Goal: Information Seeking & Learning: Learn about a topic

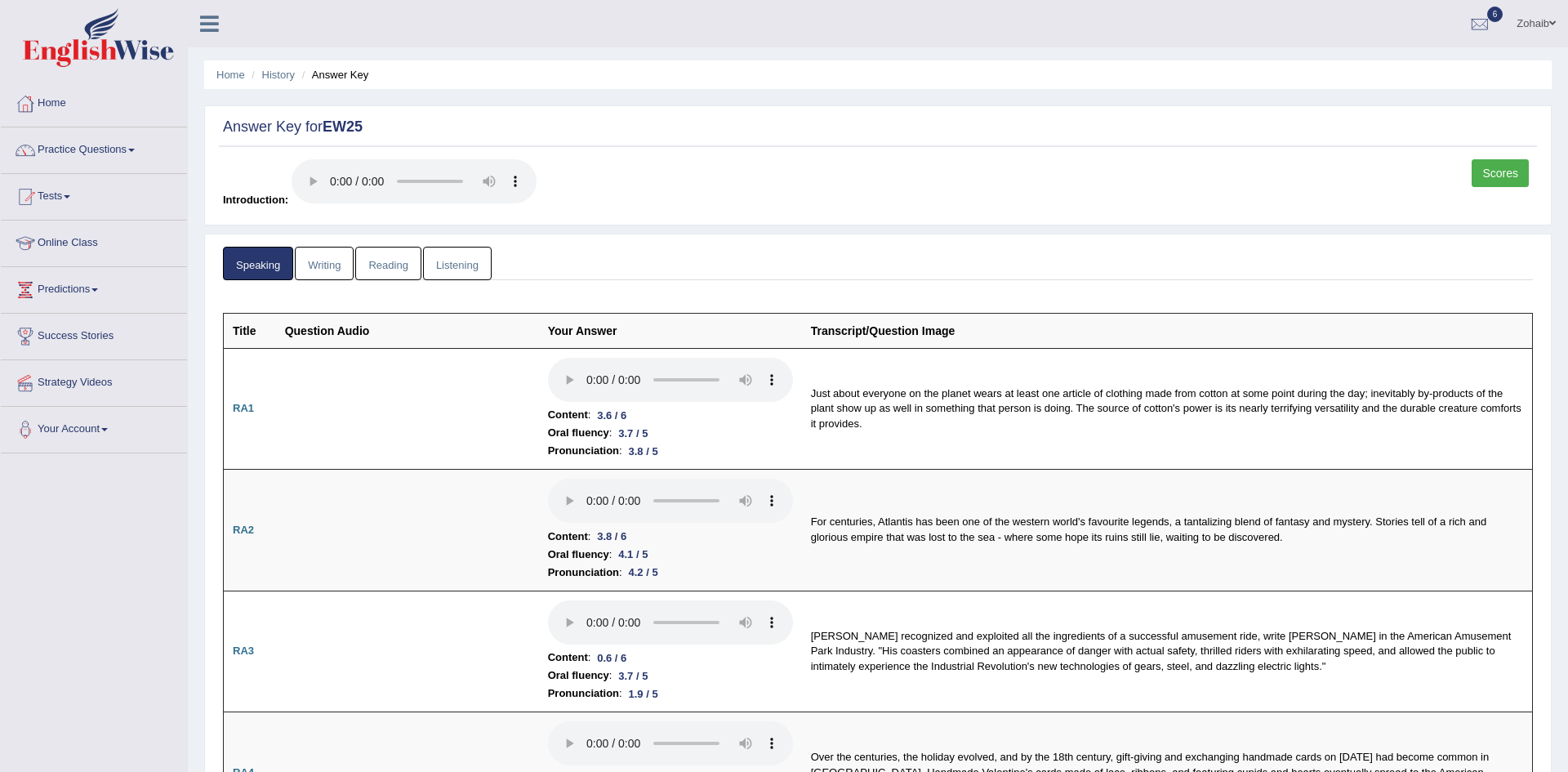
click at [93, 153] on link "Practice Questions" at bounding box center [93, 148] width 186 height 41
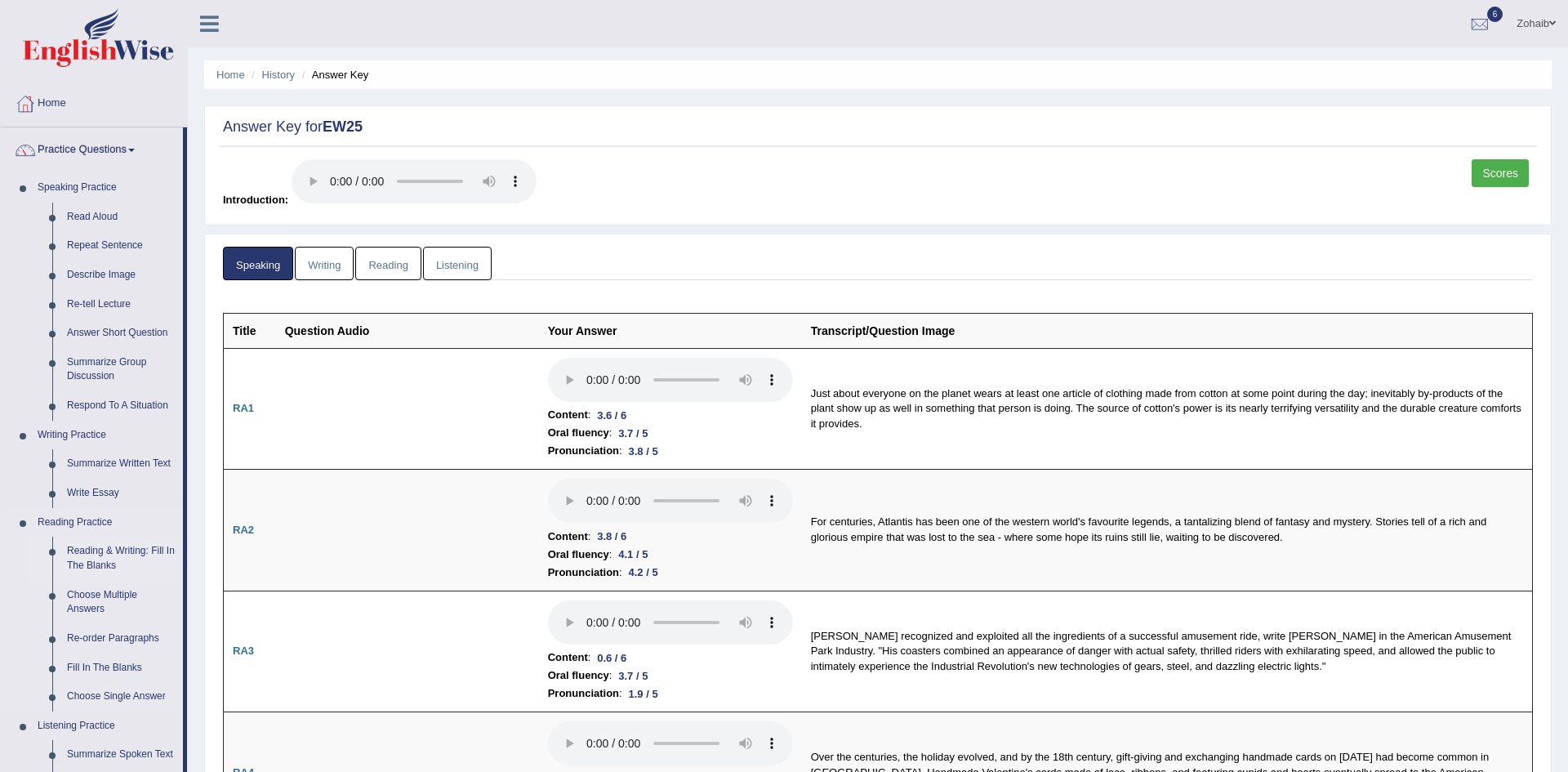
click at [115, 558] on link "Reading & Writing: Fill In The Blanks" at bounding box center [121, 558] width 124 height 43
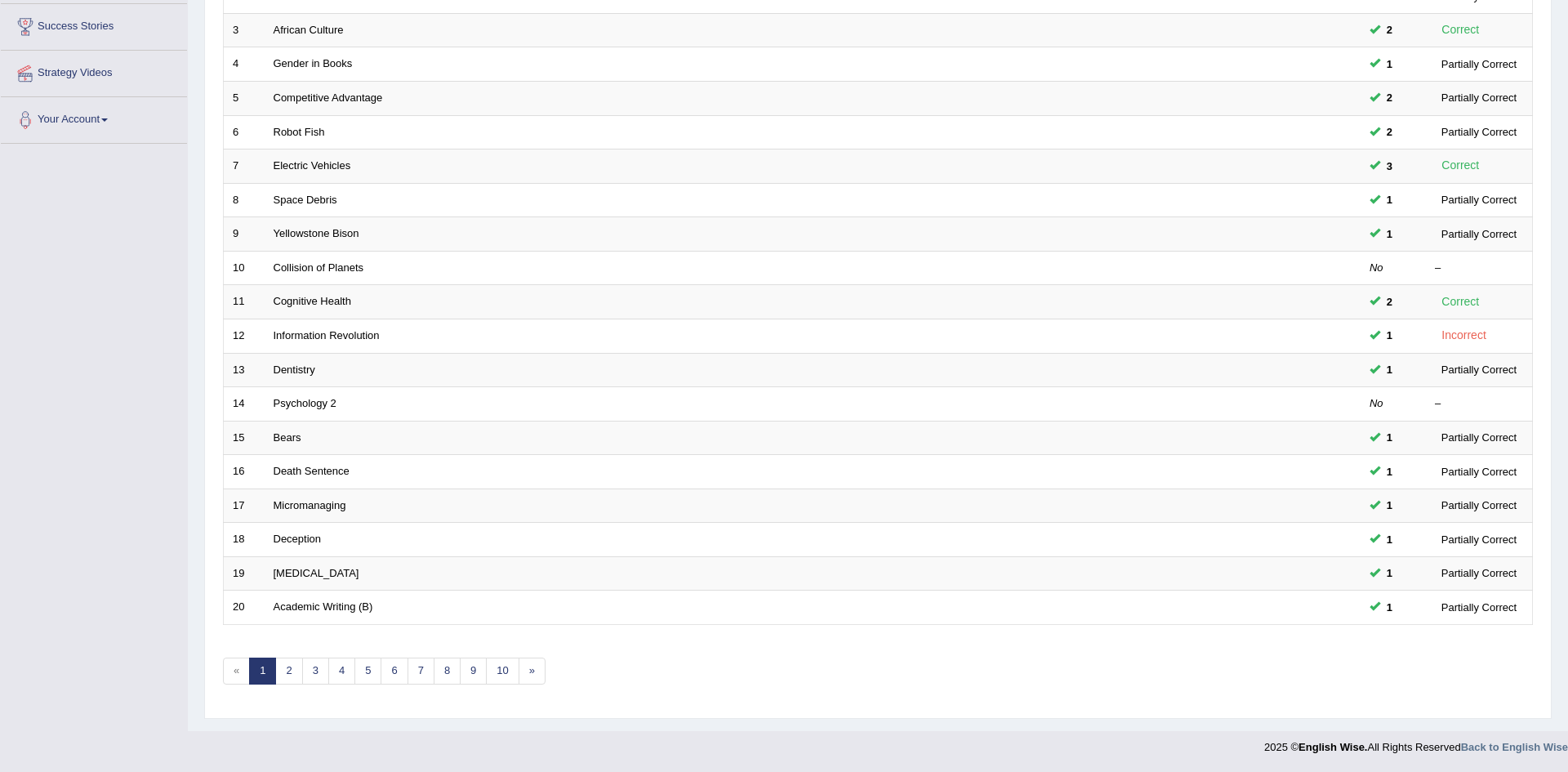
scroll to position [309, 0]
click at [287, 673] on link "2" at bounding box center [288, 671] width 27 height 27
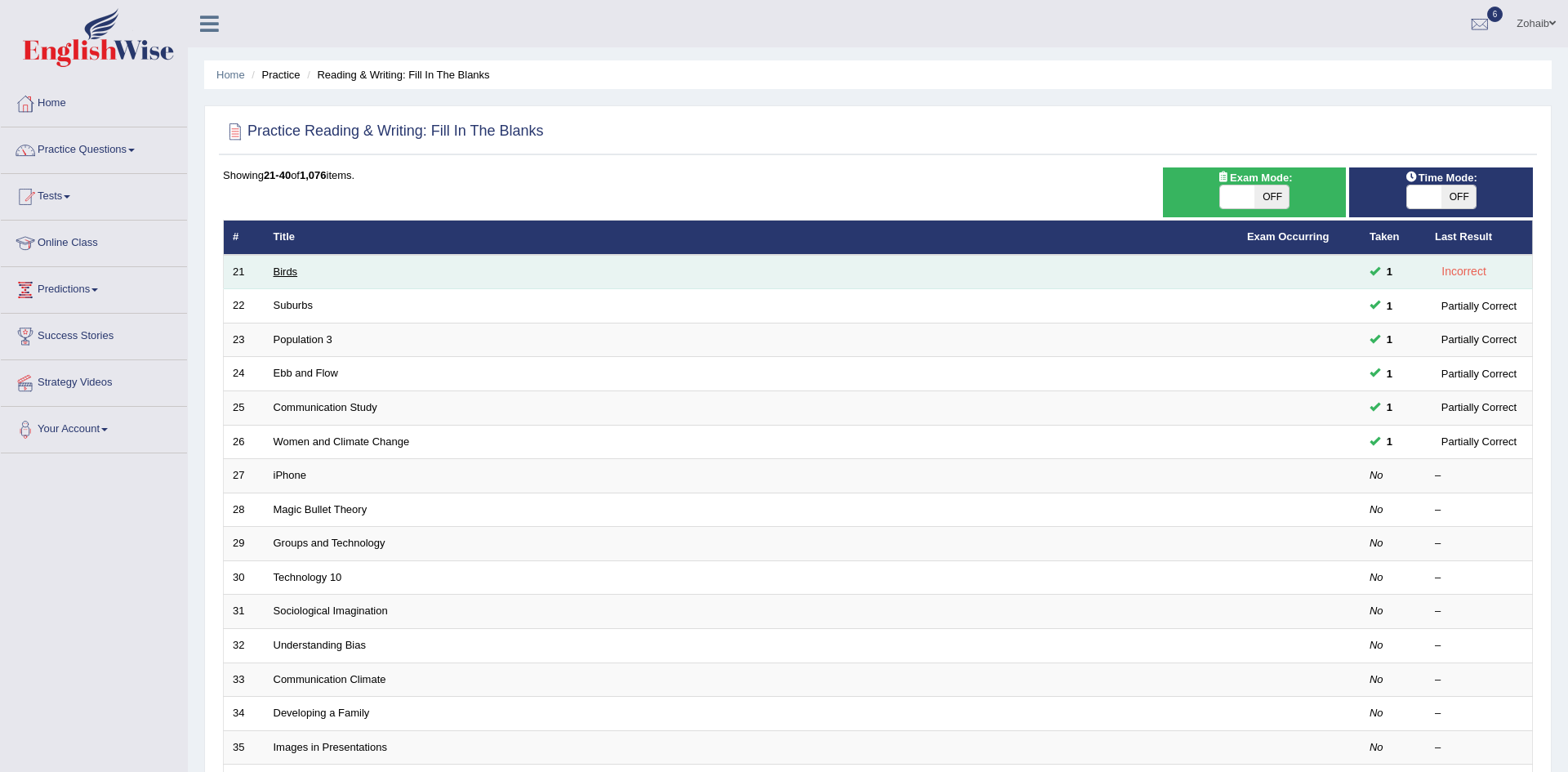
click at [280, 272] on link "Birds" at bounding box center [285, 272] width 24 height 13
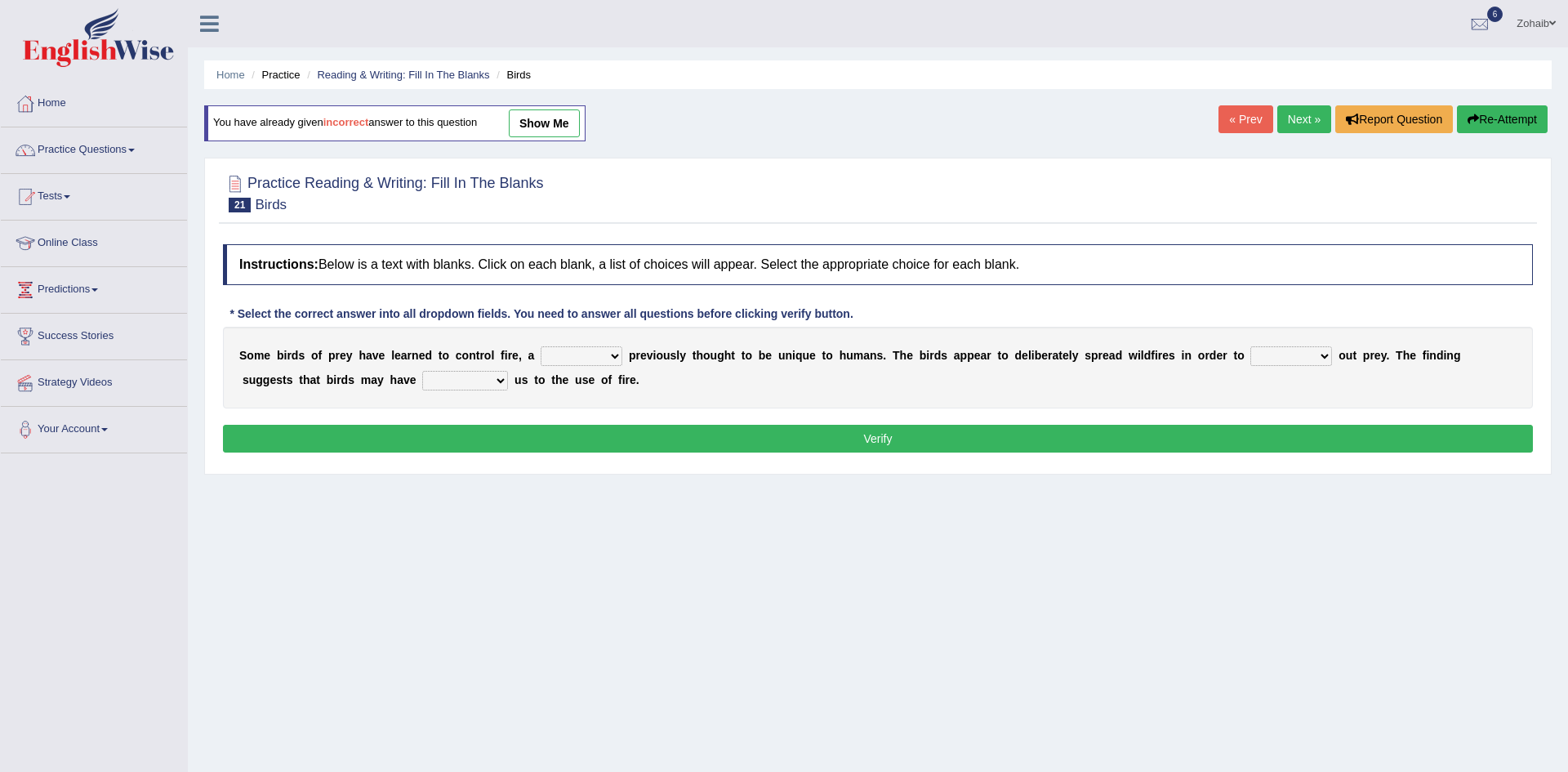
click at [541, 358] on select "question profile tale skill" at bounding box center [581, 356] width 82 height 19
select select "profile"
click at [541, 346] on select "question profile tale skill" at bounding box center [581, 356] width 82 height 19
click at [1250, 359] on select "prevent limit span flush" at bounding box center [1291, 356] width 82 height 19
select select "flush"
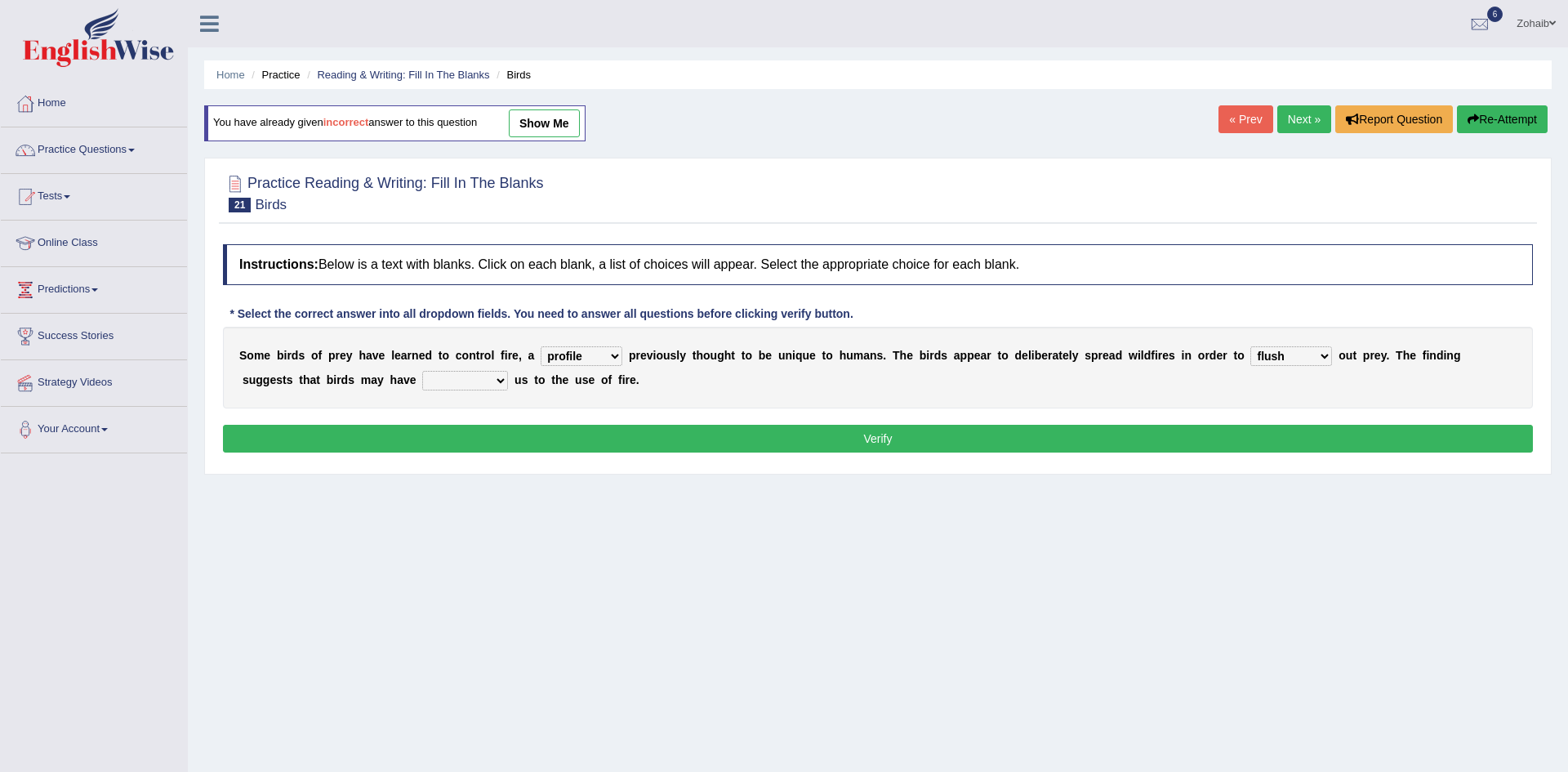
click at [1250, 346] on select "prevent limit span flush" at bounding box center [1291, 356] width 82 height 19
click at [422, 389] on select "prophesied beaten transmitted forced" at bounding box center [465, 380] width 86 height 19
select select "beaten"
click at [422, 371] on select "prophesied beaten transmitted forced" at bounding box center [465, 380] width 86 height 19
click at [543, 356] on select "question profile tale skill" at bounding box center [581, 356] width 82 height 19
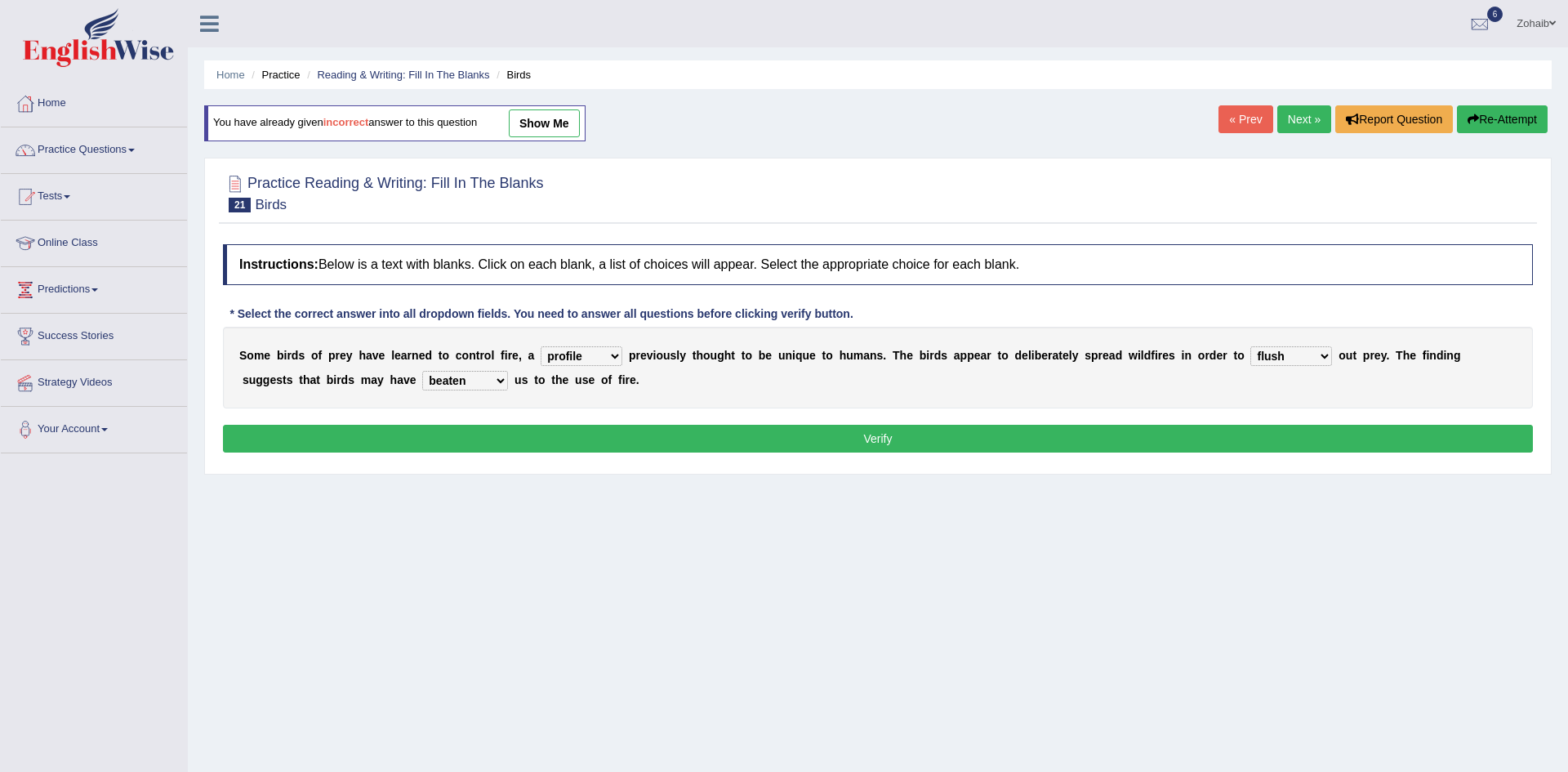
click at [449, 436] on button "Verify" at bounding box center [878, 438] width 1310 height 28
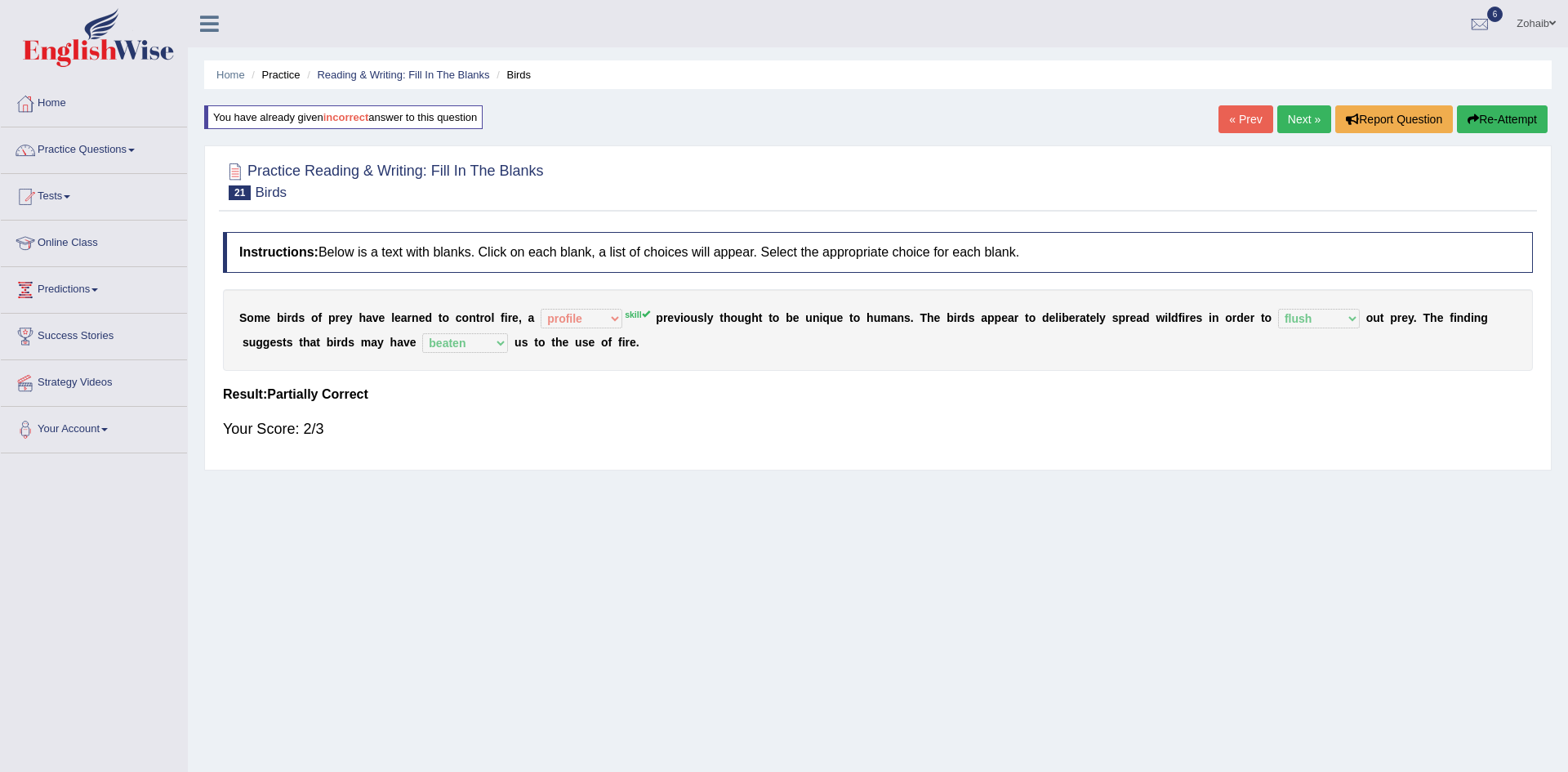
click at [1307, 126] on link "Next »" at bounding box center [1304, 119] width 54 height 28
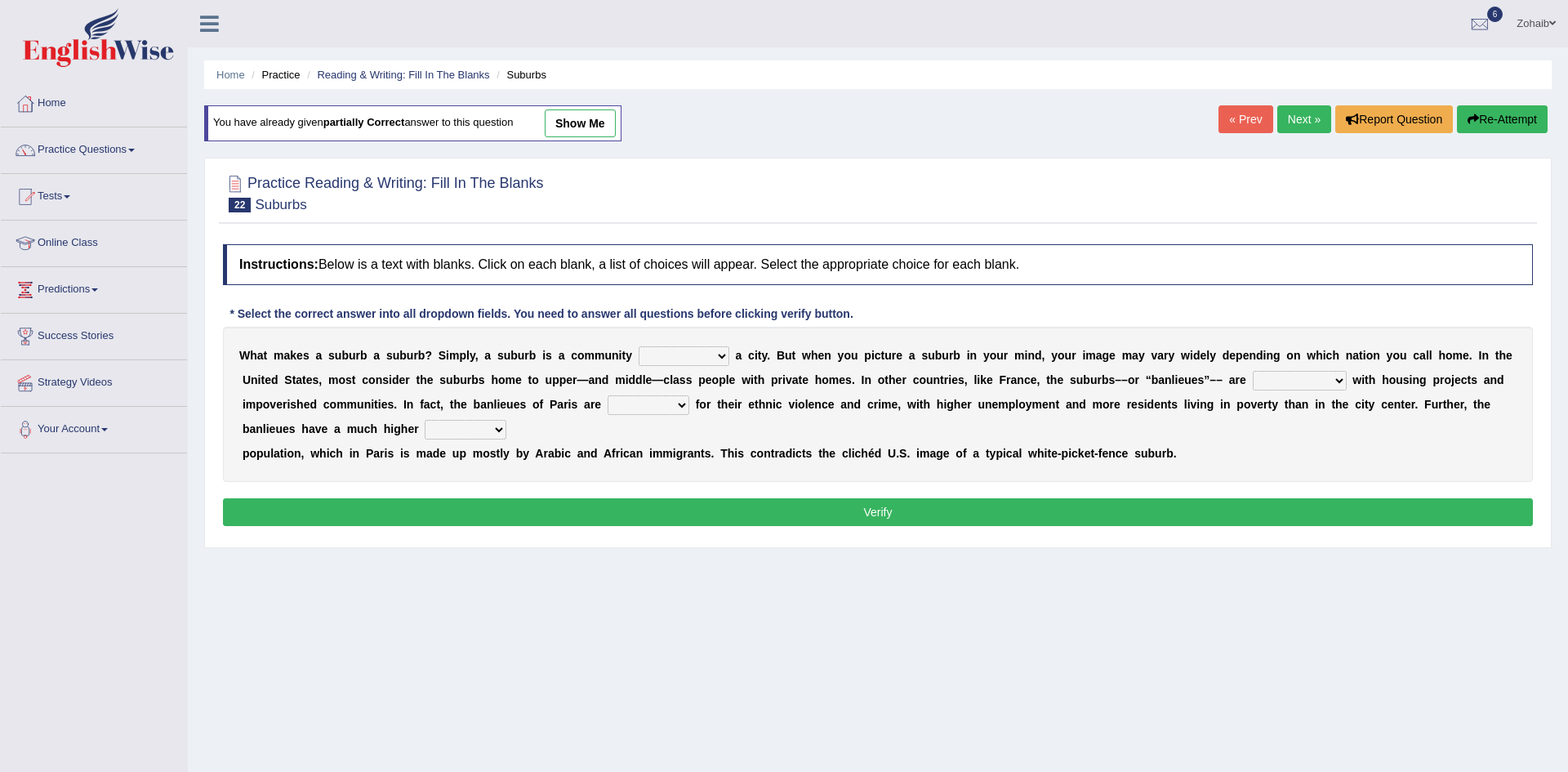
click at [639, 352] on select "lying locating situating surrounding" at bounding box center [684, 356] width 91 height 19
select select "surrounding"
click at [639, 346] on select "lying locating situating surrounding" at bounding box center [684, 356] width 91 height 19
click at [1253, 380] on select "antonymous antibiotic synonymous synthetic" at bounding box center [1300, 380] width 94 height 19
select select "synonymous"
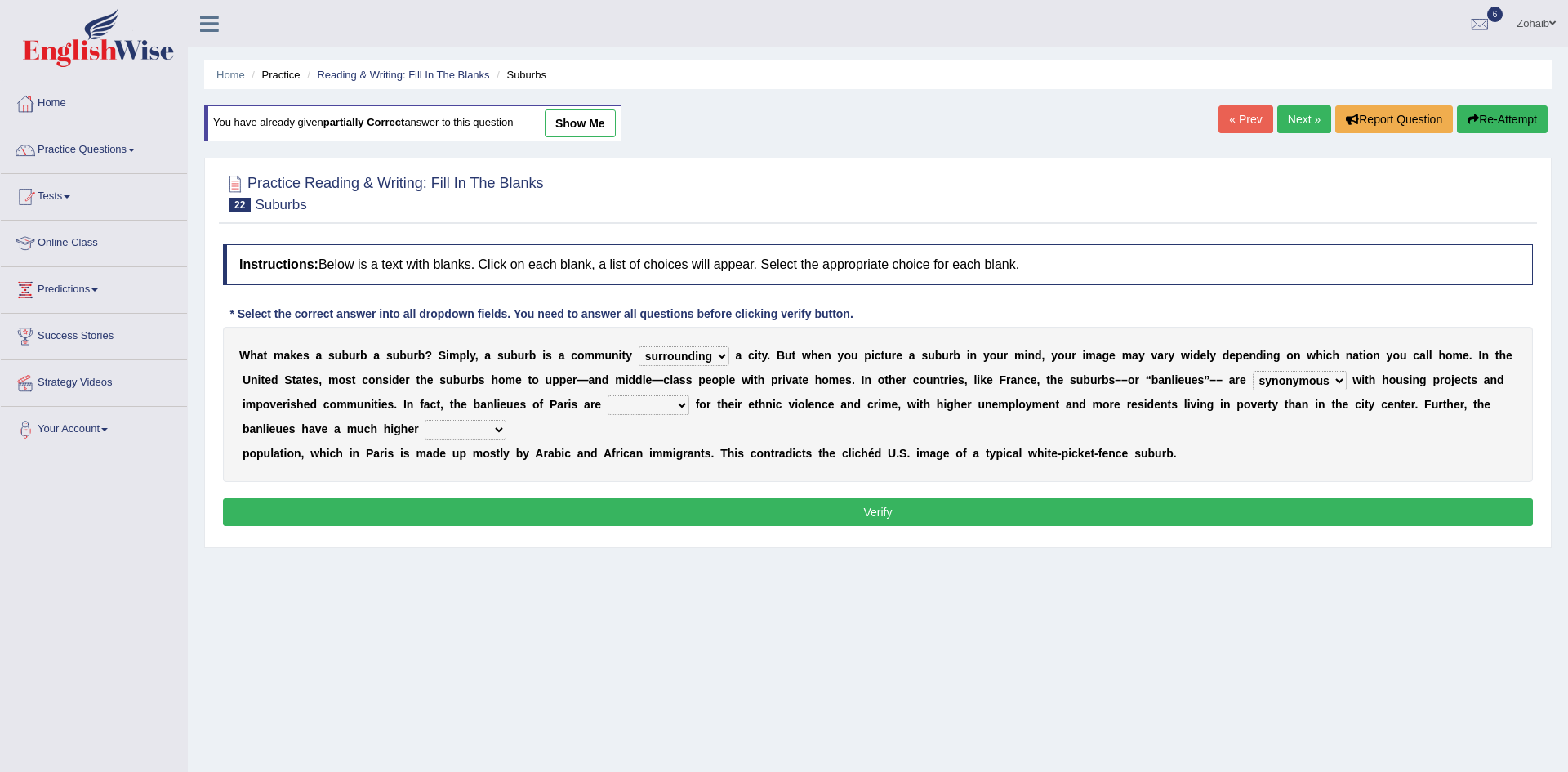
click at [1253, 371] on select "antonymous antibiotic synonymous synthetic" at bounding box center [1300, 380] width 94 height 19
click at [608, 400] on select "clamorous sensitive famous notorious" at bounding box center [648, 405] width 82 height 19
select select "famous"
click at [608, 395] on select "clamorous sensitive famous notorious" at bounding box center [648, 405] width 82 height 19
click at [419, 499] on button "Verify" at bounding box center [878, 512] width 1310 height 28
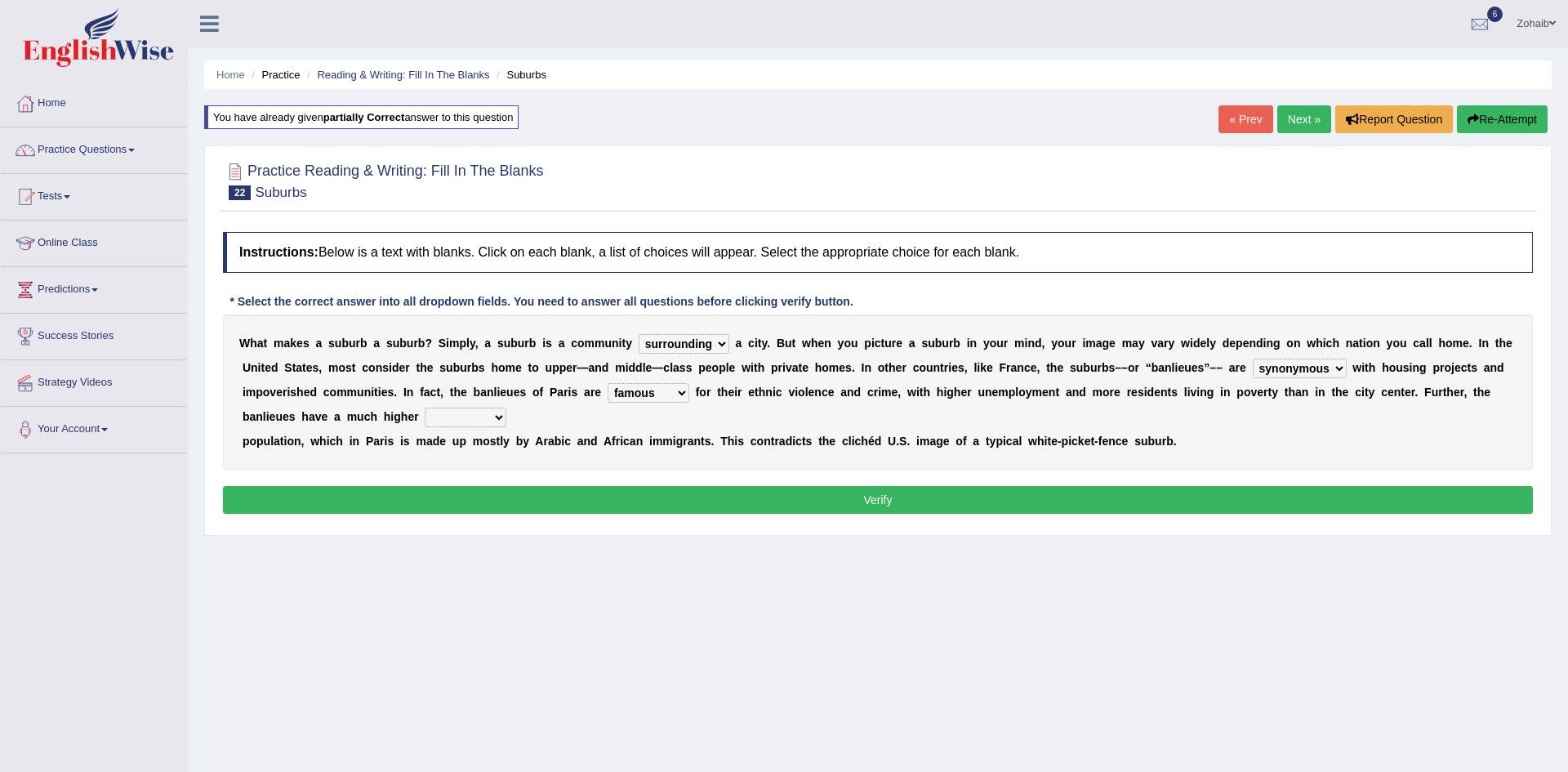
click at [506, 408] on select "local young immigrant senior" at bounding box center [465, 417] width 82 height 19
select select "immigrant"
click at [506, 408] on select "local young immigrant senior" at bounding box center [465, 417] width 82 height 19
click at [1043, 486] on button "Verify" at bounding box center [878, 500] width 1310 height 28
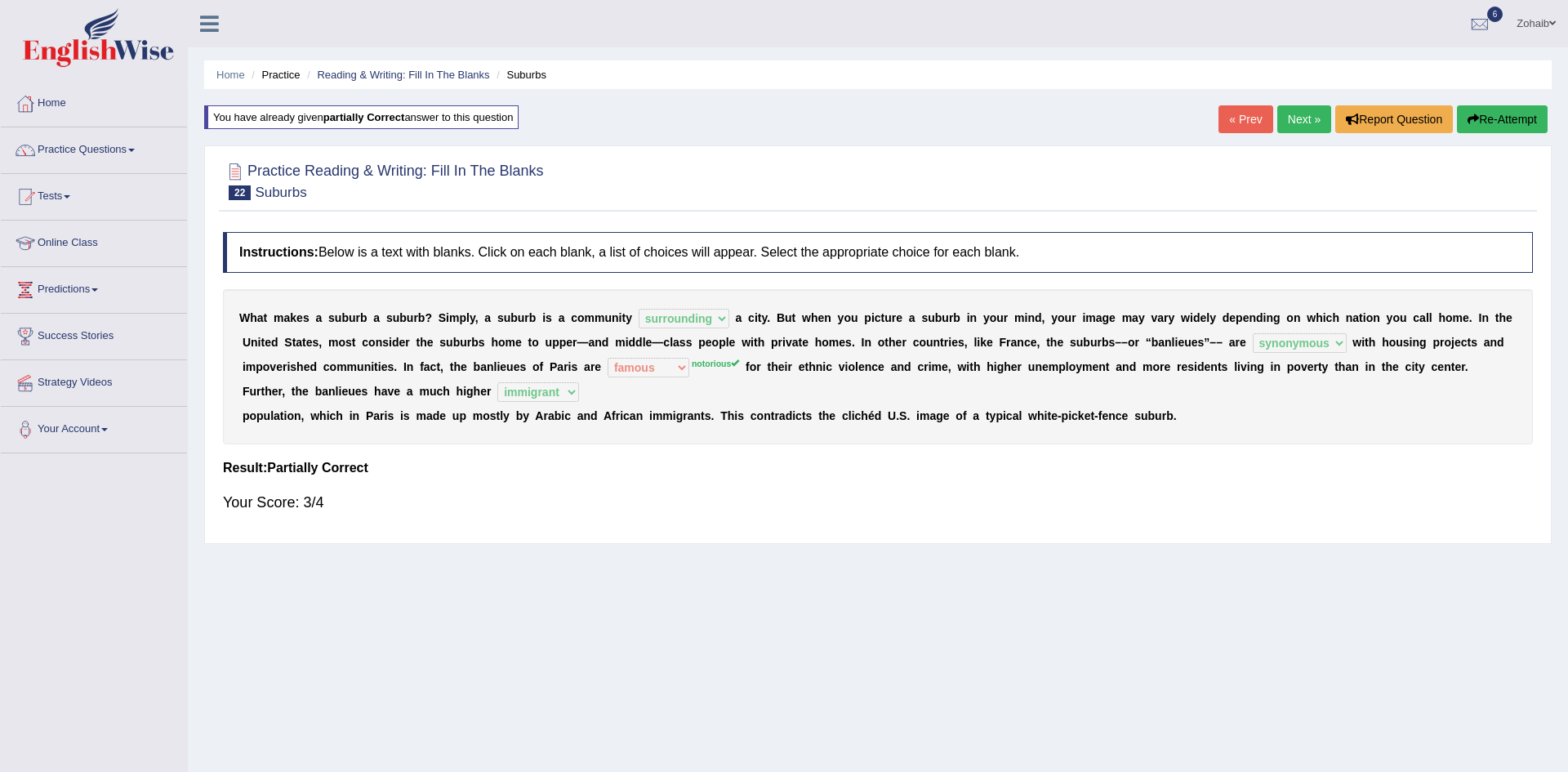
click at [1293, 116] on link "Next »" at bounding box center [1304, 119] width 54 height 28
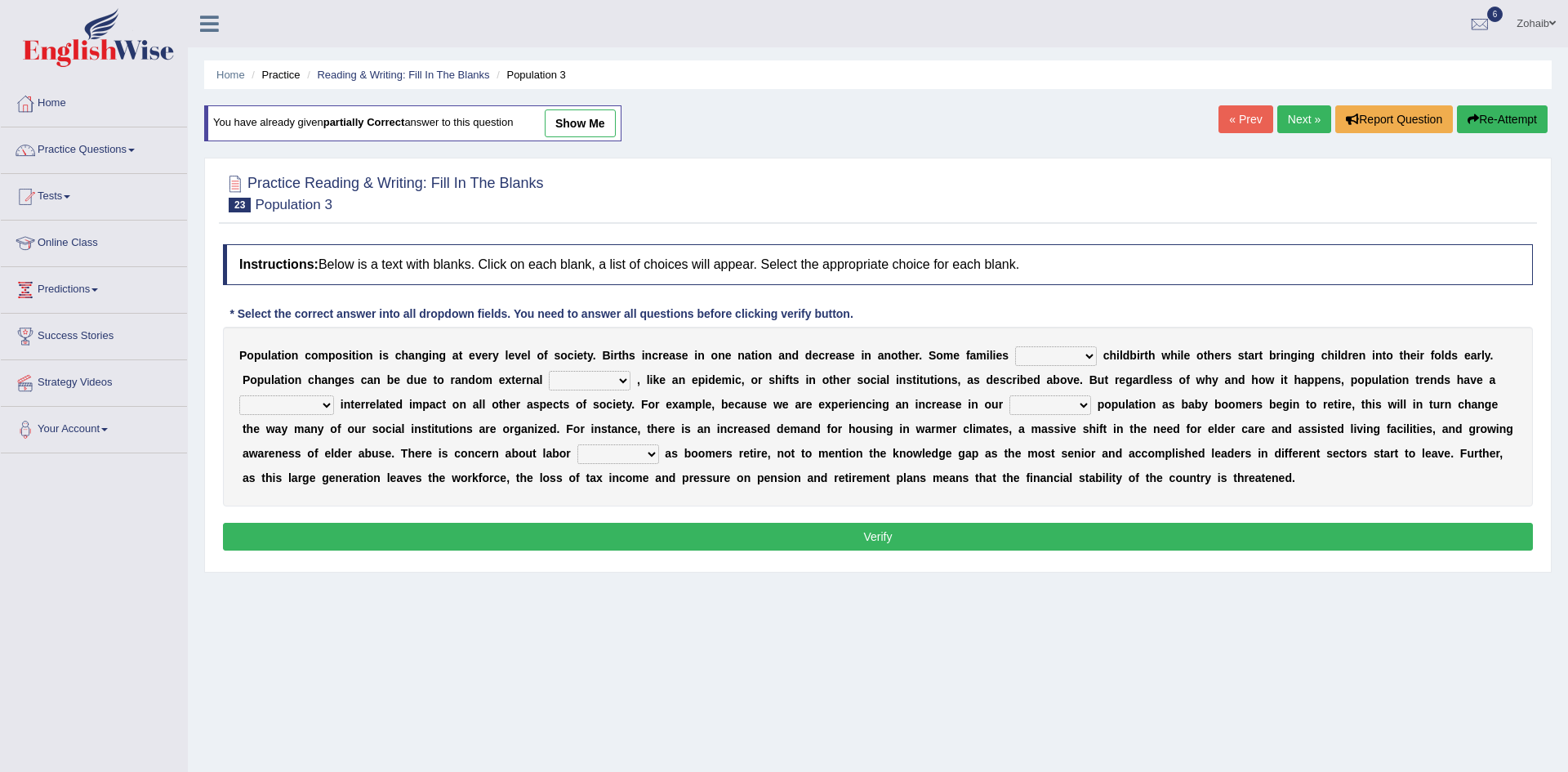
click at [1015, 353] on select "demand default deliver delay" at bounding box center [1055, 356] width 82 height 19
select select "delay"
click at [1015, 346] on select "demand default deliver delay" at bounding box center [1055, 356] width 82 height 19
click at [549, 375] on select "variations fortune formation forces" at bounding box center [589, 380] width 82 height 19
click at [549, 371] on select "variations fortune formation forces" at bounding box center [589, 380] width 82 height 19
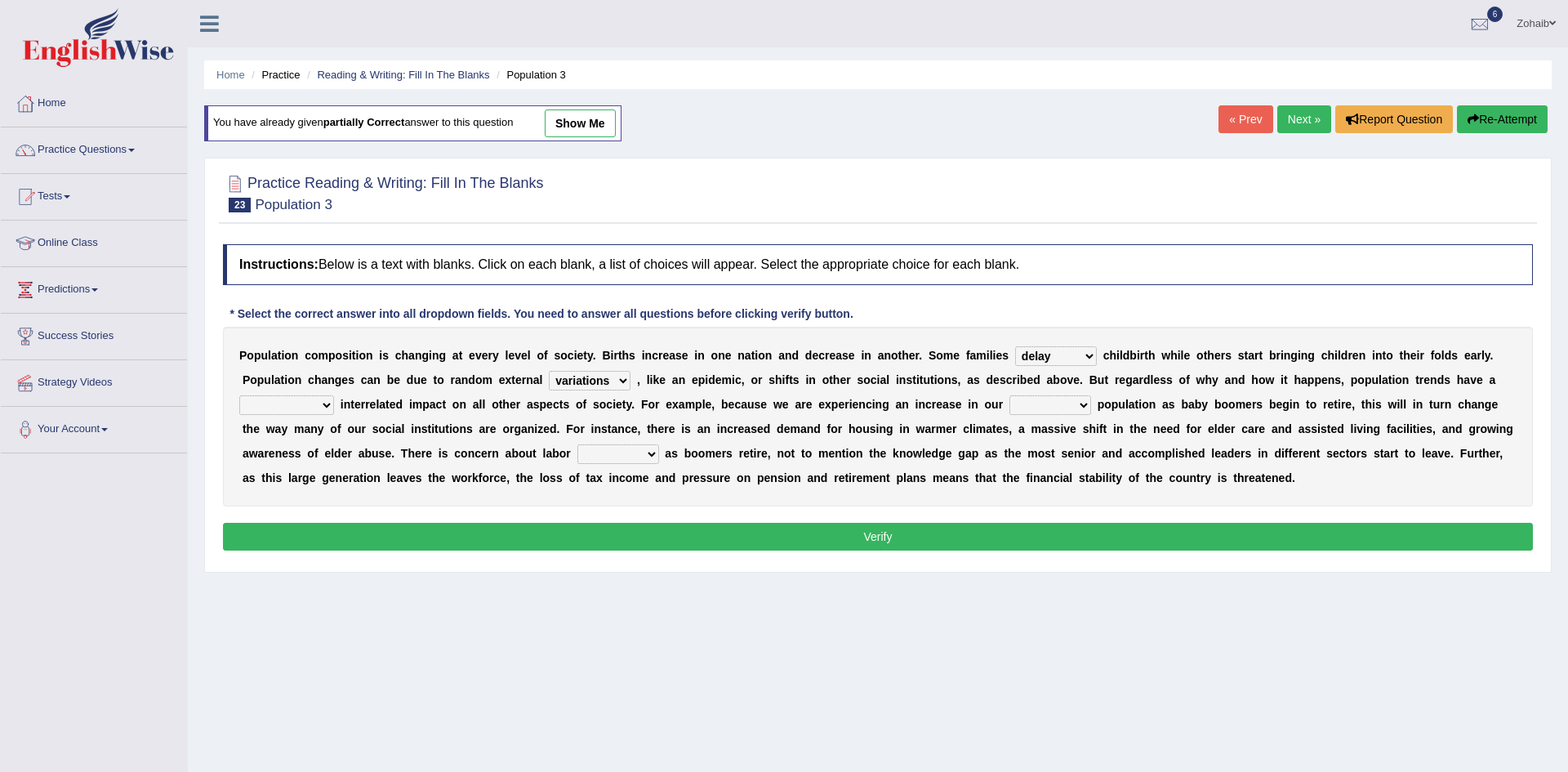
click at [549, 388] on select "variations fortune formation forces" at bounding box center [589, 380] width 82 height 19
select select "formation"
click at [549, 371] on select "variations fortune formation forces" at bounding box center [589, 380] width 82 height 19
click at [334, 395] on select "tremendous tenuous tremulous spontaneous" at bounding box center [287, 405] width 95 height 19
select select "spontaneous"
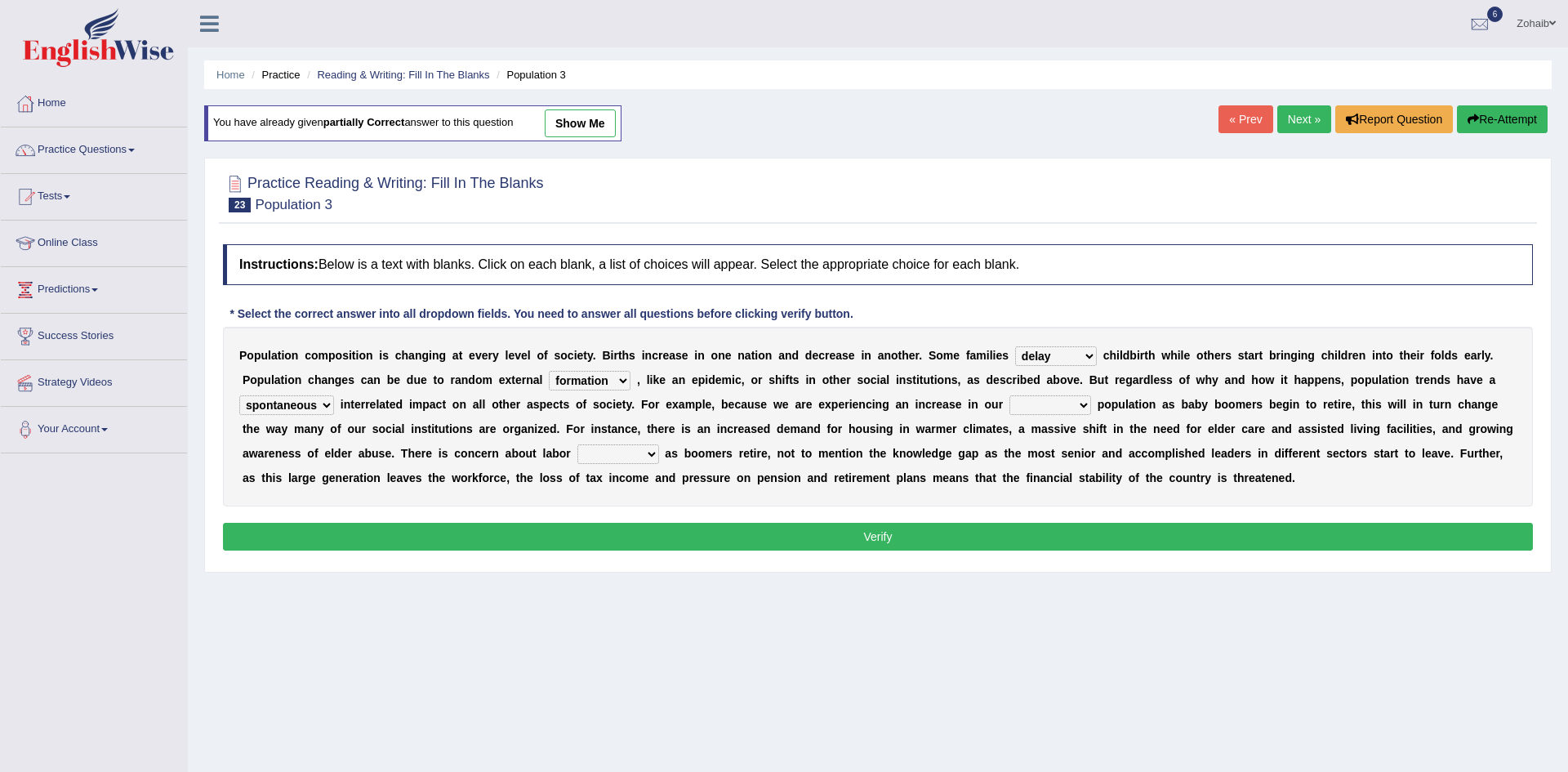
click at [334, 395] on select "tremendous tenuous tremulous spontaneous" at bounding box center [287, 405] width 95 height 19
click at [1010, 408] on select "tertiary senior junior primary" at bounding box center [1050, 405] width 82 height 19
click at [1010, 395] on select "tertiary senior junior primary" at bounding box center [1050, 405] width 82 height 19
click at [1010, 399] on select "tertiary senior junior primary" at bounding box center [1050, 405] width 82 height 19
select select "senior"
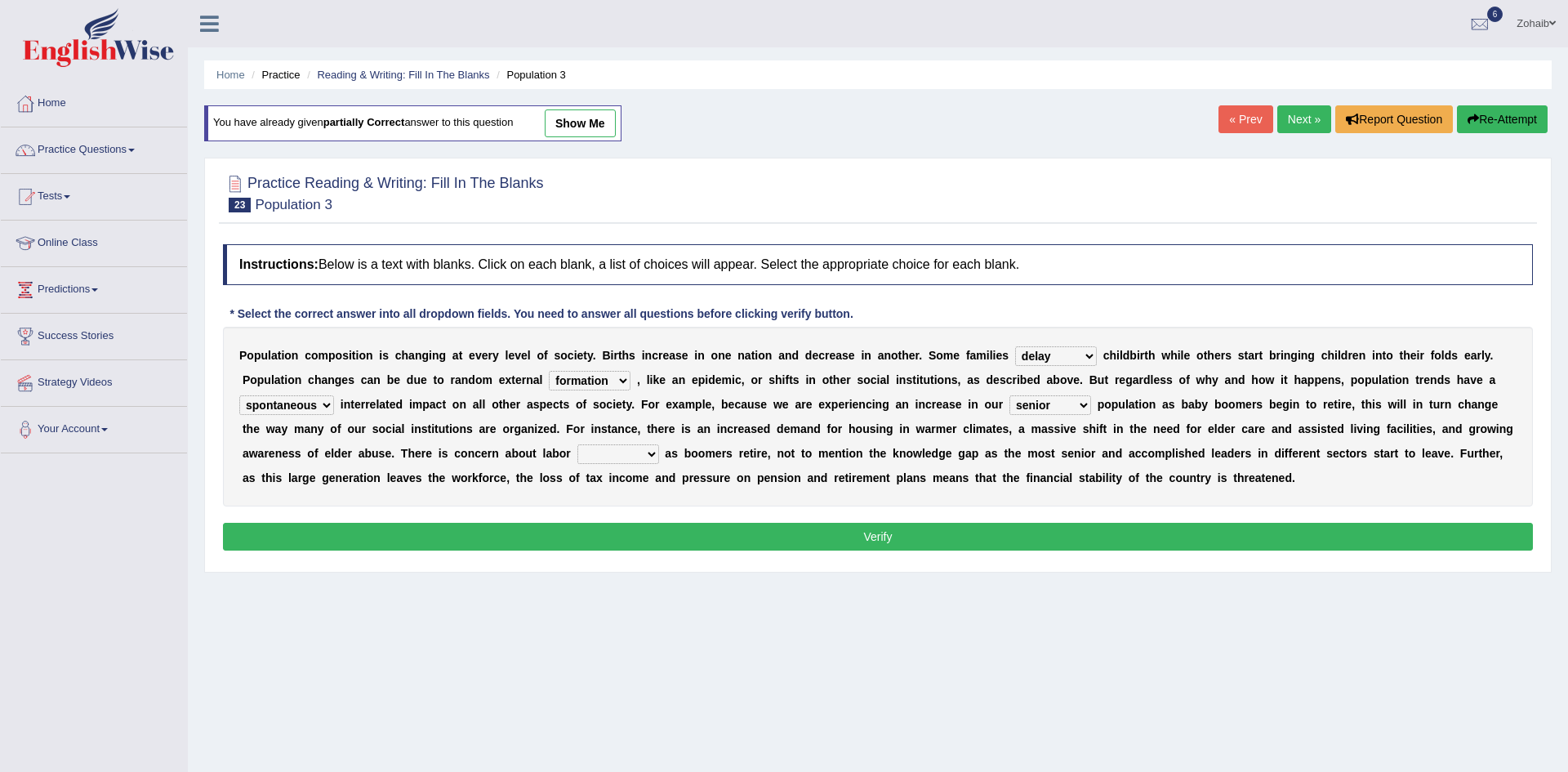
click at [1010, 395] on select "tertiary senior junior primary" at bounding box center [1050, 405] width 82 height 19
click at [578, 458] on select "shortcuts shortfalls shortages shorthand" at bounding box center [618, 453] width 82 height 19
select select "shortfalls"
click at [578, 444] on select "shortcuts shortfalls shortages shorthand" at bounding box center [618, 453] width 82 height 19
click at [324, 523] on button "Verify" at bounding box center [878, 537] width 1310 height 28
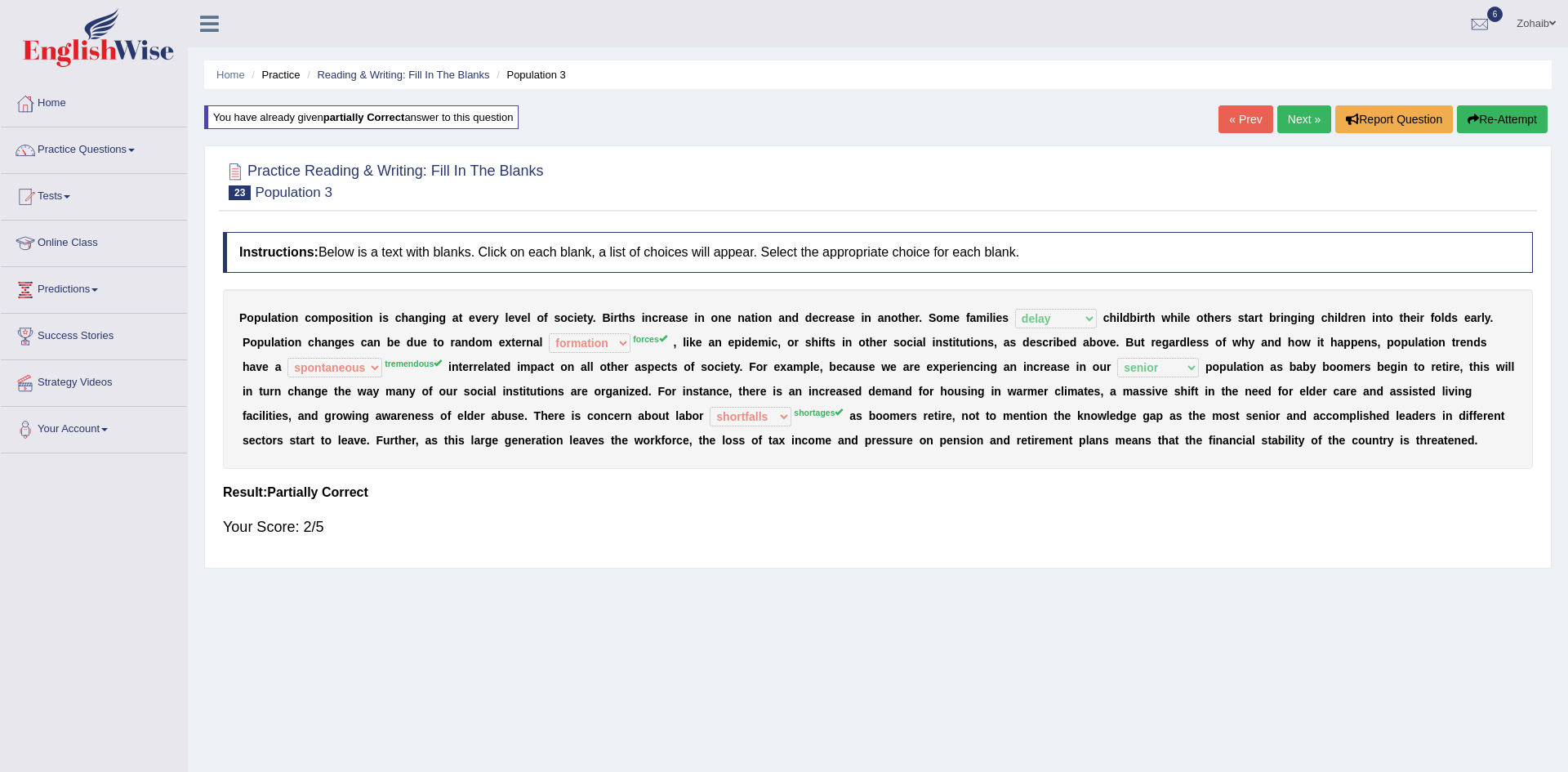
click at [324, 523] on div "Your Score: 2/5" at bounding box center [878, 526] width 1310 height 40
click at [245, 520] on div "Your Score: 2/5" at bounding box center [878, 526] width 1310 height 40
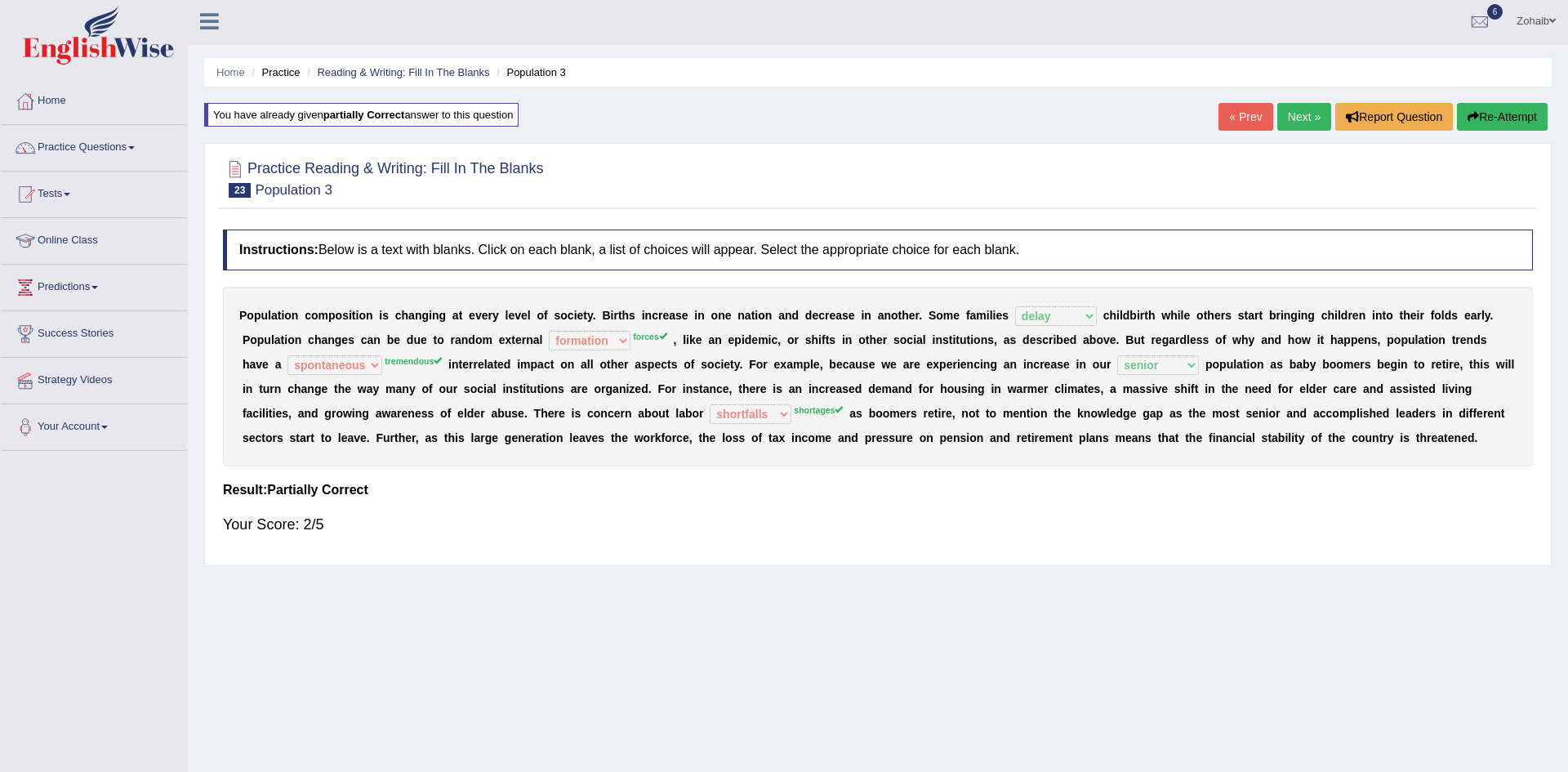
click at [116, 682] on div "Toggle navigation Home Practice Questions Speaking Practice Read Aloud Repeat S…" at bounding box center [784, 422] width 1568 height 849
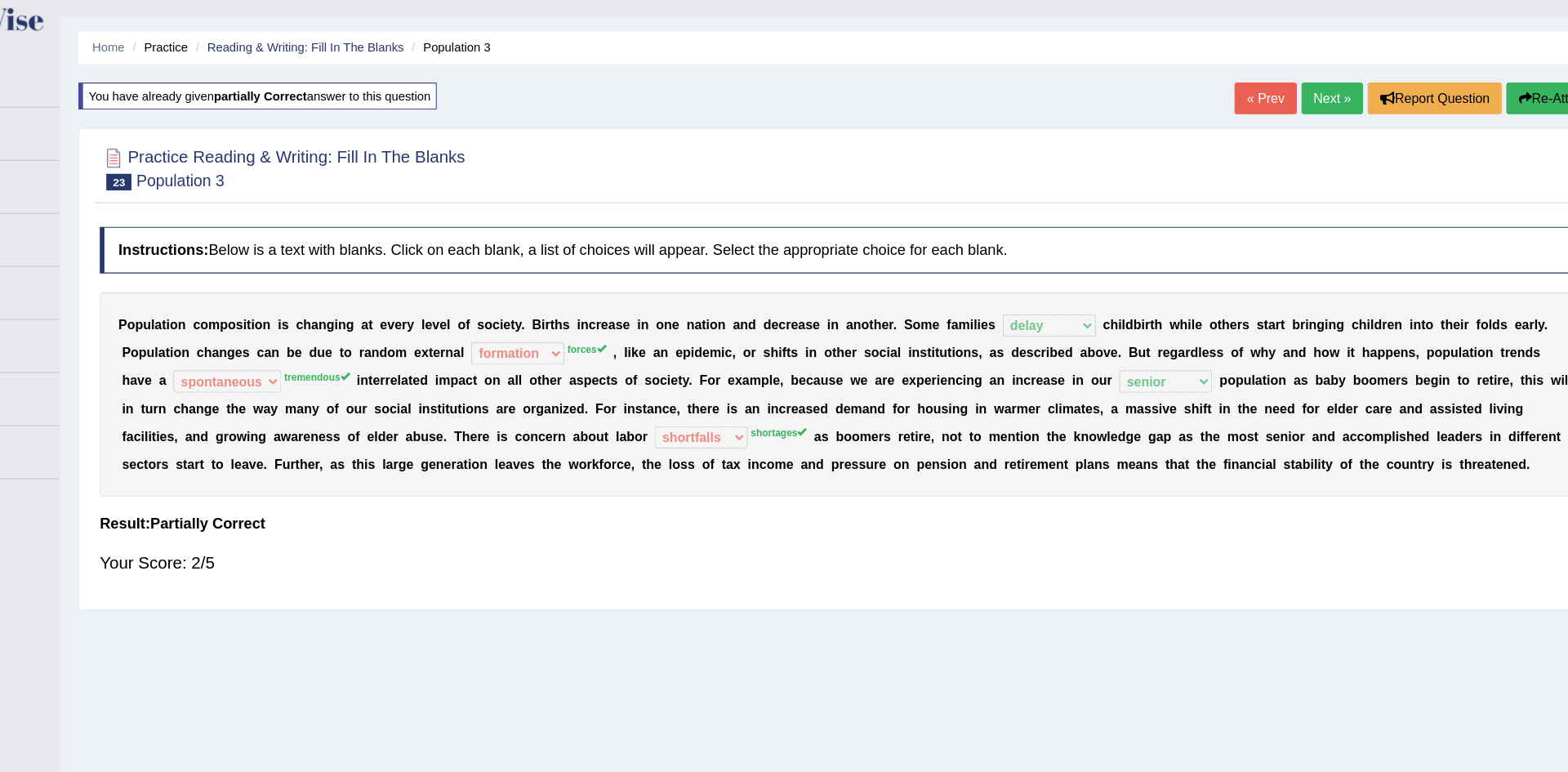
click at [1299, 109] on link "Next »" at bounding box center [1304, 119] width 54 height 28
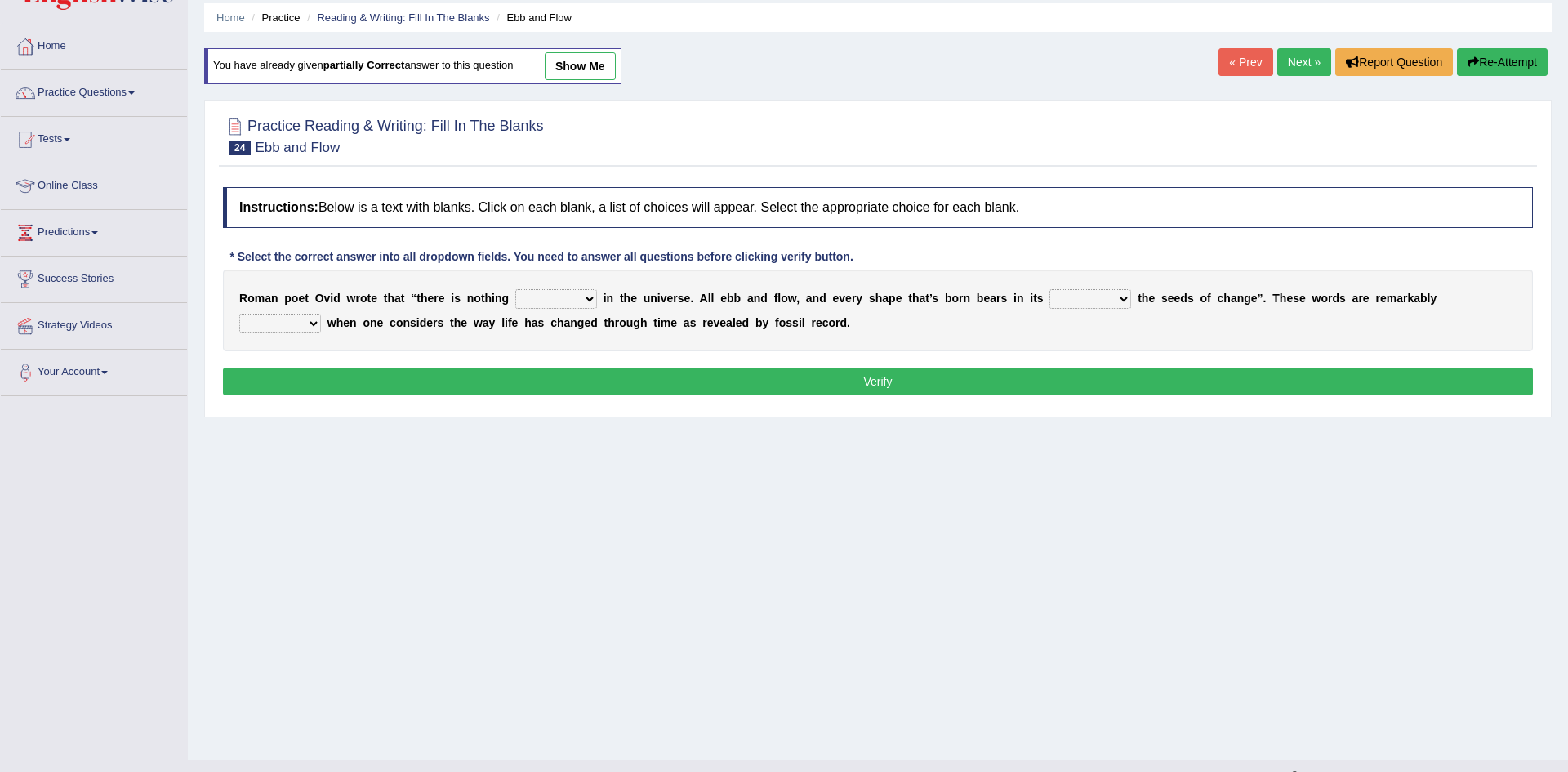
click at [551, 300] on select "orthodox volatile constant cheap" at bounding box center [556, 299] width 82 height 19
select select "constant"
click at [515, 289] on select "orthodox volatile constant cheap" at bounding box center [556, 299] width 82 height 19
click at [1049, 304] on select "heart limb womb brain" at bounding box center [1090, 299] width 82 height 19
select select "womb"
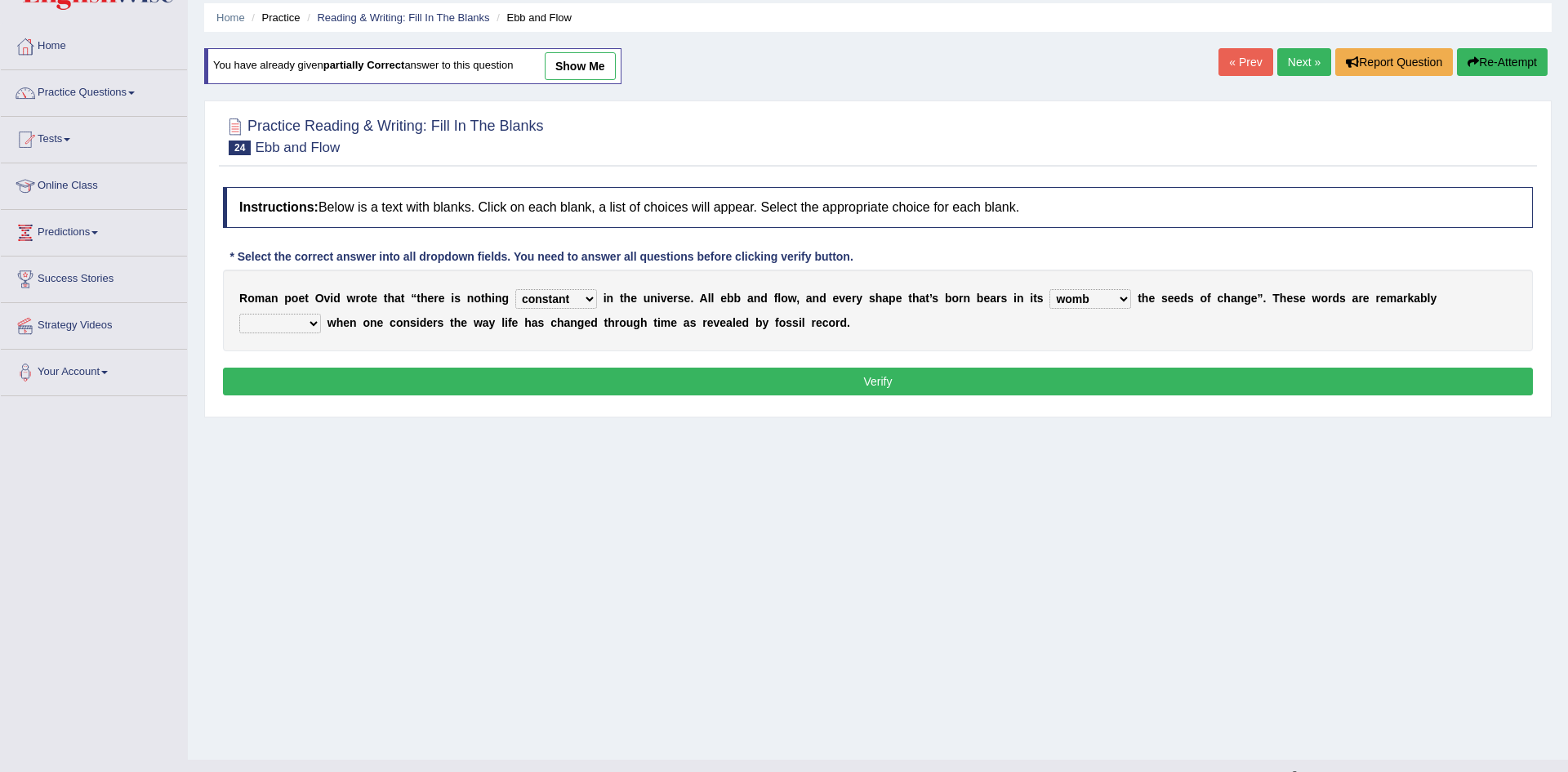
click at [1049, 289] on select "heart limb womb brain" at bounding box center [1090, 299] width 82 height 19
click at [1049, 304] on select "heart limb womb brain" at bounding box center [1090, 299] width 82 height 19
click at [1121, 316] on div "R o m a n p o e t O v i d w r o t e t h a t “ t h e r e i s n o t h i n g ortho…" at bounding box center [878, 310] width 1310 height 82
click at [321, 314] on select "prevalent detached relevant dominant" at bounding box center [280, 323] width 82 height 19
select select "relevant"
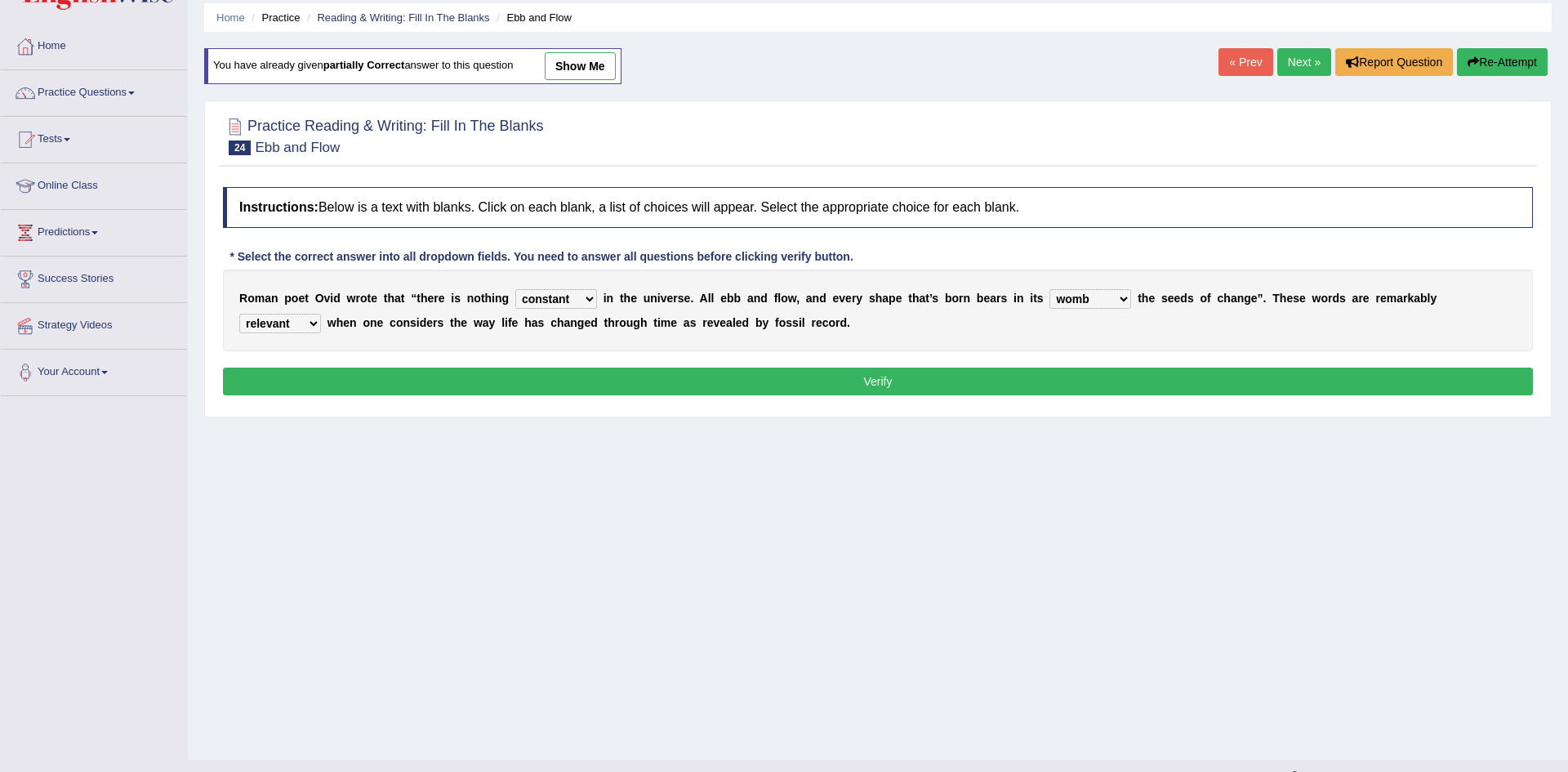
click at [321, 314] on select "prevalent detached relevant dominant" at bounding box center [280, 323] width 82 height 19
click at [1043, 288] on div "R o m a n p o e t O v i d w r o t e t h a t “ t h e r e i s n o t h i n g ortho…" at bounding box center [878, 310] width 1310 height 82
click at [1049, 304] on select "heart limb womb brain" at bounding box center [1090, 299] width 82 height 19
click at [936, 392] on button "Verify" at bounding box center [878, 381] width 1310 height 28
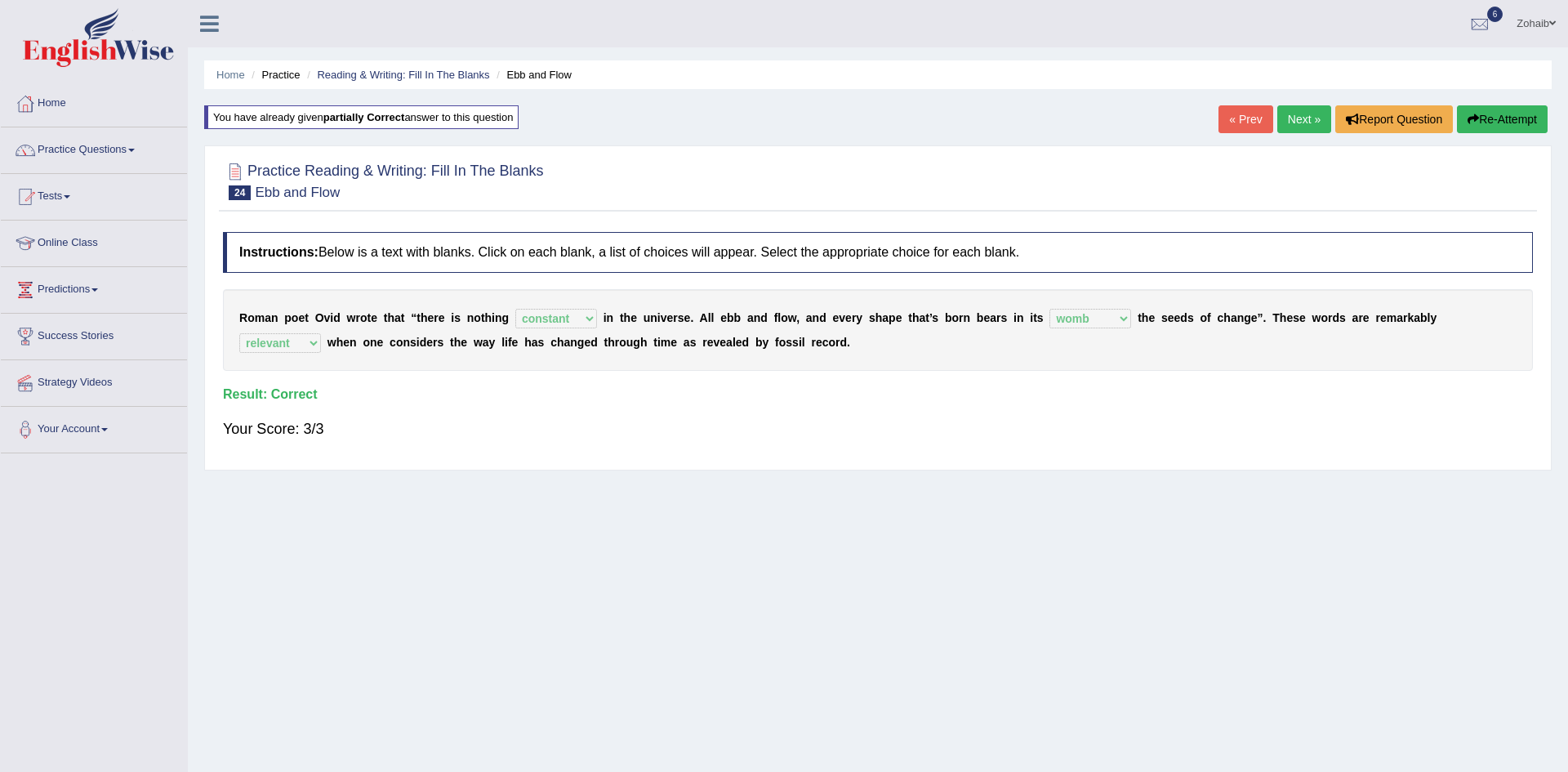
scroll to position [5, 0]
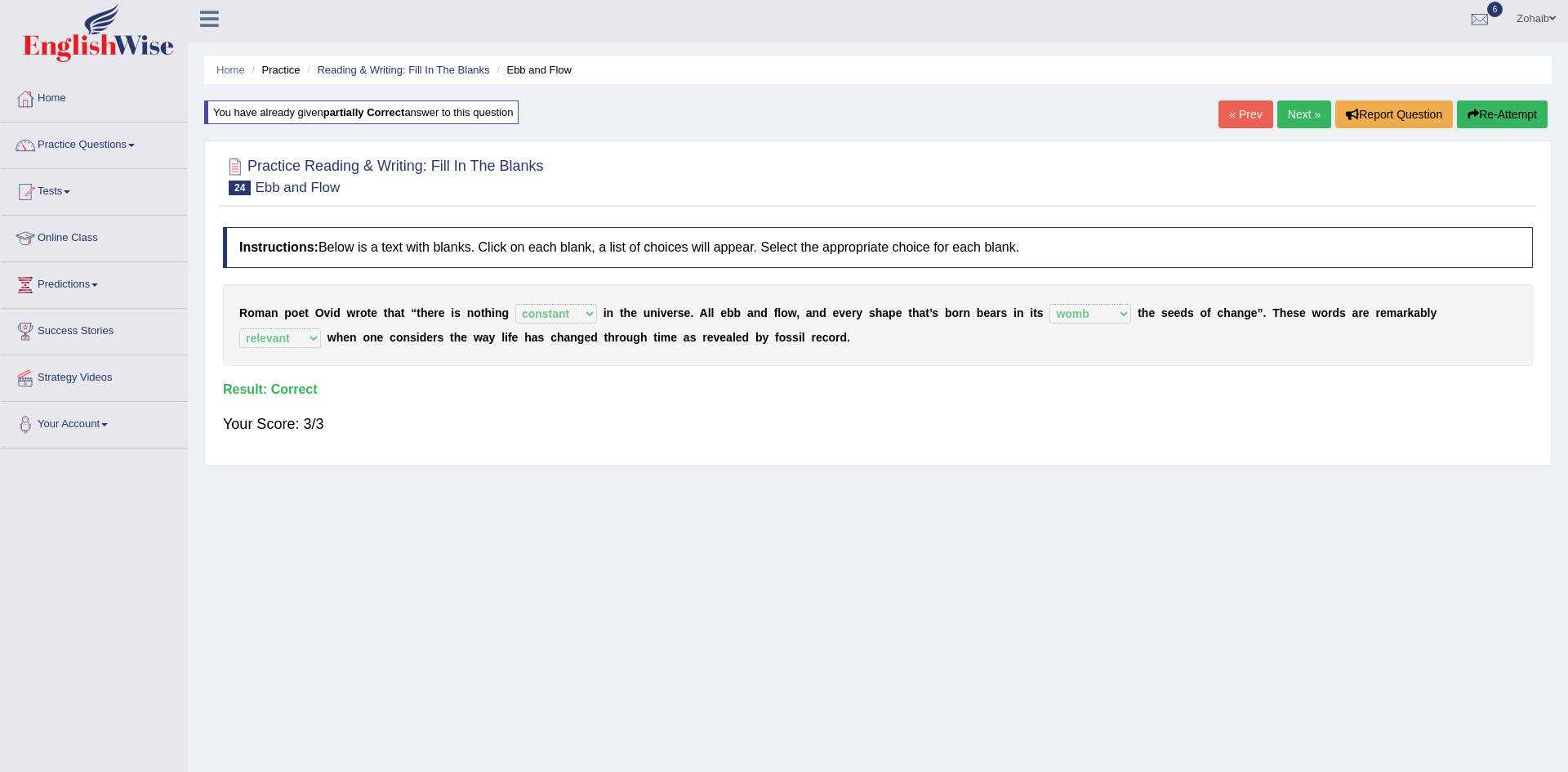
click at [1297, 124] on link "Next »" at bounding box center [1304, 114] width 54 height 28
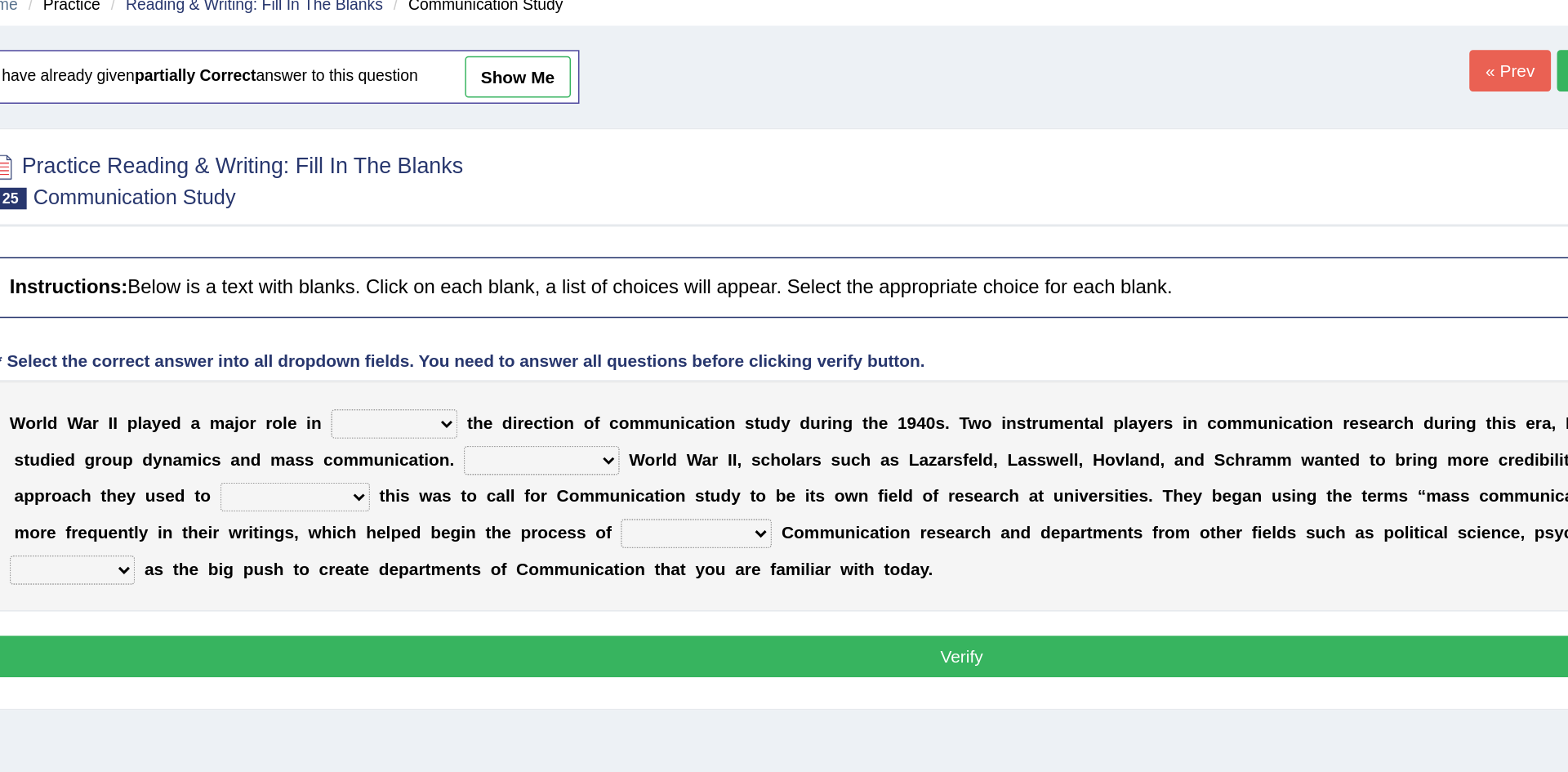
click at [503, 359] on select "shaping sharpening shunning shivering" at bounding box center [497, 356] width 85 height 19
select select "shivering"
click at [455, 346] on select "shaping sharpening shunning shivering" at bounding box center [497, 356] width 85 height 19
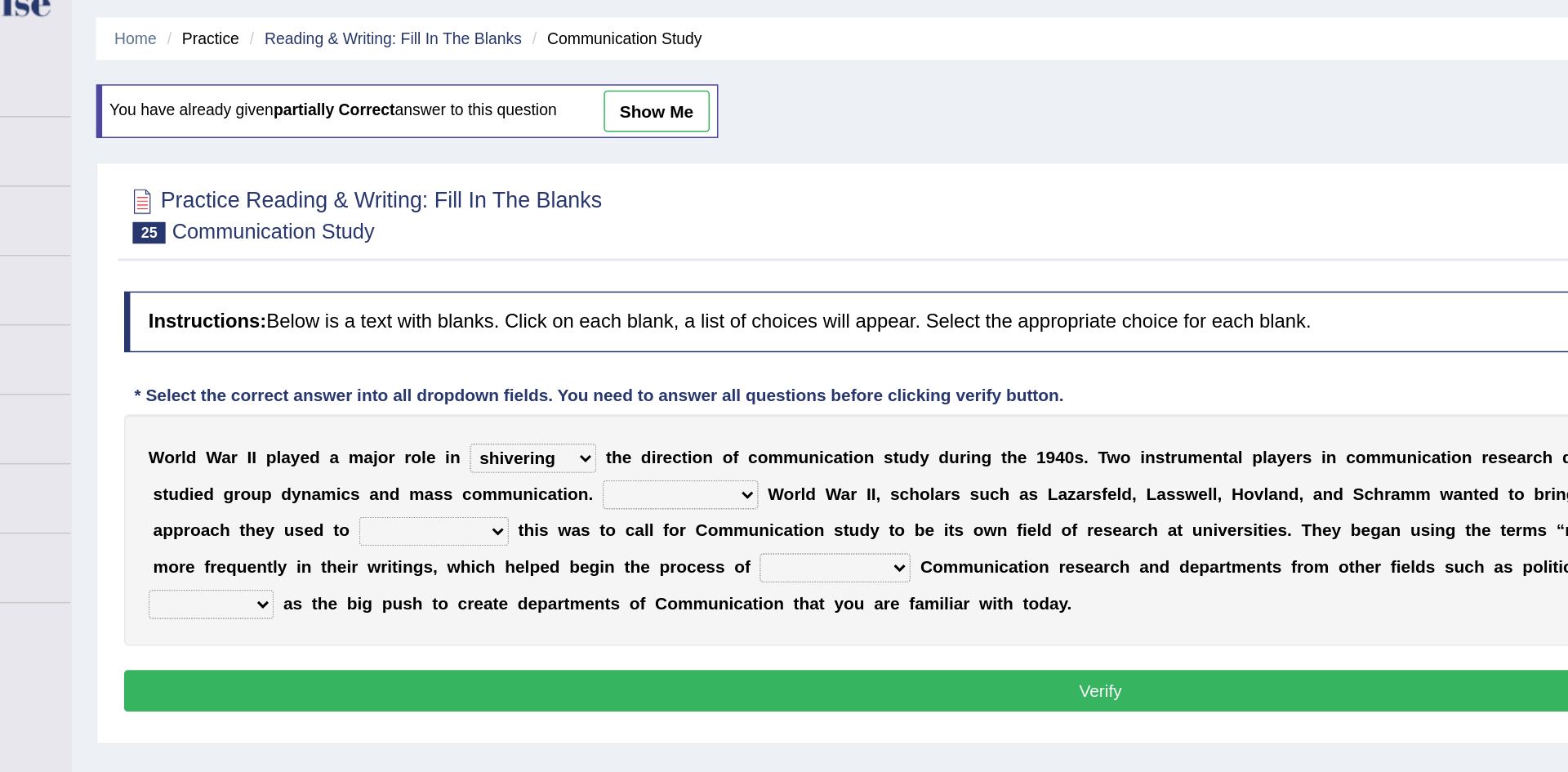
click at [544, 383] on select "Being followed To be followed Following Followed" at bounding box center [596, 380] width 104 height 19
select select "Being followed"
click at [544, 371] on select "Being followed To be followed Following Followed" at bounding box center [596, 380] width 104 height 19
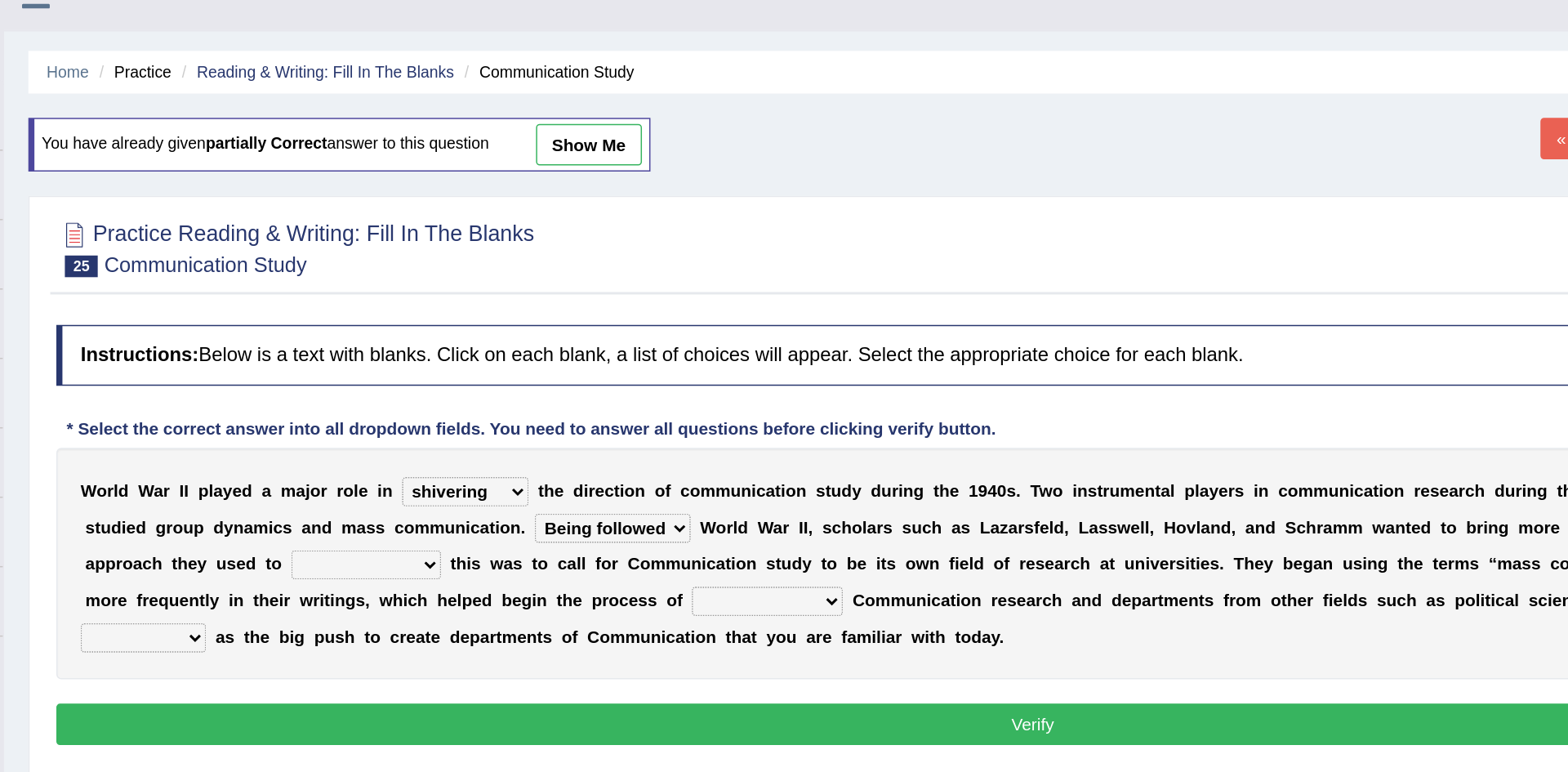
click at [381, 413] on select "accompany accomplish acknowledge accommodate" at bounding box center [430, 405] width 100 height 19
select select "acknowledge"
click at [381, 395] on select "accompany accomplish acknowledge accommodate" at bounding box center [430, 405] width 100 height 19
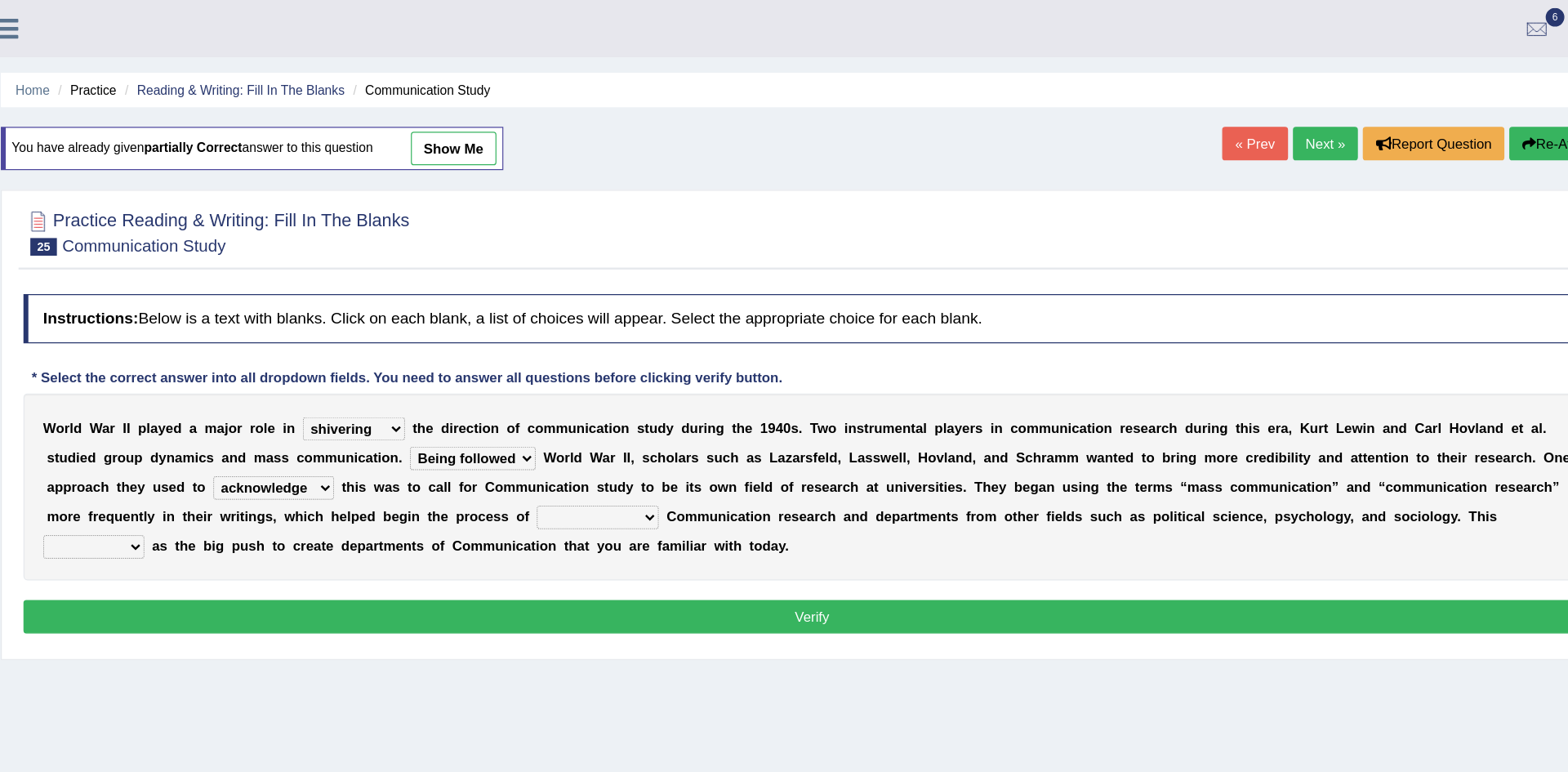
click at [649, 435] on select "discharging distinguishing disputing displaying" at bounding box center [700, 429] width 101 height 19
select select "distinguishing"
click at [649, 420] on select "discharging distinguishing disputing displaying" at bounding box center [700, 429] width 101 height 19
click at [324, 444] on select "served considered regarded provided" at bounding box center [282, 453] width 84 height 19
select select "considered"
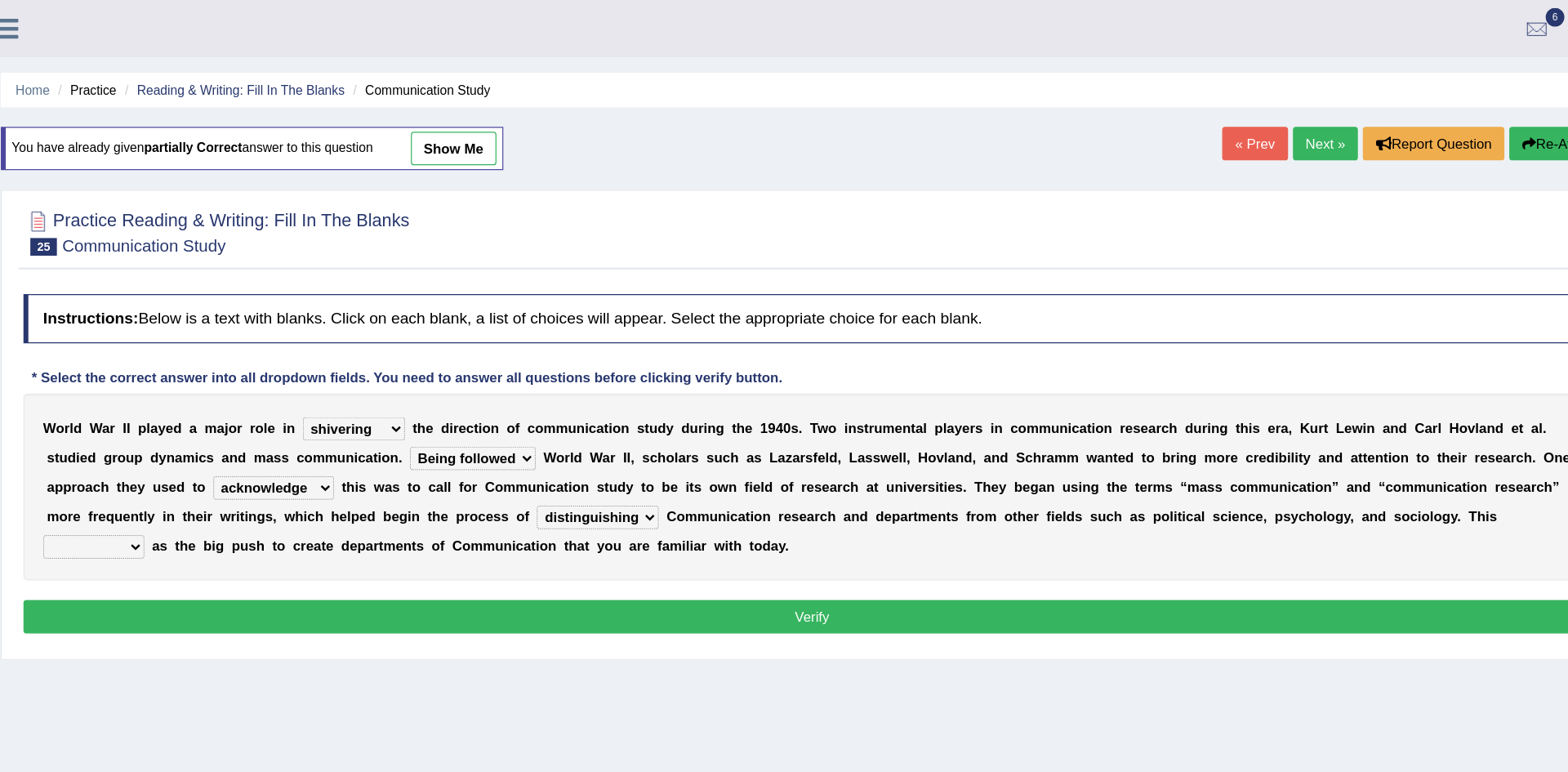
click at [324, 444] on select "served considered regarded provided" at bounding box center [282, 453] width 84 height 19
click at [1165, 508] on button "Verify" at bounding box center [878, 512] width 1310 height 28
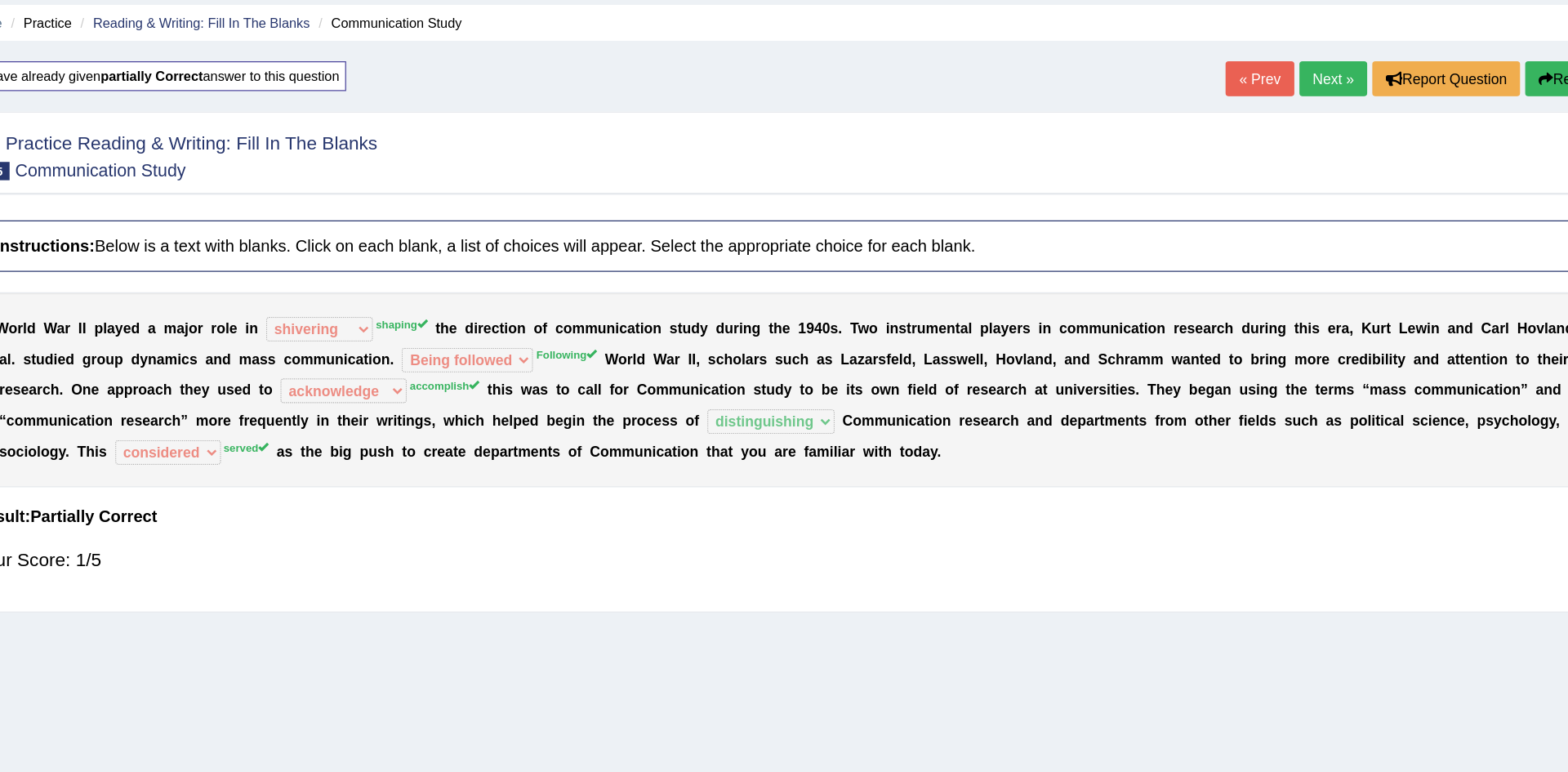
click at [243, 596] on div "Home Practice Reading & Writing: Fill In The Blanks Communication Study You hav…" at bounding box center [878, 408] width 1381 height 817
click at [243, 598] on div "Home Practice Reading & Writing: Fill In The Blanks Communication Study You hav…" at bounding box center [878, 408] width 1381 height 817
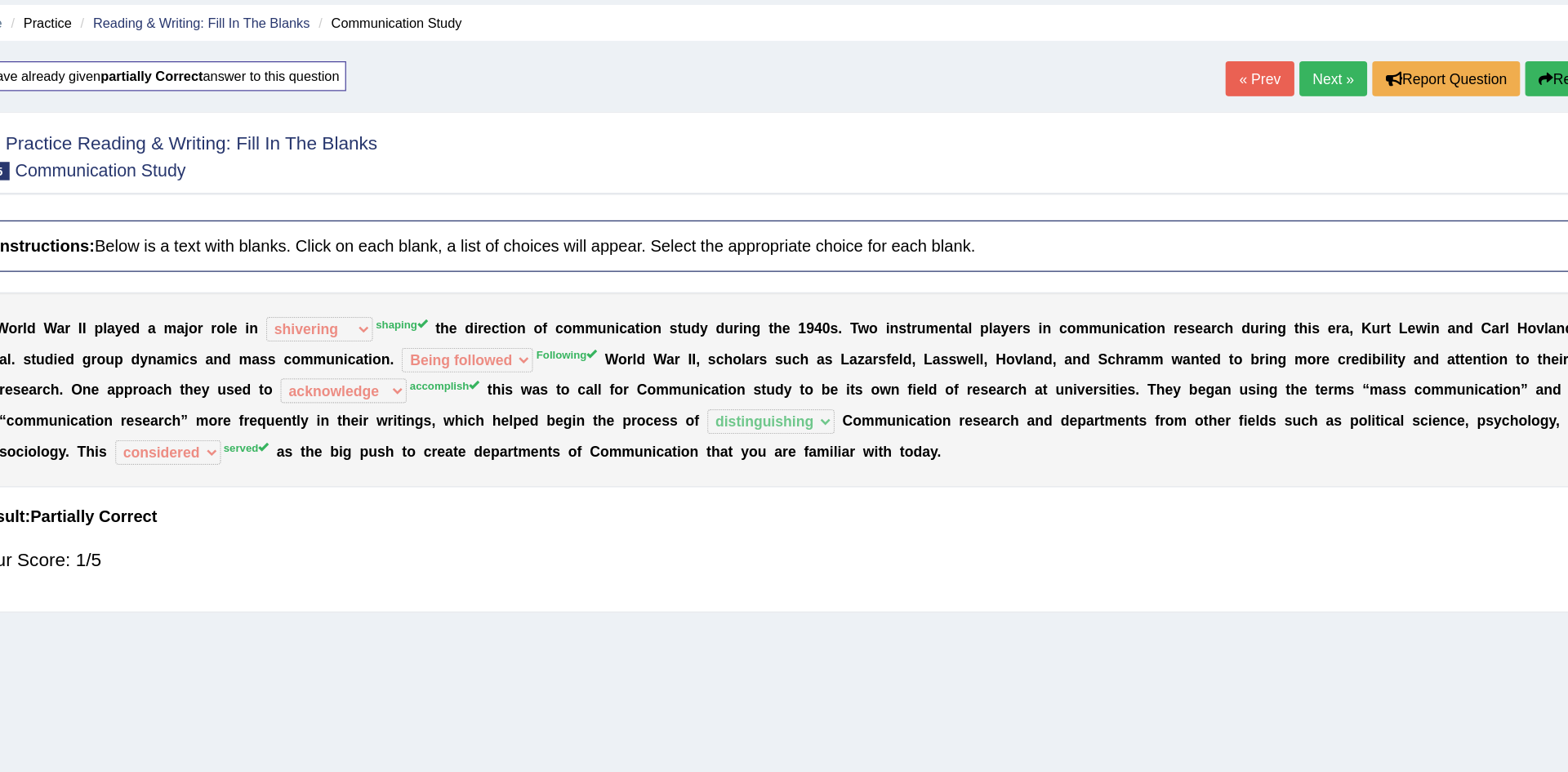
click at [243, 598] on div "Home Practice Reading & Writing: Fill In The Blanks Communication Study You hav…" at bounding box center [878, 408] width 1381 height 817
click at [243, 596] on div "Home Practice Reading & Writing: Fill In The Blanks Communication Study You hav…" at bounding box center [878, 408] width 1381 height 817
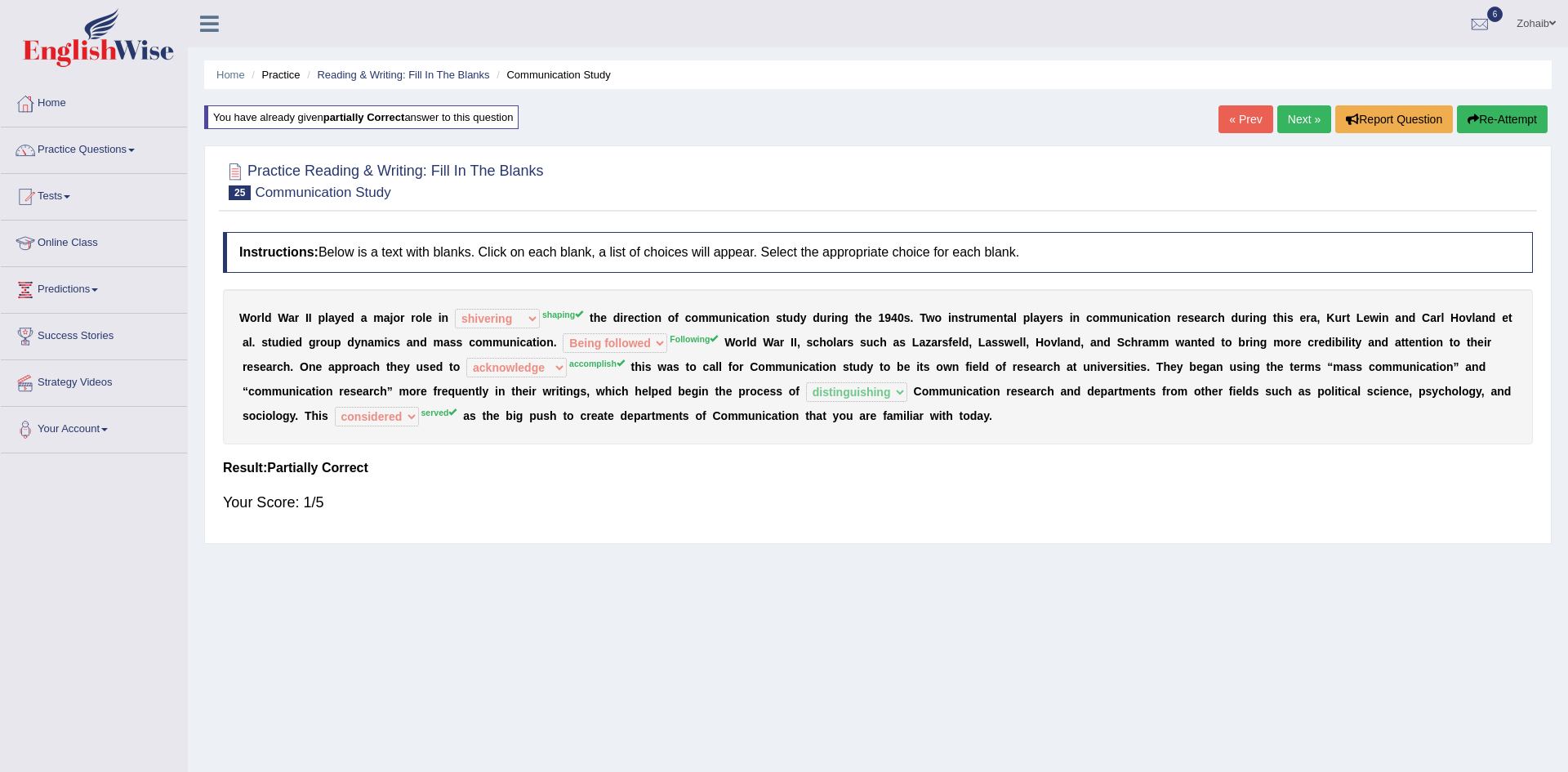
click at [1306, 122] on link "Next »" at bounding box center [1304, 119] width 54 height 28
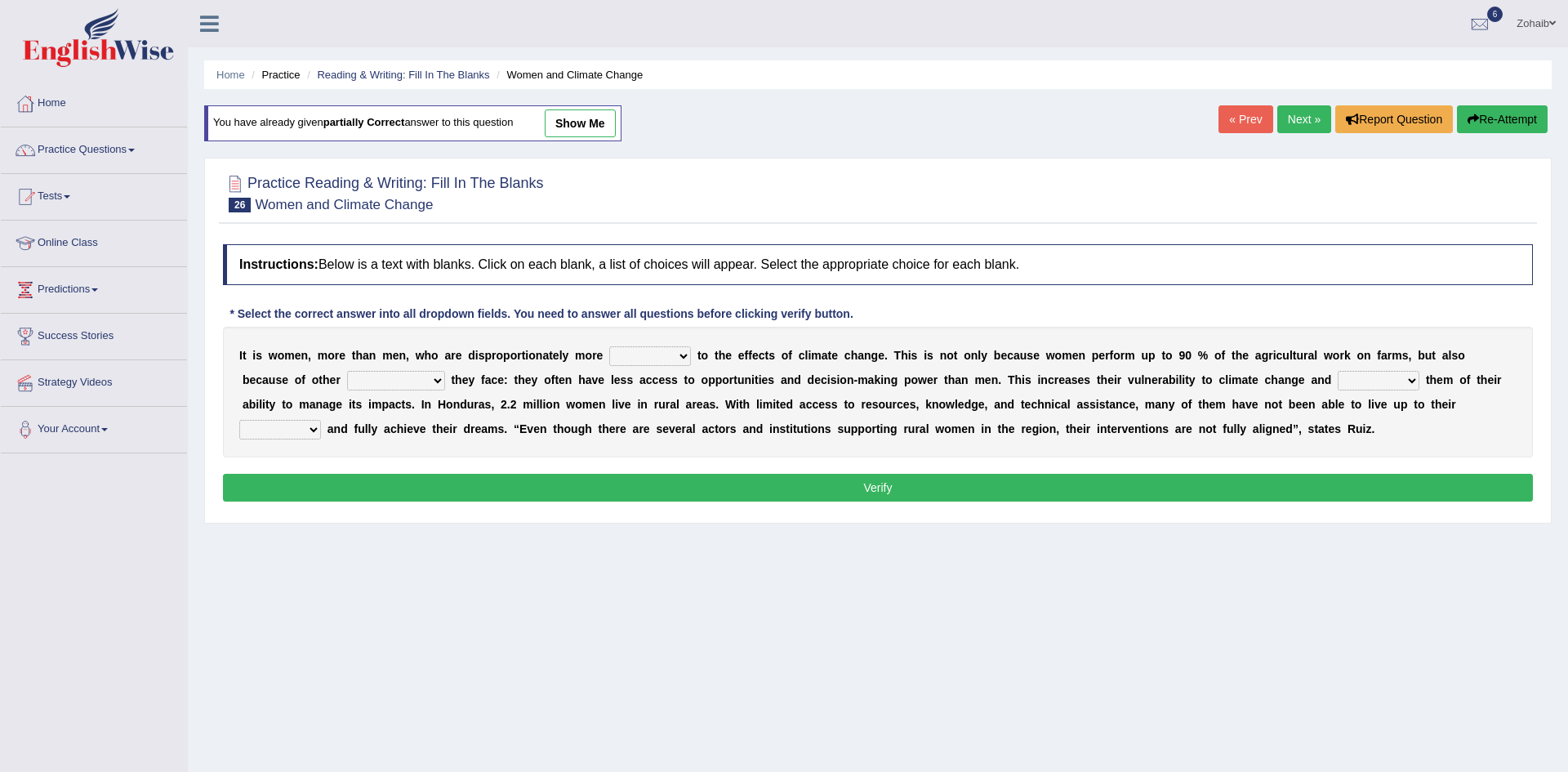
click at [635, 366] on select "defensive beatable vulnerable defective" at bounding box center [650, 356] width 82 height 19
click at [347, 378] on select "chances challenges awkwardness changes" at bounding box center [396, 380] width 98 height 19
select select "challenges"
click at [347, 371] on select "chances challenges awkwardness changes" at bounding box center [396, 380] width 98 height 19
click at [630, 347] on select "defensive beatable vulnerable defective" at bounding box center [650, 356] width 82 height 19
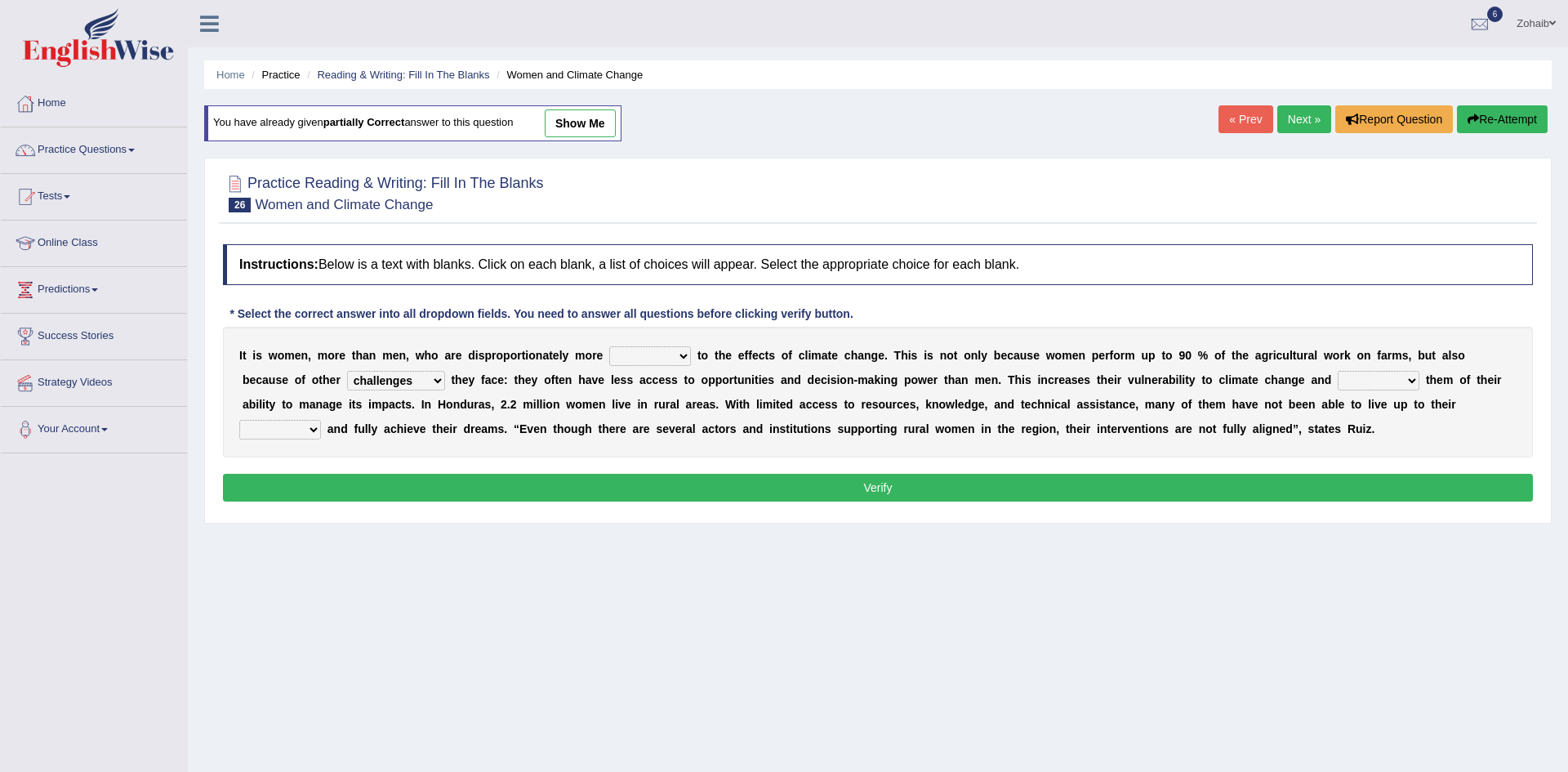
select select "vulnerable"
click at [610, 346] on select "defensive beatable vulnerable defective" at bounding box center [650, 356] width 82 height 19
click at [1338, 388] on select "deprives caprices deposits thrives" at bounding box center [1378, 380] width 82 height 19
select select "thrives"
click at [1338, 371] on select "deprives caprices deposits thrives" at bounding box center [1378, 380] width 82 height 19
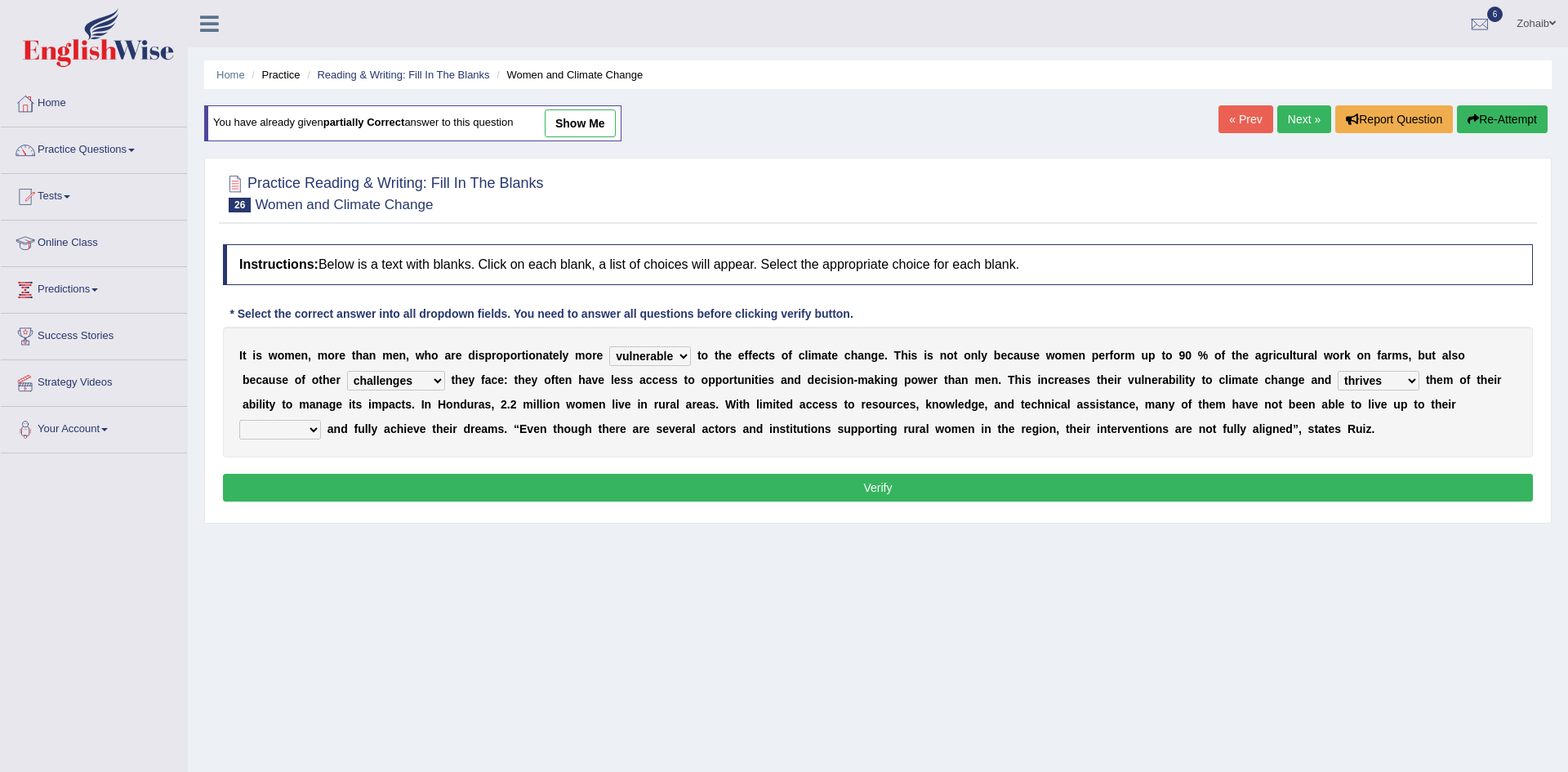
click at [321, 420] on select "endurance patience capacities publicity" at bounding box center [280, 429] width 82 height 19
select select "capacities"
click at [321, 420] on select "endurance patience capacities publicity" at bounding box center [280, 429] width 82 height 19
click at [341, 422] on b "n" at bounding box center [337, 429] width 8 height 13
click at [1338, 387] on select "deprives caprices deposits thrives" at bounding box center [1378, 380] width 82 height 19
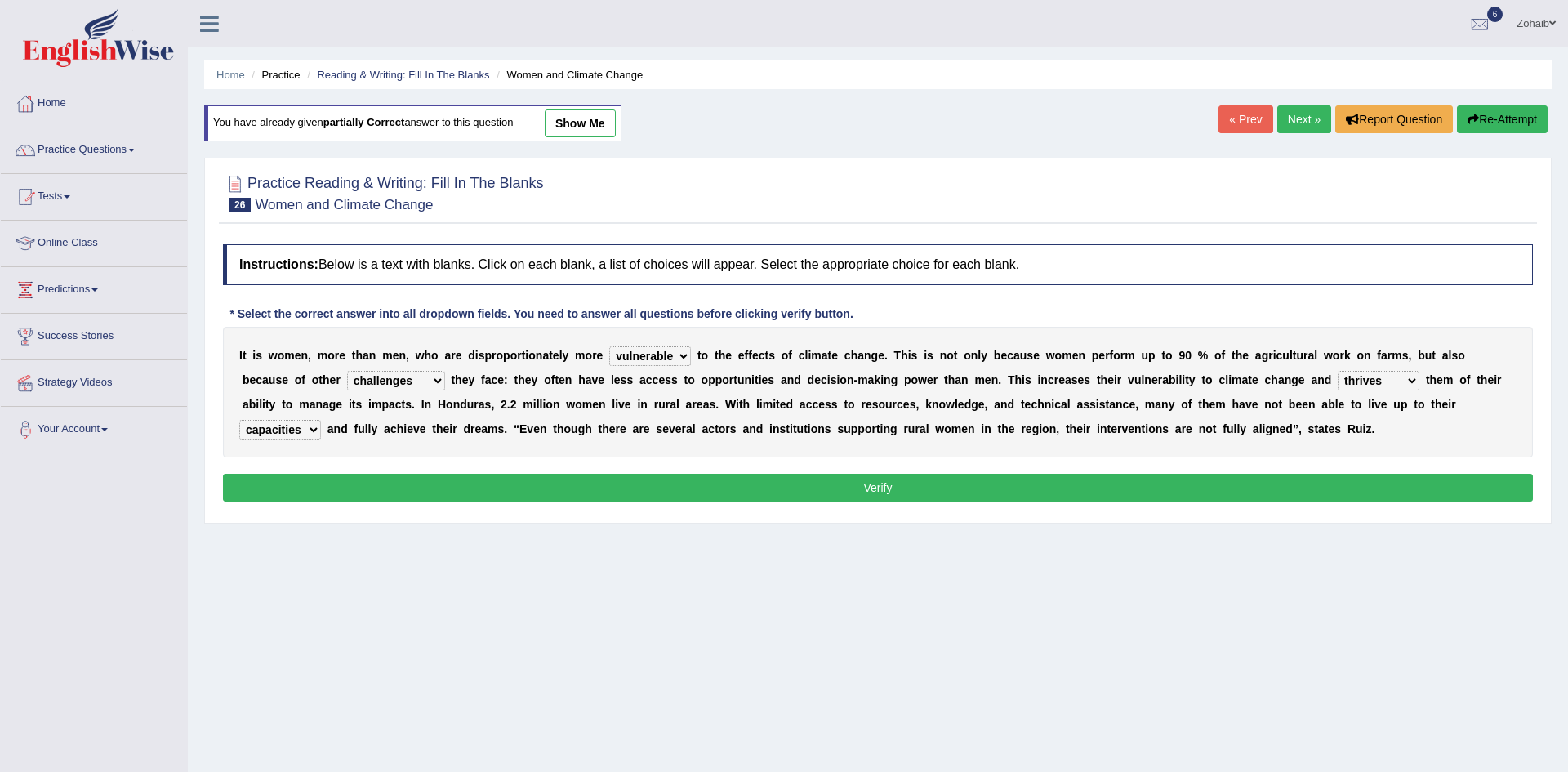
click at [1259, 549] on div "Home Practice Reading & Writing: Fill In The Blanks Women and Climate Change Yo…" at bounding box center [878, 408] width 1381 height 817
click at [1270, 494] on button "Verify" at bounding box center [878, 487] width 1310 height 28
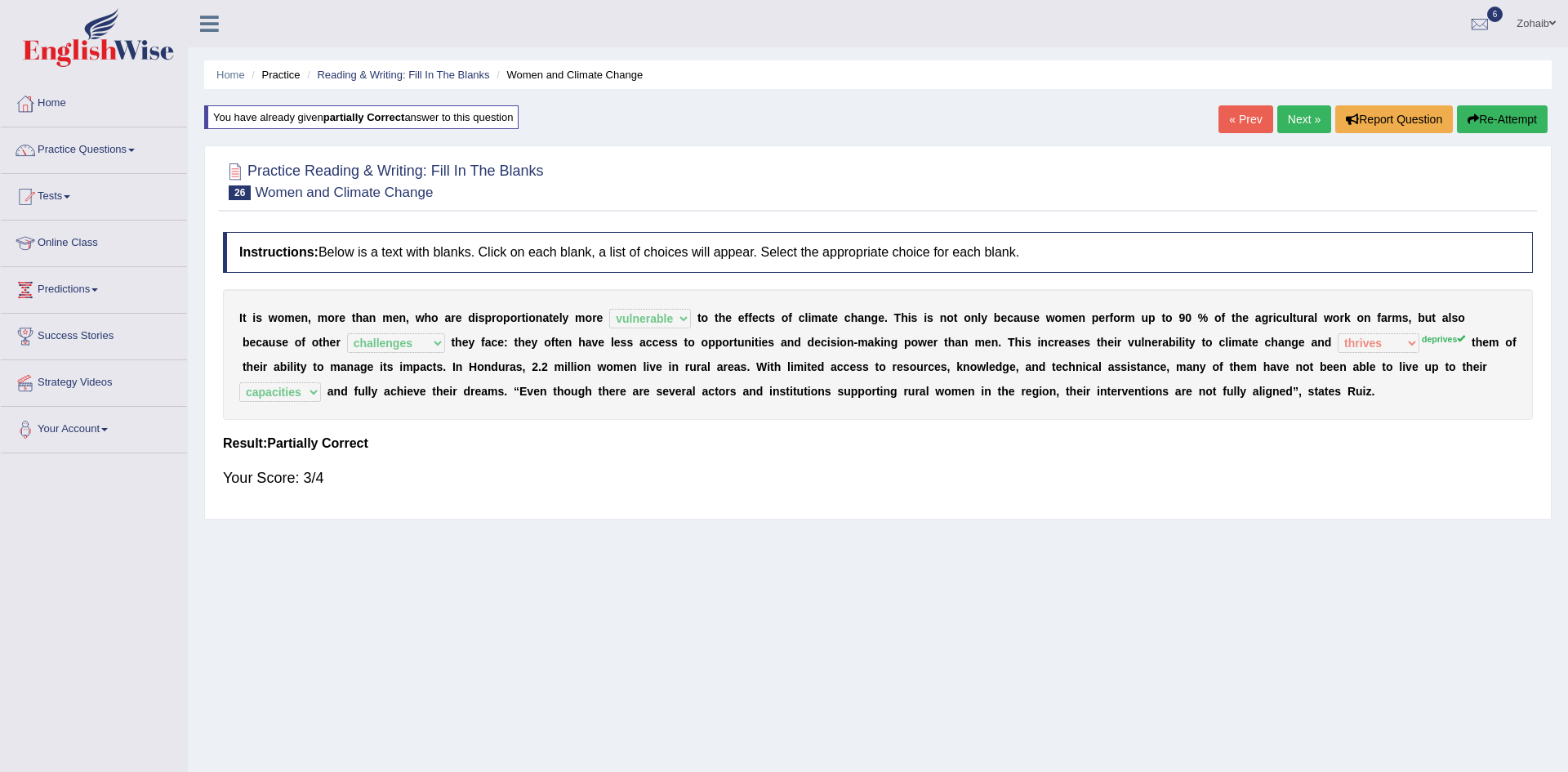
click at [0, 551] on div "Toggle navigation Home Practice Questions Speaking Practice Read Aloud Repeat S…" at bounding box center [784, 425] width 1568 height 849
click at [21, 671] on div "Toggle navigation Home Practice Questions Speaking Practice Read Aloud Repeat S…" at bounding box center [784, 425] width 1568 height 849
click at [1277, 114] on link "Next »" at bounding box center [1304, 119] width 54 height 28
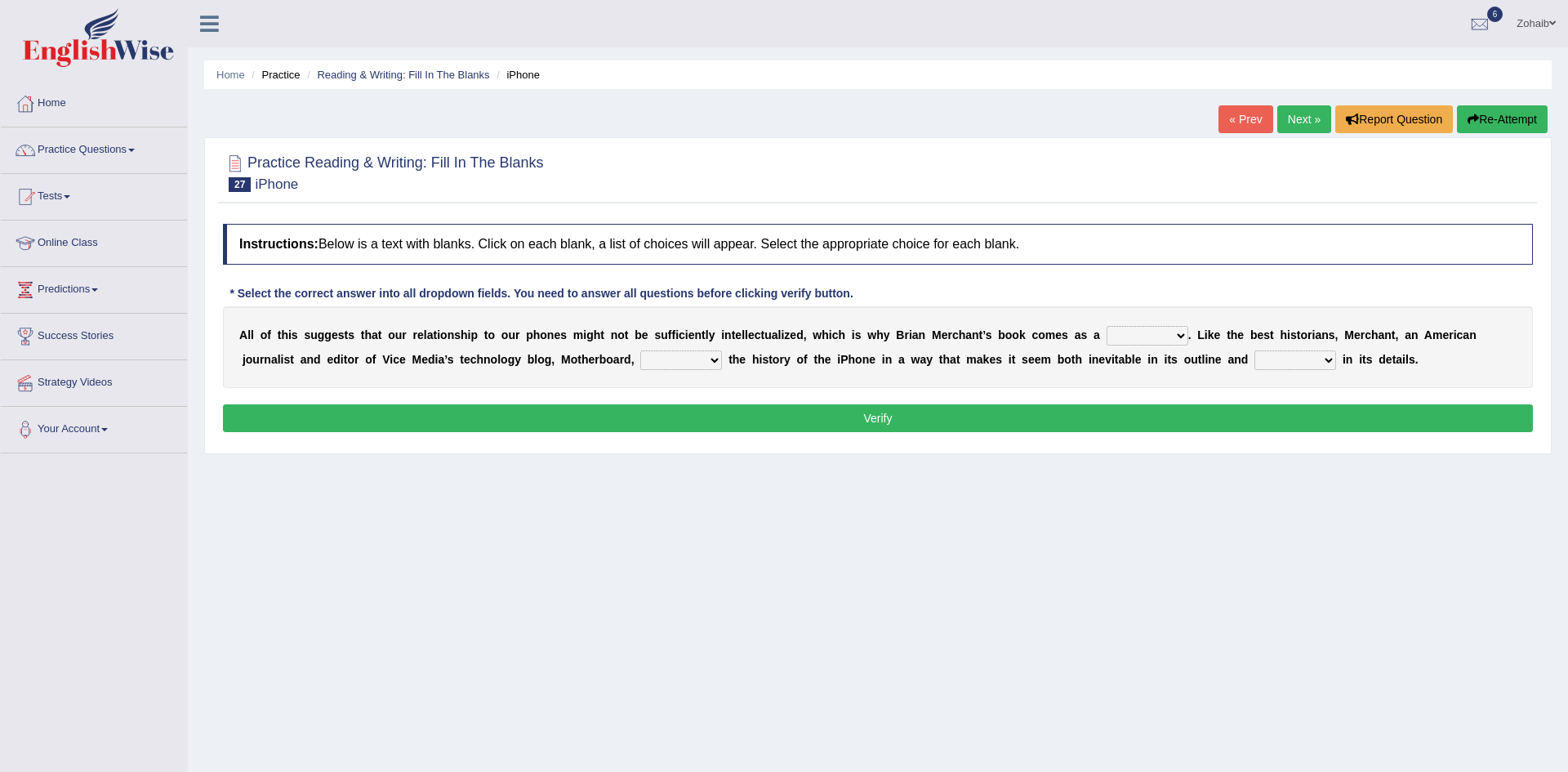
click at [1052, 346] on div "A l l o f t h i s s u g g e s t s t h a t o u r r e l a t i o n s h i p t o o u…" at bounding box center [878, 346] width 1310 height 82
click at [1106, 337] on select "privilege relief demotion flash" at bounding box center [1147, 336] width 82 height 19
select select "demotion"
click at [1106, 326] on select "privilege relief demotion flash" at bounding box center [1147, 336] width 82 height 19
click at [1254, 362] on select "surprises surprised surprising surprise" at bounding box center [1295, 360] width 82 height 19
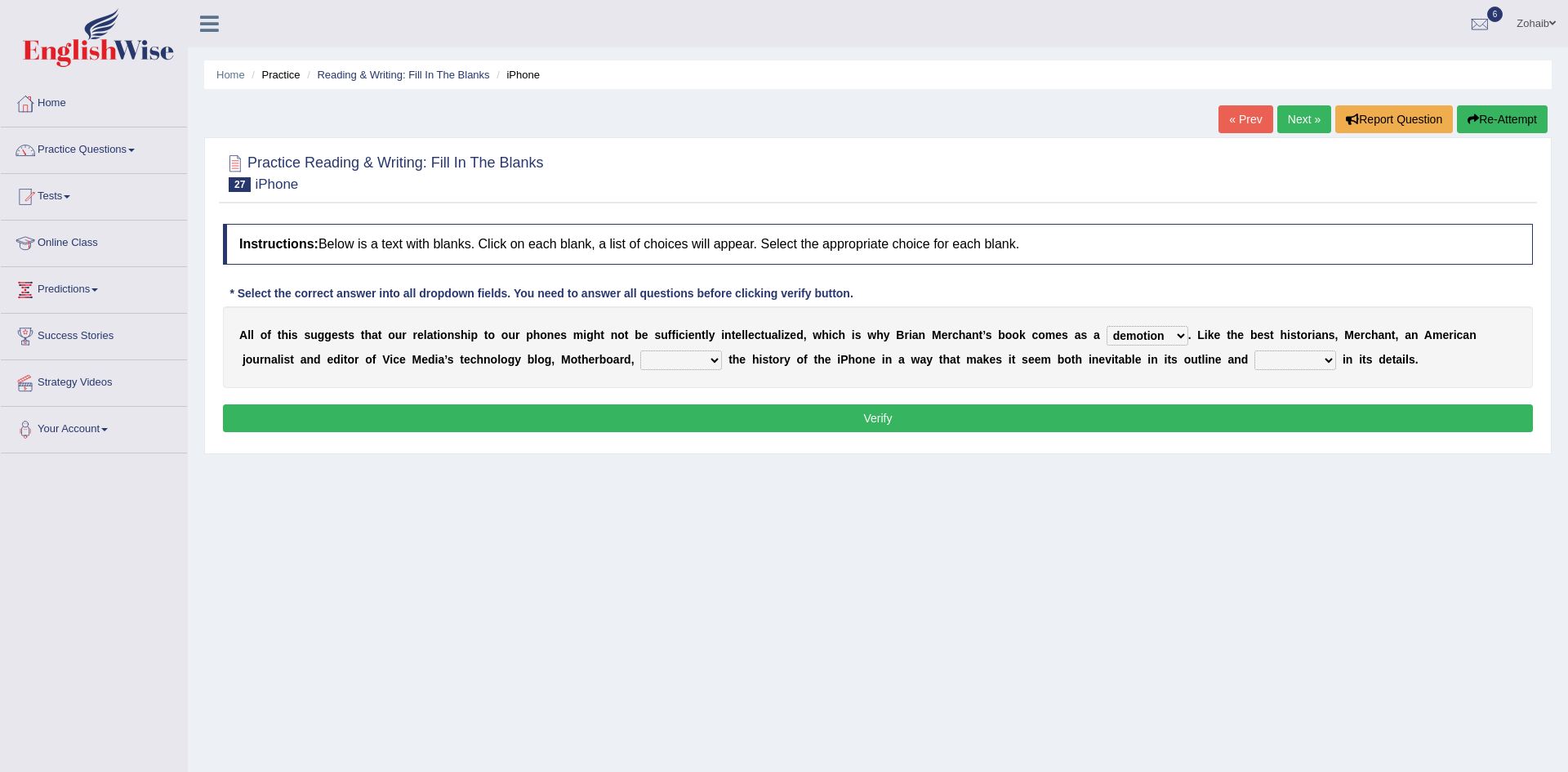
select select "surprised"
click at [1254, 351] on select "surprises surprised surprising surprise" at bounding box center [1295, 360] width 82 height 19
click at [641, 365] on select "enriches unpacks detours contorts" at bounding box center [681, 360] width 82 height 19
select select "detours"
click at [641, 351] on select "enriches unpacks detours contorts" at bounding box center [681, 360] width 82 height 19
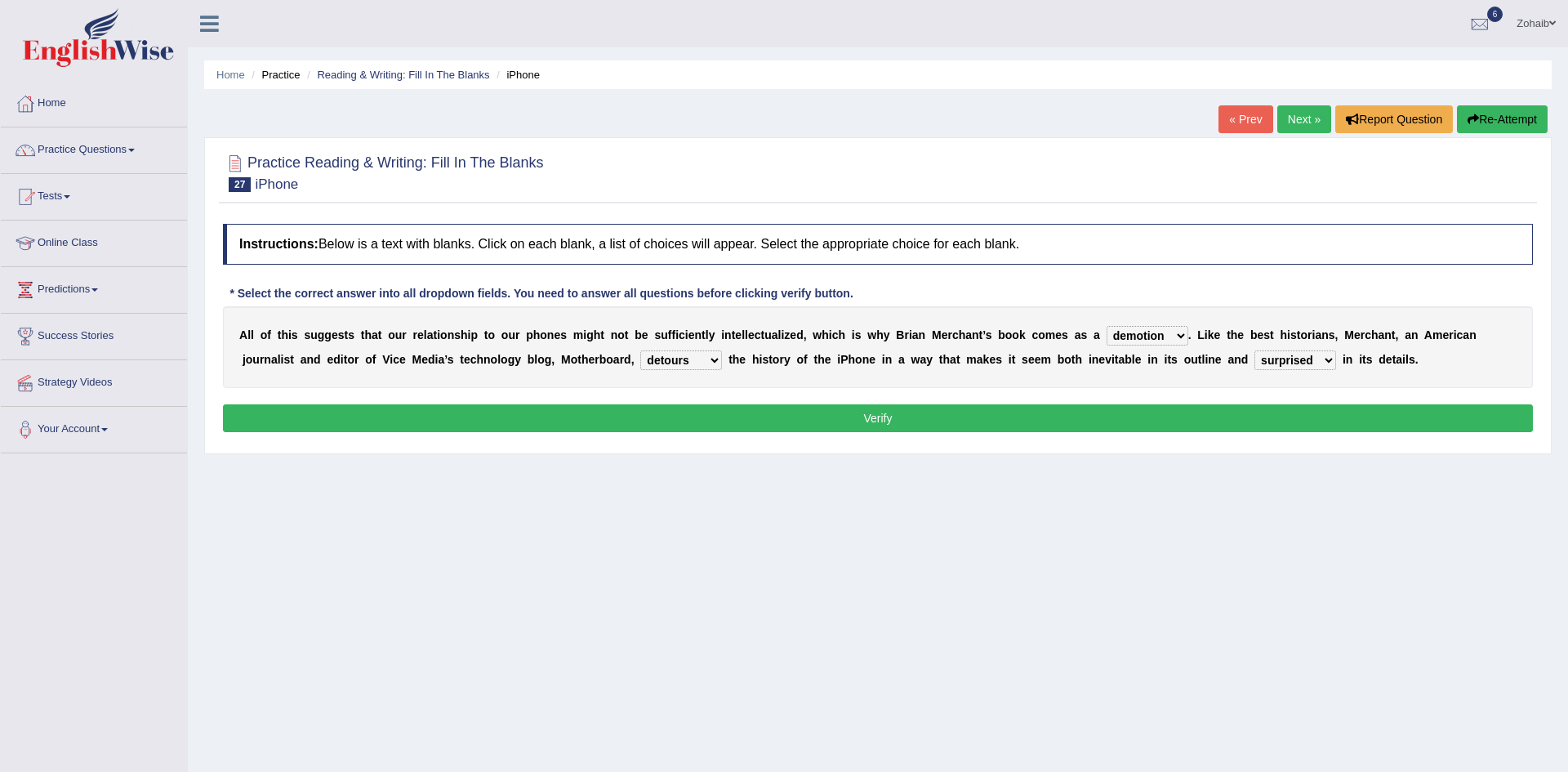
click at [1106, 338] on select "privilege relief demotion flash" at bounding box center [1147, 336] width 82 height 19
select select "relief"
click at [1106, 326] on select "privilege relief demotion flash" at bounding box center [1147, 336] width 82 height 19
click at [1120, 427] on button "Verify" at bounding box center [878, 418] width 1310 height 28
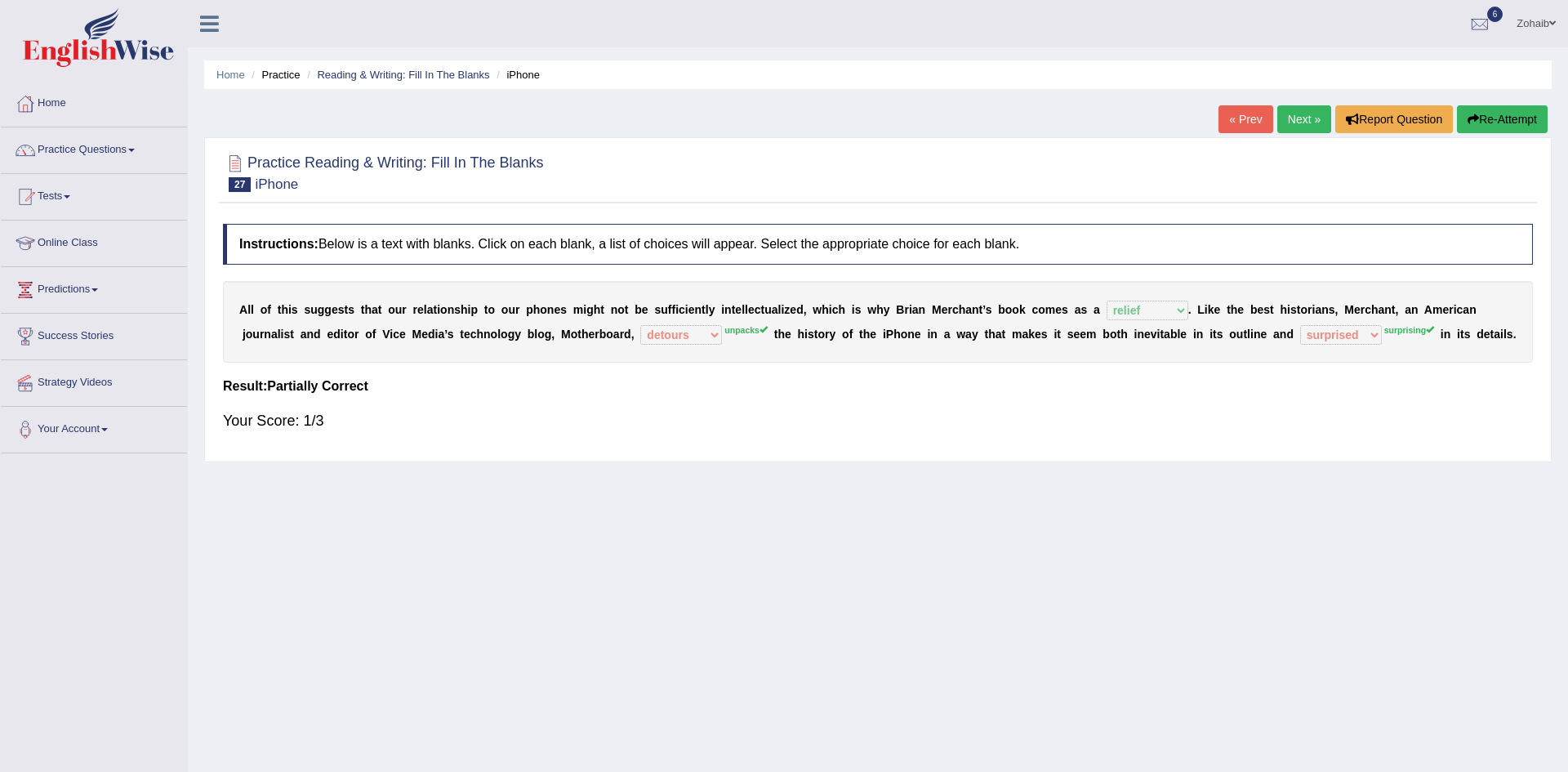
click at [1301, 117] on link "Next »" at bounding box center [1304, 119] width 54 height 28
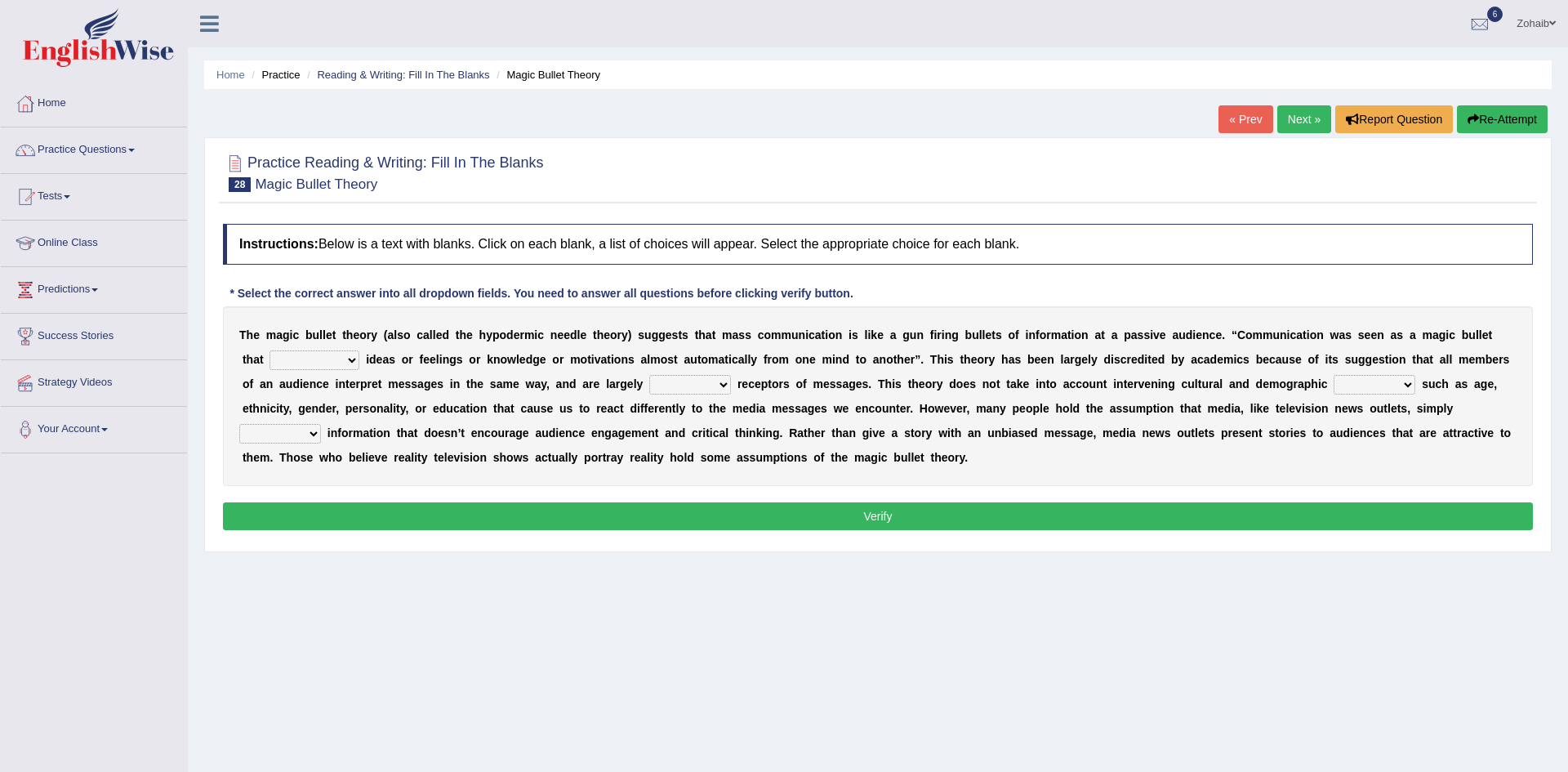
click at [297, 369] on select "transported translated transferred transformed" at bounding box center [314, 360] width 90 height 19
click at [271, 477] on div "T h e m a g i c b u l l e t t h e o r y ( a l s o c a l l e d t h e h y p o d e…" at bounding box center [878, 396] width 1310 height 180
click at [282, 367] on select "transported translated transferred transformed" at bounding box center [314, 360] width 90 height 19
click at [263, 474] on div "T h e m a g i c b u l l e t t h e o r y ( a l s o c a l l e d t h e h y p o d e…" at bounding box center [878, 396] width 1310 height 180
click at [286, 353] on select "transported translated transferred transformed" at bounding box center [314, 360] width 90 height 19
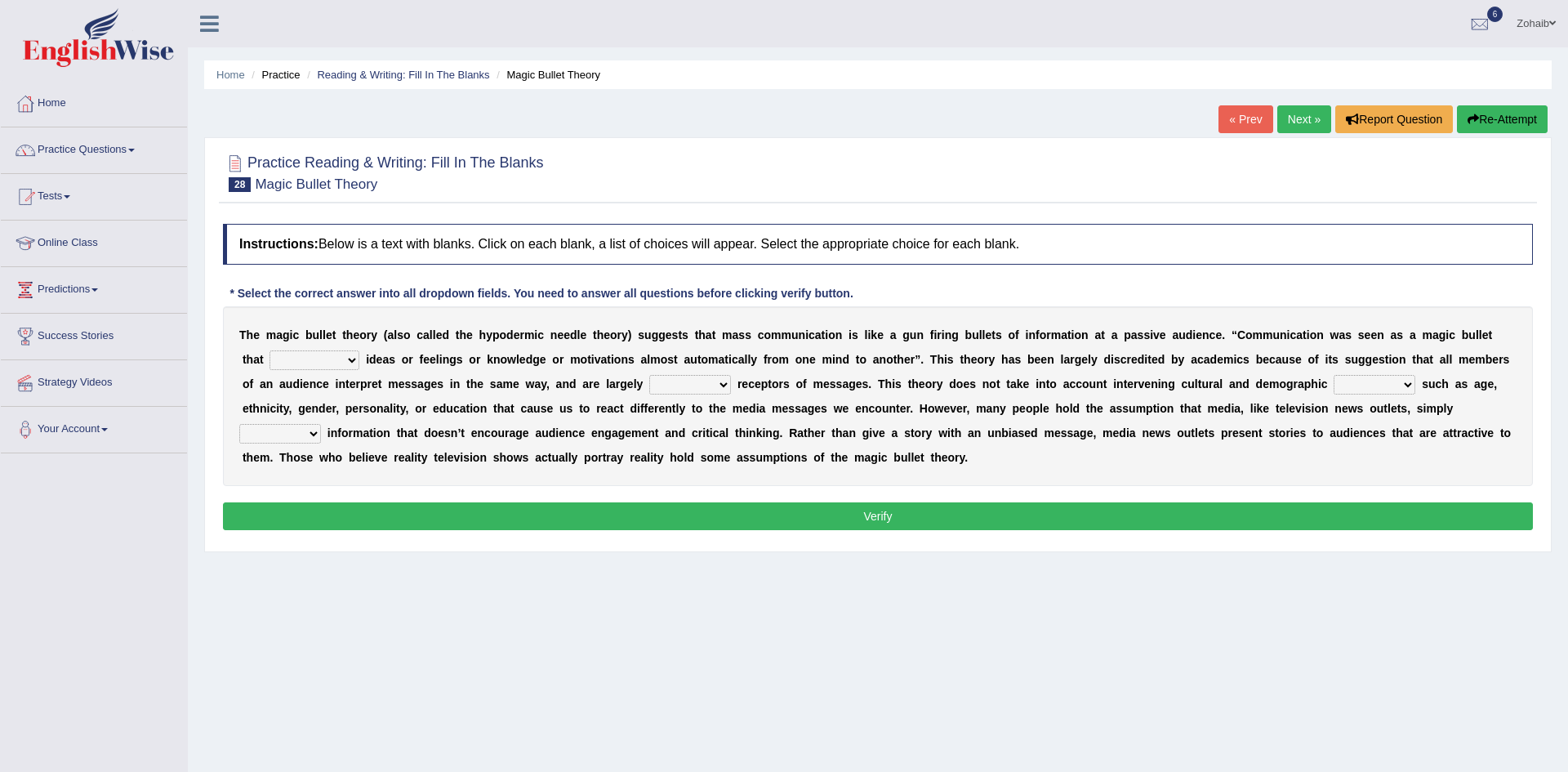
select select "transformed"
click at [270, 351] on select "transported translated transferred transformed" at bounding box center [314, 360] width 90 height 19
click at [765, 406] on b at bounding box center [768, 409] width 7 height 13
click at [649, 391] on select "negative active positive passive" at bounding box center [689, 384] width 82 height 19
select select "positive"
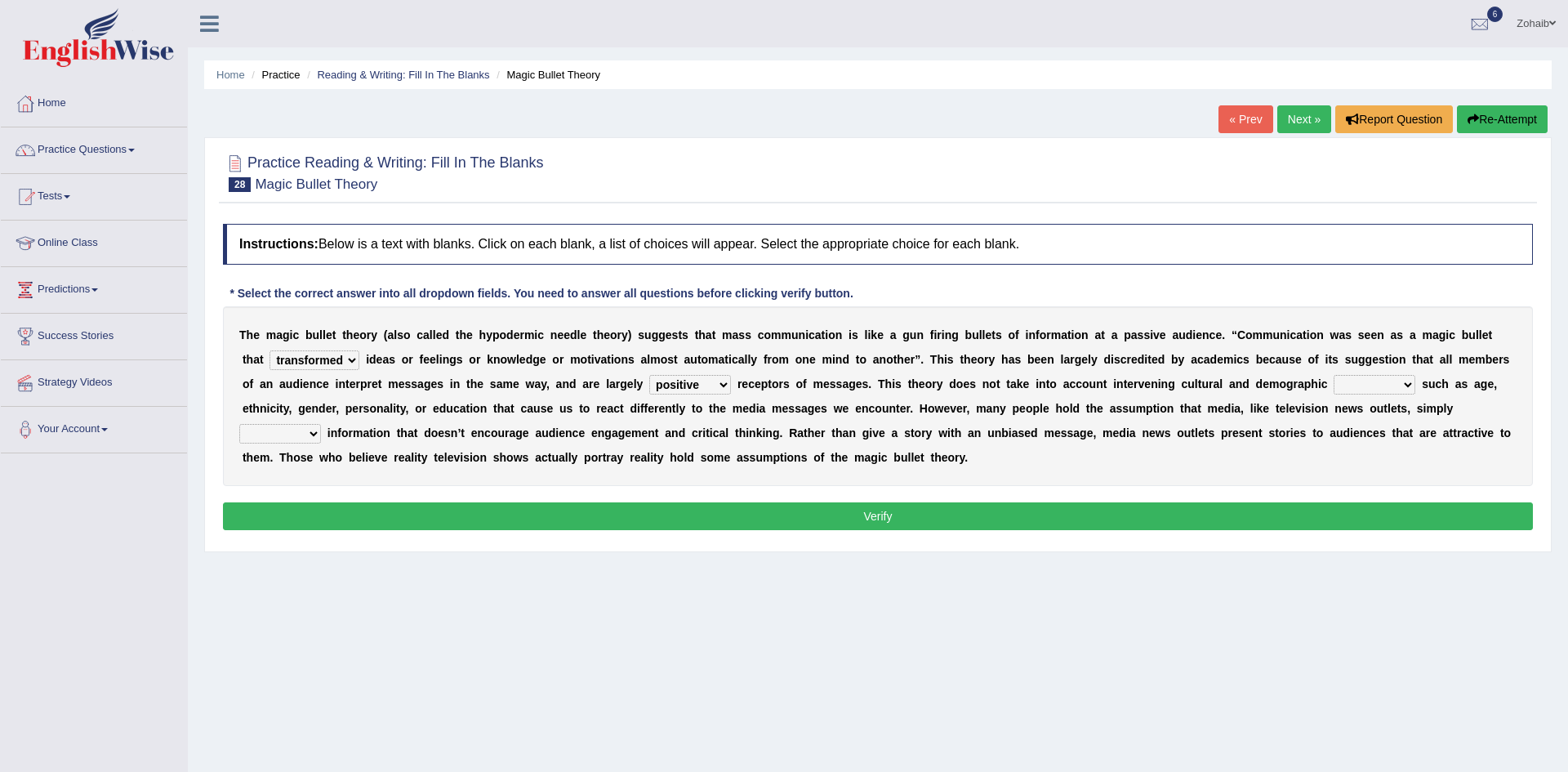
click at [649, 375] on select "negative active positive passive" at bounding box center [689, 384] width 82 height 19
click at [321, 424] on select "respond resume release request" at bounding box center [280, 433] width 82 height 19
select select "resume"
click at [321, 424] on select "respond resume release request" at bounding box center [280, 433] width 82 height 19
click at [649, 380] on select "negative active positive passive" at bounding box center [689, 384] width 82 height 19
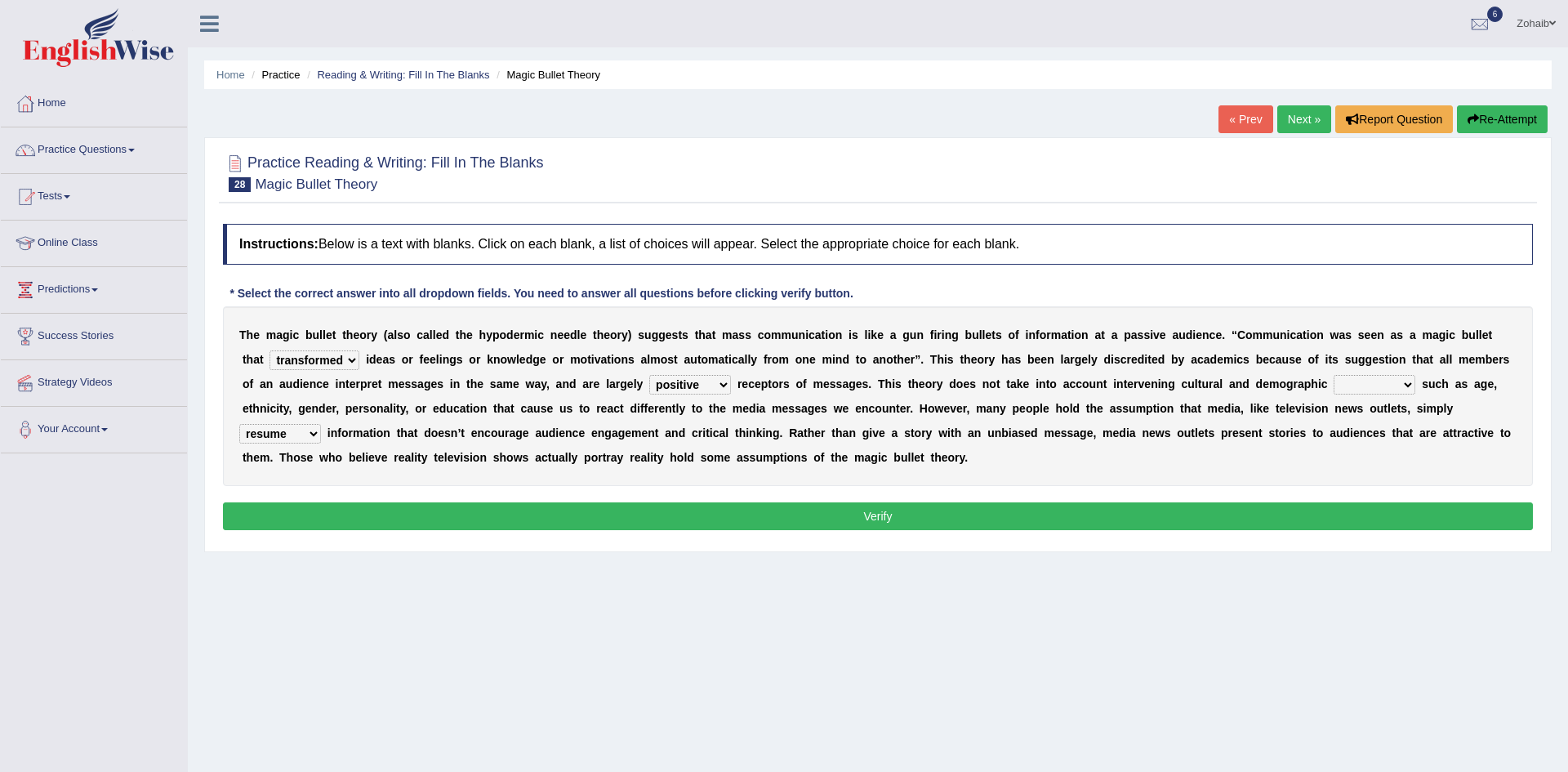
select select "active"
click at [649, 375] on select "negative active positive passive" at bounding box center [689, 384] width 82 height 19
click at [275, 366] on select "transported translated transferred transformed" at bounding box center [314, 360] width 90 height 19
click at [309, 525] on button "Verify" at bounding box center [878, 516] width 1310 height 28
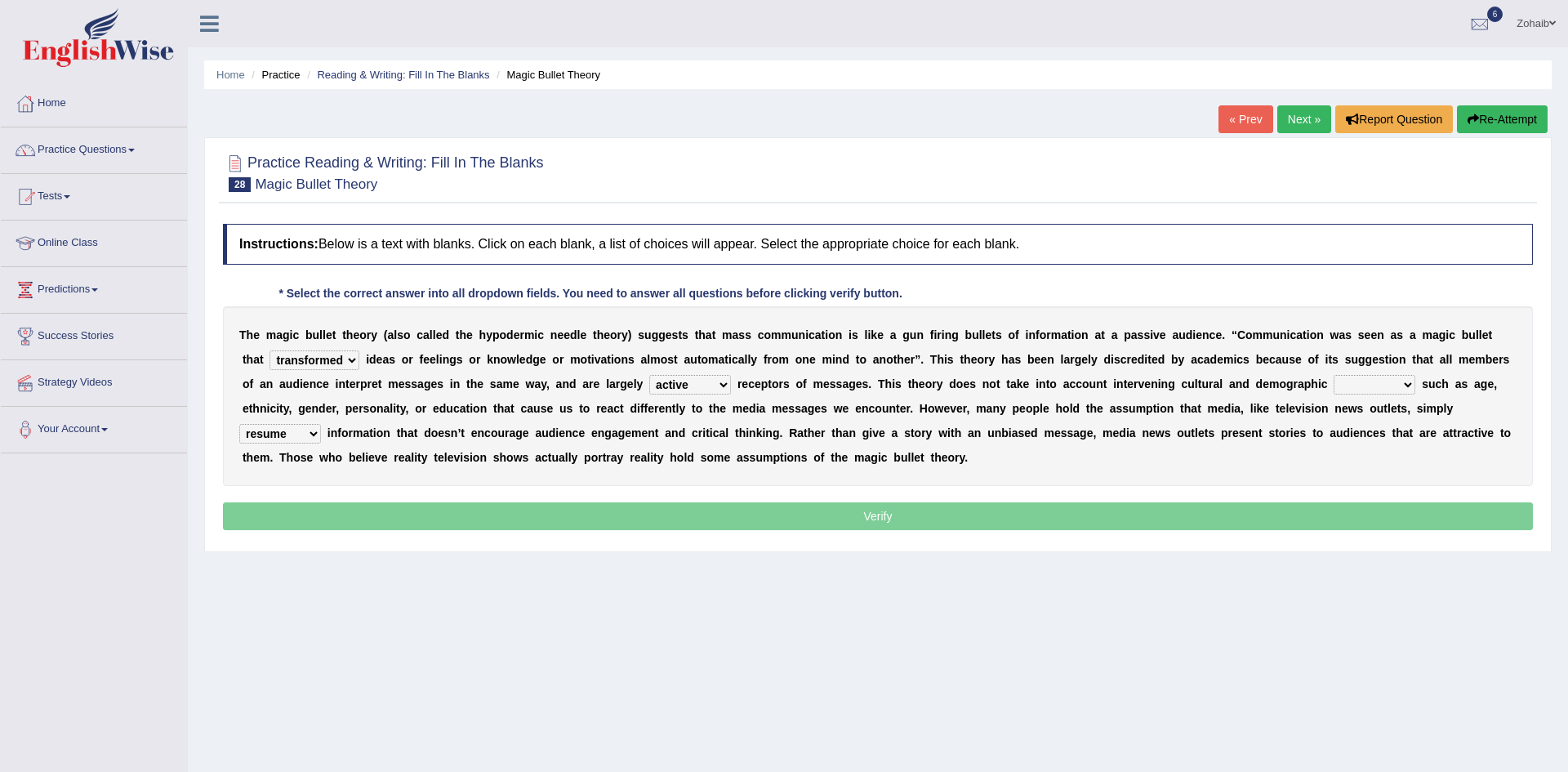
click at [319, 529] on p "Verify" at bounding box center [878, 516] width 1310 height 28
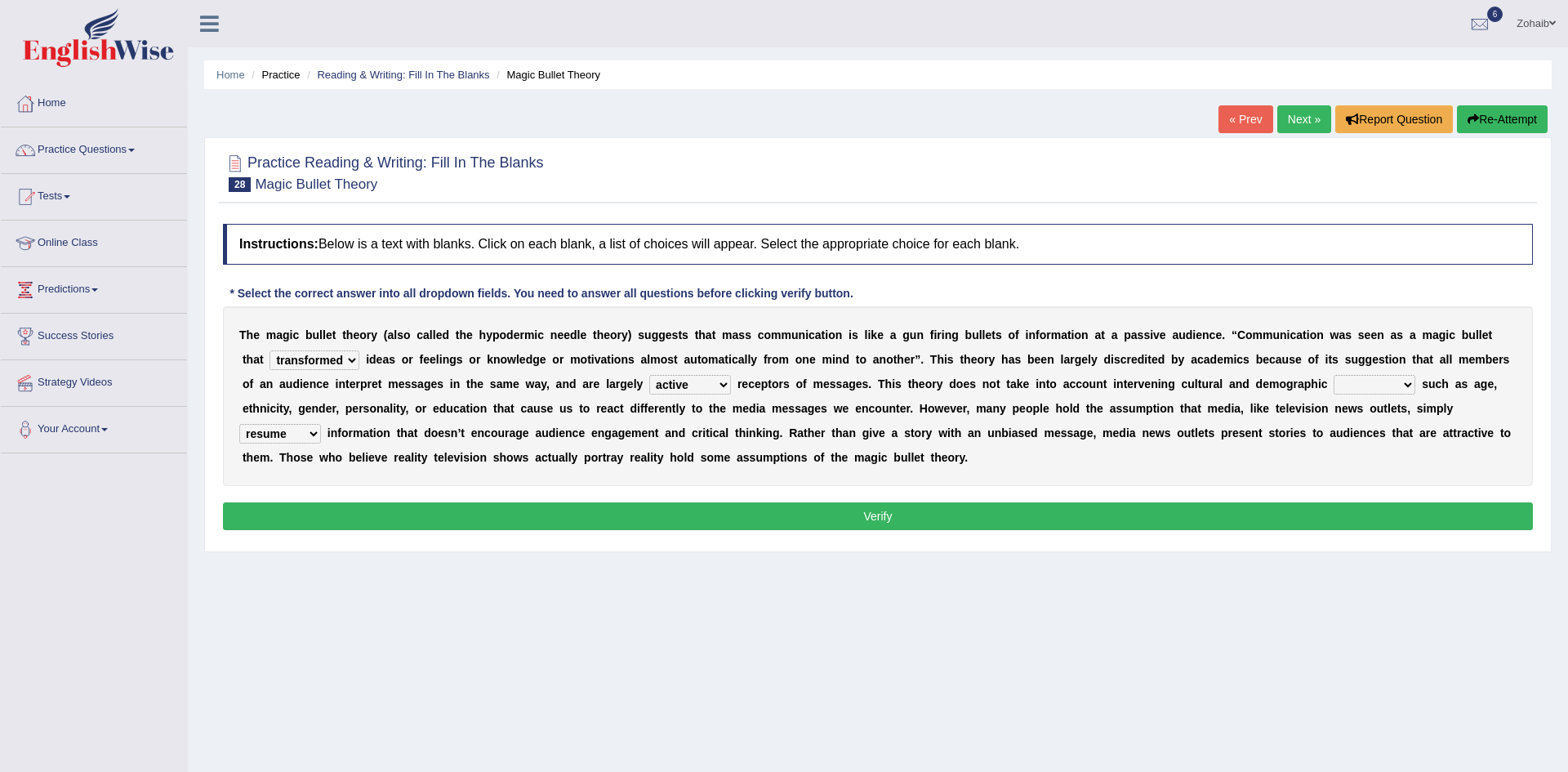
click at [1333, 392] on select "variables varies varieties variations" at bounding box center [1374, 384] width 82 height 19
select select "varieties"
click at [1333, 375] on select "variables varies varieties variations" at bounding box center [1374, 384] width 82 height 19
click at [1165, 529] on button "Verify" at bounding box center [878, 516] width 1310 height 28
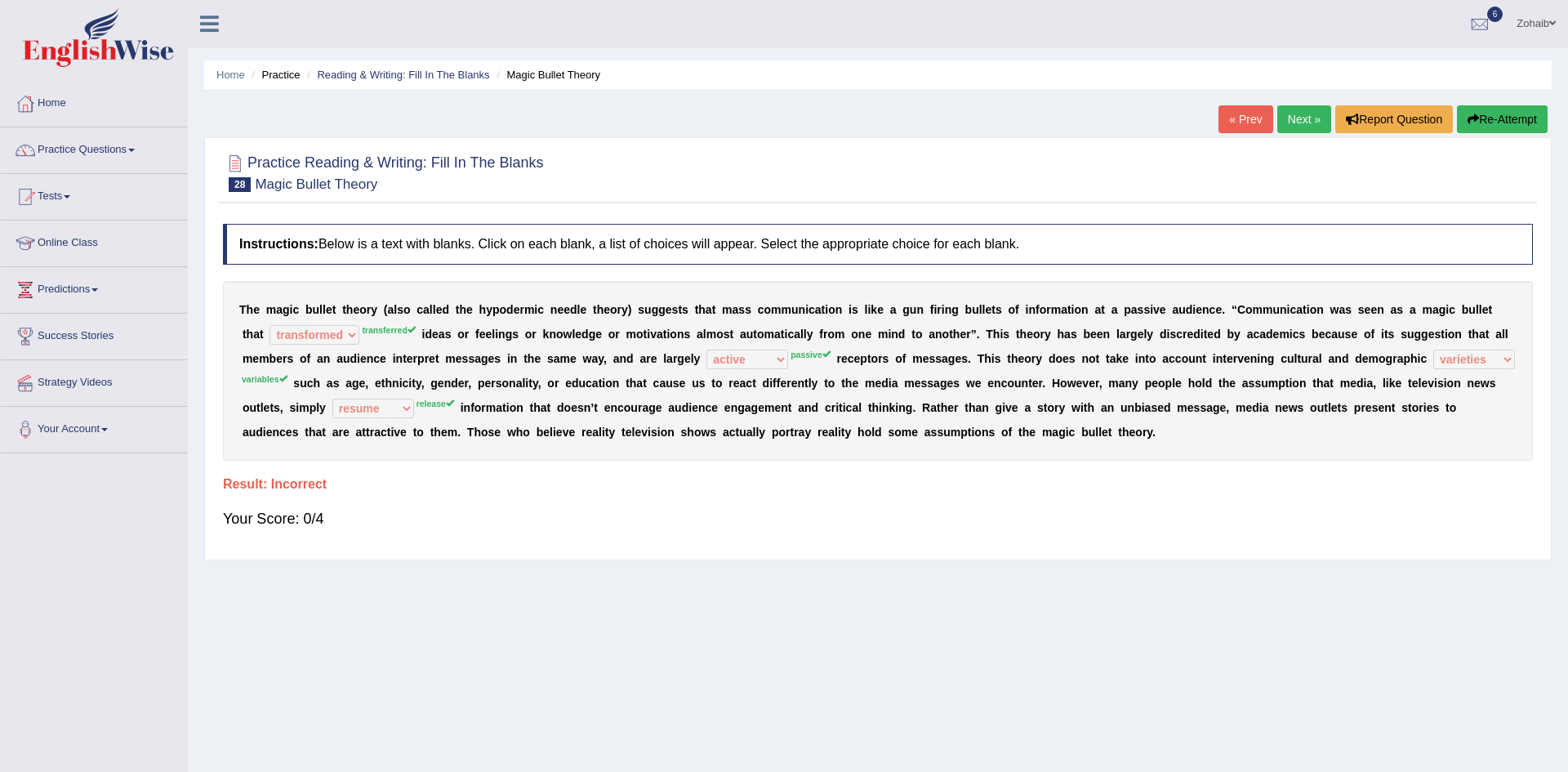
click at [1293, 122] on link "Next »" at bounding box center [1304, 119] width 54 height 28
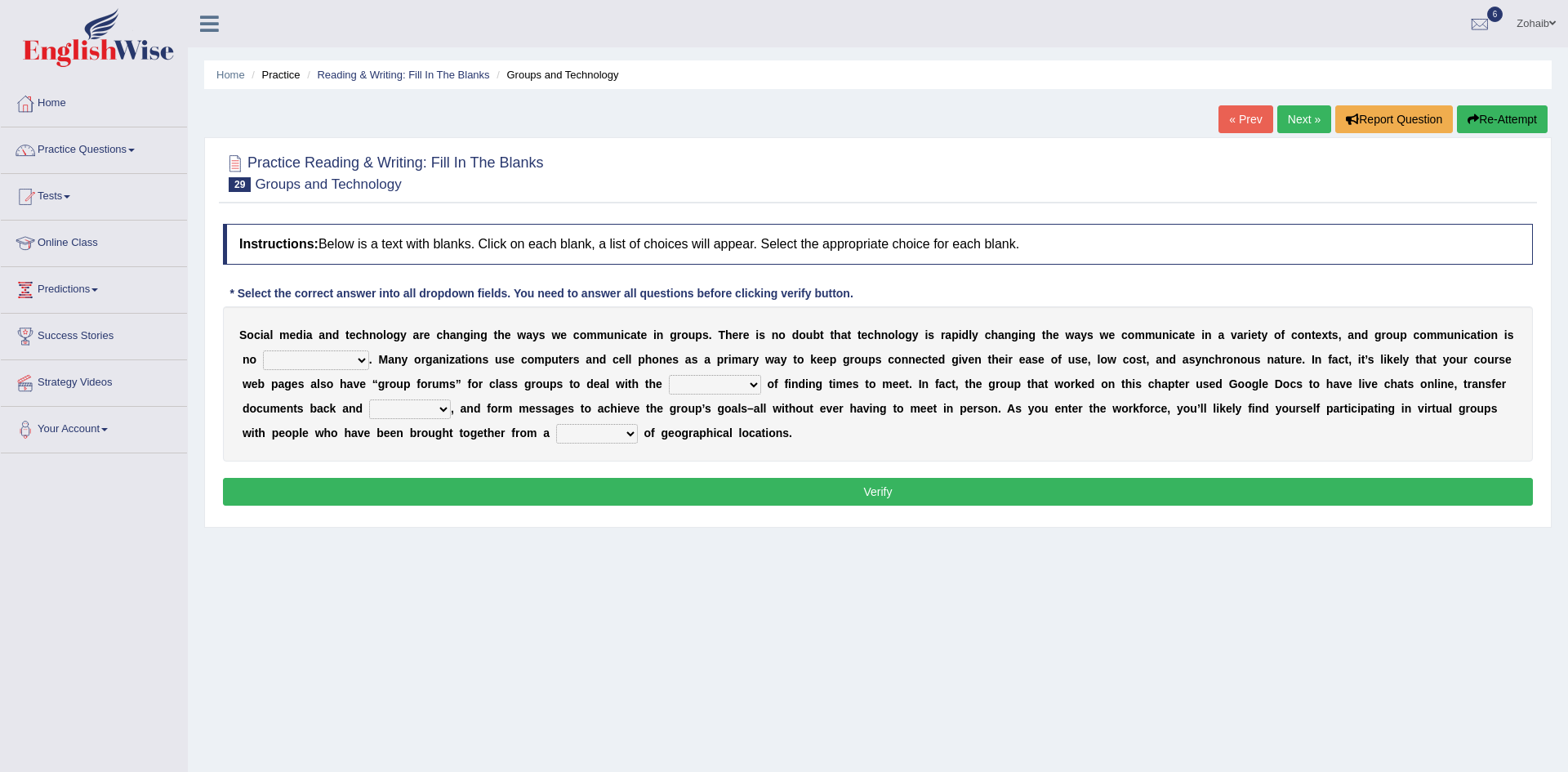
click at [334, 365] on select "exception exemplification extradition excursion" at bounding box center [316, 360] width 106 height 19
click at [559, 682] on div "Home Practice Reading & Writing: Fill In The Blanks Groups and Technology « Pre…" at bounding box center [878, 408] width 1381 height 817
click at [669, 390] on select "localities liabilities complexities causalities" at bounding box center [715, 384] width 92 height 19
select select "liabilities"
click at [669, 375] on select "localities liabilities complexities causalities" at bounding box center [715, 384] width 92 height 19
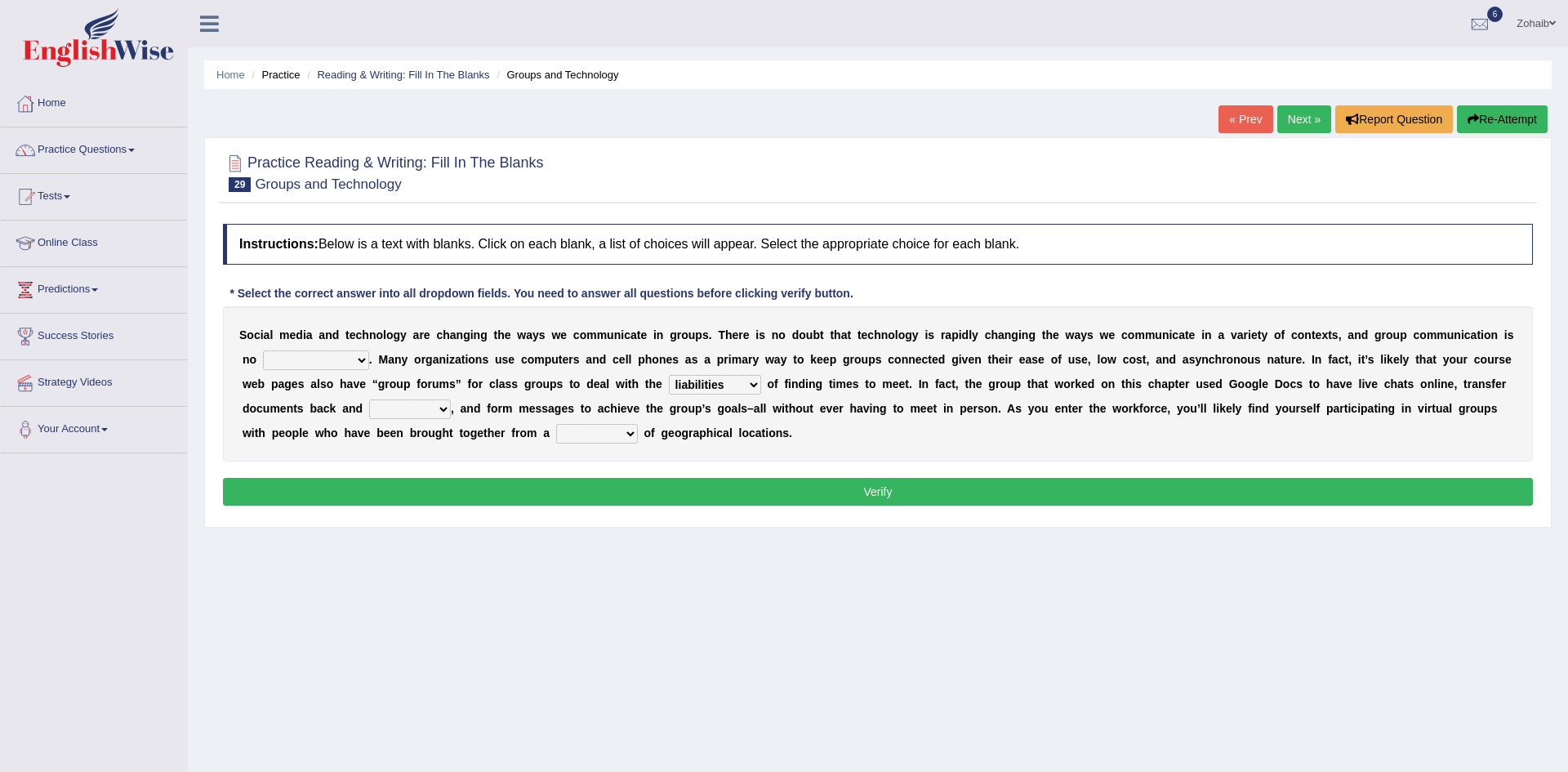
click at [451, 399] on select "fill forth toward beyond" at bounding box center [409, 409] width 82 height 19
select select "beyond"
click at [451, 399] on select "fill forth toward beyond" at bounding box center [409, 409] width 82 height 19
click at [271, 505] on button "Verify" at bounding box center [878, 491] width 1310 height 28
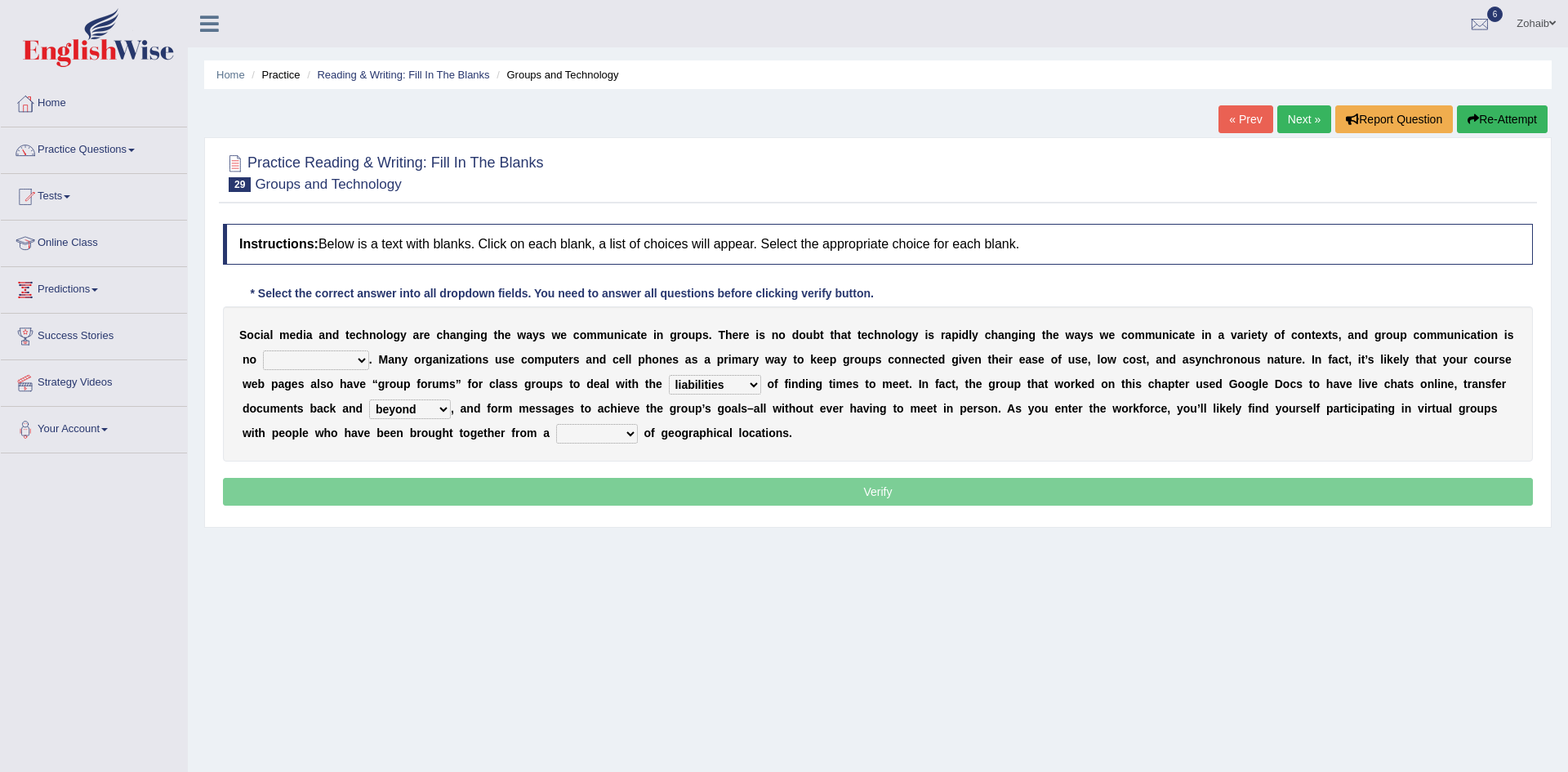
click at [557, 443] on select "form variety kind variation" at bounding box center [597, 433] width 82 height 19
click at [535, 413] on b "s" at bounding box center [538, 409] width 7 height 13
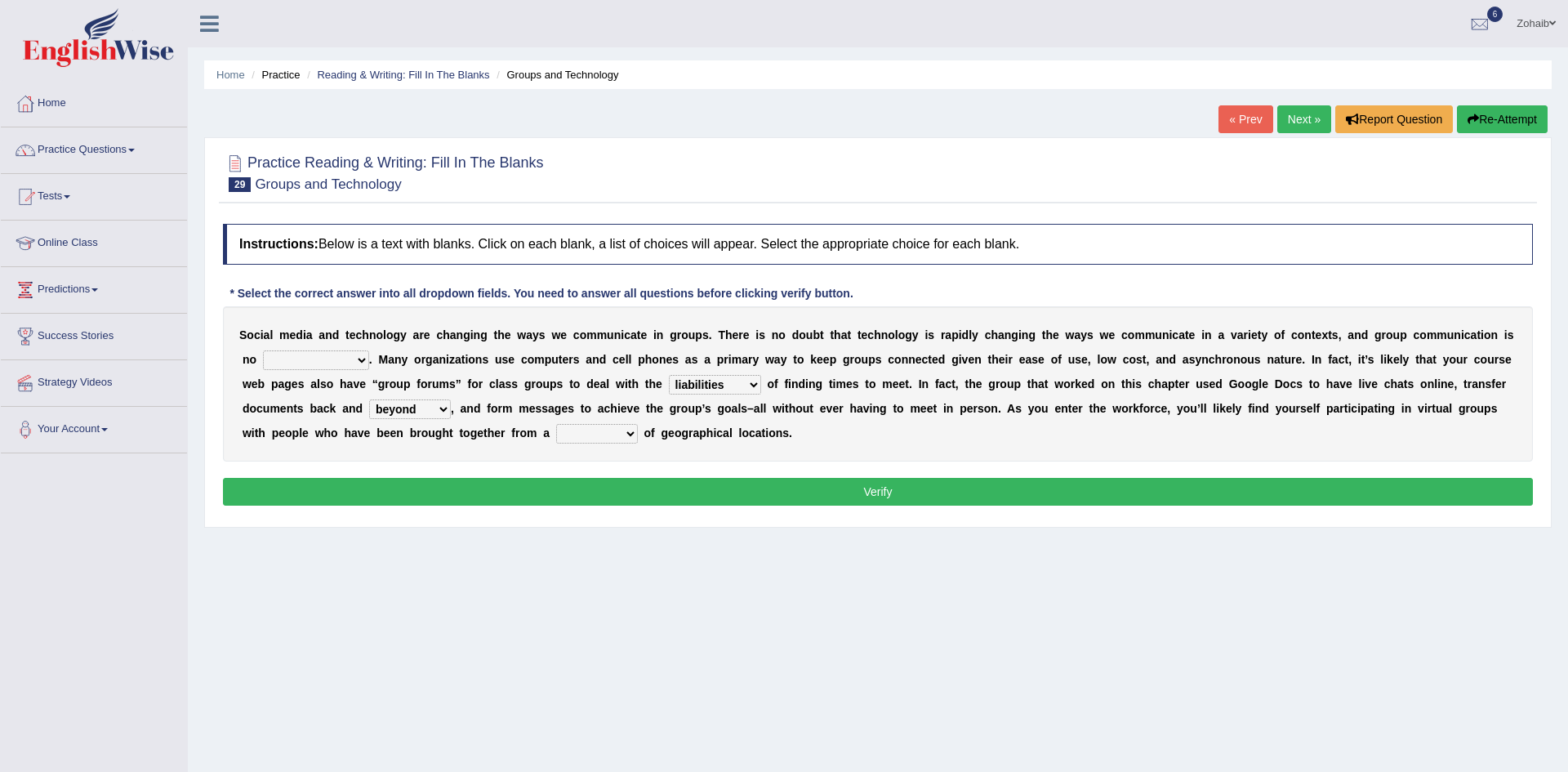
click at [557, 438] on select "form variety kind variation" at bounding box center [597, 433] width 82 height 19
click at [298, 544] on div "Home Practice Reading & Writing: Fill In The Blanks Groups and Technology « Pre…" at bounding box center [878, 408] width 1381 height 817
click at [557, 435] on select "form variety kind variation" at bounding box center [597, 433] width 82 height 19
select select "variation"
click at [557, 424] on select "form variety kind variation" at bounding box center [597, 433] width 82 height 19
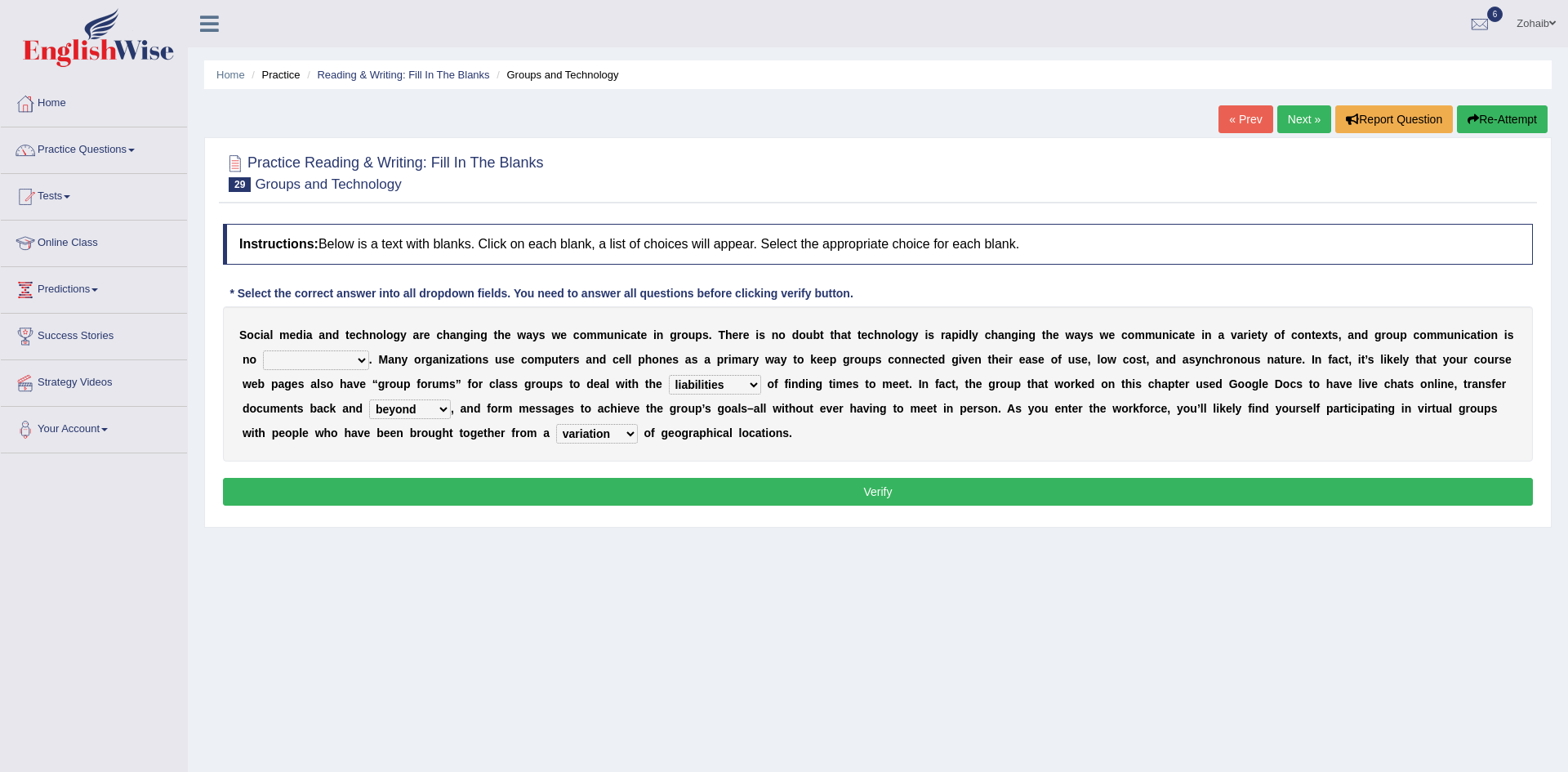
click at [328, 361] on select "exception exemplification extradition excursion" at bounding box center [316, 360] width 106 height 19
select select "extradition"
click at [263, 351] on select "exception exemplification extradition excursion" at bounding box center [316, 360] width 106 height 19
click at [324, 497] on button "Verify" at bounding box center [878, 491] width 1310 height 28
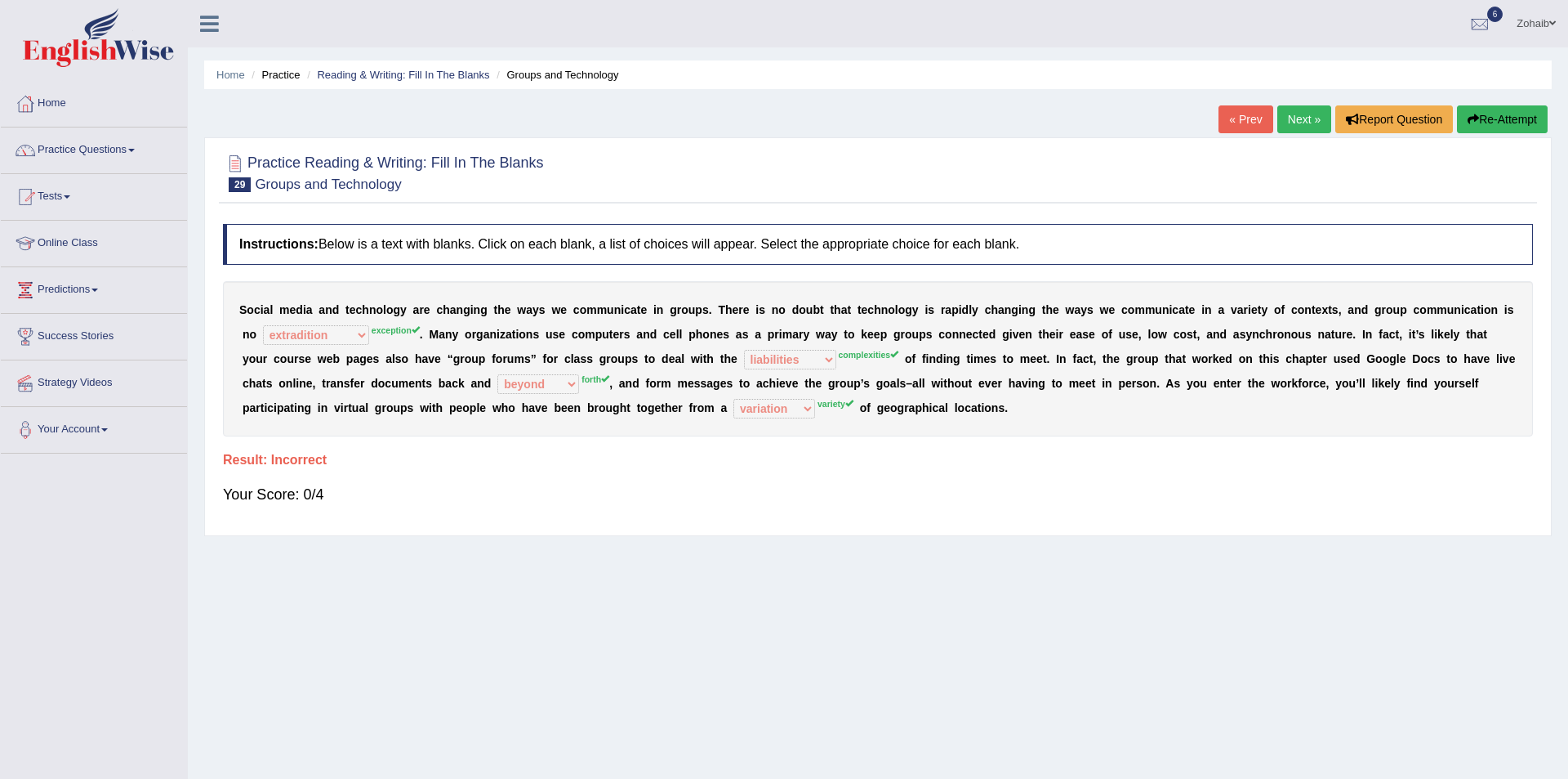
click at [16, 575] on div "Toggle navigation Home Practice Questions Speaking Practice Read Aloud Repeat S…" at bounding box center [784, 425] width 1568 height 850
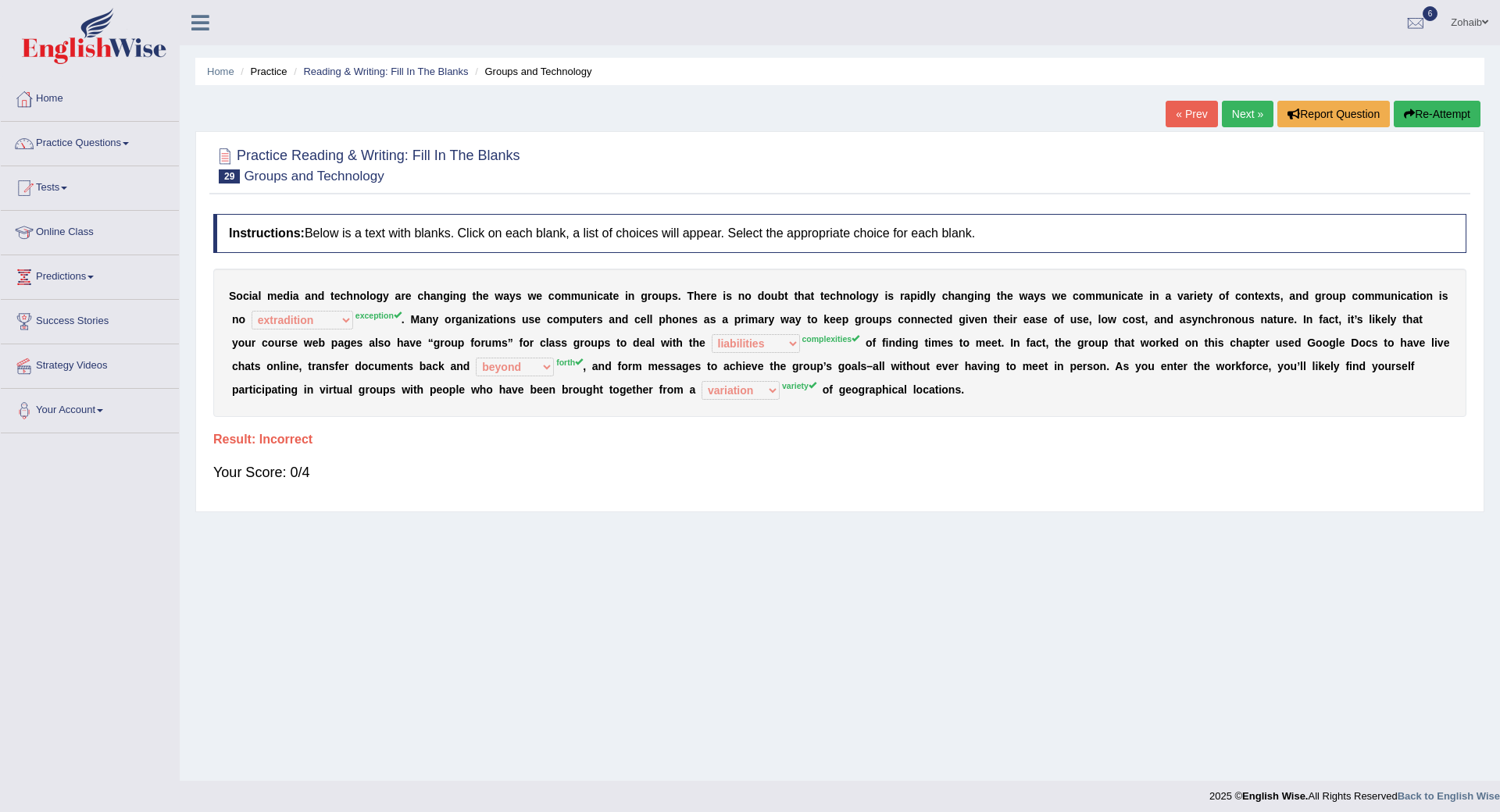
scroll to position [8, 0]
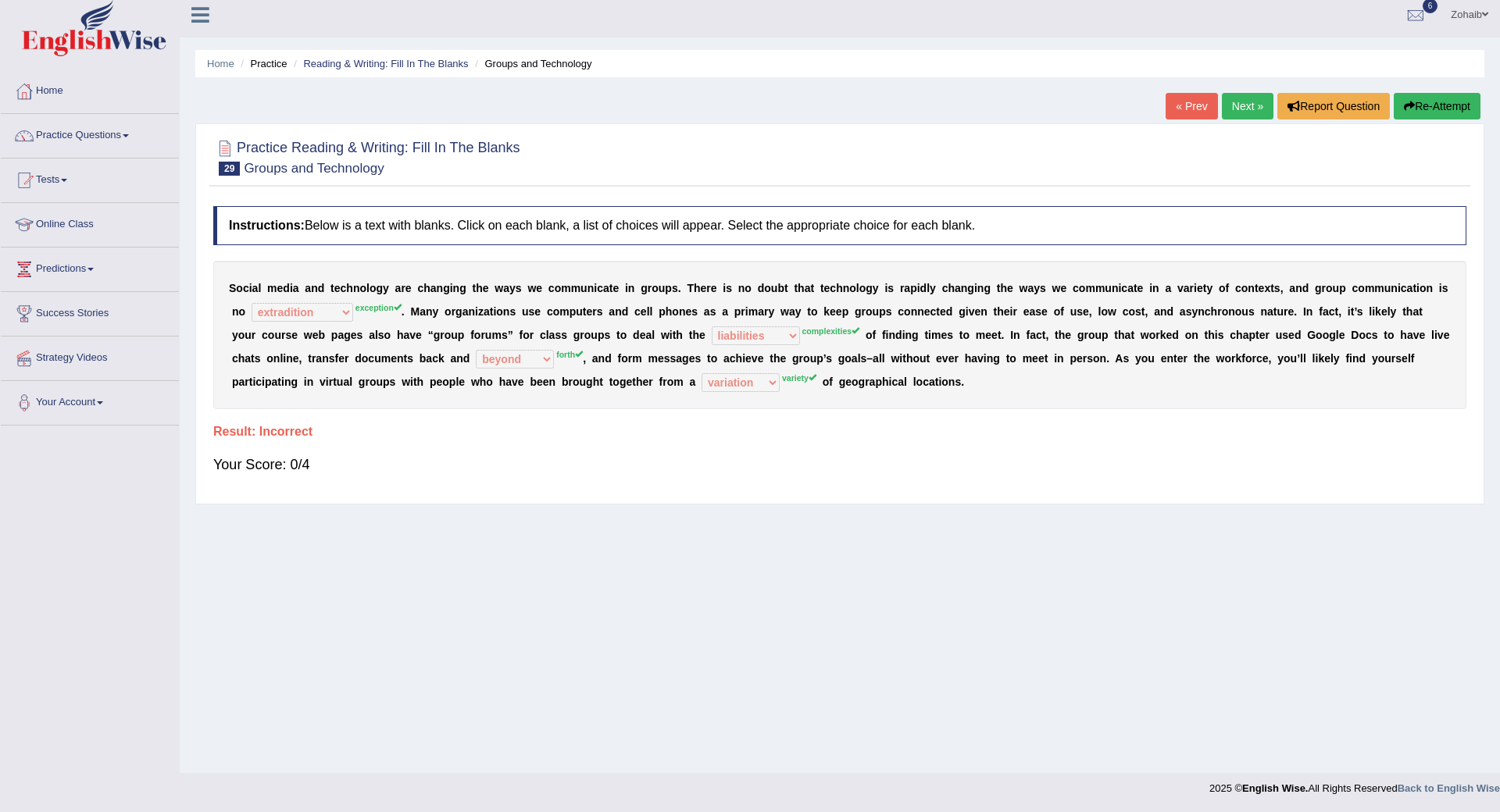
click at [1248, 117] on link "Next »" at bounding box center [1247, 106] width 51 height 27
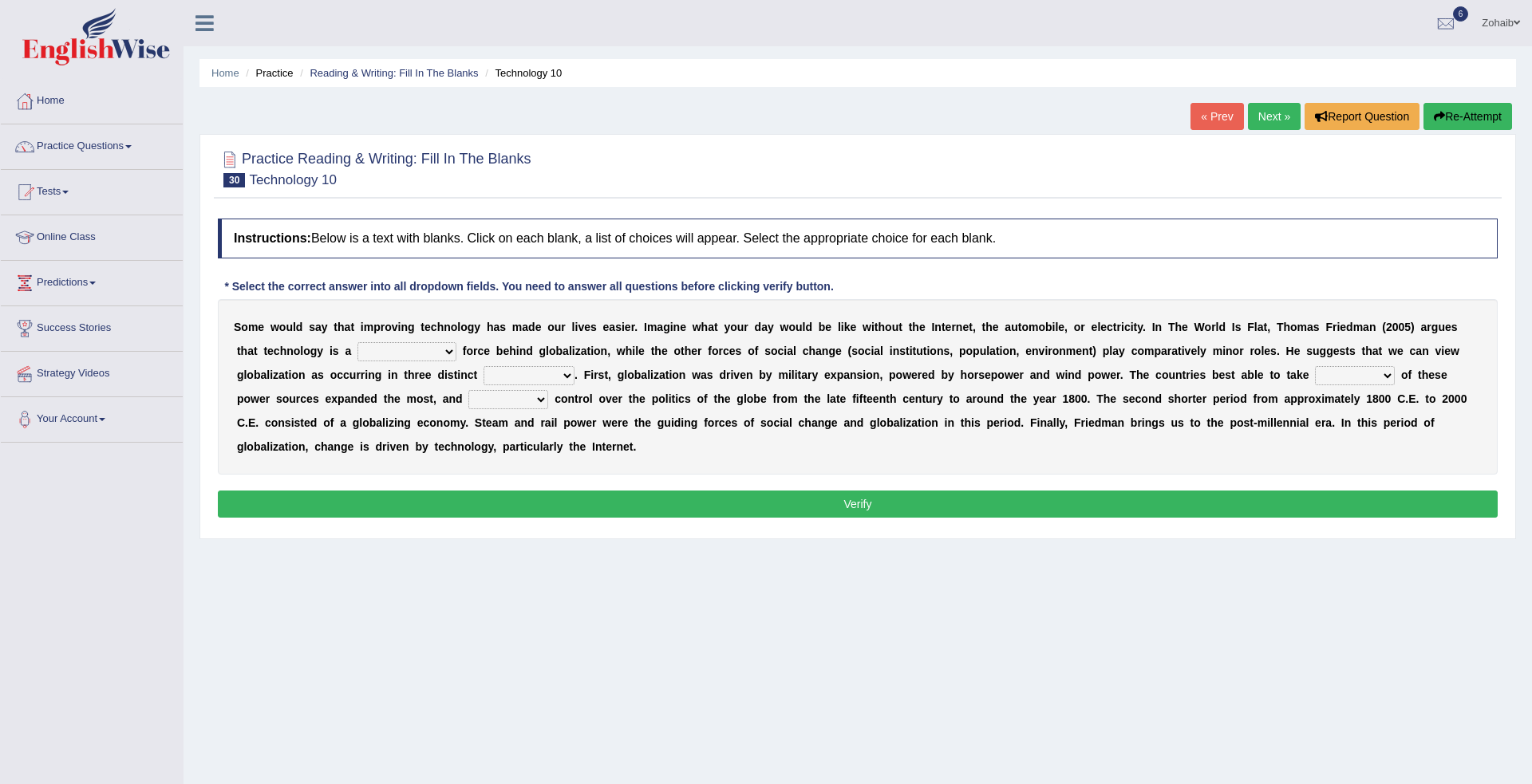
click at [1209, 124] on link "« Prev" at bounding box center [1217, 116] width 53 height 27
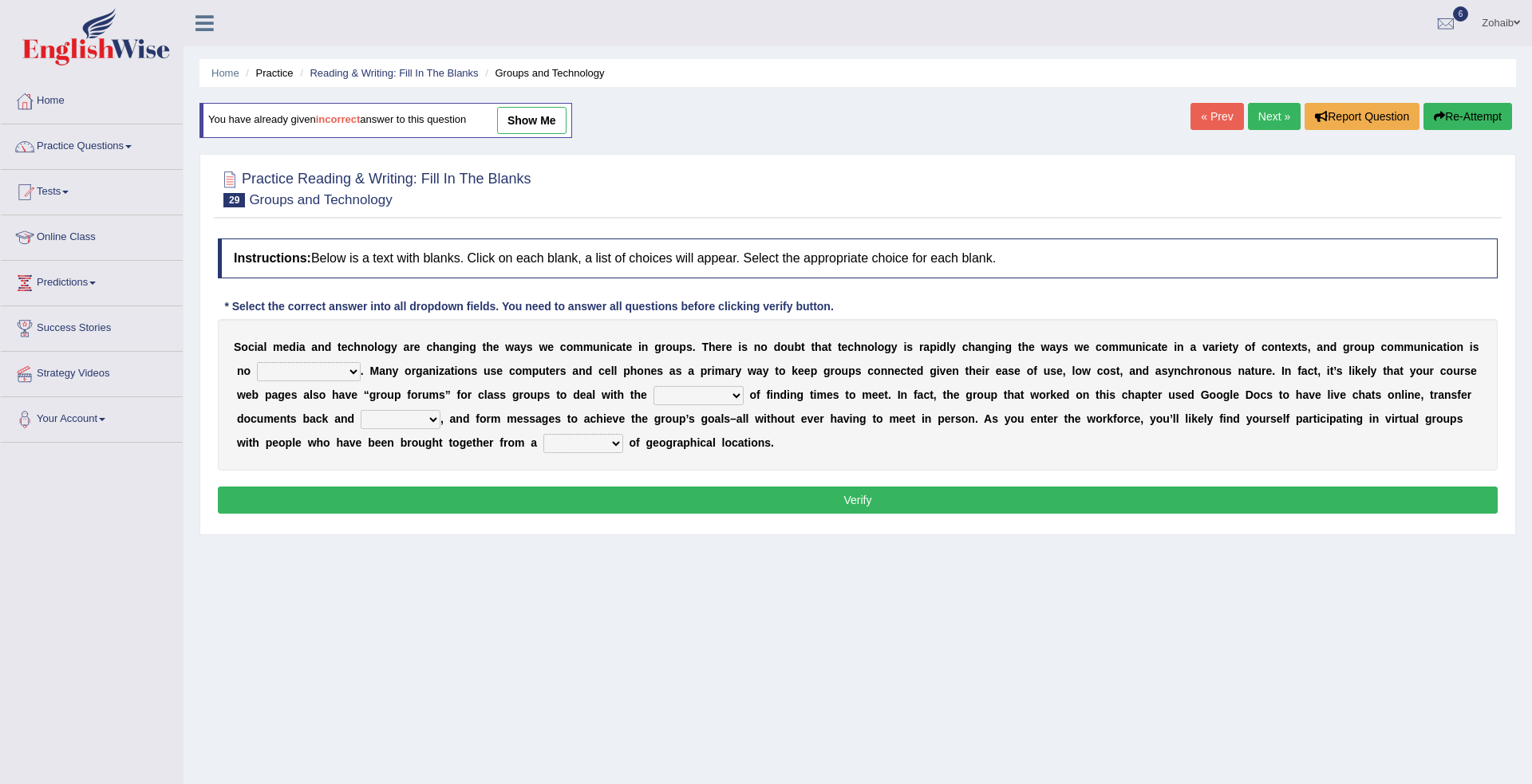
click at [1277, 122] on link "Next »" at bounding box center [1274, 116] width 53 height 27
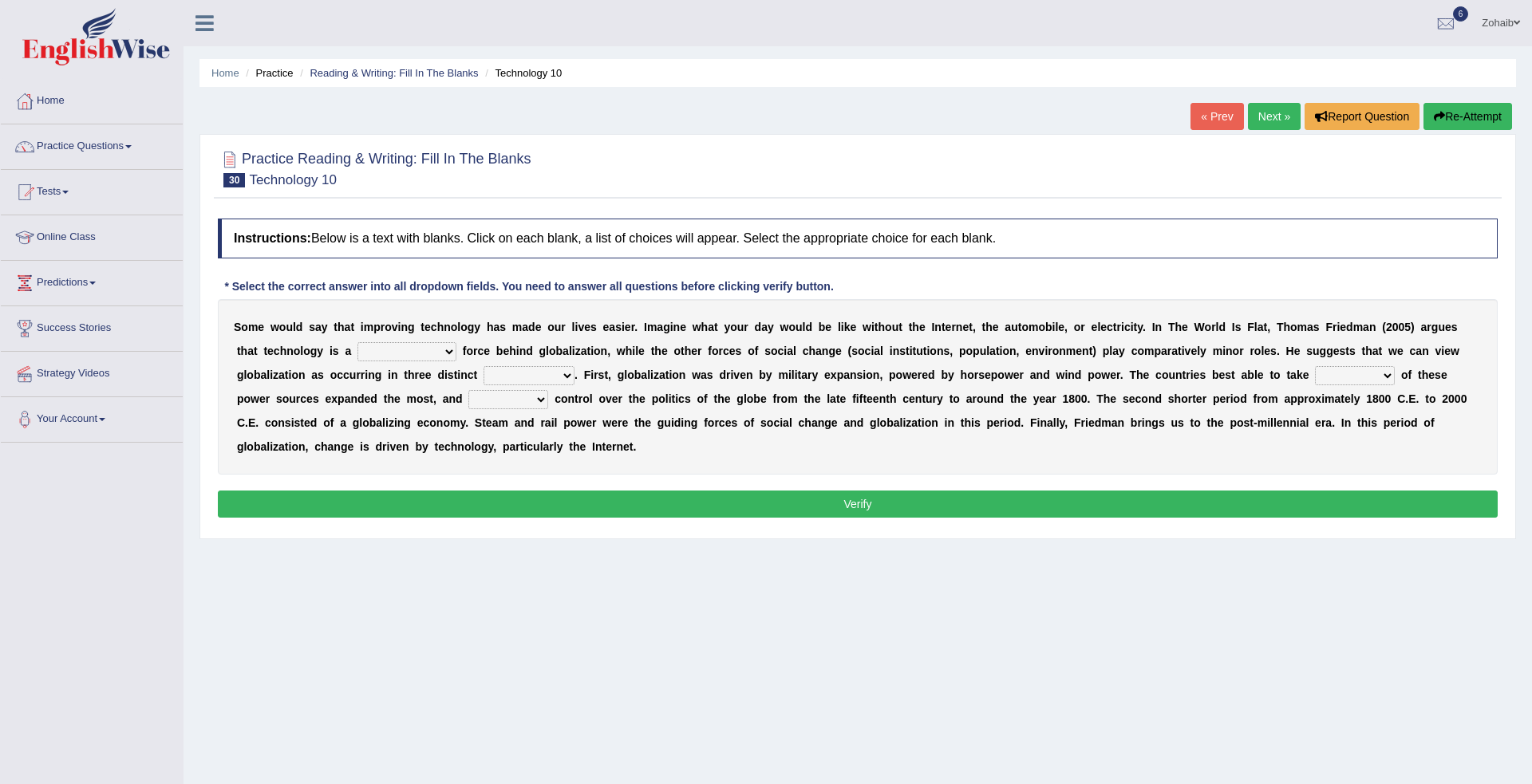
click at [357, 355] on select "driving demeaning distinguishing demanding" at bounding box center [407, 351] width 99 height 19
select select "distinguishing"
click at [357, 342] on select "driving demeaning distinguishing demanding" at bounding box center [407, 351] width 99 height 19
click at [357, 354] on select "driving demeaning distinguishing demanding" at bounding box center [407, 351] width 99 height 19
click at [246, 503] on div "Instructions: Below is a text with blanks. Click on each blank, a list of choic…" at bounding box center [858, 370] width 1288 height 320
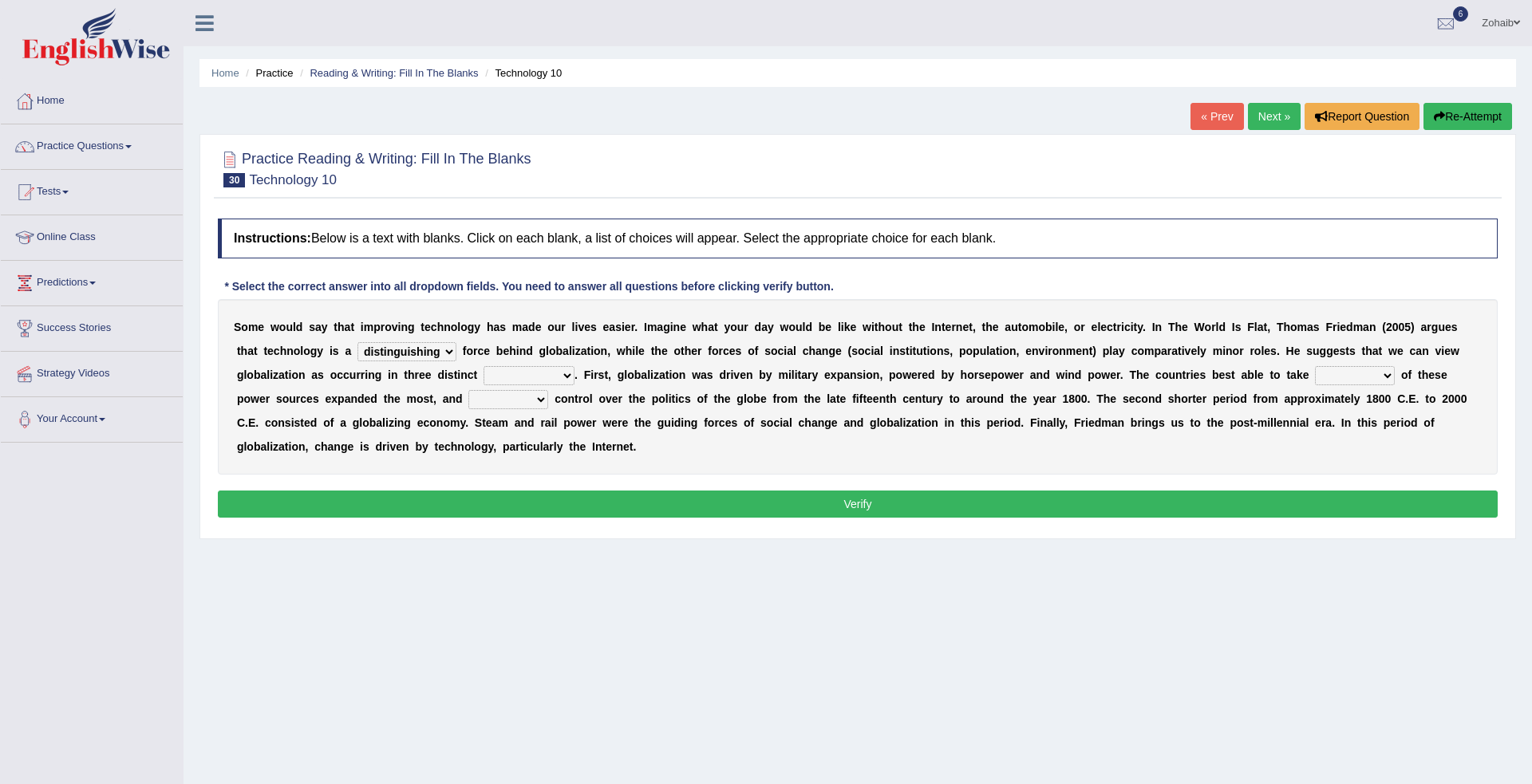
click at [623, 396] on b at bounding box center [626, 399] width 7 height 13
click at [484, 375] on select "periods periodicals perspectives perceptions" at bounding box center [529, 375] width 91 height 19
select select "periods"
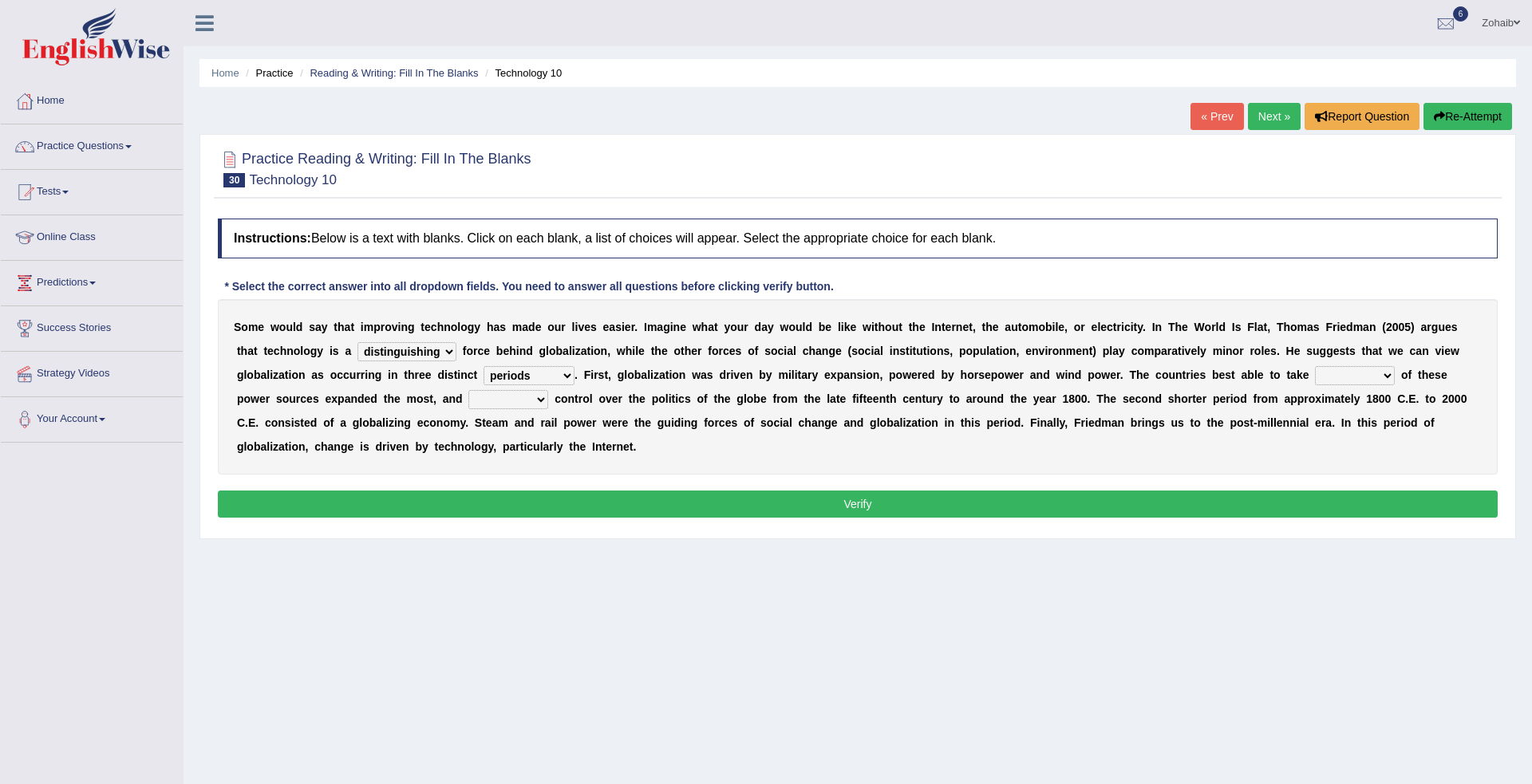
click at [484, 366] on select "periods periodicals perspectives perceptions" at bounding box center [529, 375] width 91 height 19
click at [1315, 378] on select "action advantage account care" at bounding box center [1355, 375] width 80 height 19
select select "advantage"
click at [1315, 366] on select "action advantage account care" at bounding box center [1355, 375] width 80 height 19
click at [548, 390] on select "exist extract exert expect" at bounding box center [508, 399] width 80 height 19
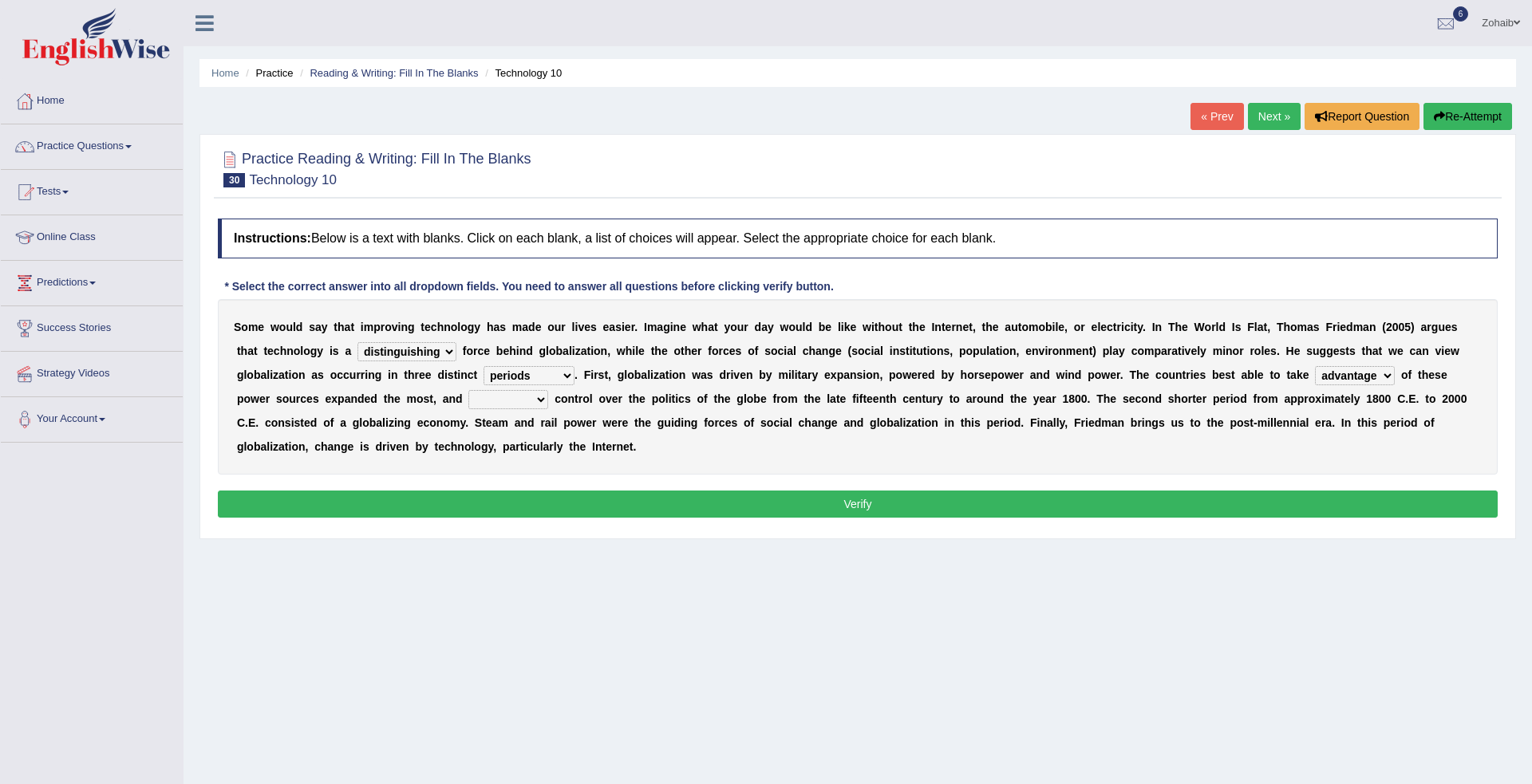
select select "extract"
click at [548, 390] on select "exist extract exert expect" at bounding box center [508, 399] width 80 height 19
click at [484, 385] on select "periods periodicals perspectives perceptions" at bounding box center [529, 375] width 91 height 19
click at [1412, 490] on button "Verify" at bounding box center [858, 503] width 1280 height 27
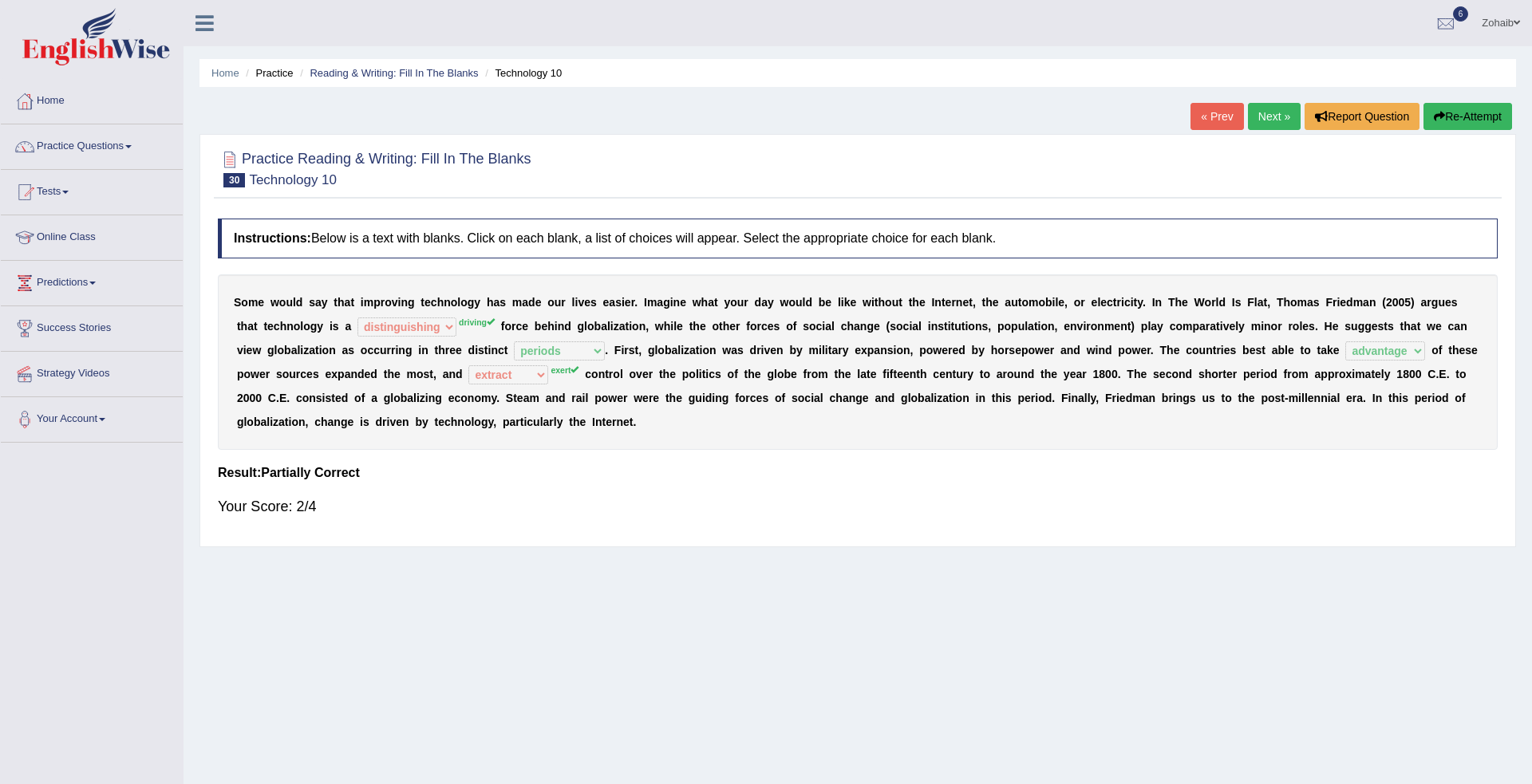
click at [1270, 117] on link "Next »" at bounding box center [1274, 116] width 53 height 27
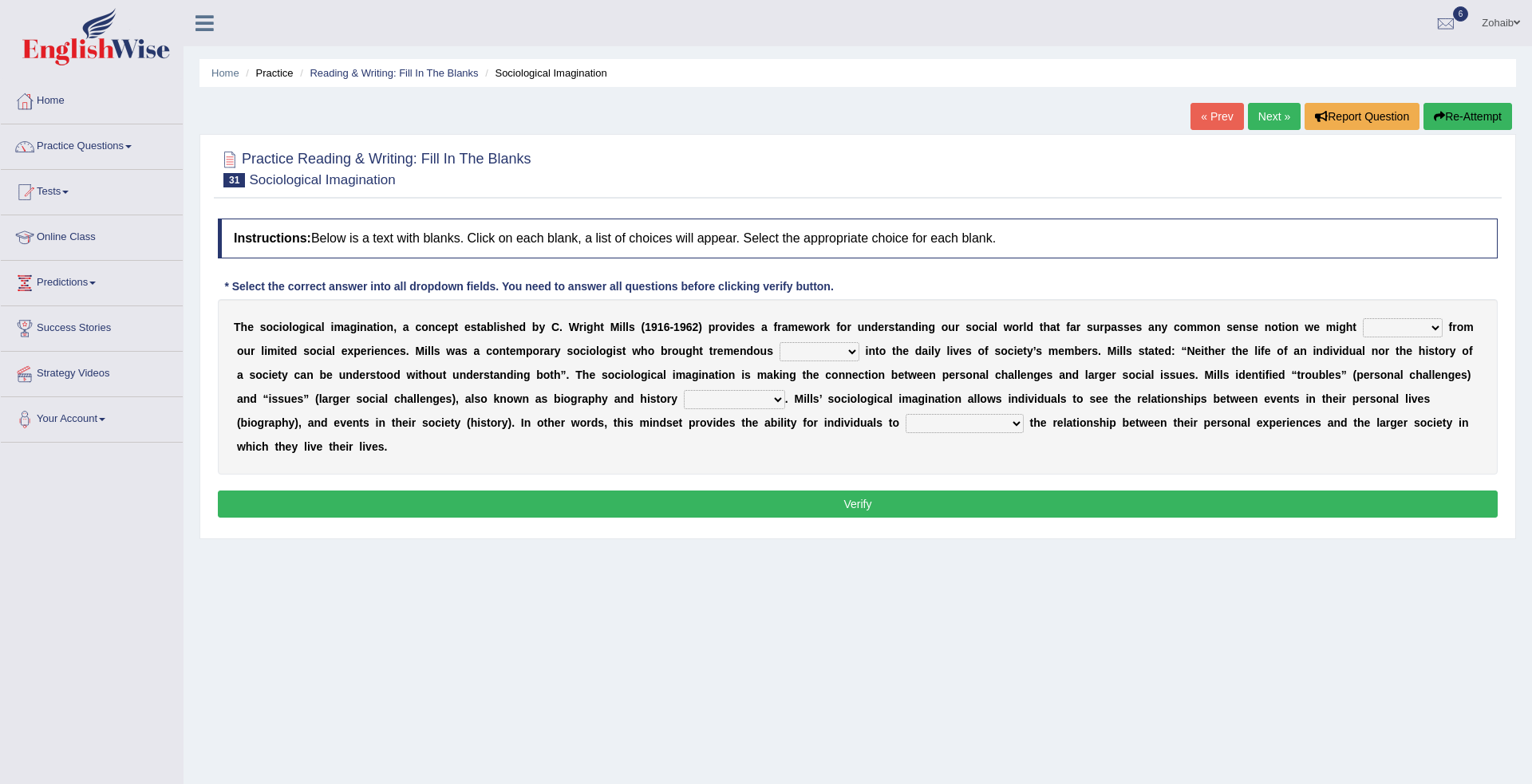
click at [1363, 337] on select "depart derive describe deprive" at bounding box center [1402, 328] width 80 height 19
select select "describe"
click at [1363, 319] on select "depart derive describe deprive" at bounding box center [1402, 328] width 80 height 19
click at [780, 345] on select "sight insight comment interaction" at bounding box center [819, 351] width 80 height 19
select select "insight"
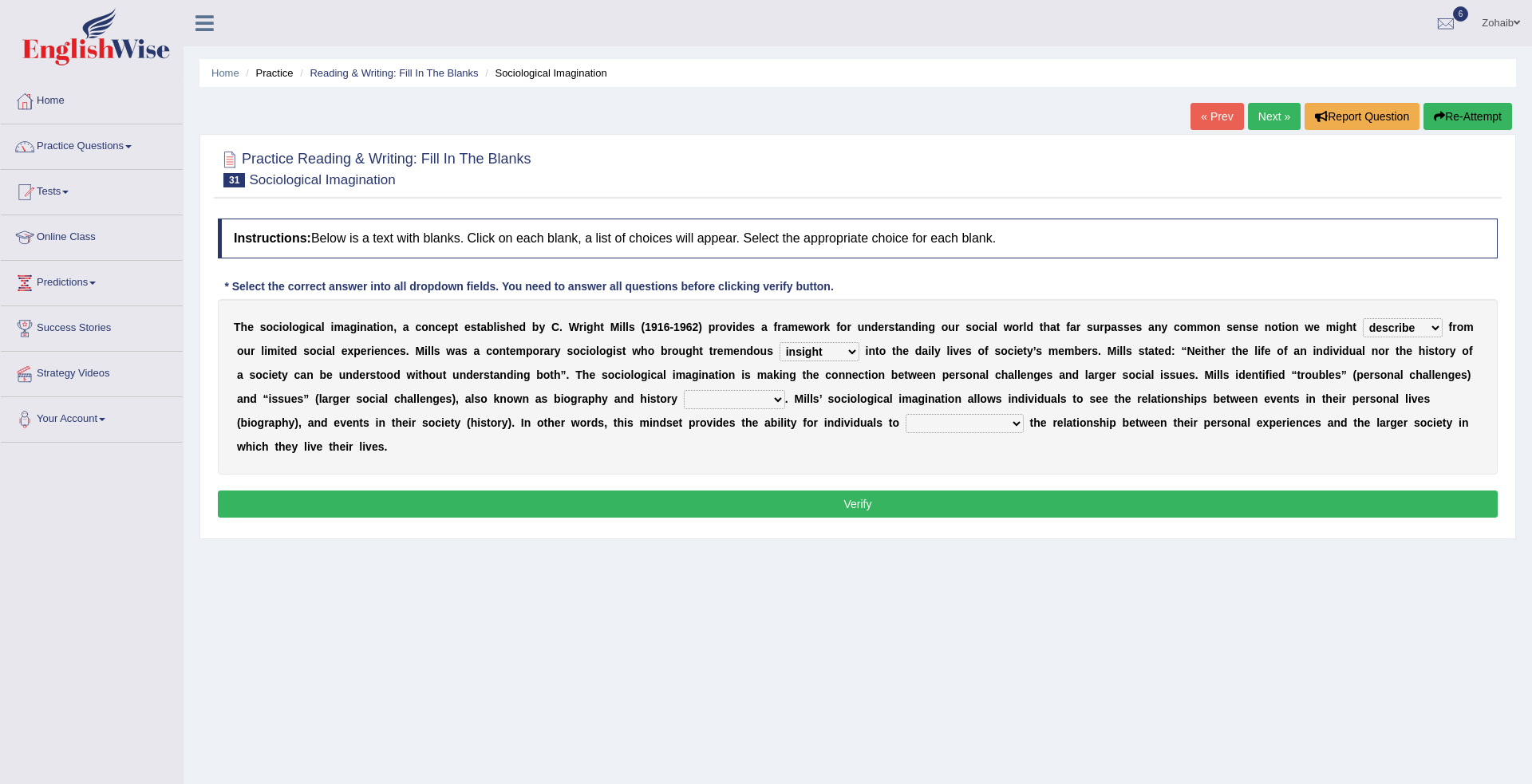
click at [780, 342] on select "sight insight comment interaction" at bounding box center [819, 351] width 80 height 19
click at [785, 401] on b "." at bounding box center [787, 399] width 3 height 13
click at [684, 401] on select "accordingly collectively respectively spontaneously" at bounding box center [734, 399] width 101 height 19
select select "accordingly"
click at [684, 390] on select "accordingly collectively respectively spontaneously" at bounding box center [734, 399] width 101 height 19
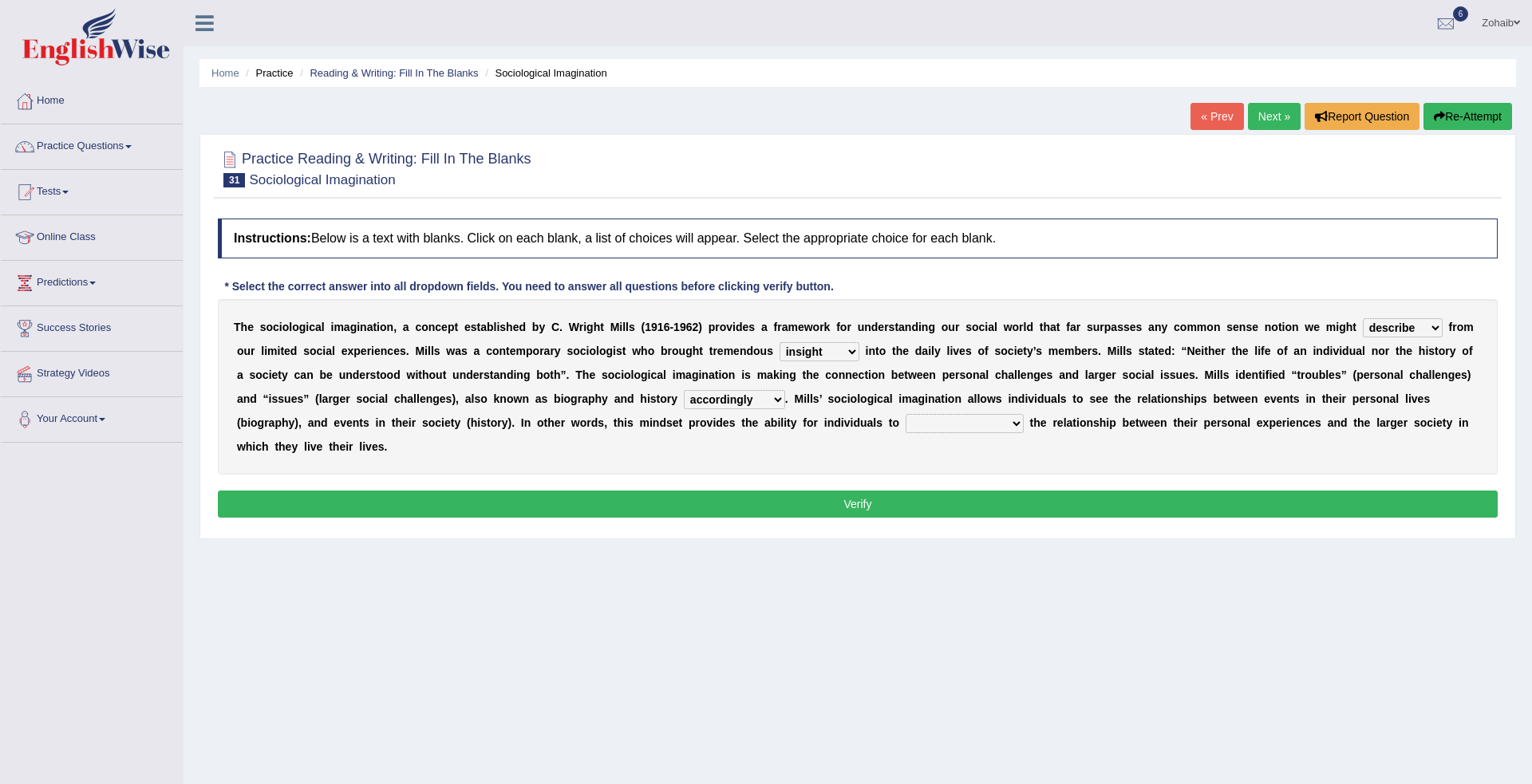
click at [906, 425] on select "commercialize capitalize realize compartmentalize" at bounding box center [965, 423] width 118 height 19
select select "capitalize"
click at [906, 414] on select "commercialize capitalize realize compartmentalize" at bounding box center [965, 423] width 118 height 19
click at [906, 430] on select "commercialize capitalize realize compartmentalize" at bounding box center [965, 423] width 118 height 19
click at [589, 646] on div "Home Practice Reading & Writing: Fill In The Blanks Sociological Imagination « …" at bounding box center [858, 398] width 1349 height 797
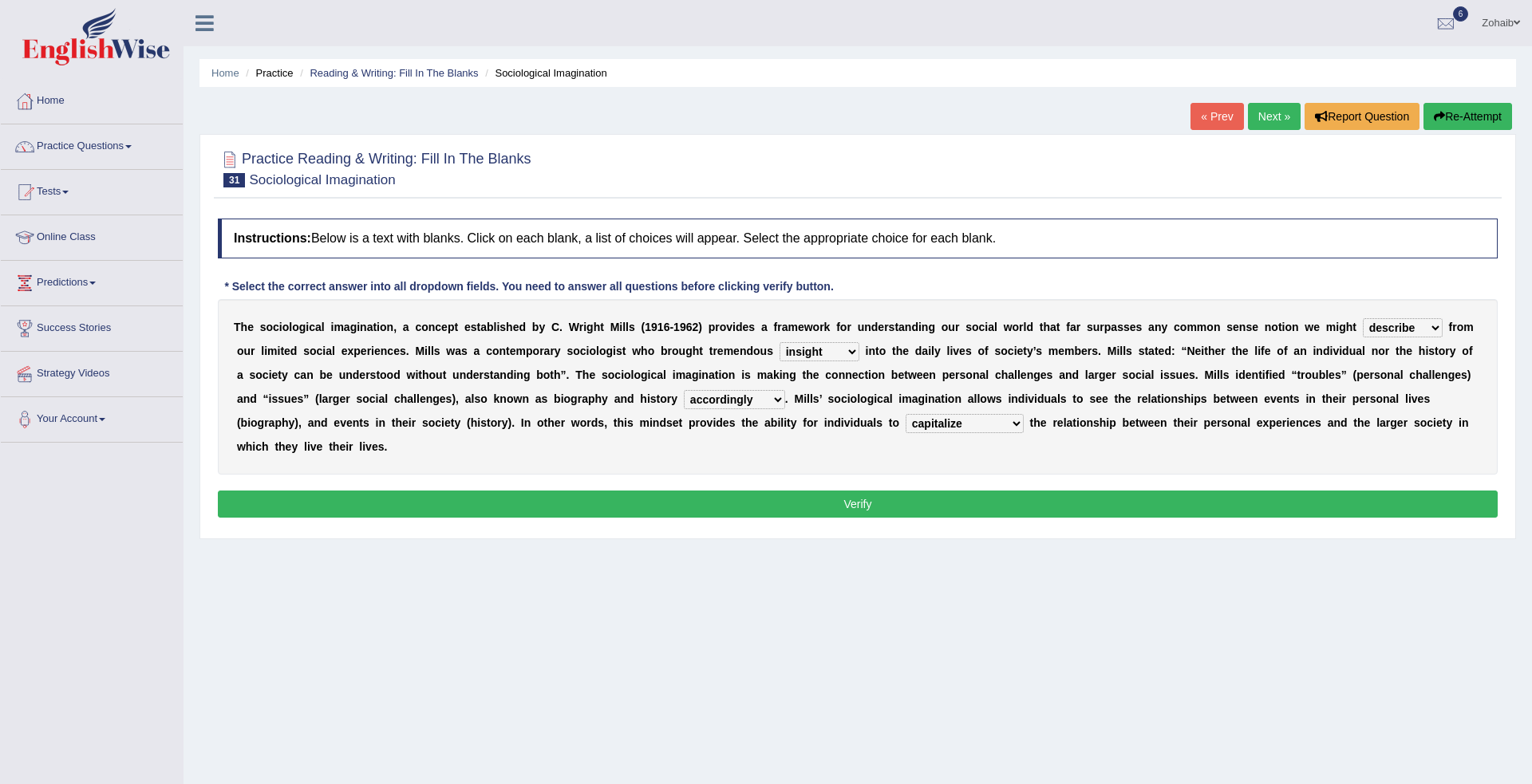
click at [652, 490] on button "Verify" at bounding box center [858, 503] width 1280 height 27
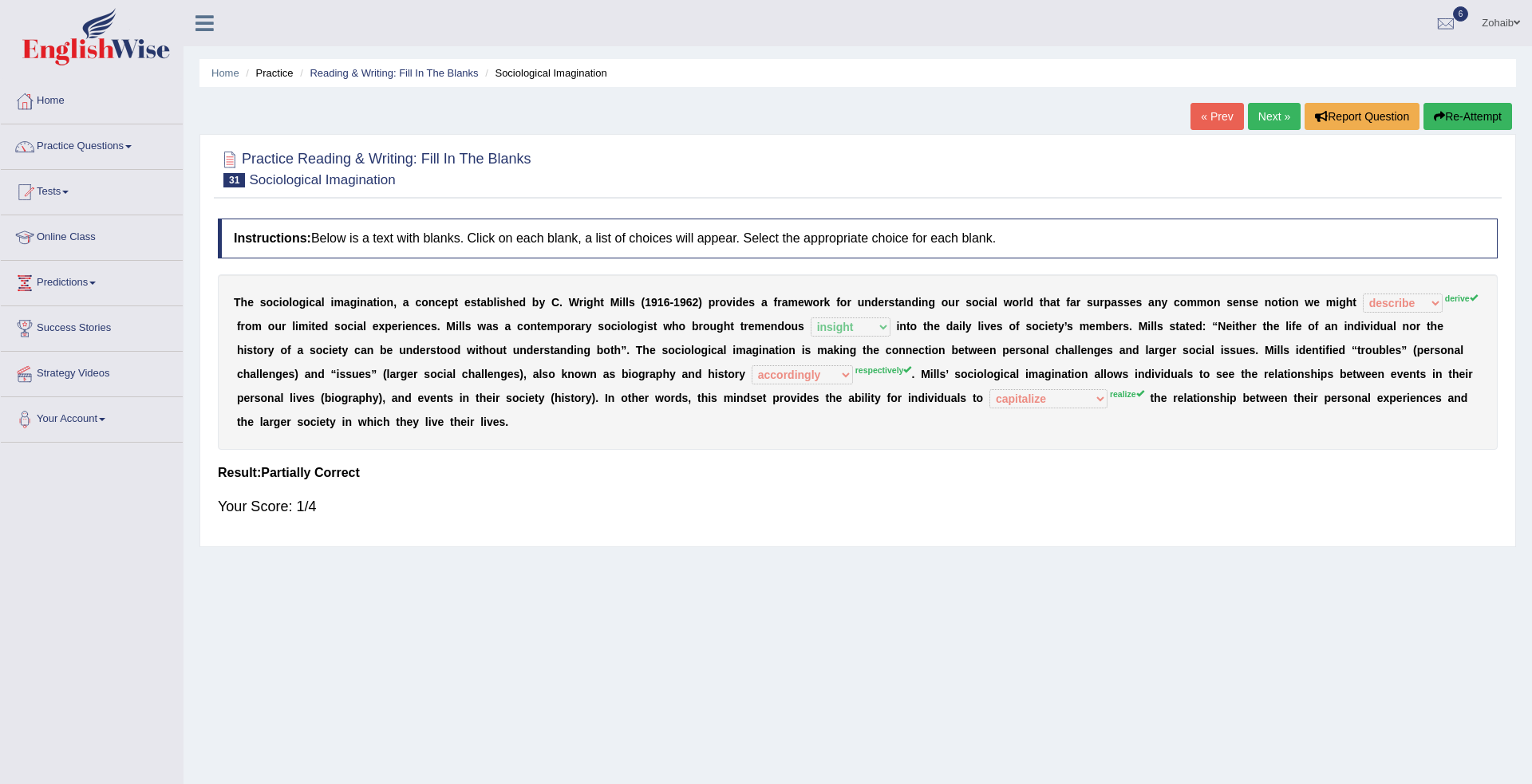
click at [1270, 121] on link "Next »" at bounding box center [1274, 116] width 53 height 27
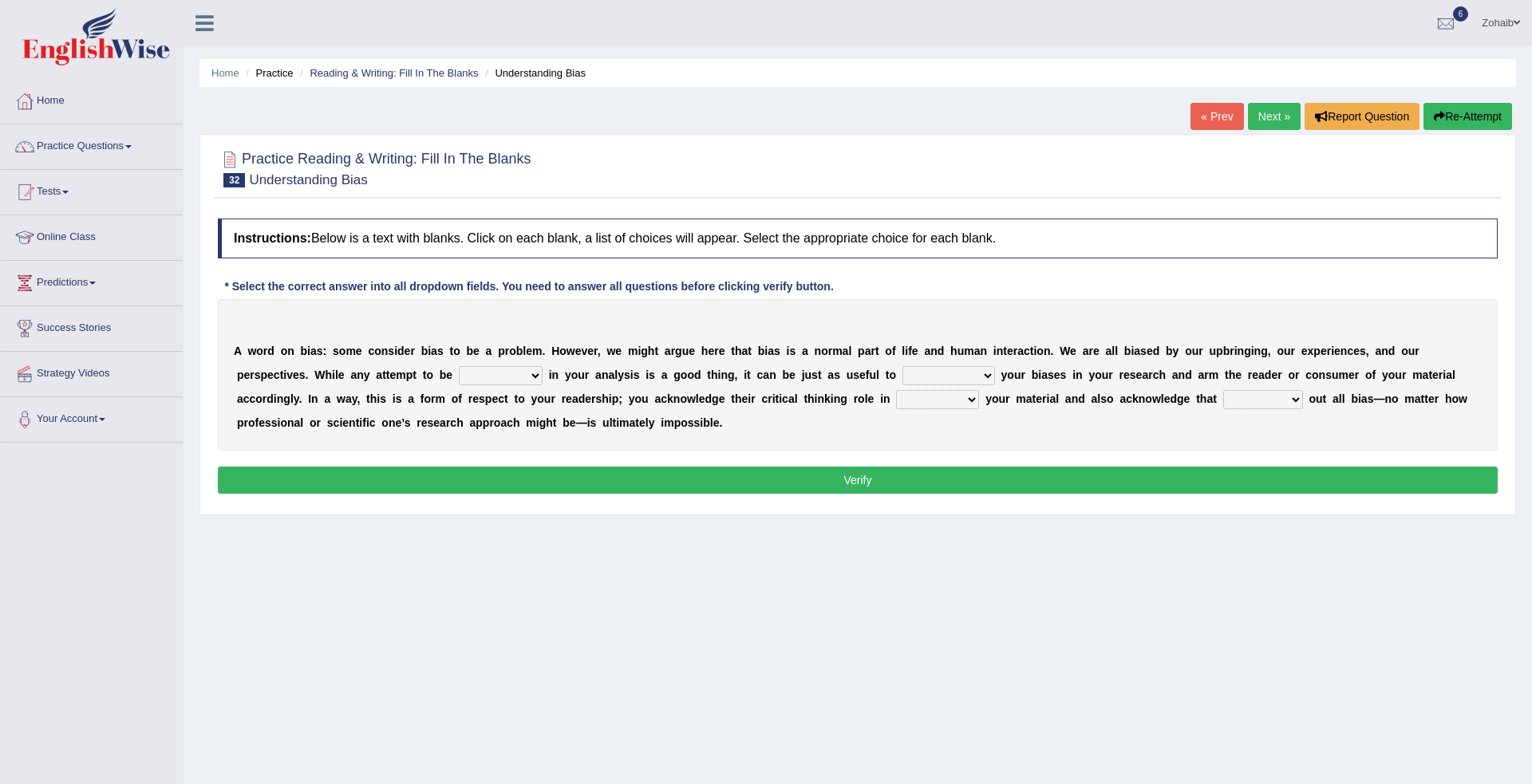
click at [459, 383] on select "objective optimistic subjective pessimistic" at bounding box center [501, 375] width 84 height 19
select select "subjective"
click at [459, 366] on select "objective optimistic subjective pessimistic" at bounding box center [501, 375] width 84 height 19
click at [543, 377] on b at bounding box center [546, 375] width 7 height 13
click at [459, 370] on select "objective optimistic subjective pessimistic" at bounding box center [501, 375] width 84 height 19
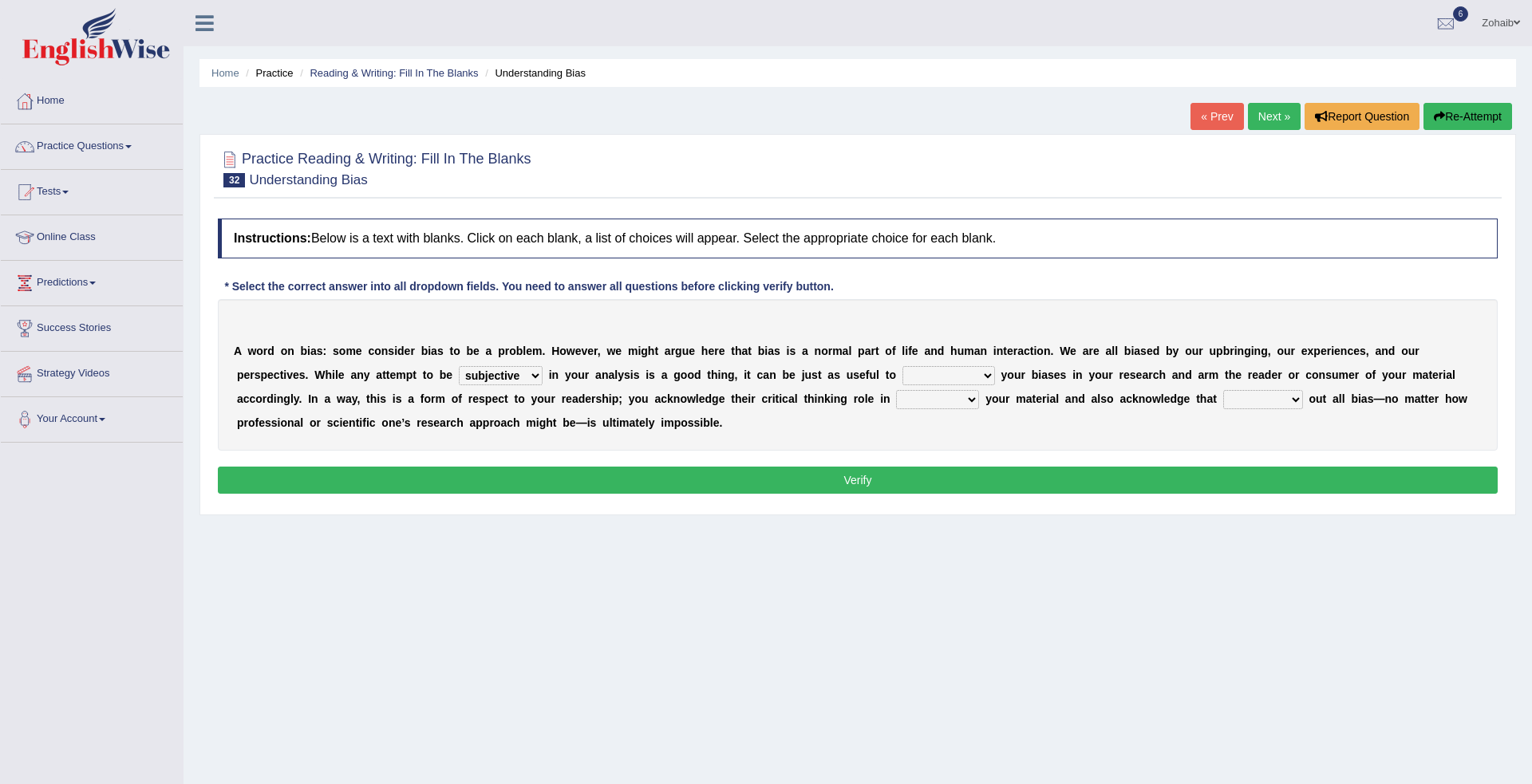
click at [330, 606] on div "Home Practice Reading & Writing: Fill In The Blanks Understanding Bias « Prev N…" at bounding box center [858, 398] width 1349 height 797
click at [903, 372] on select "assume achieve acquire acknowledge" at bounding box center [949, 375] width 93 height 19
select select "acquire"
click at [903, 366] on select "assume achieve acquire acknowledge" at bounding box center [949, 375] width 93 height 19
click at [1527, 214] on div "Home Practice Reading & Writing: Fill In The Blanks Understanding Bias « Prev N…" at bounding box center [858, 398] width 1349 height 797
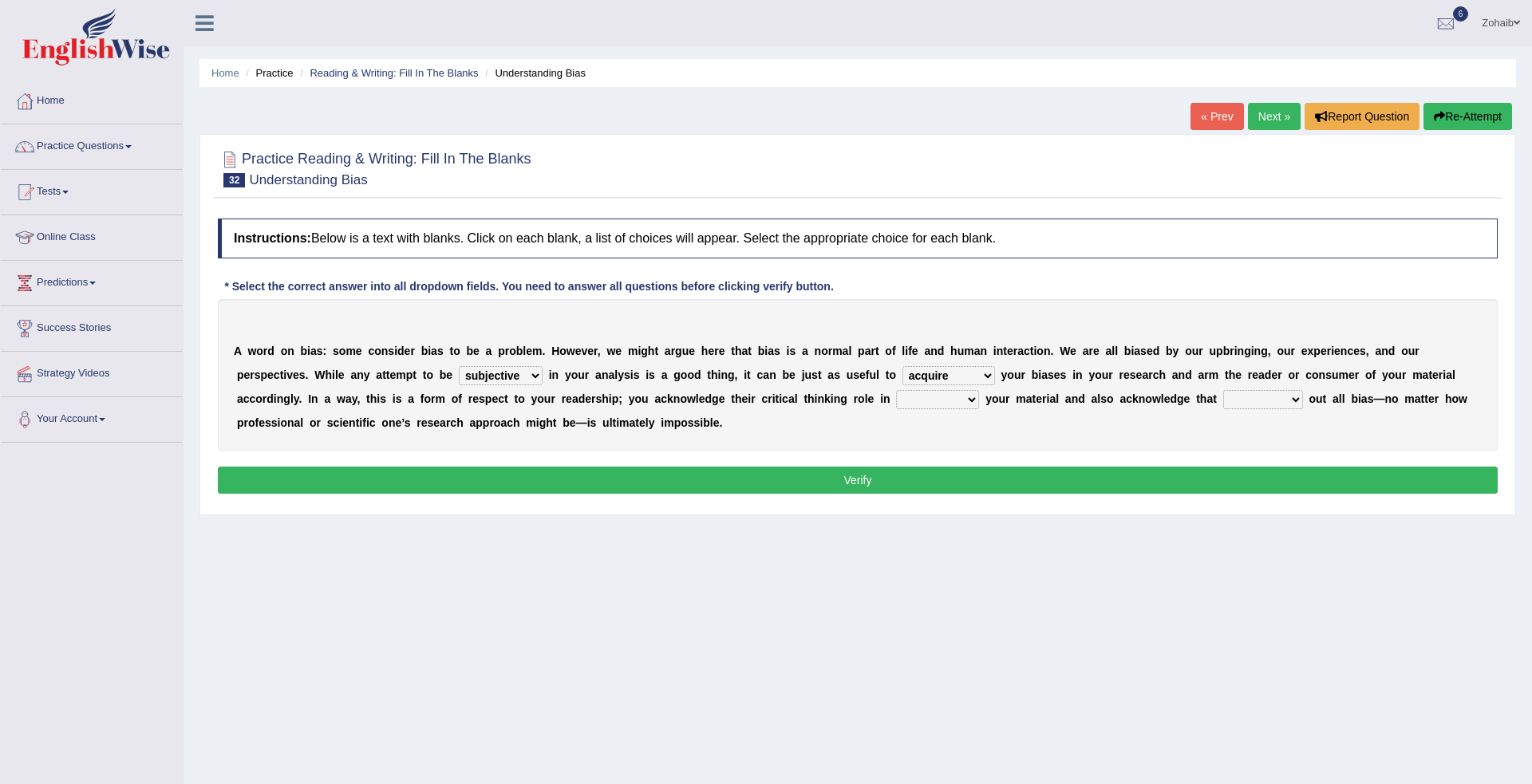
click at [896, 409] on select "contacting consuming conducting confirming" at bounding box center [937, 399] width 83 height 19
select select "conducting"
click at [896, 390] on select "contacting consuming conducting confirming" at bounding box center [937, 399] width 83 height 19
click at [1223, 407] on select "phasing building ruling pushing" at bounding box center [1263, 399] width 80 height 19
select select "pushing"
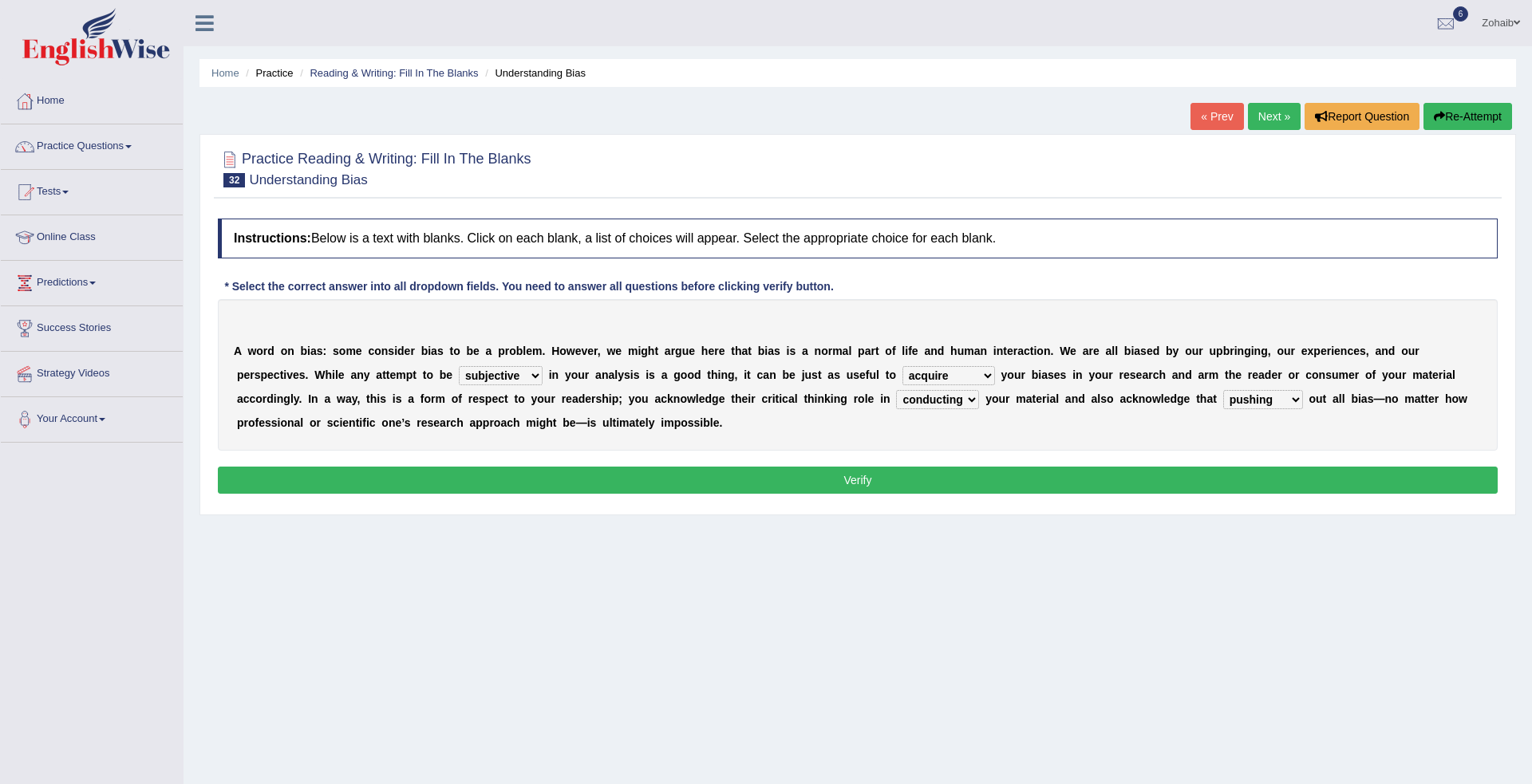
click at [1223, 390] on select "phasing building ruling pushing" at bounding box center [1263, 399] width 80 height 19
click at [1005, 481] on button "Verify" at bounding box center [858, 479] width 1280 height 27
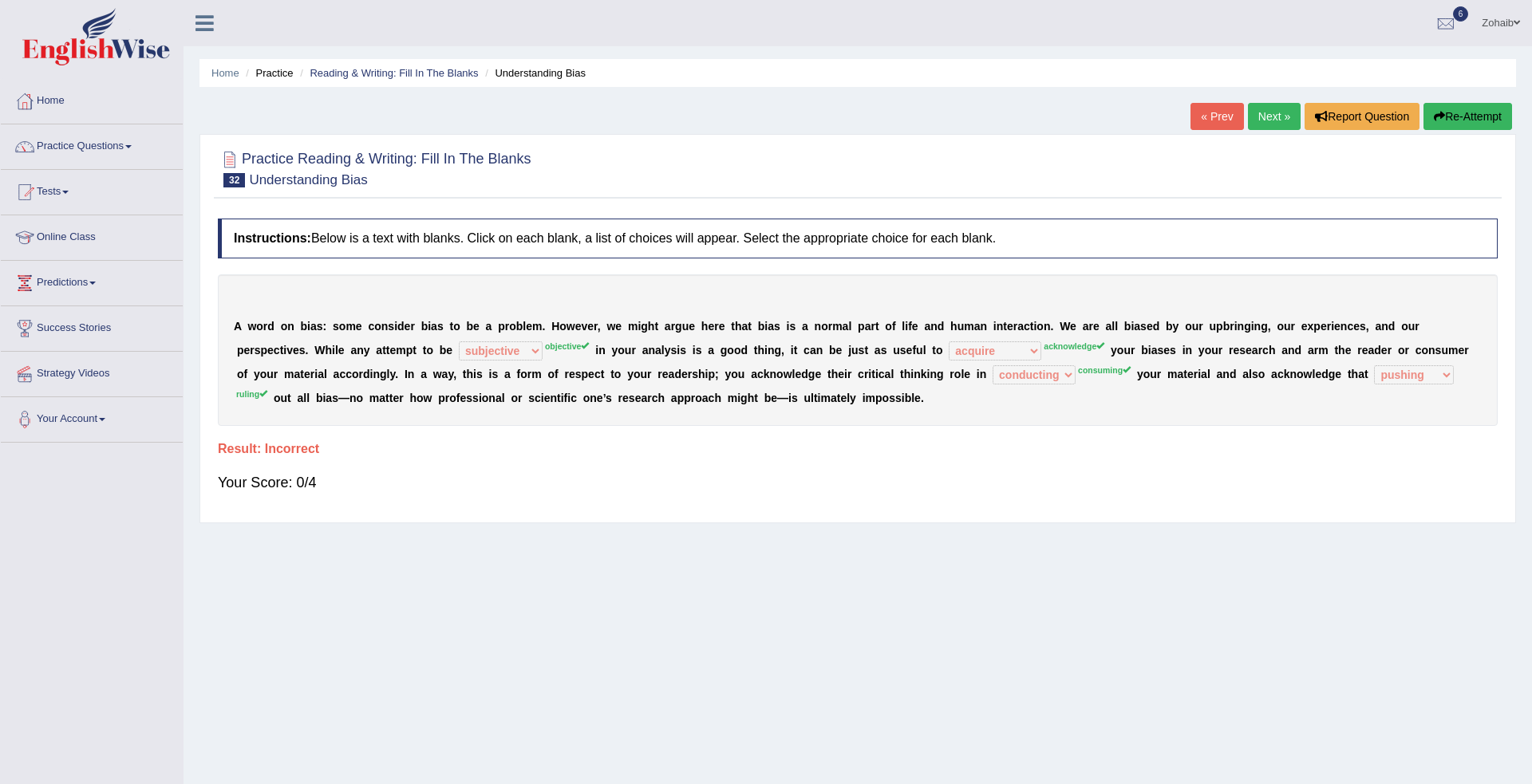
click at [1511, 473] on div "Practice Reading & Writing: Fill In The Blanks 32 Understanding Bias Instructio…" at bounding box center [858, 328] width 1317 height 389
click at [1282, 117] on link "Next »" at bounding box center [1274, 116] width 53 height 27
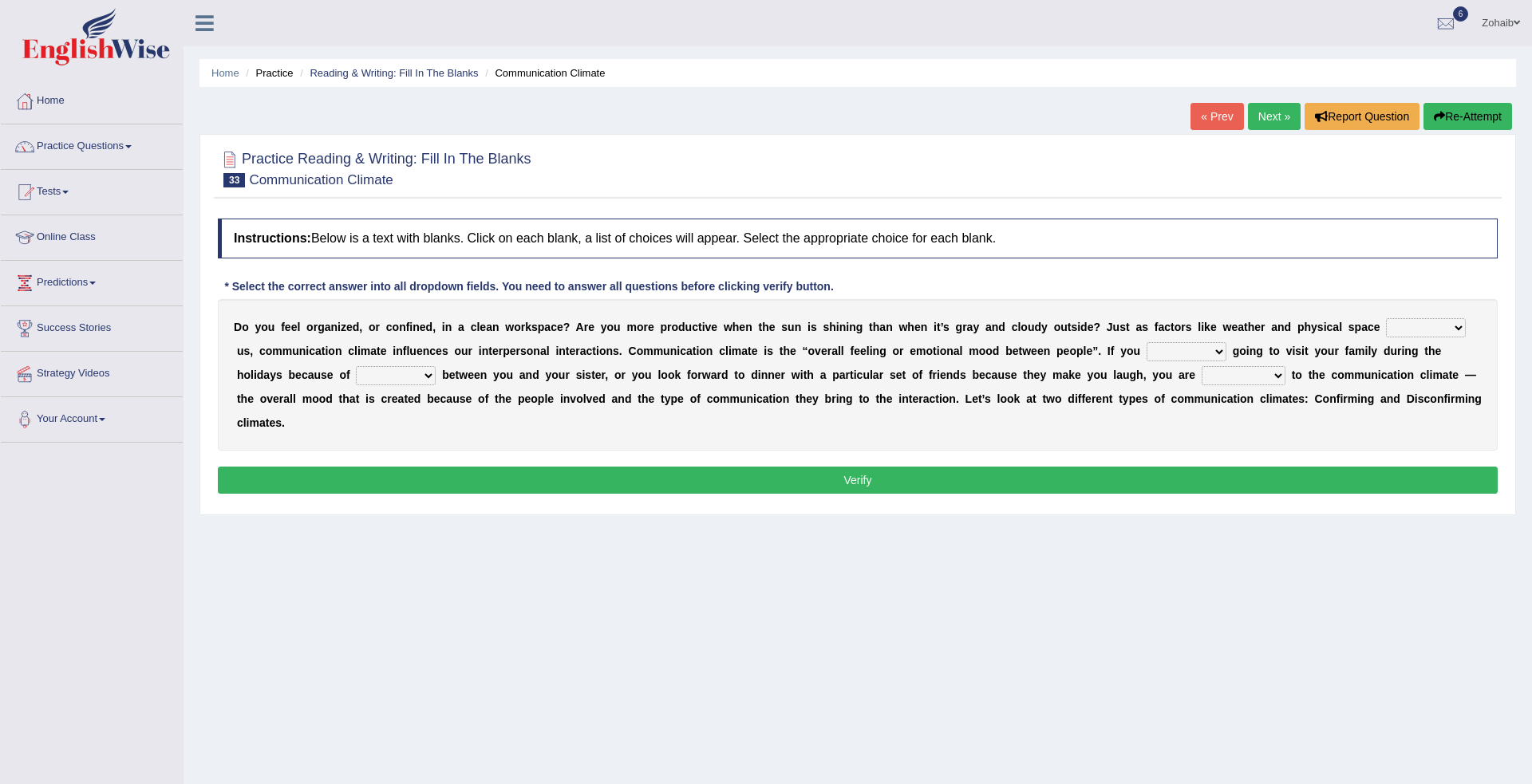
click at [1386, 336] on select "improve impact impose imply" at bounding box center [1425, 328] width 80 height 19
select select "impact"
click at [1386, 319] on select "improve impact impose imply" at bounding box center [1425, 328] width 80 height 19
click at [1147, 352] on select "dread force scare afraid" at bounding box center [1186, 351] width 80 height 19
click at [435, 366] on select "tender tension tendency tenacity" at bounding box center [395, 375] width 80 height 19
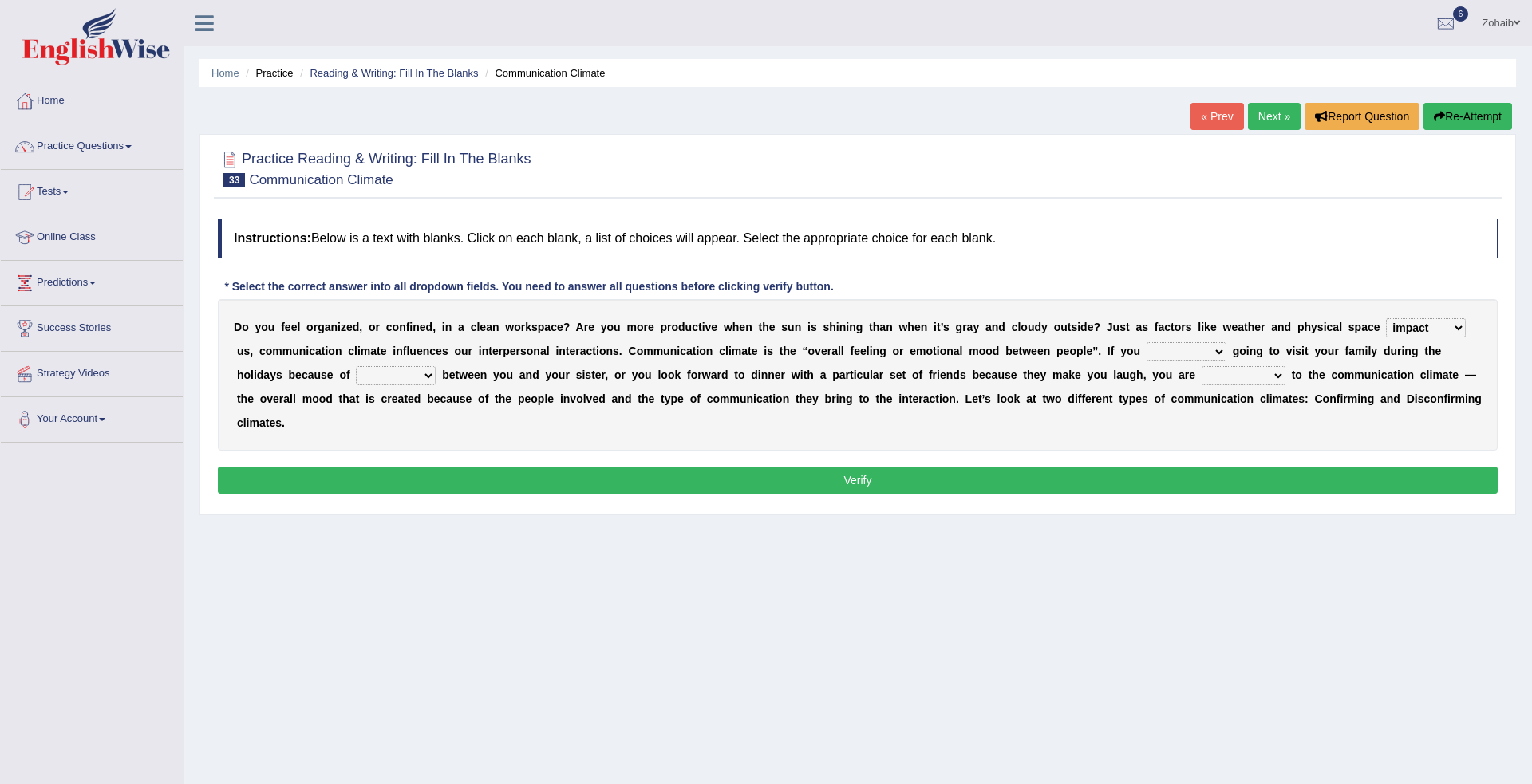
select select "tenacity"
click at [435, 366] on select "tender tension tendency tenacity" at bounding box center [395, 375] width 80 height 19
click at [1147, 354] on select "dread force scare afraid" at bounding box center [1186, 351] width 80 height 19
select select "afraid"
click at [1147, 342] on select "dread force scare afraid" at bounding box center [1186, 351] width 80 height 19
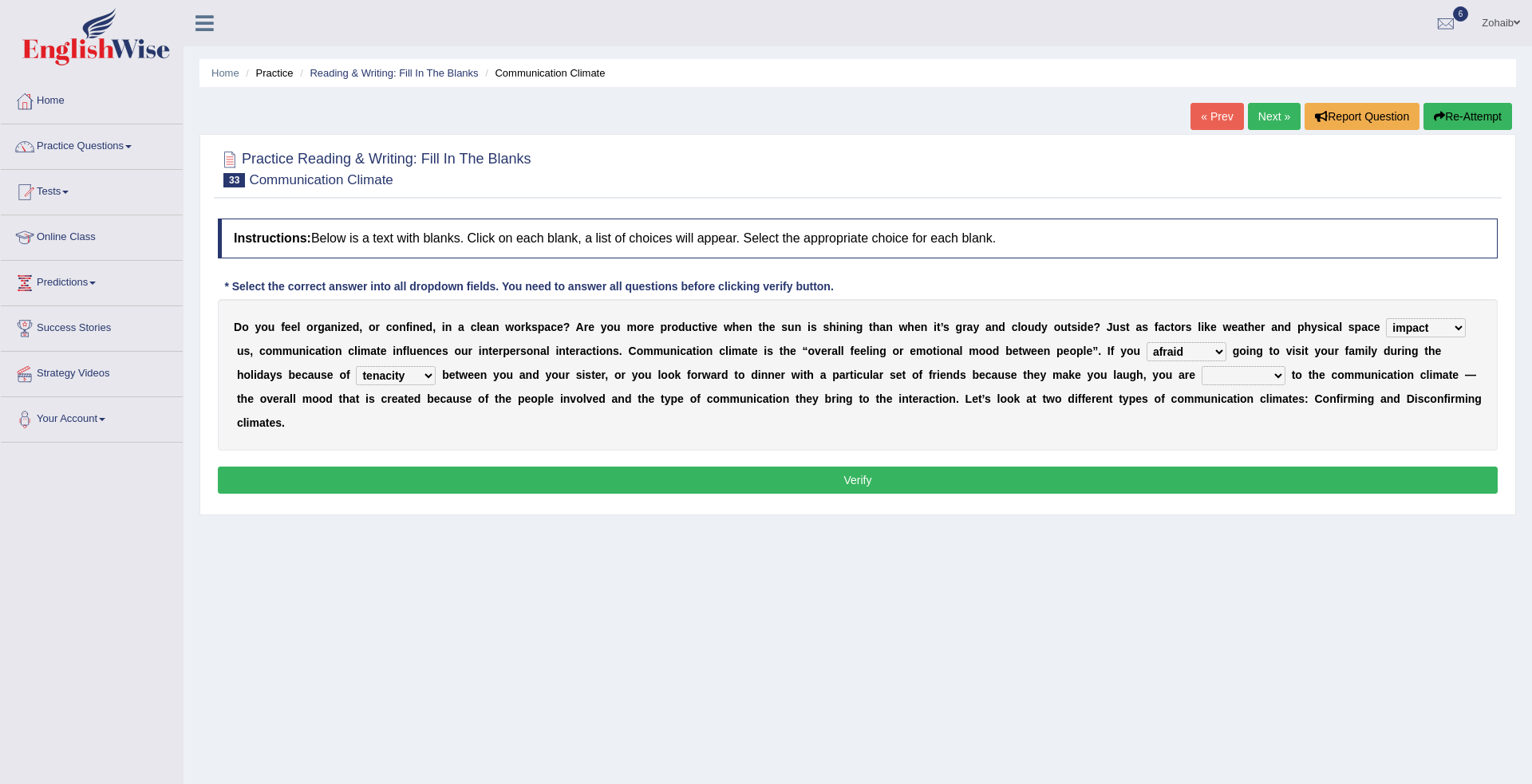
click at [1202, 378] on select "relying relating responding recycling" at bounding box center [1244, 375] width 84 height 19
select select "relating"
click at [1202, 366] on select "relying relating responding recycling" at bounding box center [1244, 375] width 84 height 19
click at [899, 466] on button "Verify" at bounding box center [858, 479] width 1280 height 27
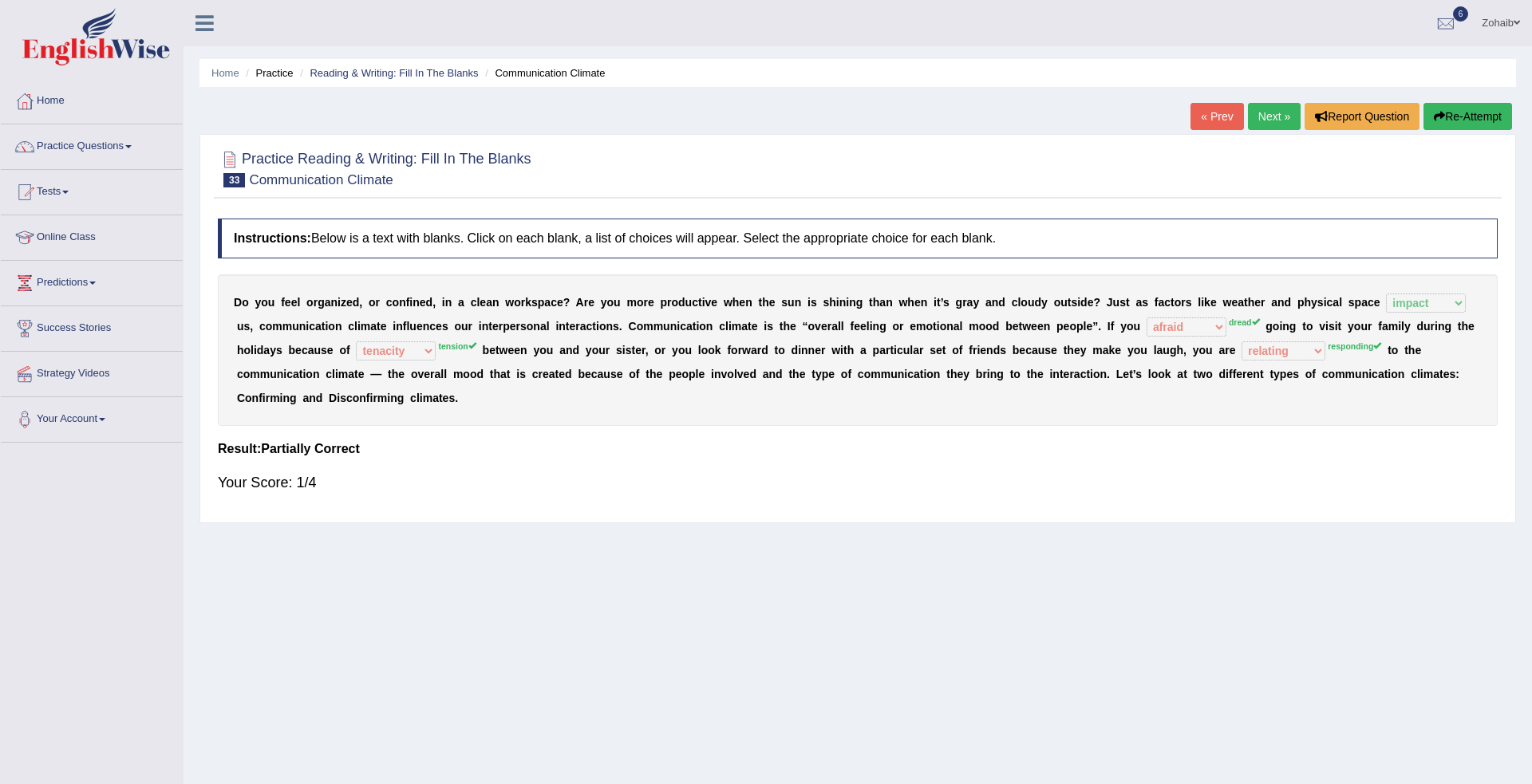
click at [42, 11] on img at bounding box center [96, 37] width 148 height 57
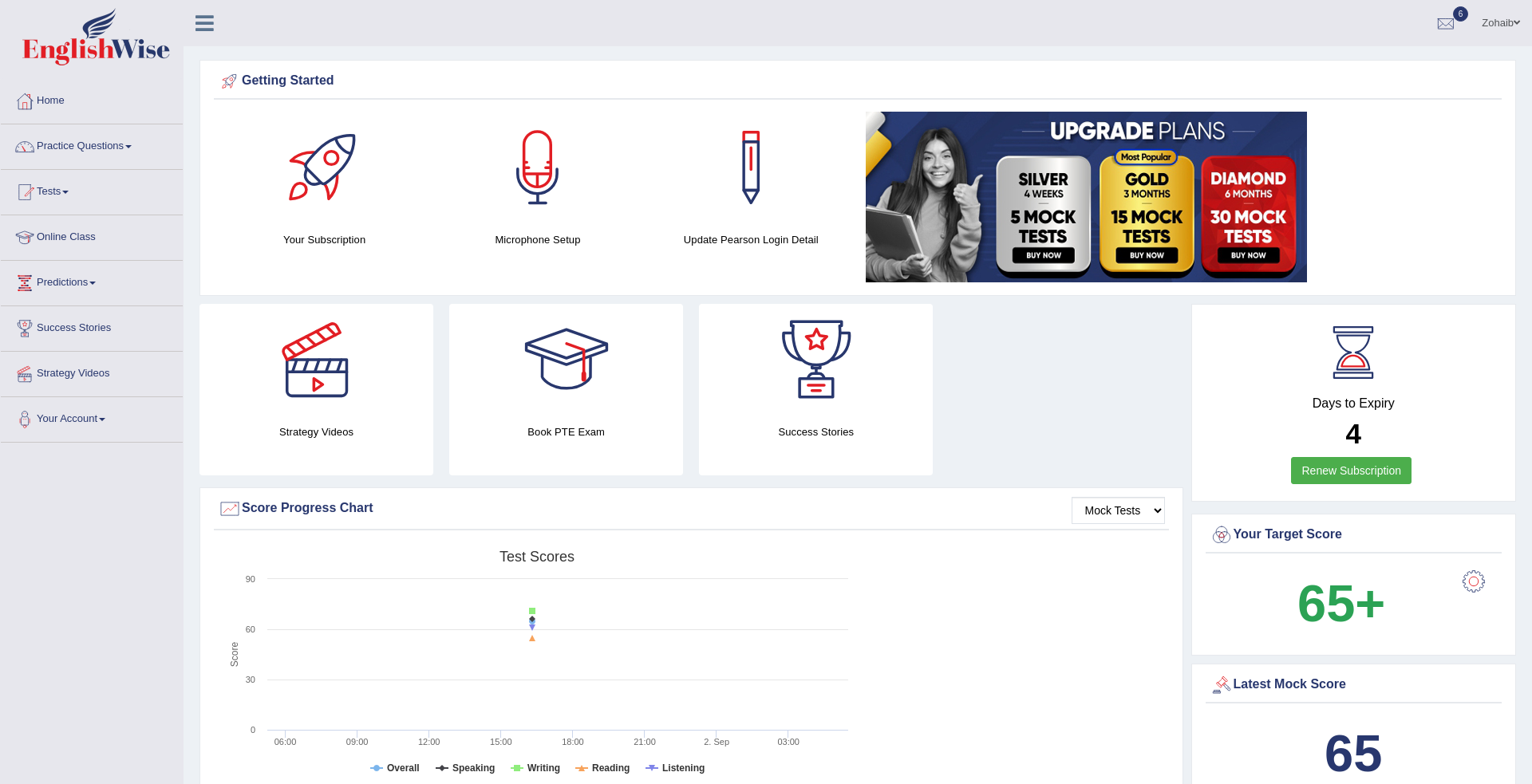
click at [222, 322] on link at bounding box center [316, 360] width 234 height 112
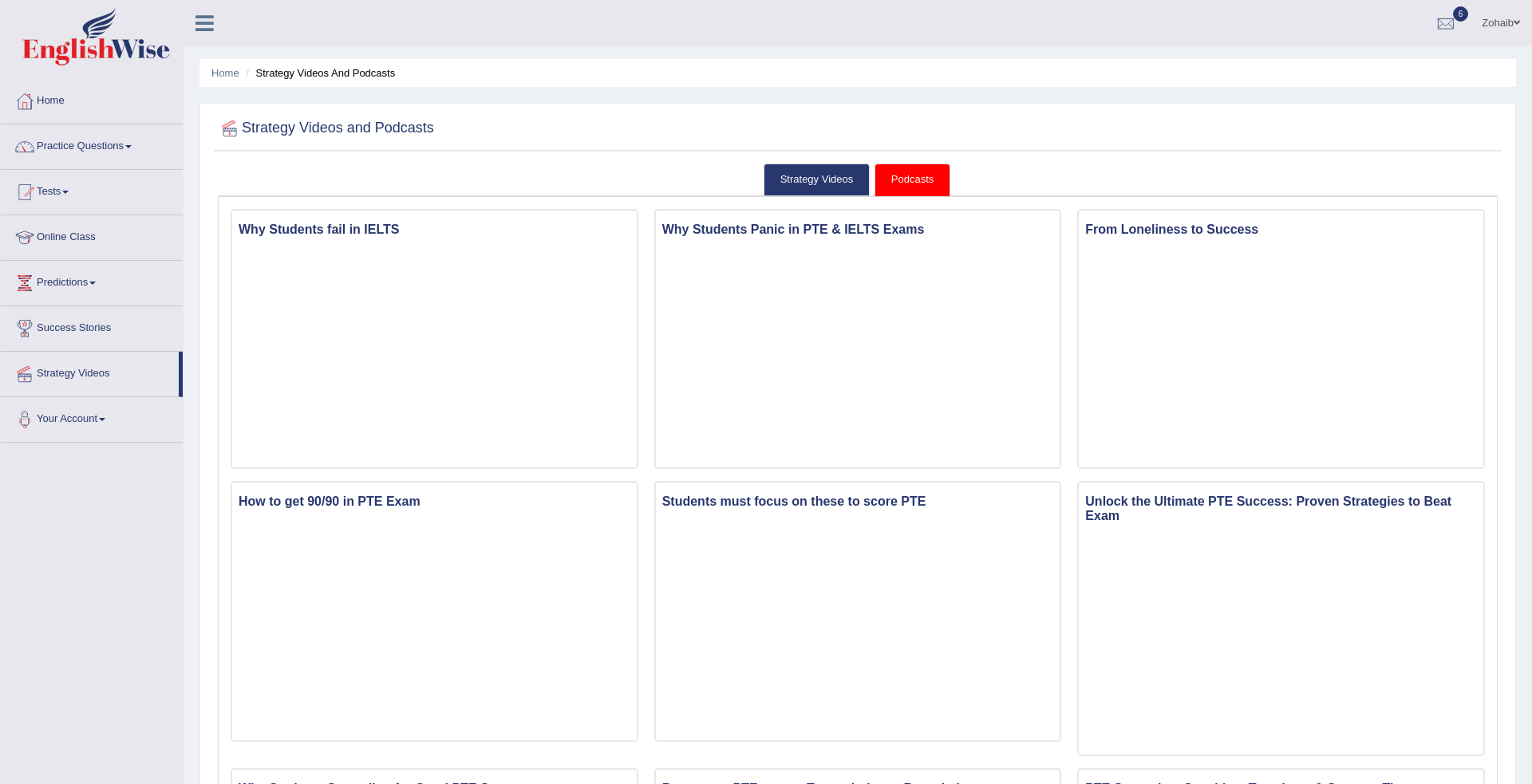
click at [235, 396] on iframe at bounding box center [435, 355] width 405 height 215
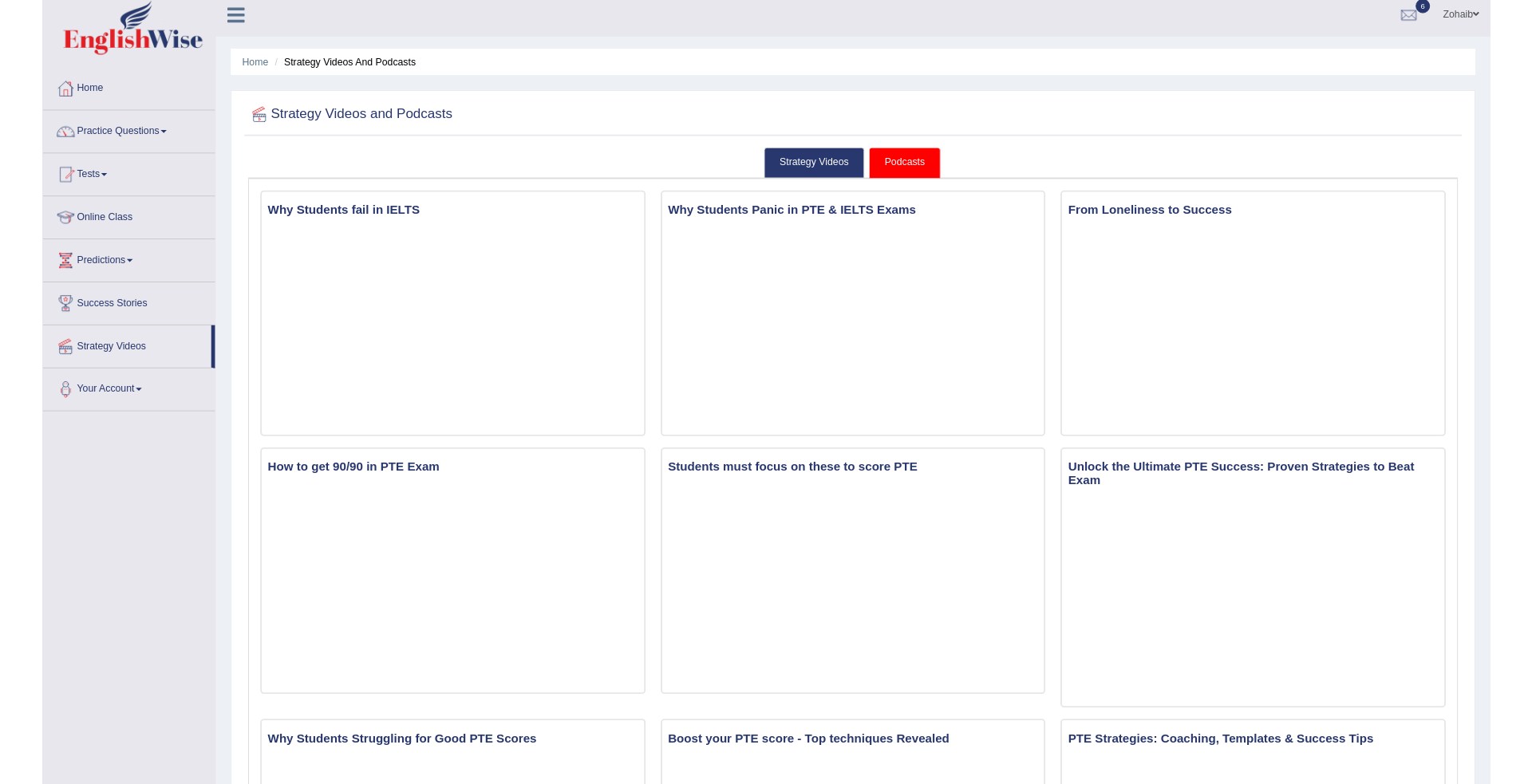
scroll to position [16, 0]
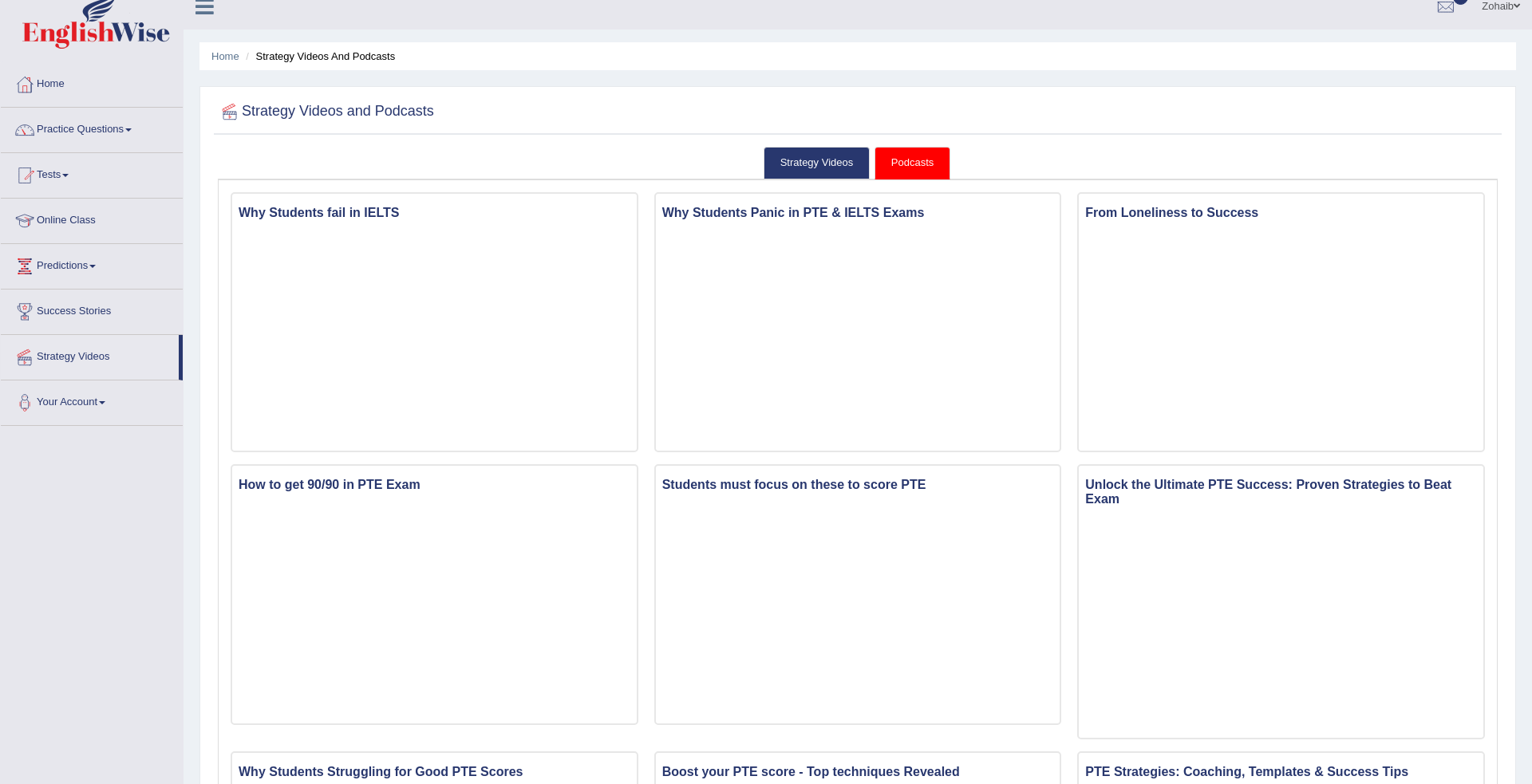
click at [34, 274] on div at bounding box center [25, 266] width 24 height 24
click at [91, 247] on link "Predictions" at bounding box center [90, 264] width 178 height 40
click at [71, 233] on link "Online Class" at bounding box center [91, 218] width 182 height 40
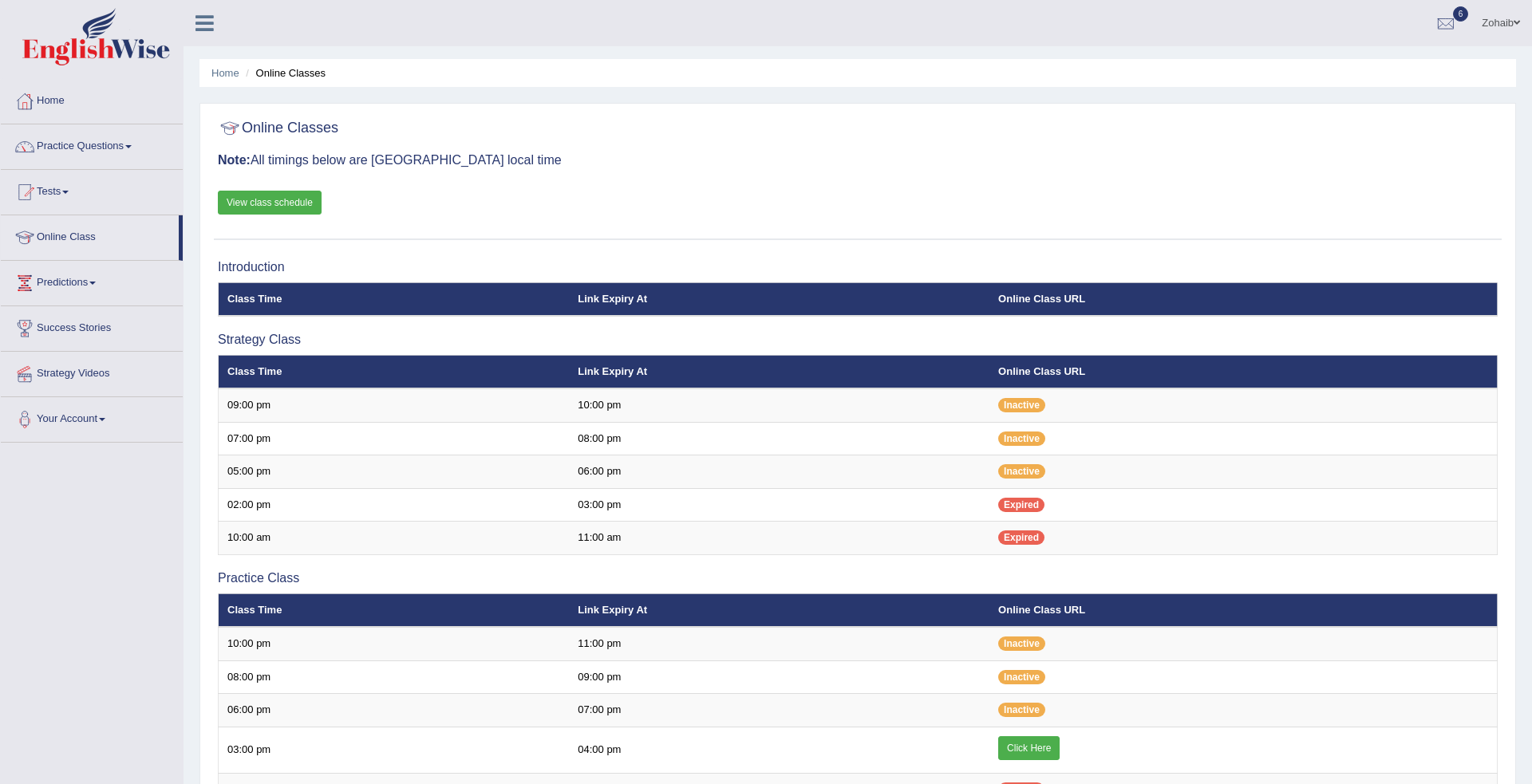
click at [149, 206] on link "Tests" at bounding box center [91, 190] width 182 height 40
click at [106, 251] on link "Take Mock Test" at bounding box center [104, 257] width 150 height 29
click at [139, 227] on link "Take Practice Sectional Test" at bounding box center [104, 228] width 150 height 29
click at [139, 232] on link "Online Class" at bounding box center [90, 251] width 178 height 40
click at [96, 252] on link "Online Class" at bounding box center [90, 235] width 178 height 40
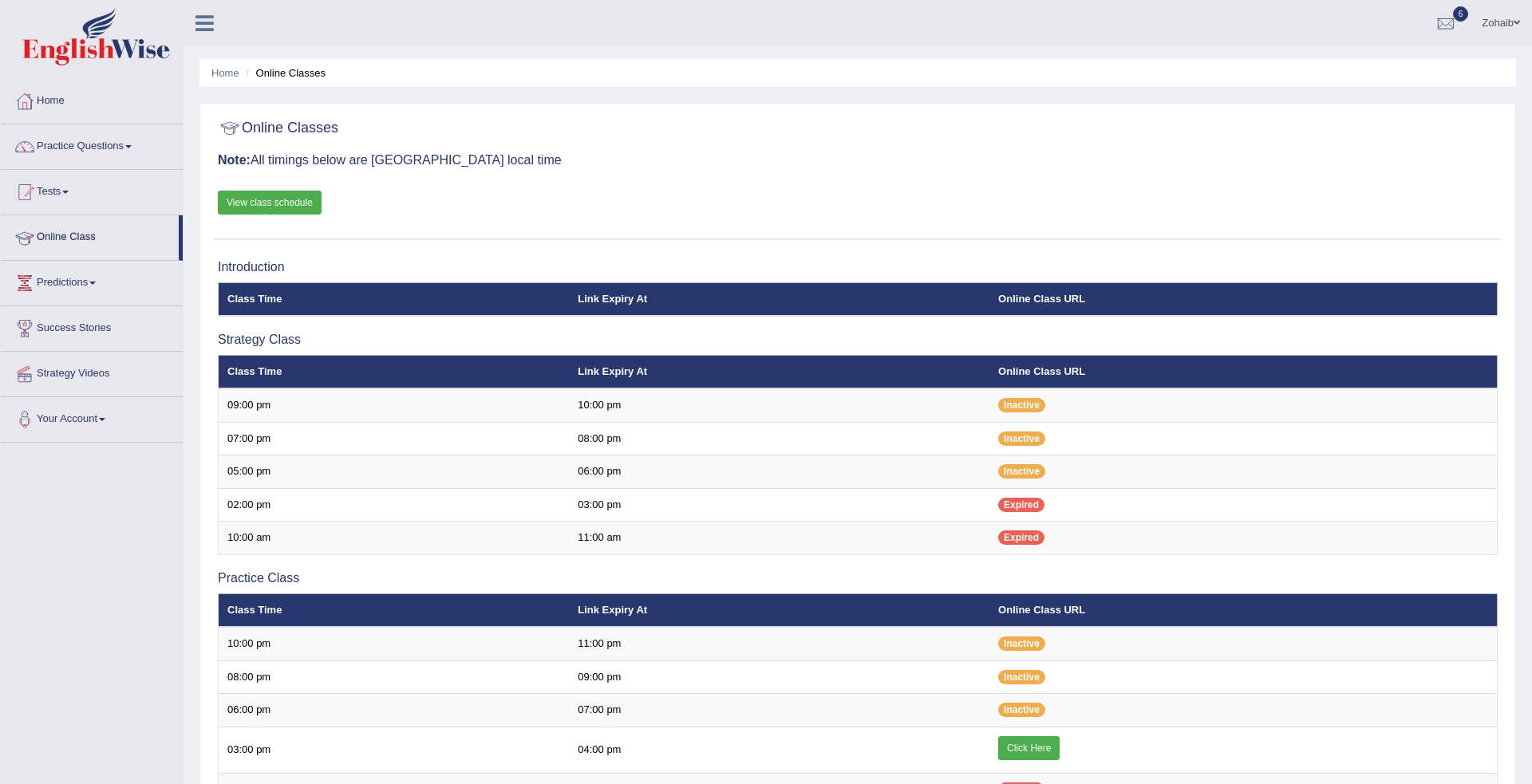
click at [103, 252] on link "Online Class" at bounding box center [90, 235] width 178 height 40
click at [30, 317] on div at bounding box center [25, 328] width 24 height 24
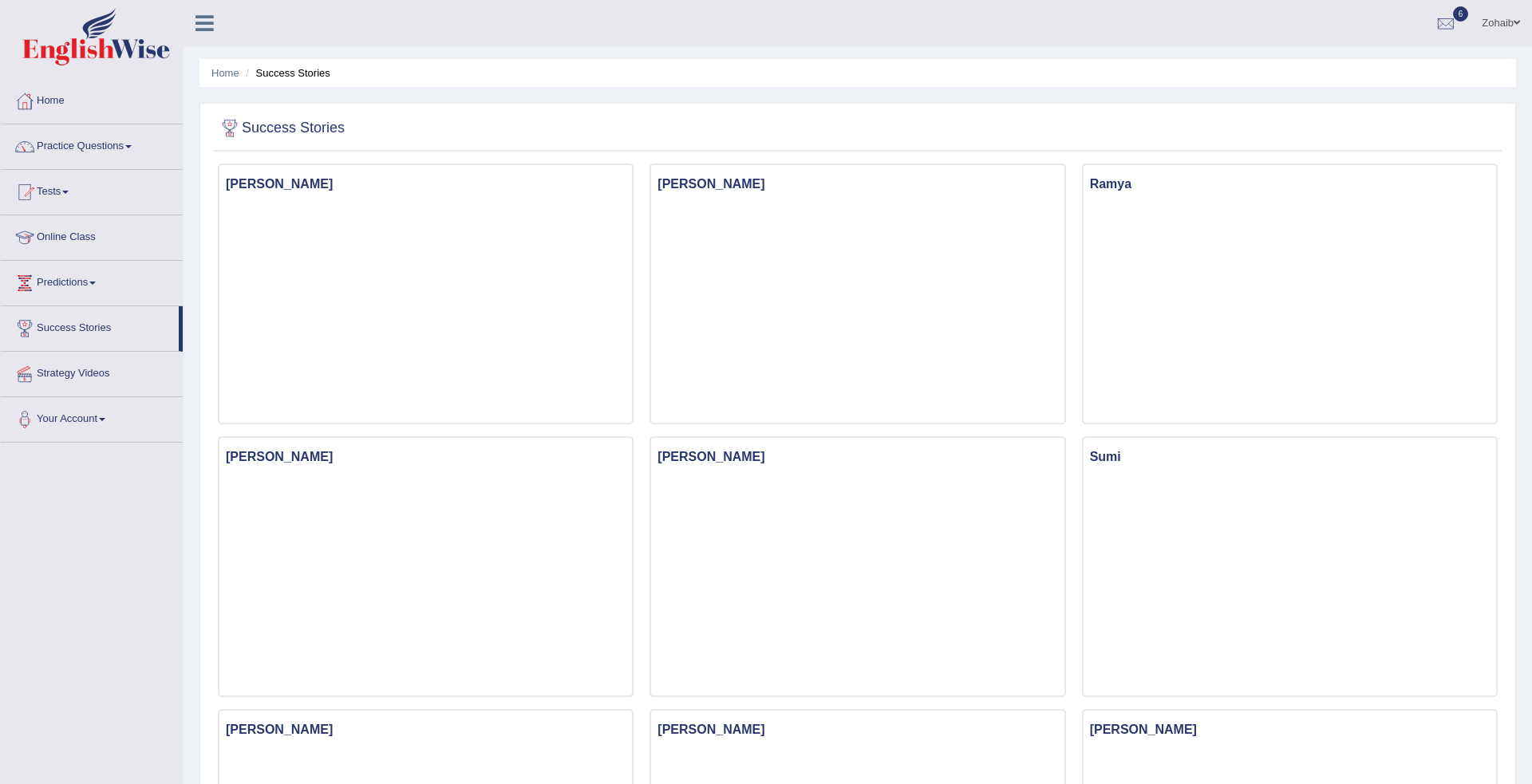
click at [101, 159] on link "Practice Questions" at bounding box center [91, 144] width 182 height 40
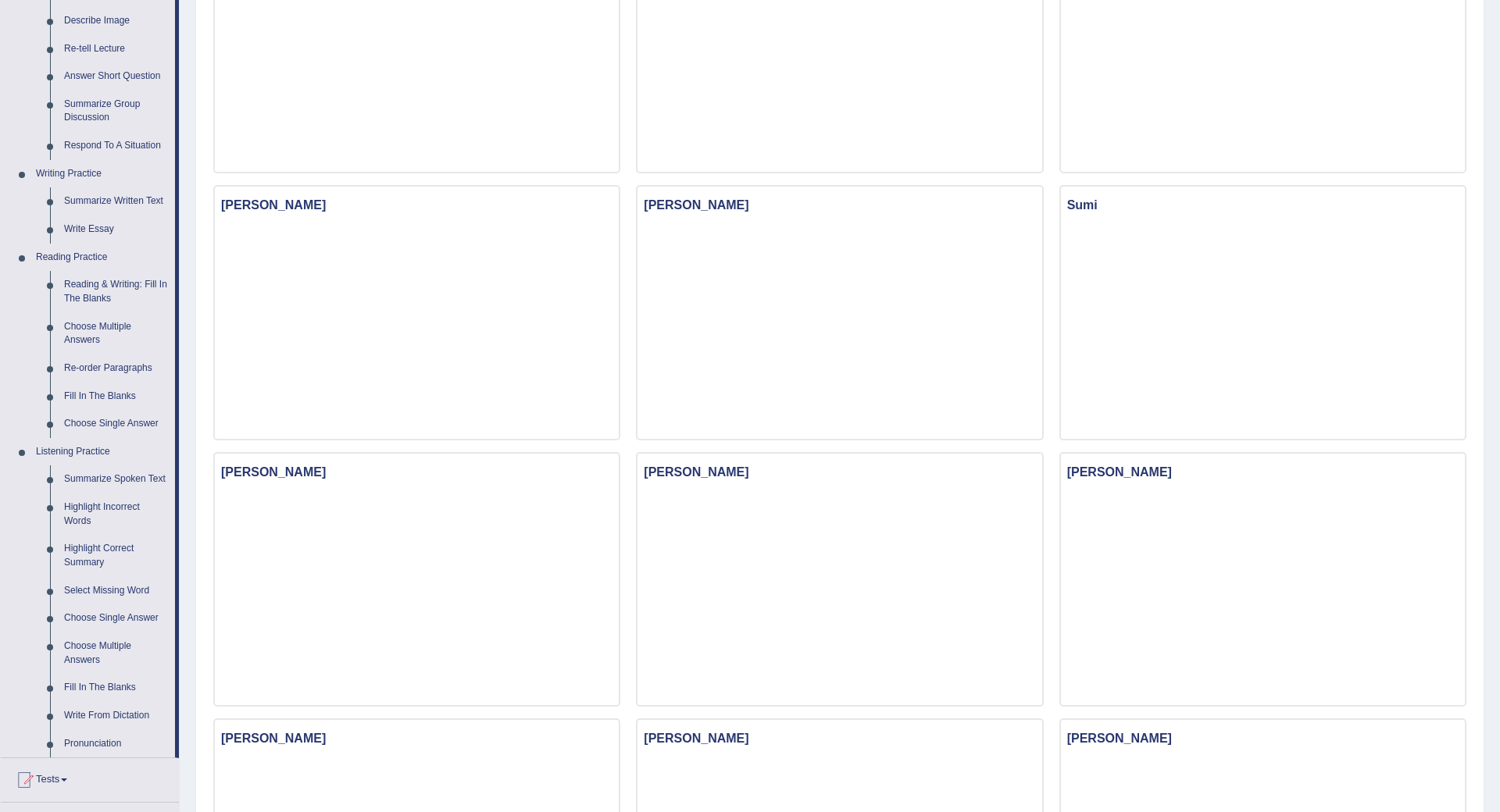
scroll to position [244, 0]
click at [134, 296] on link "Reading & Writing: Fill In The Blanks" at bounding box center [116, 289] width 118 height 41
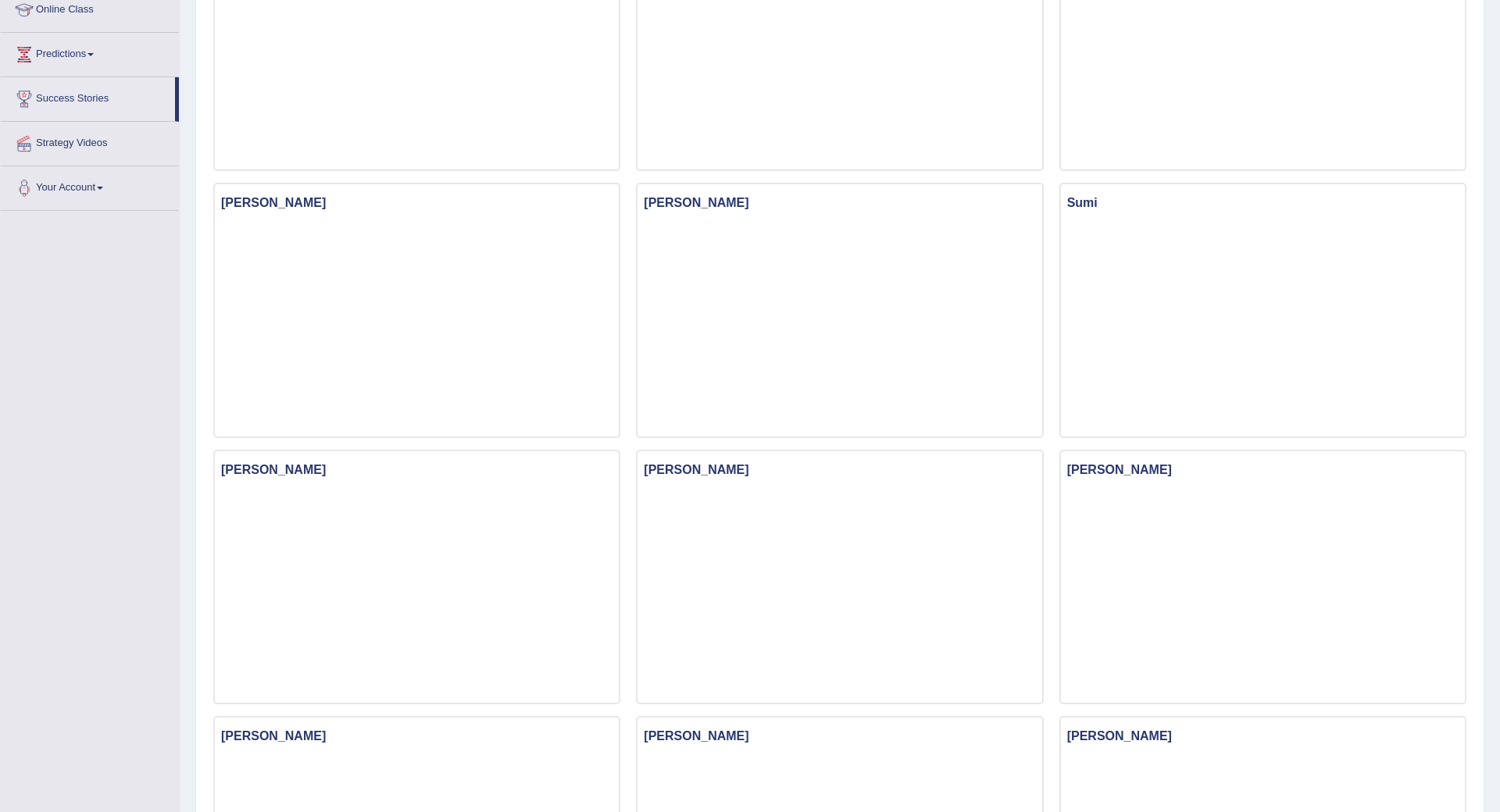
scroll to position [454, 0]
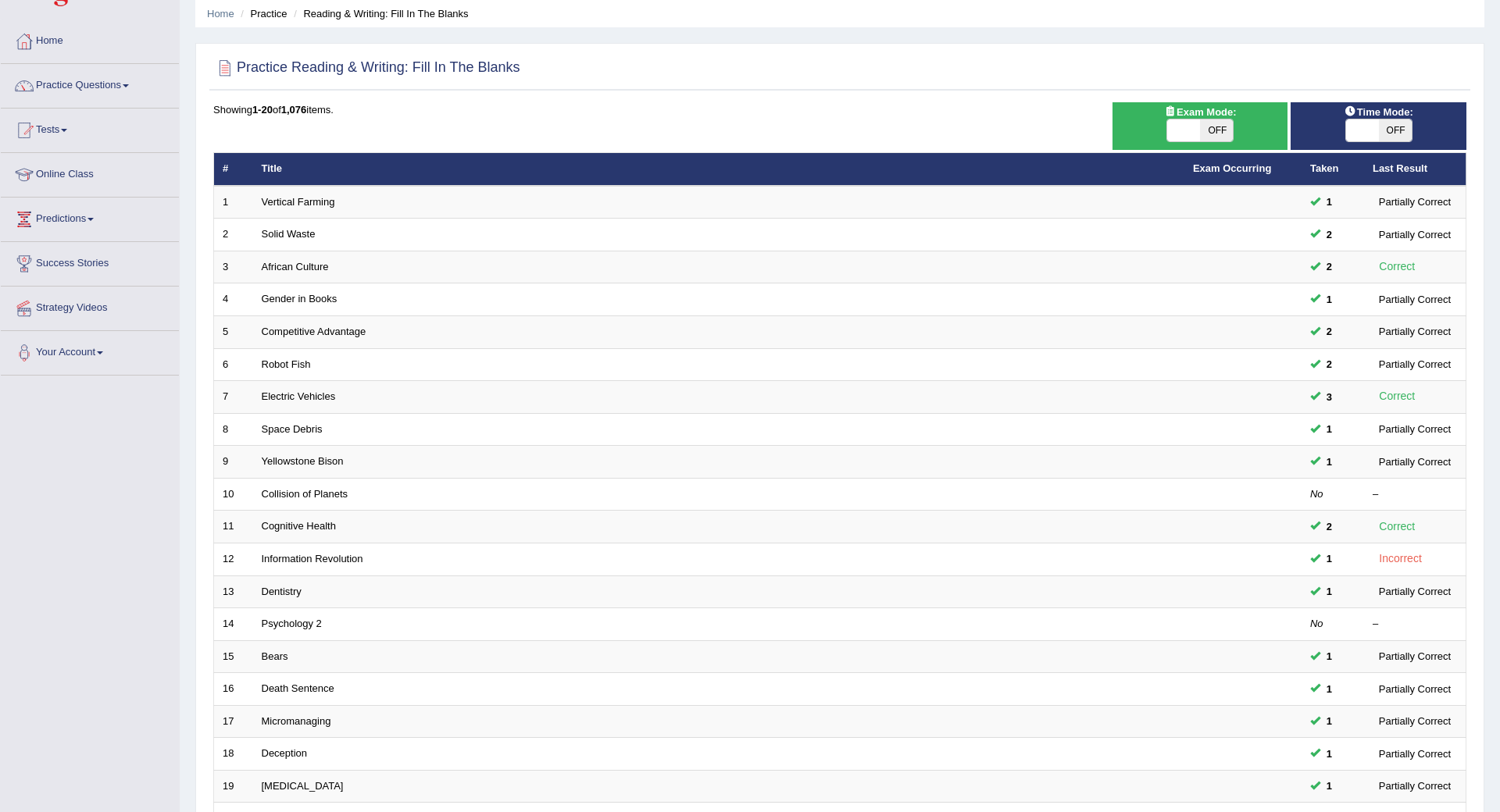
scroll to position [72, 0]
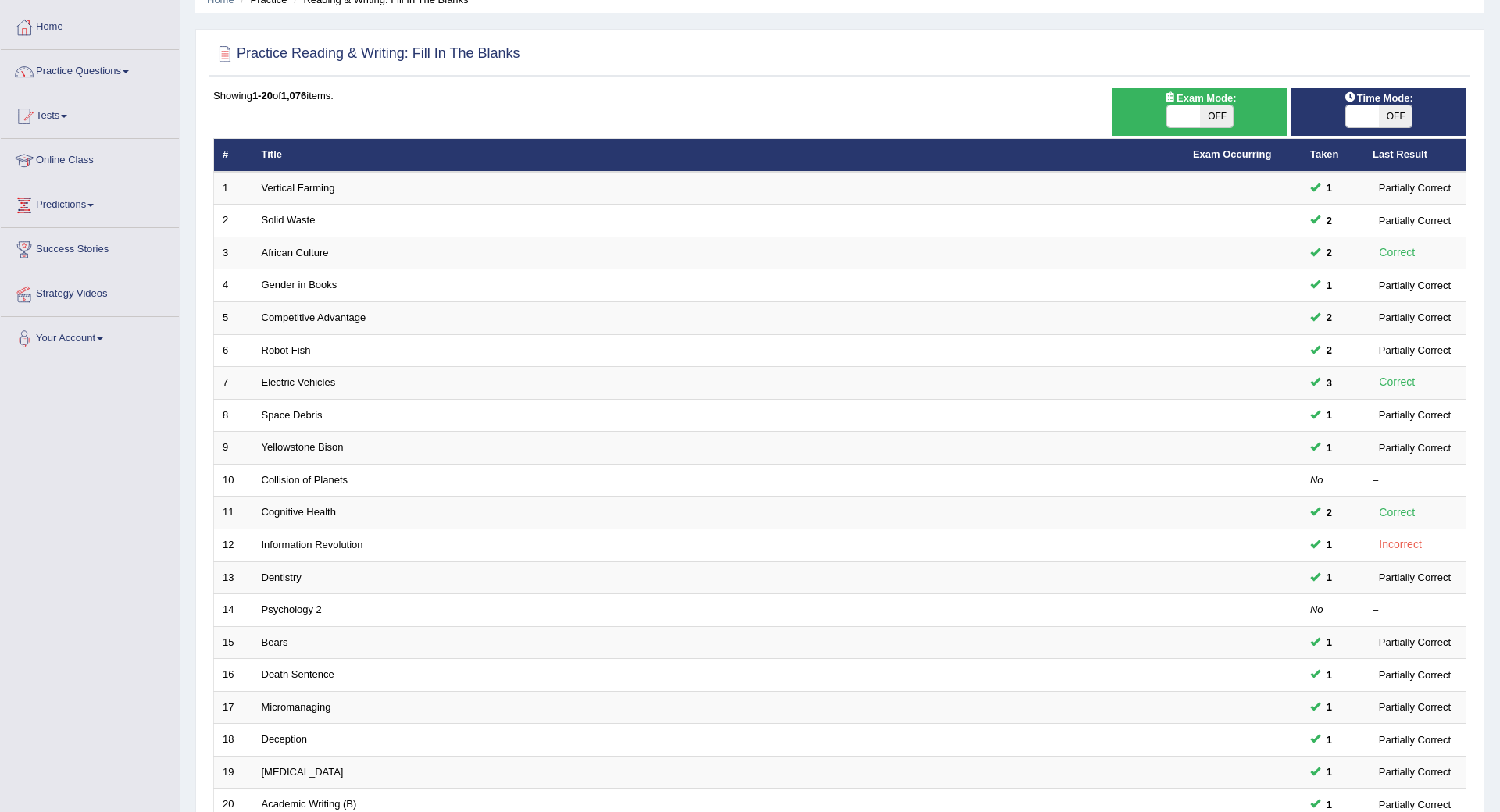
click at [303, 483] on link "Collision of Planets" at bounding box center [305, 480] width 87 height 12
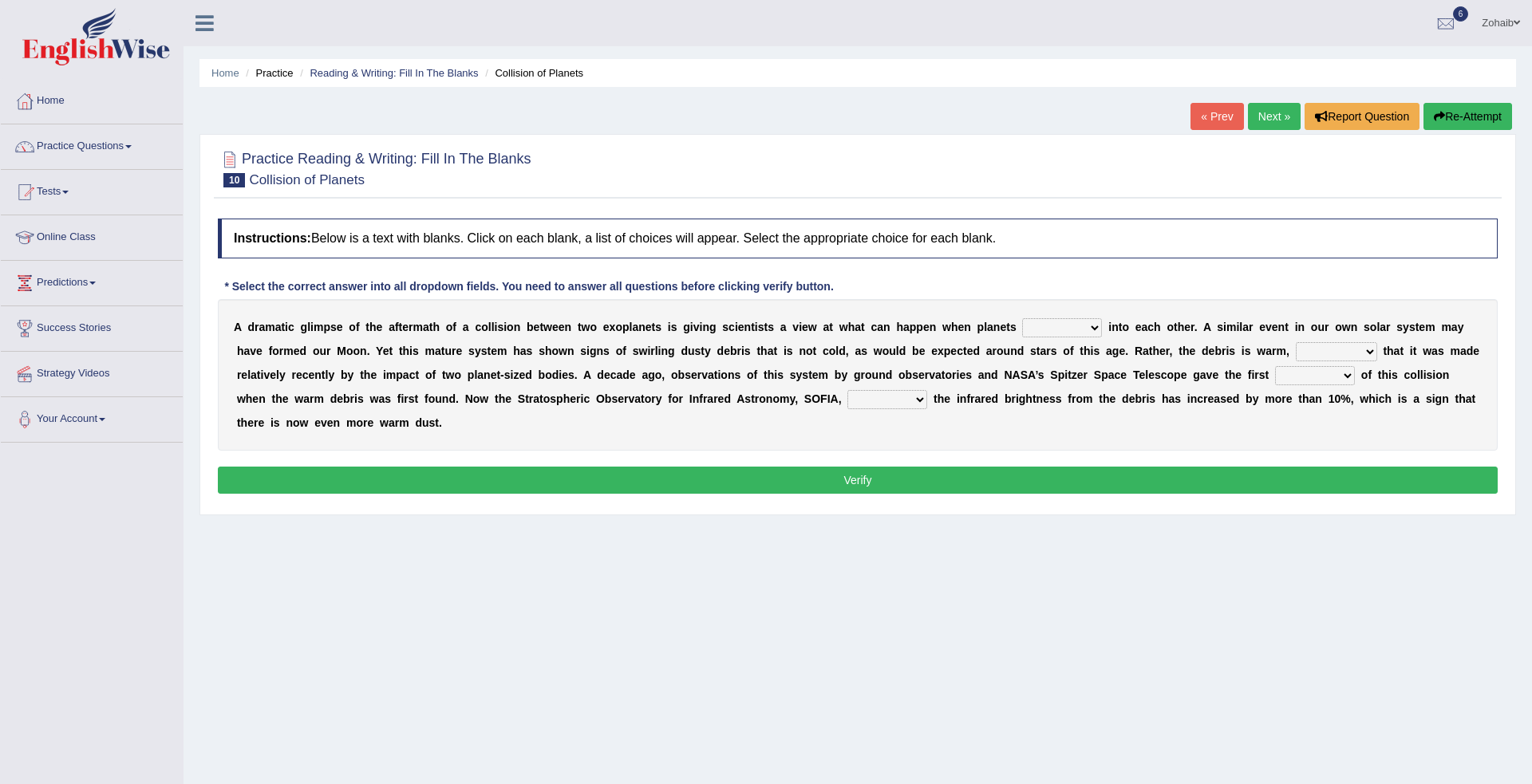
click at [1022, 337] on select "crash explore roam implode" at bounding box center [1061, 328] width 80 height 19
select select "roam"
click at [1022, 319] on select "crash explore roam implode" at bounding box center [1061, 328] width 80 height 19
click at [848, 405] on select "concealed revealed repealed unsealed" at bounding box center [887, 399] width 80 height 19
select select "revealed"
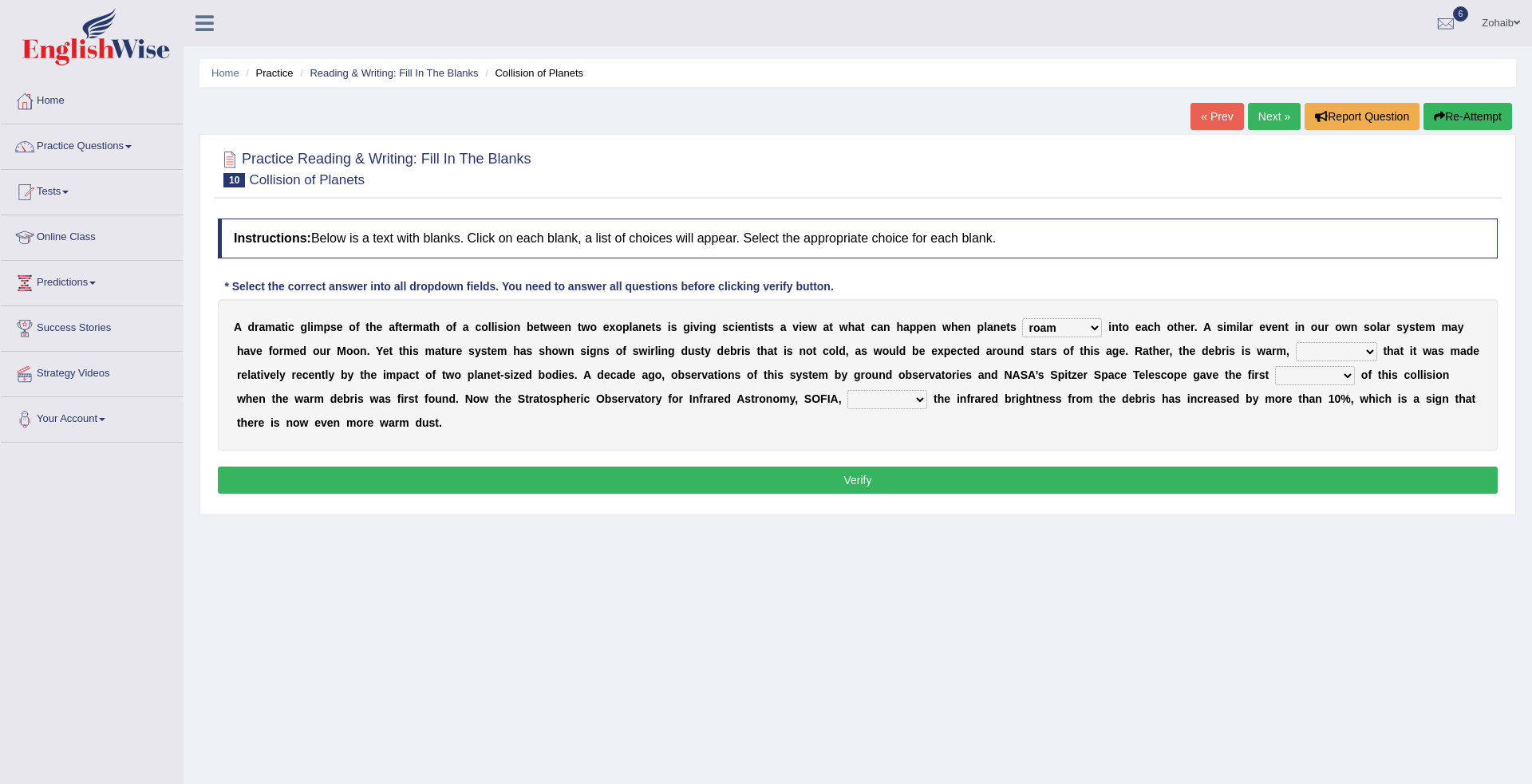
click at [848, 390] on select "concealed revealed repealed unsealed" at bounding box center [887, 399] width 80 height 19
click at [1275, 382] on select "pints faints hints taints" at bounding box center [1314, 375] width 80 height 19
click at [1407, 635] on div "Home Practice Reading & Writing: Fill In The Blanks Collision of Planets « Prev…" at bounding box center [858, 398] width 1349 height 797
click at [1275, 377] on select "pints faints hints taints" at bounding box center [1314, 375] width 80 height 19
select select "hints"
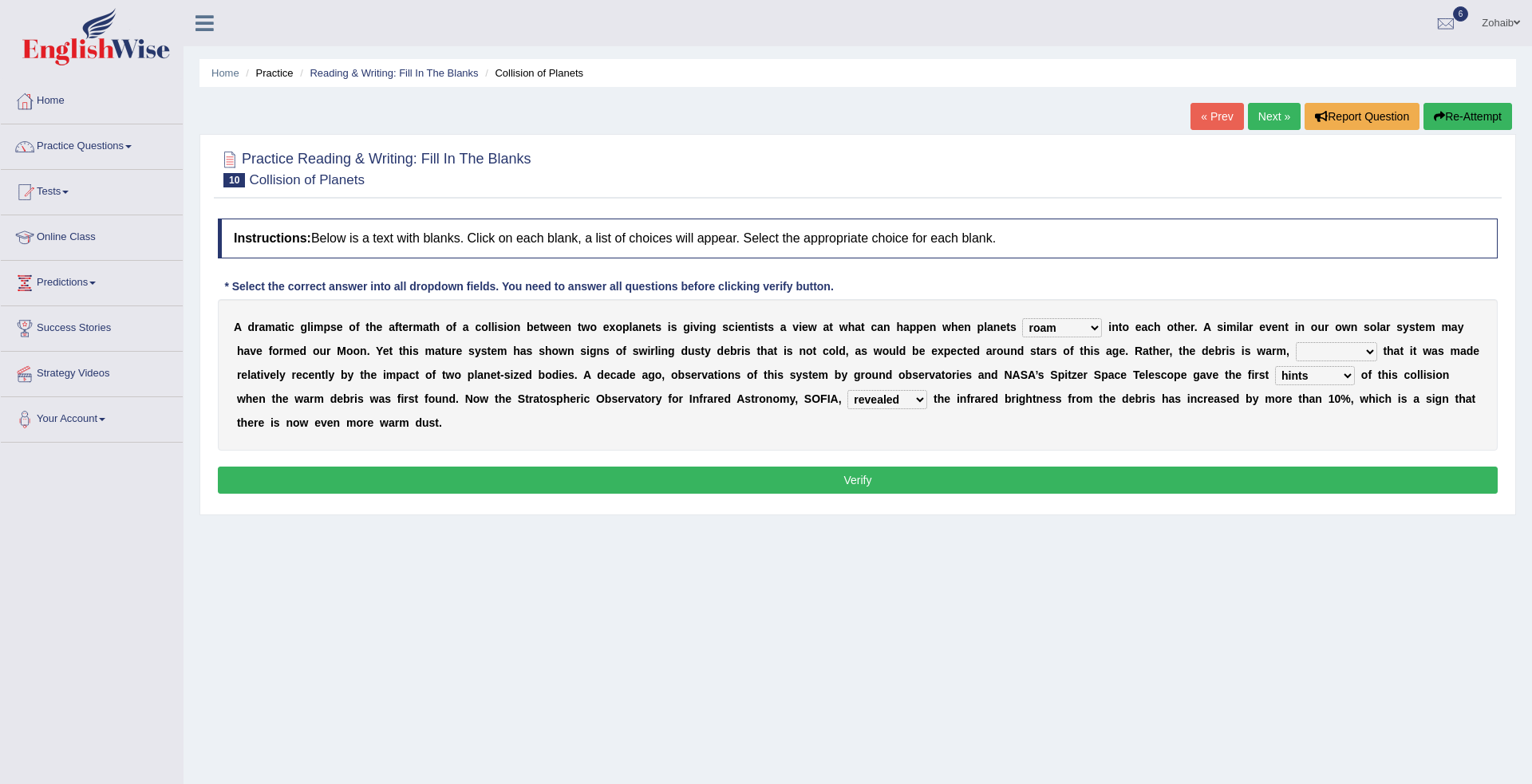
click at [1275, 366] on select "pints faints hints taints" at bounding box center [1314, 375] width 80 height 19
click at [1296, 351] on select "reinforcing sentencing forging conducing" at bounding box center [1336, 351] width 81 height 19
select select "reinforcing"
click at [1296, 342] on select "reinforcing sentencing forging conducing" at bounding box center [1336, 351] width 81 height 19
click at [1170, 466] on button "Verify" at bounding box center [858, 479] width 1280 height 27
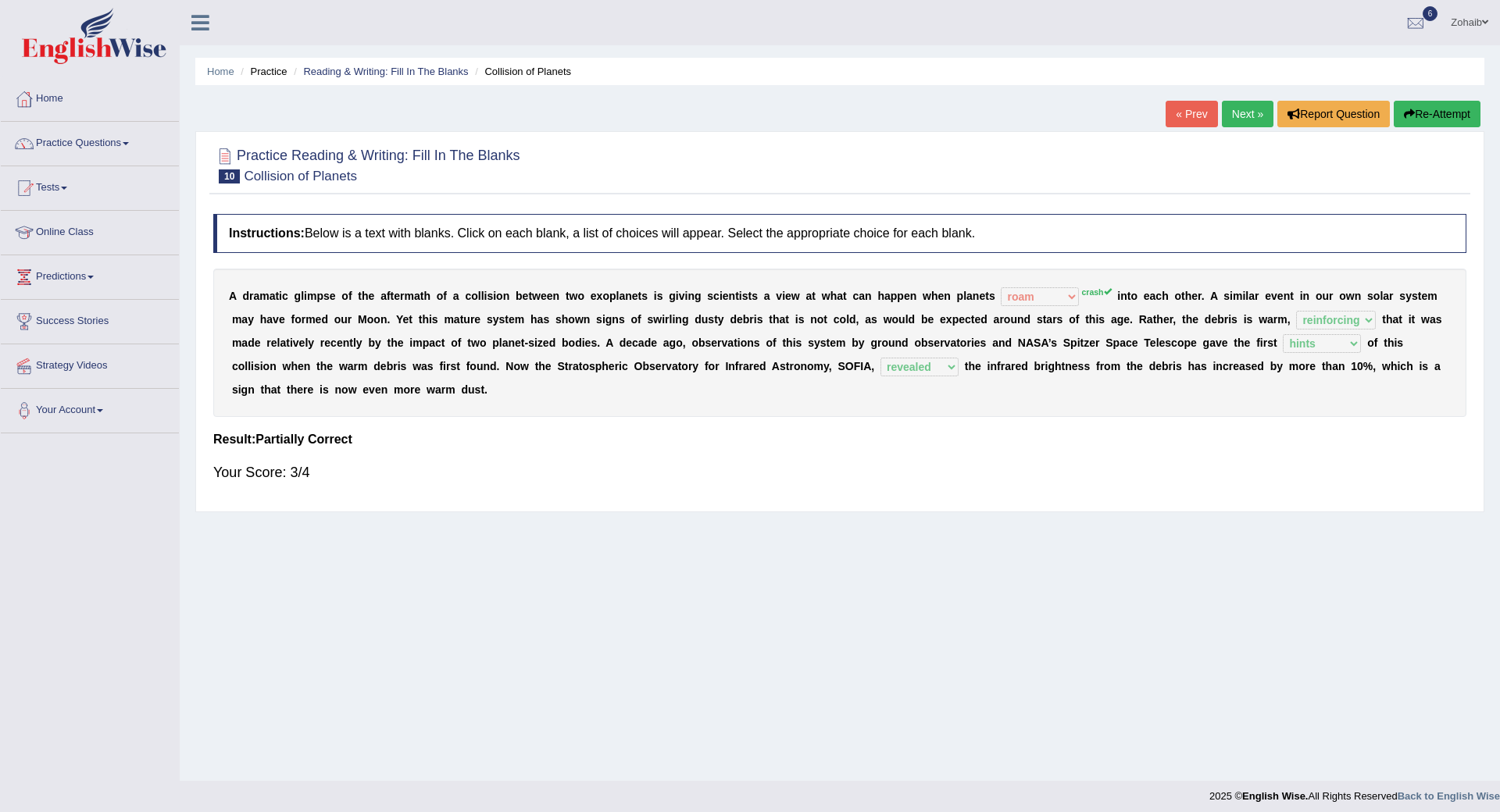
click at [18, 284] on div at bounding box center [24, 277] width 23 height 23
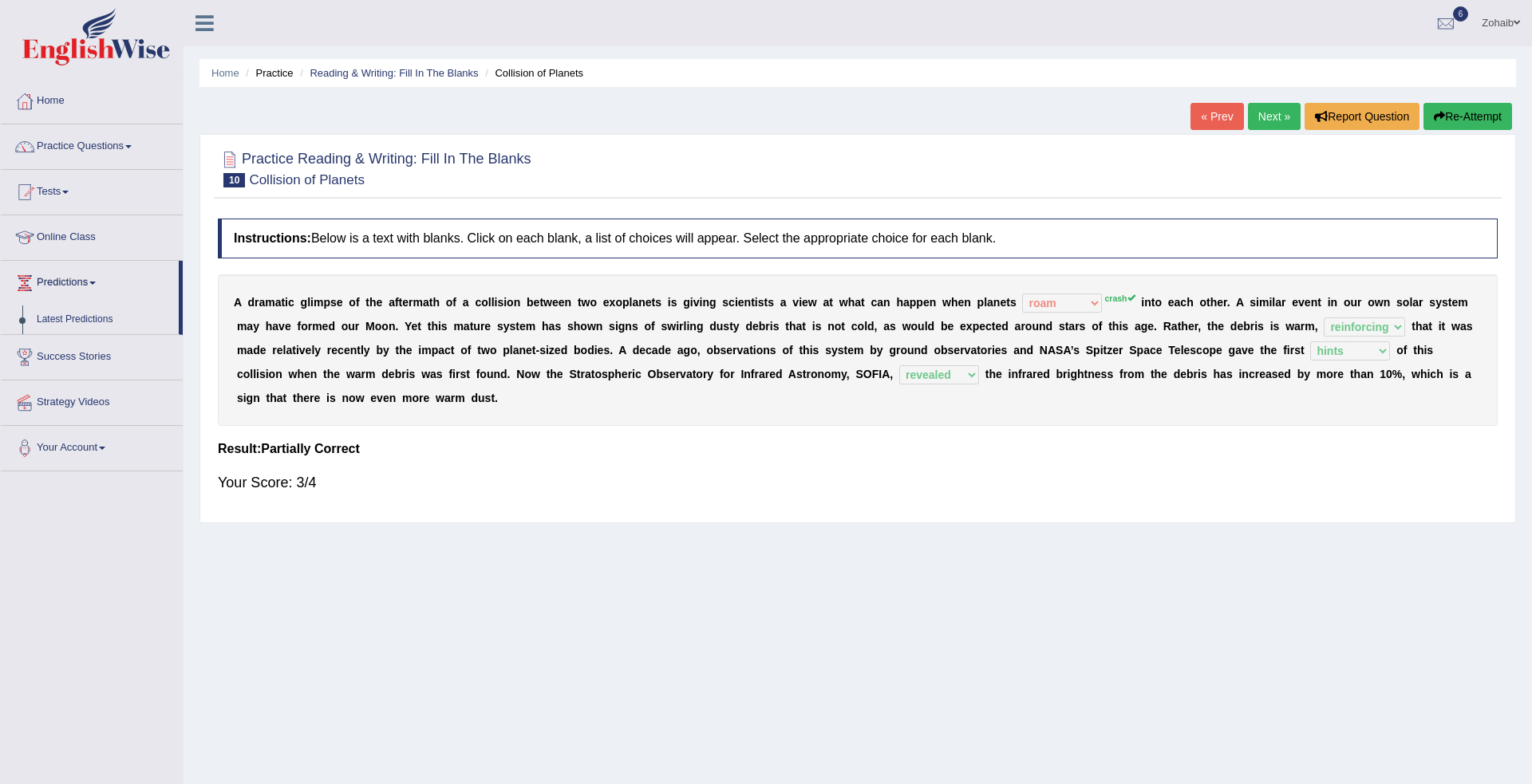
click at [202, 311] on div "Practice Reading & Writing: Fill In The Blanks 10 Collision of Planets Instruct…" at bounding box center [858, 328] width 1317 height 389
click at [1451, 23] on div at bounding box center [1446, 24] width 24 height 24
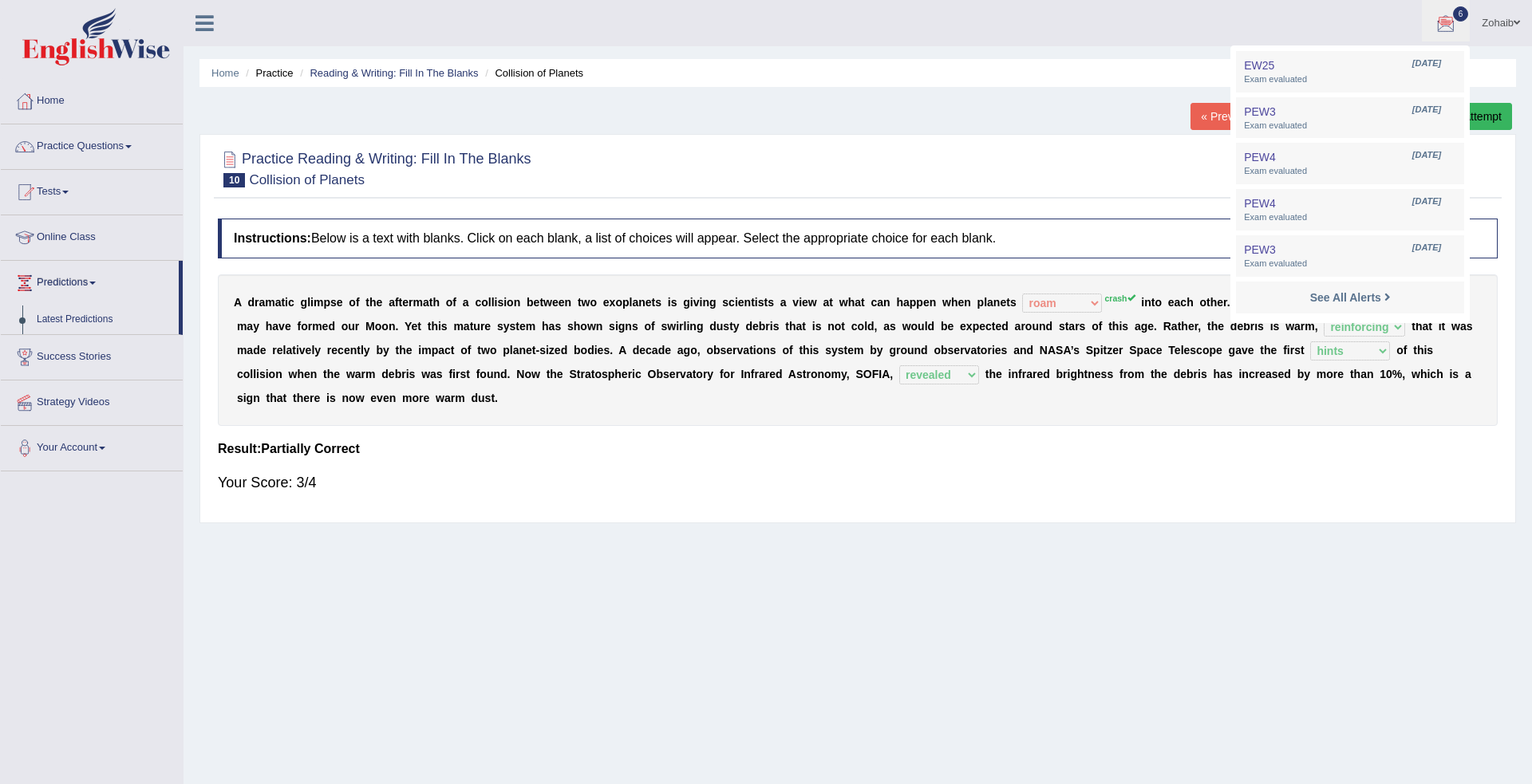
click at [654, 728] on div "Home Practice Reading & Writing: Fill In The Blanks Collision of Planets « Prev…" at bounding box center [858, 398] width 1349 height 797
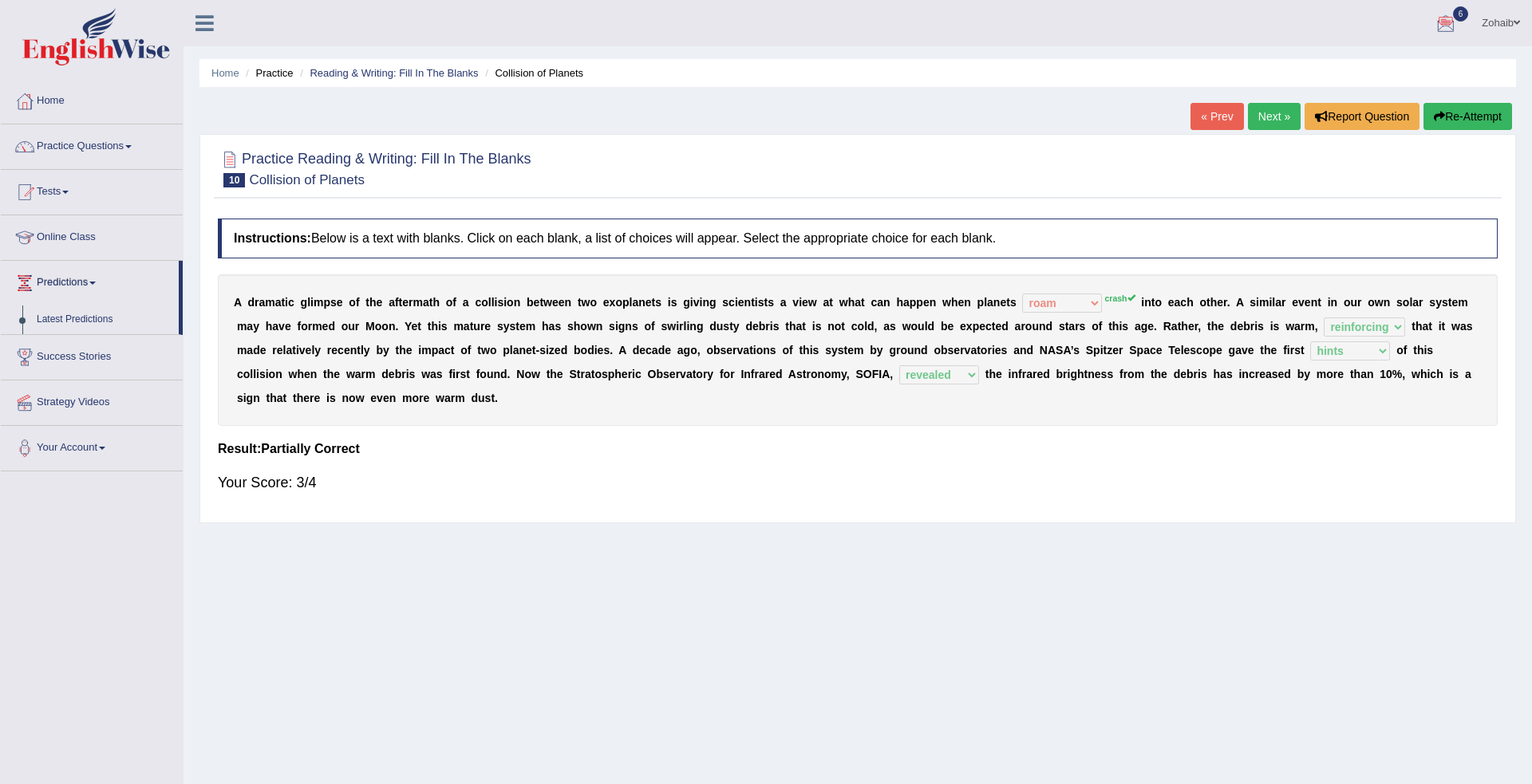
click at [1457, 126] on button "Re-Attempt" at bounding box center [1468, 116] width 89 height 27
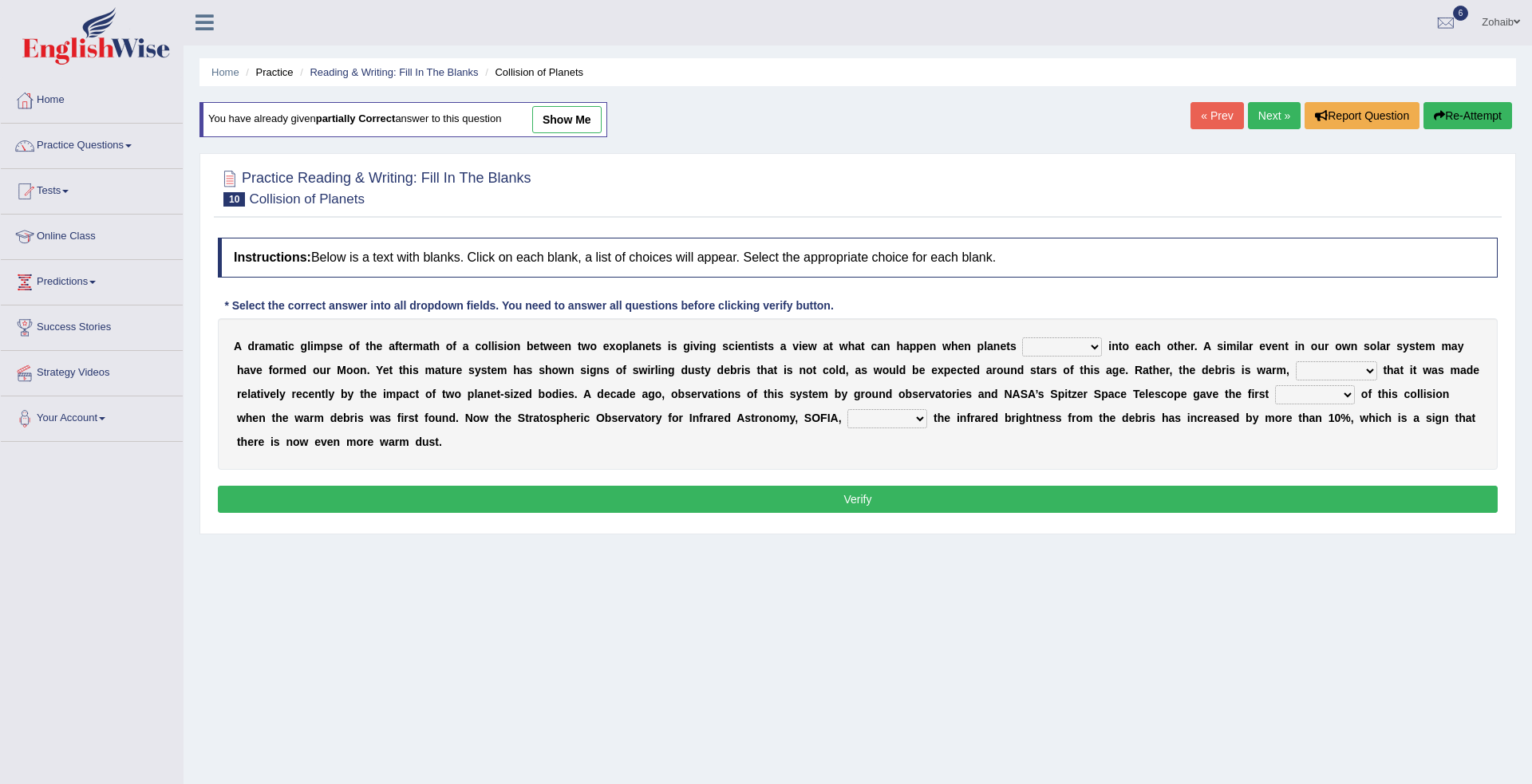
click at [1405, 390] on b "c" at bounding box center [1408, 394] width 7 height 13
click at [1296, 378] on select "reinforcing sentencing forging conducing" at bounding box center [1336, 370] width 81 height 19
click at [1296, 371] on select "reinforcing sentencing forging conducing" at bounding box center [1336, 370] width 81 height 19
click at [671, 579] on div "Home Practice Reading & Writing: Fill In The Blanks Collision of Planets You ha…" at bounding box center [858, 397] width 1349 height 797
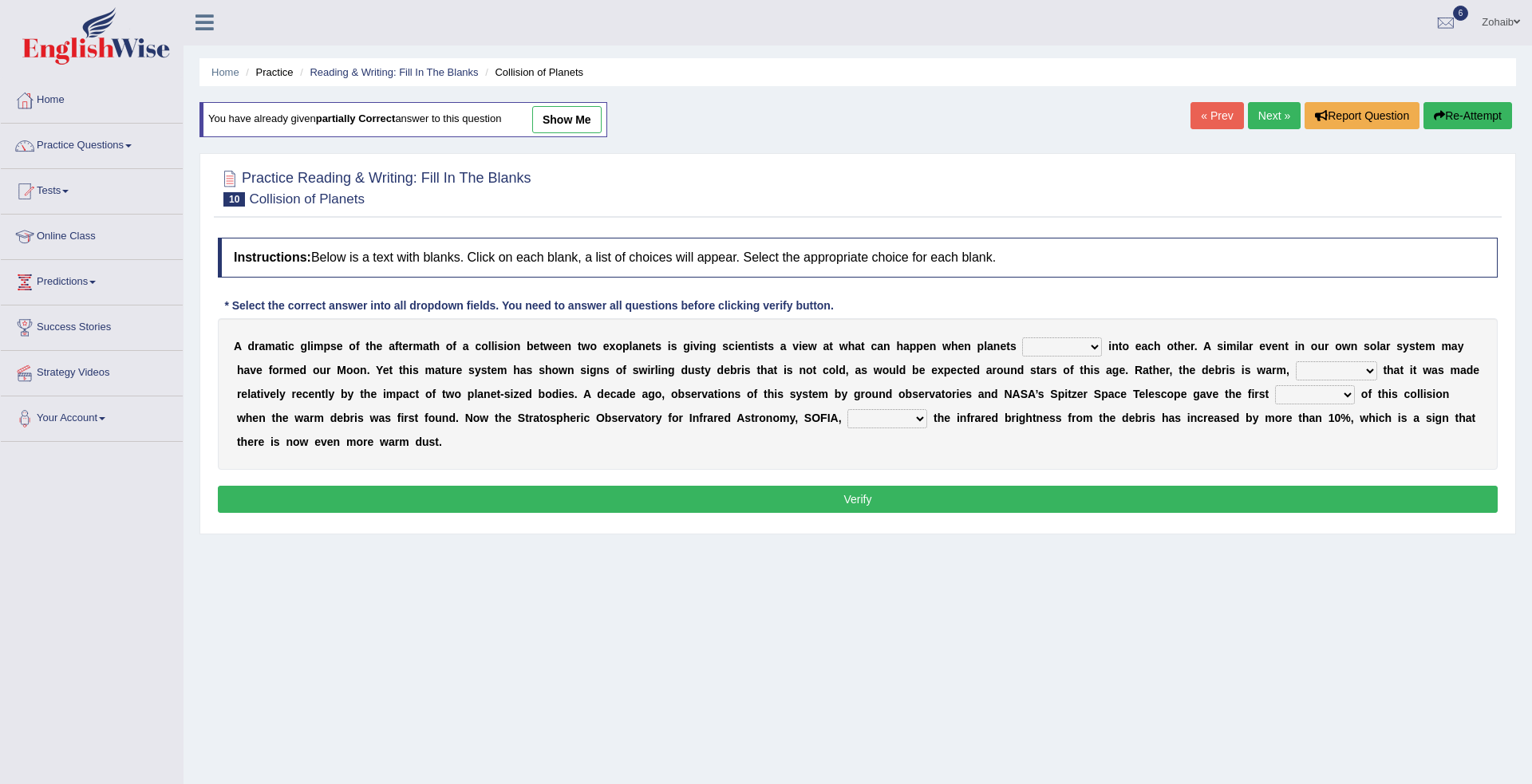
click at [848, 425] on select "concealed revealed repealed unsealed" at bounding box center [887, 418] width 80 height 19
click at [840, 653] on div "Home Practice Reading & Writing: Fill In The Blanks Collision of Planets You ha…" at bounding box center [858, 397] width 1349 height 797
click at [1296, 370] on select "reinforcing sentencing forging conducing" at bounding box center [1336, 370] width 81 height 19
click at [1033, 544] on div "Home Practice Reading & Writing: Fill In The Blanks Collision of Planets You ha…" at bounding box center [858, 397] width 1349 height 797
click at [1275, 388] on select "pints faints hints taints" at bounding box center [1314, 394] width 80 height 19
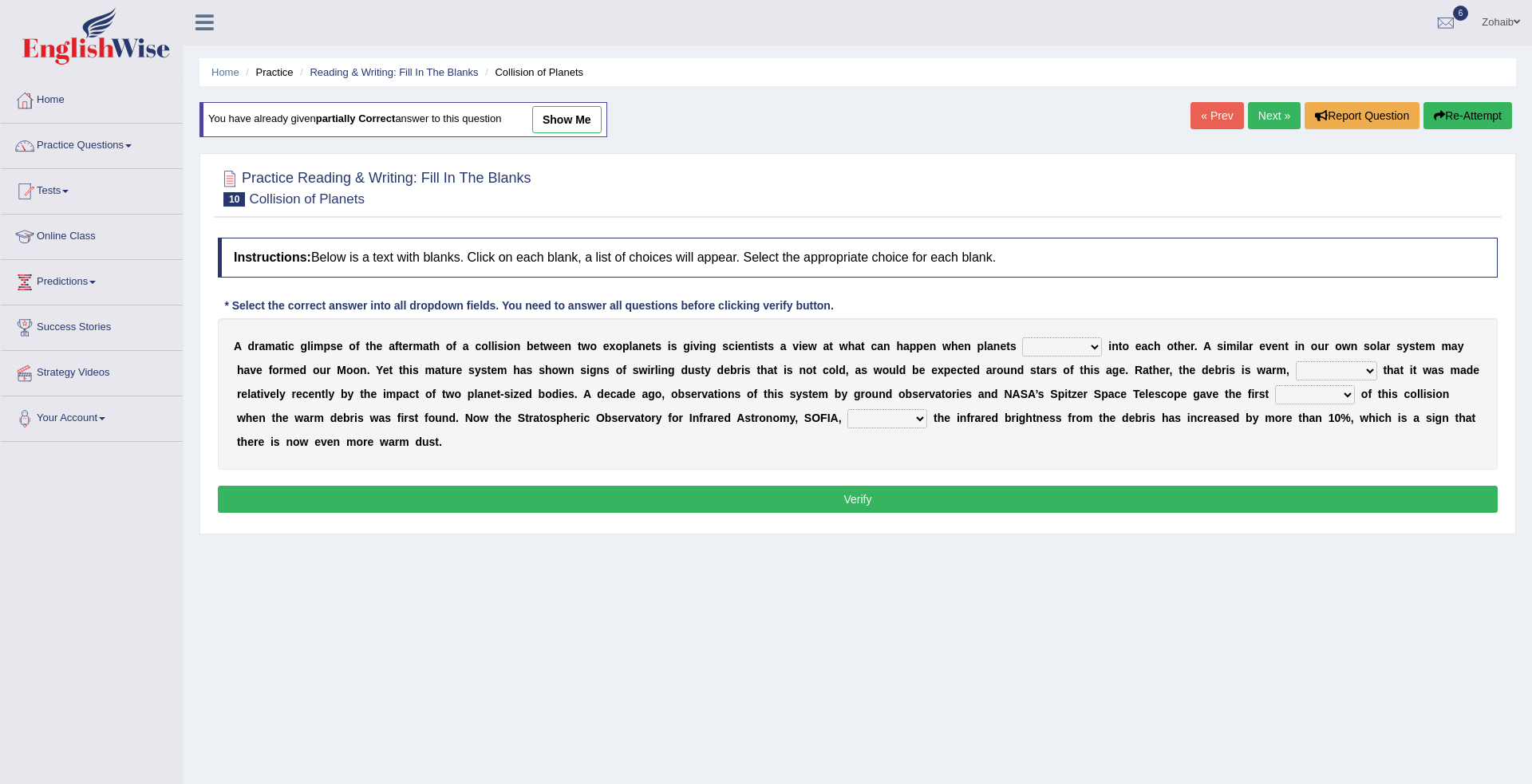
click at [1112, 575] on div "Home Practice Reading & Writing: Fill In The Blanks Collision of Planets You ha…" at bounding box center [858, 397] width 1349 height 797
click at [1275, 397] on select "pints faints hints taints" at bounding box center [1314, 394] width 80 height 19
click at [1305, 102] on button "Report Question" at bounding box center [1362, 115] width 115 height 27
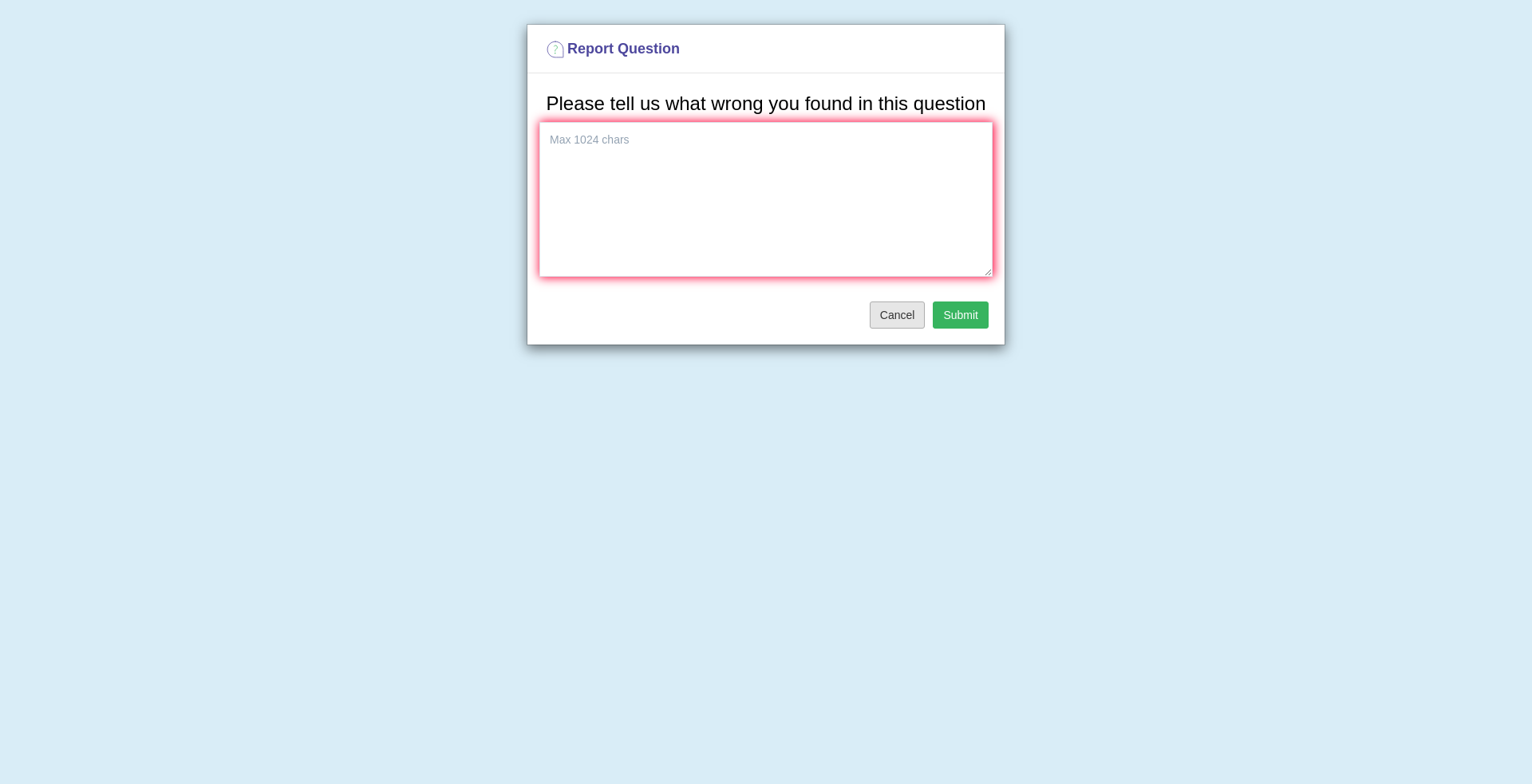
click at [874, 324] on button "Cancel" at bounding box center [898, 314] width 56 height 27
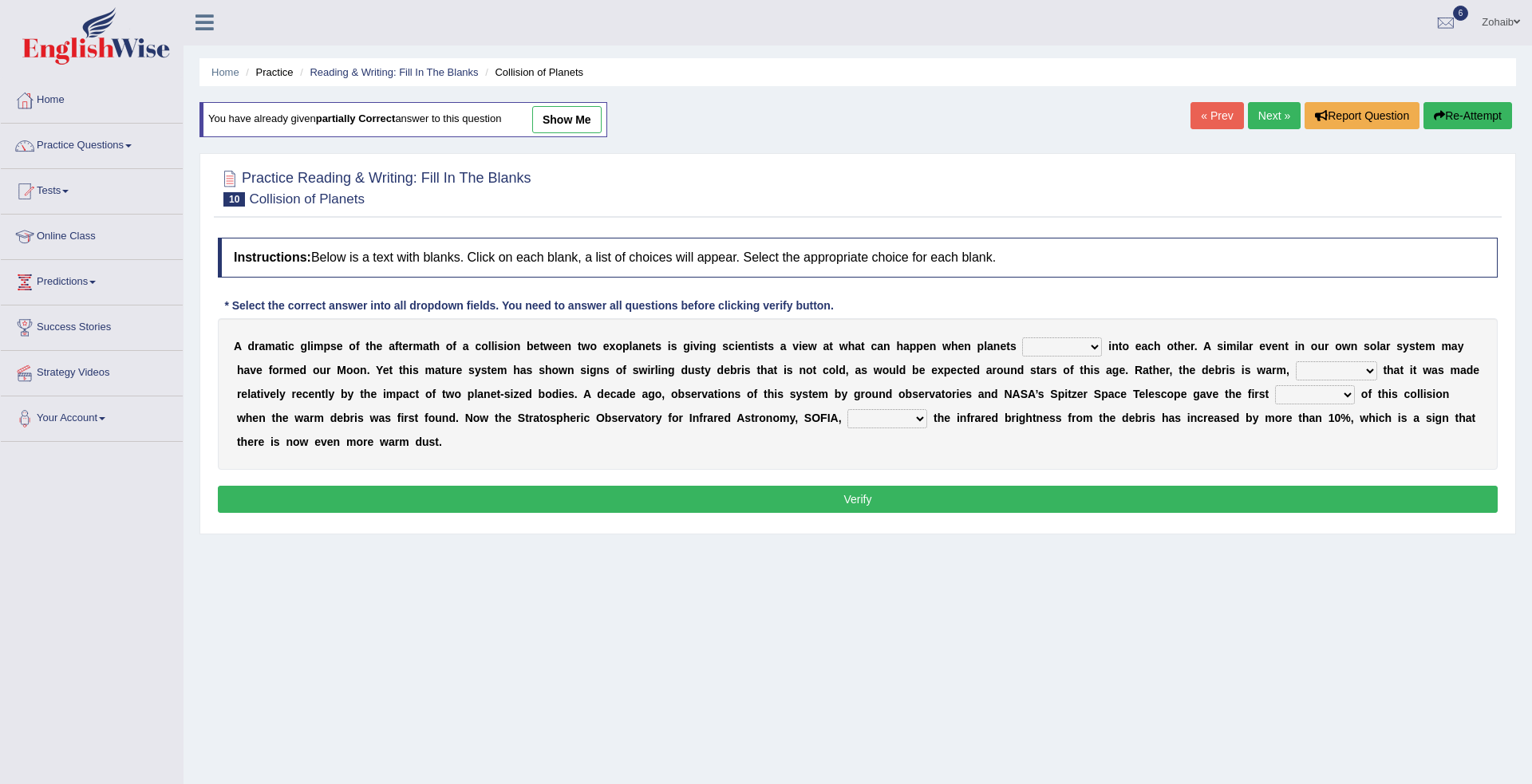
click at [391, 84] on ul "Home Practice Reading & Writing: Fill In The Blanks Collision of Planets" at bounding box center [858, 72] width 1317 height 28
click at [409, 83] on ul "Home Practice Reading & Writing: Fill In The Blanks Collision of Planets" at bounding box center [858, 72] width 1317 height 28
click at [552, 79] on li "Collision of Planets" at bounding box center [532, 72] width 102 height 15
click at [536, 84] on ul "Home Practice Reading & Writing: Fill In The Blanks Collision of Planets" at bounding box center [858, 72] width 1317 height 28
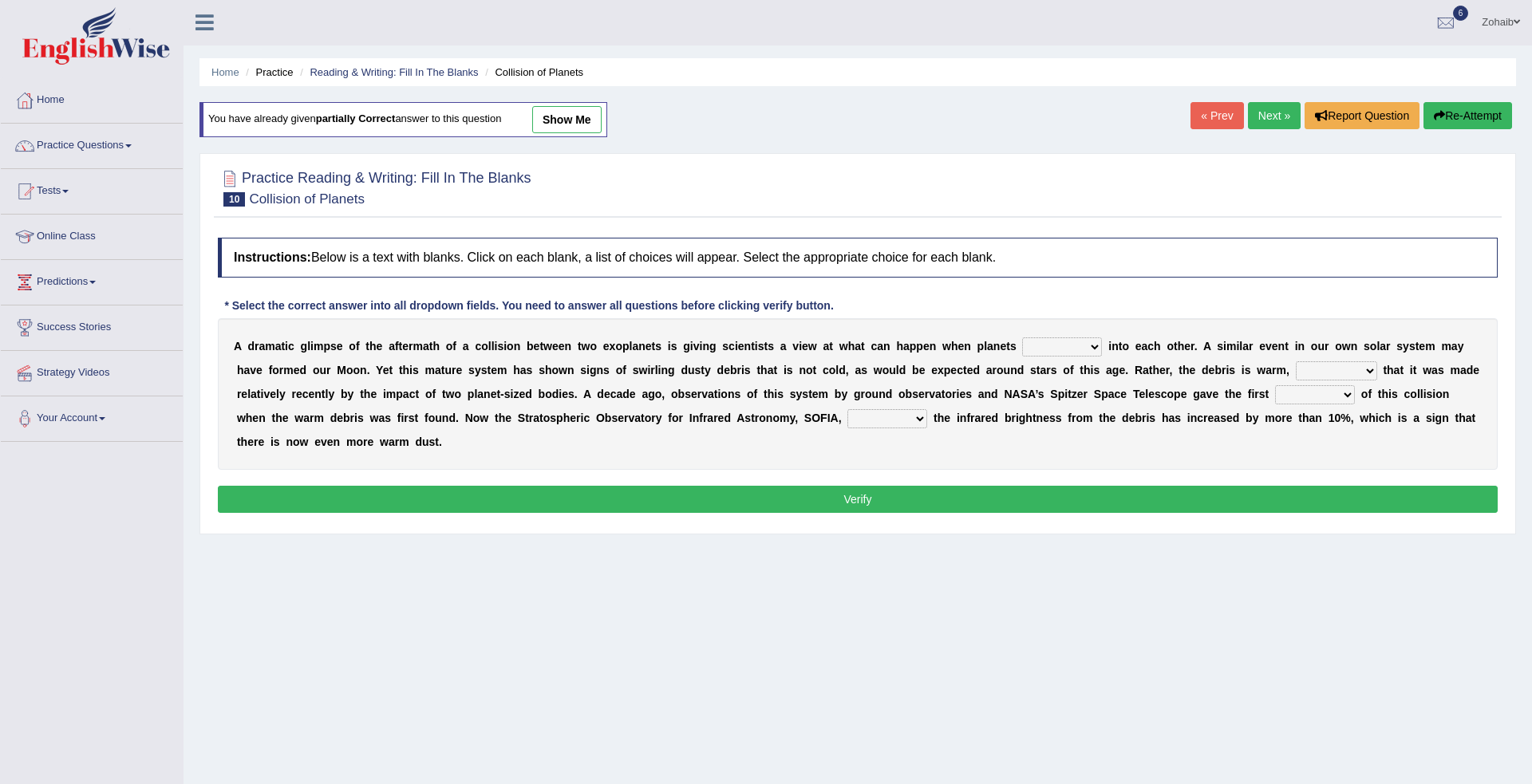
click at [536, 84] on ul "Home Practice Reading & Writing: Fill In The Blanks Collision of Planets" at bounding box center [858, 72] width 1317 height 28
click at [225, 211] on div at bounding box center [858, 186] width 1280 height 48
click at [243, 205] on span "10" at bounding box center [234, 199] width 21 height 14
click at [226, 216] on div "Practice Reading & Writing: Fill In The Blanks 10 Collision of Planets" at bounding box center [858, 190] width 1288 height 56
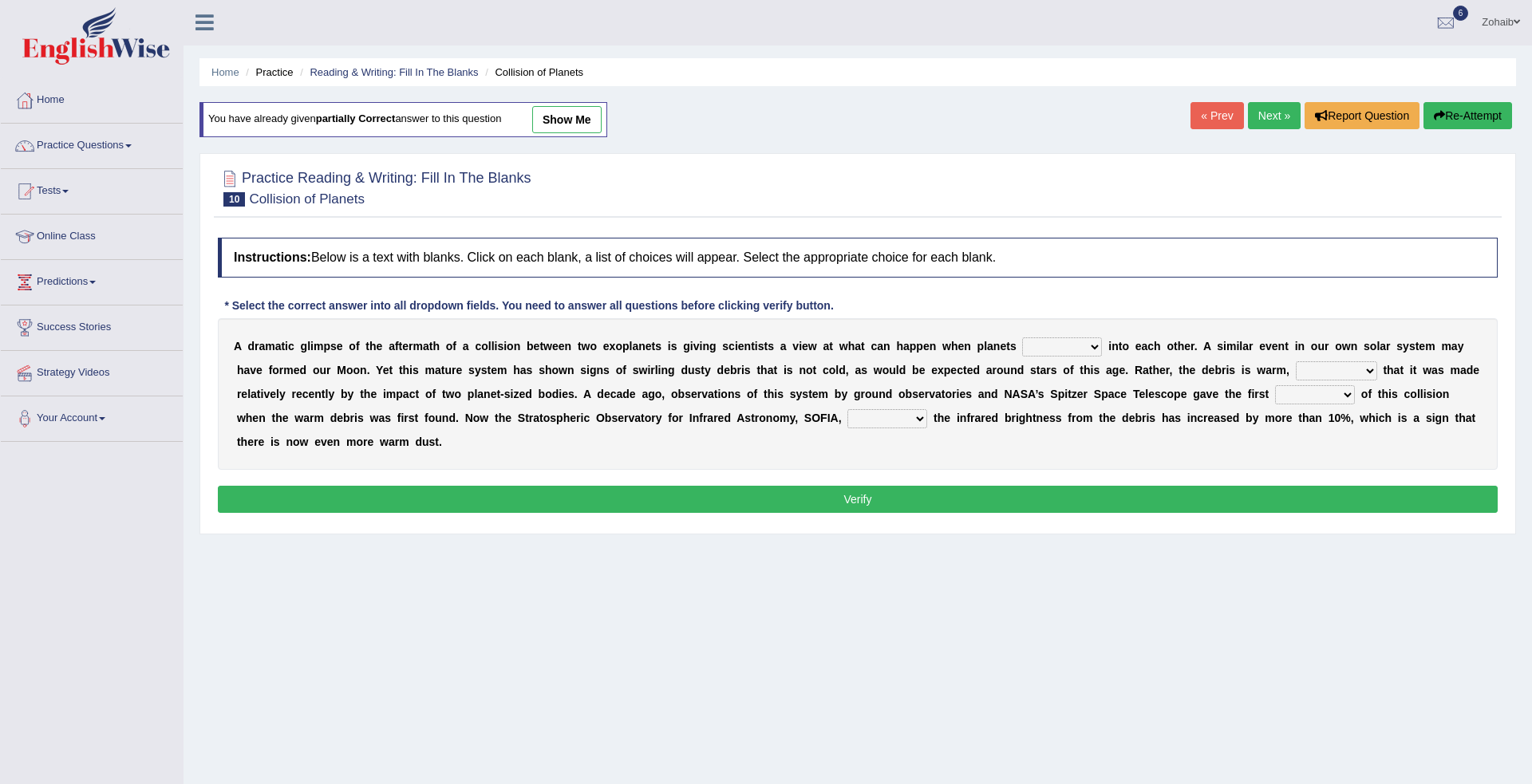
click at [238, 216] on div "Practice Reading & Writing: Fill In The Blanks 10 Collision of Planets" at bounding box center [858, 190] width 1288 height 56
click at [225, 76] on link "Home" at bounding box center [225, 72] width 28 height 12
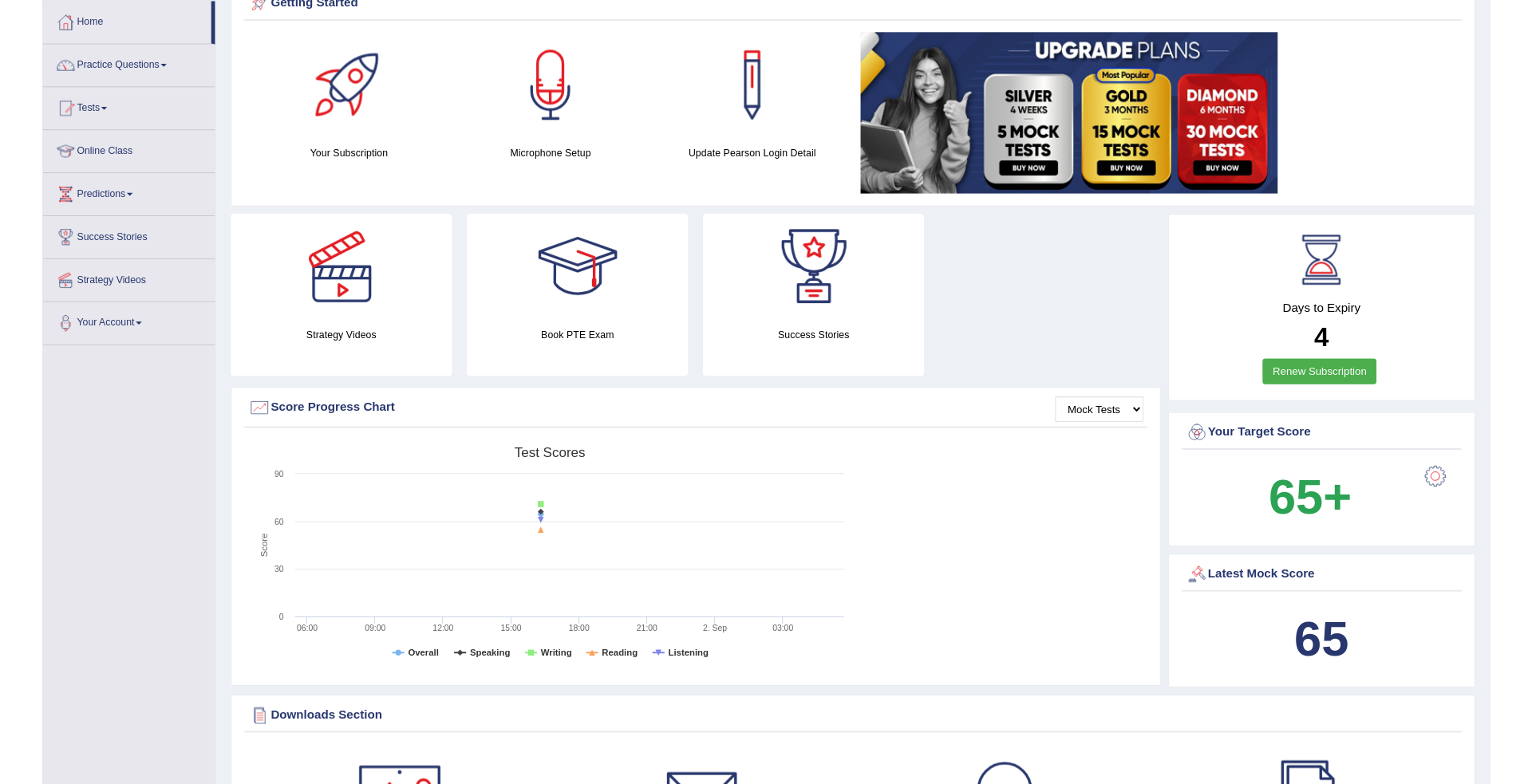
scroll to position [76, 0]
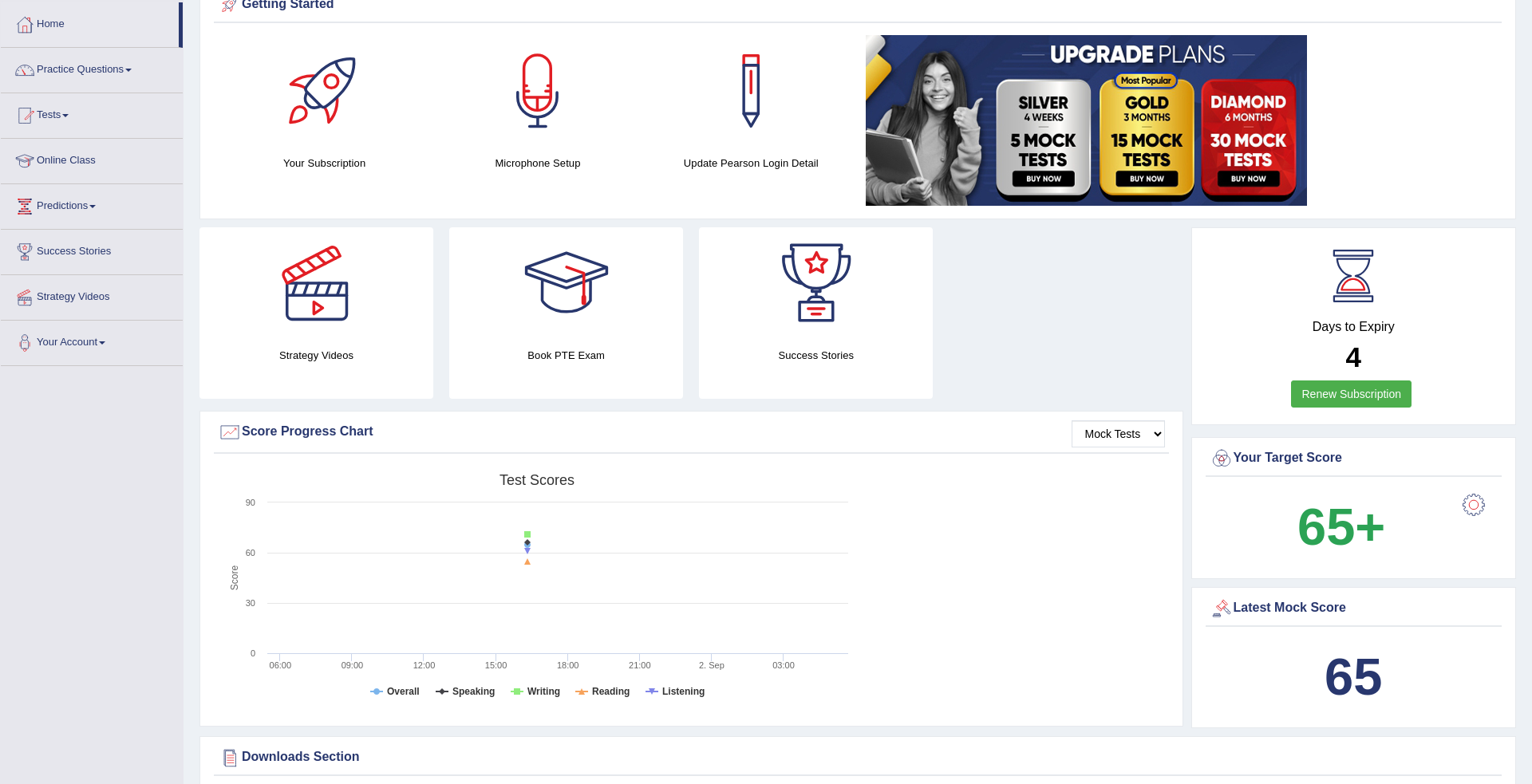
click at [117, 149] on link "Online Class" at bounding box center [91, 158] width 182 height 40
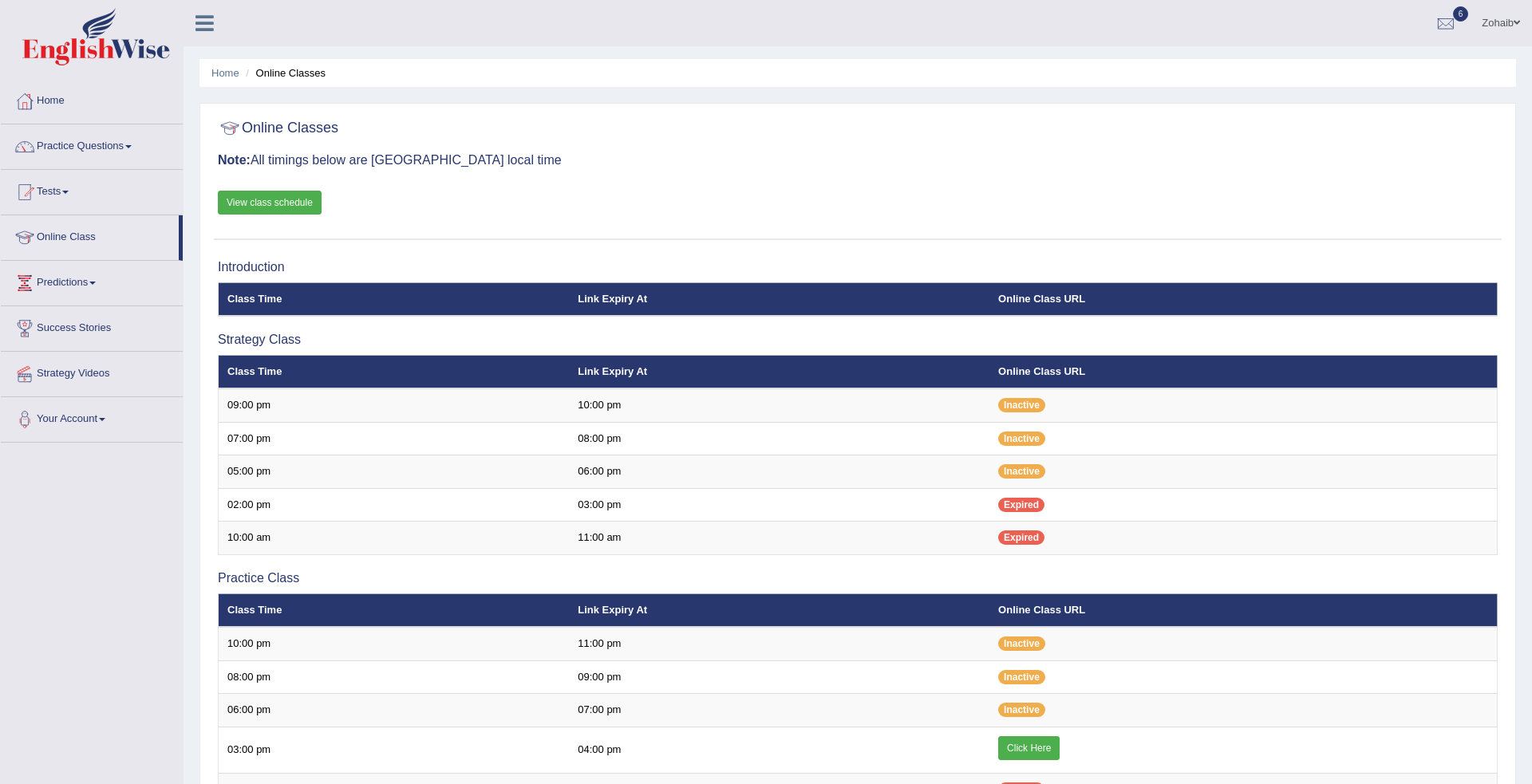
click at [119, 251] on link "Online Class" at bounding box center [90, 235] width 178 height 40
click at [116, 209] on link "Tests" at bounding box center [91, 190] width 182 height 40
click at [53, 336] on link "Online Class" at bounding box center [90, 320] width 178 height 40
click at [69, 192] on span at bounding box center [66, 192] width 7 height 3
click at [131, 147] on span at bounding box center [129, 147] width 7 height 3
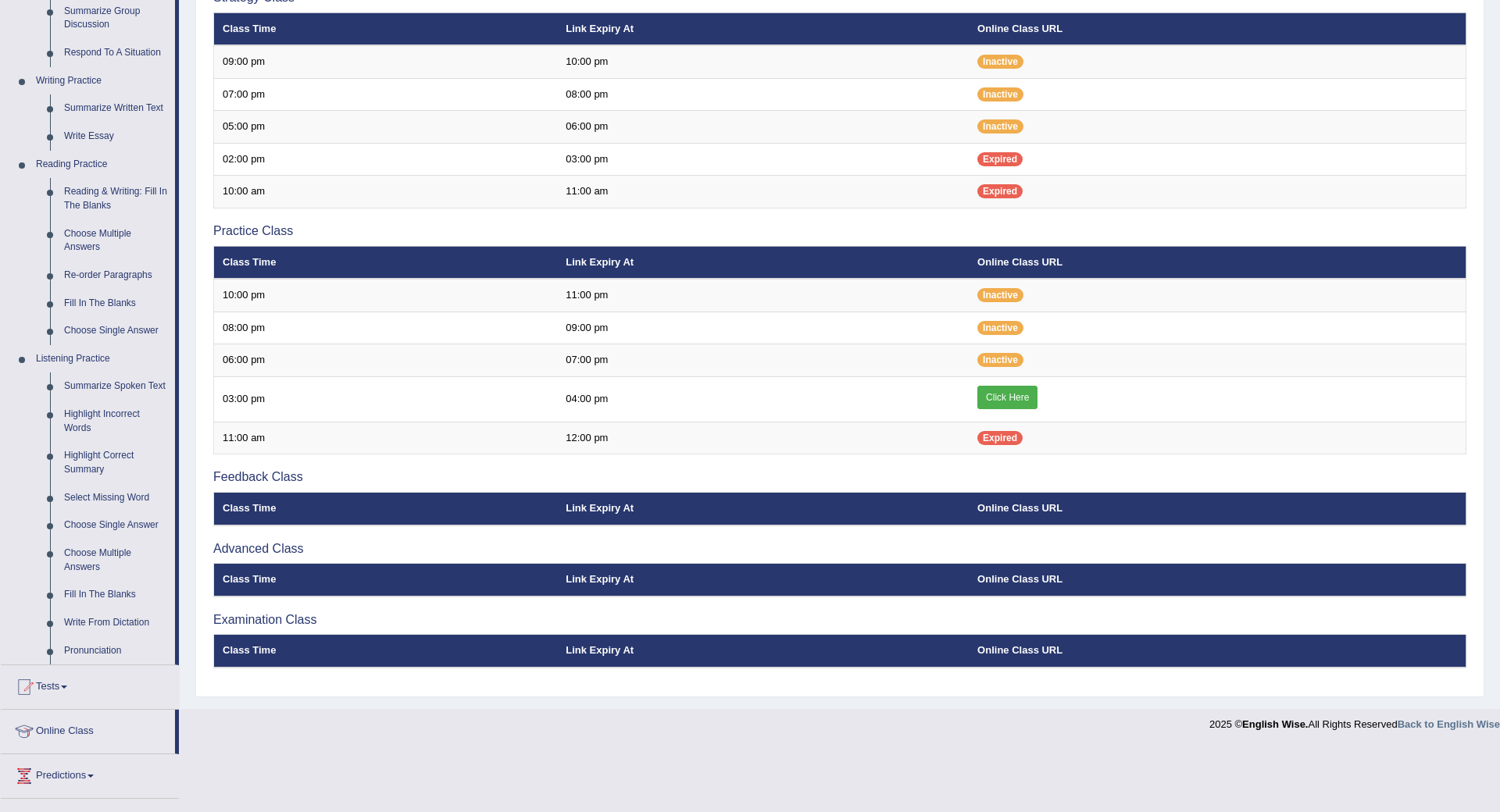
scroll to position [364, 0]
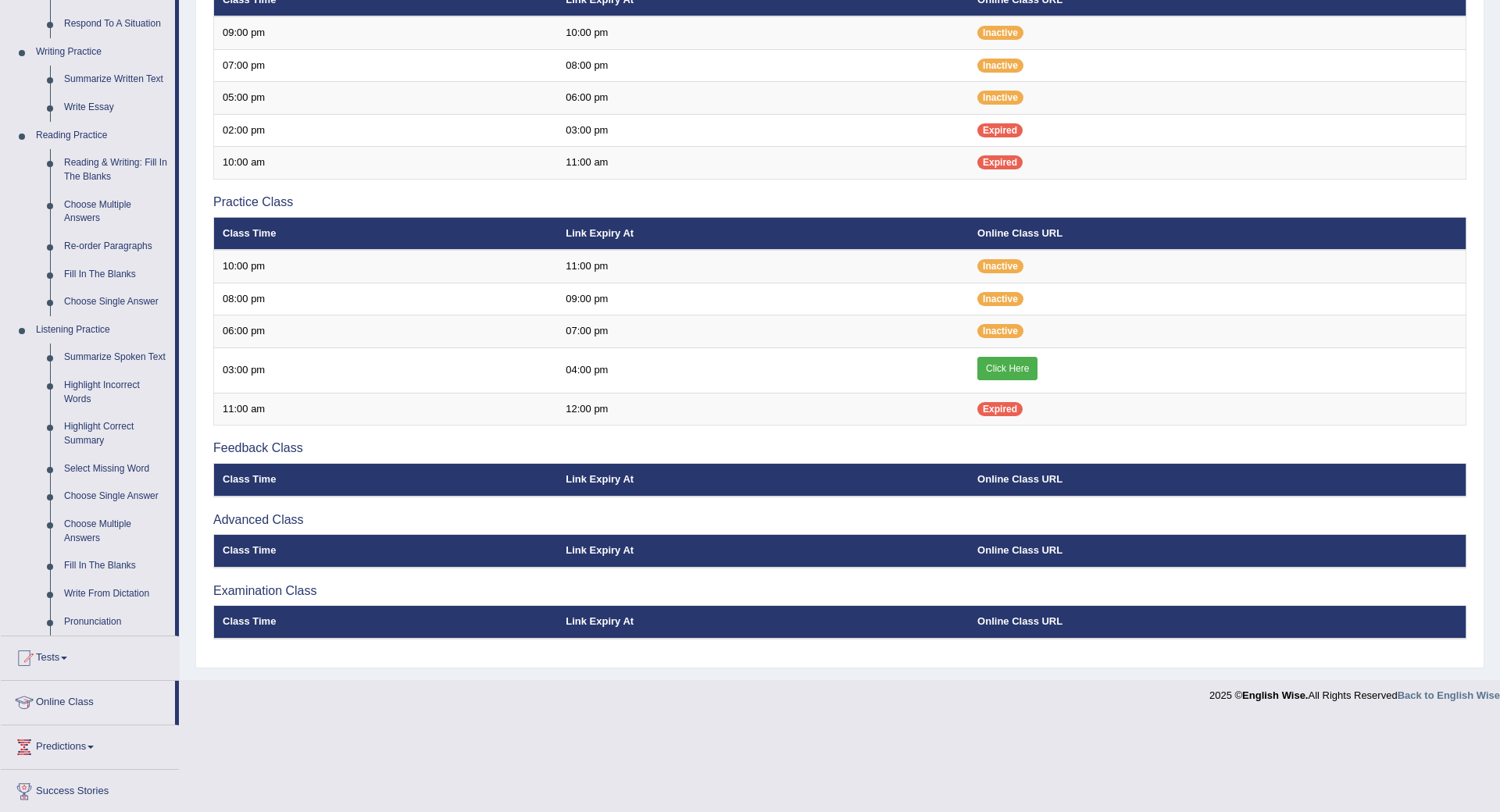
click at [124, 570] on link "Fill In The Blanks" at bounding box center [116, 566] width 118 height 28
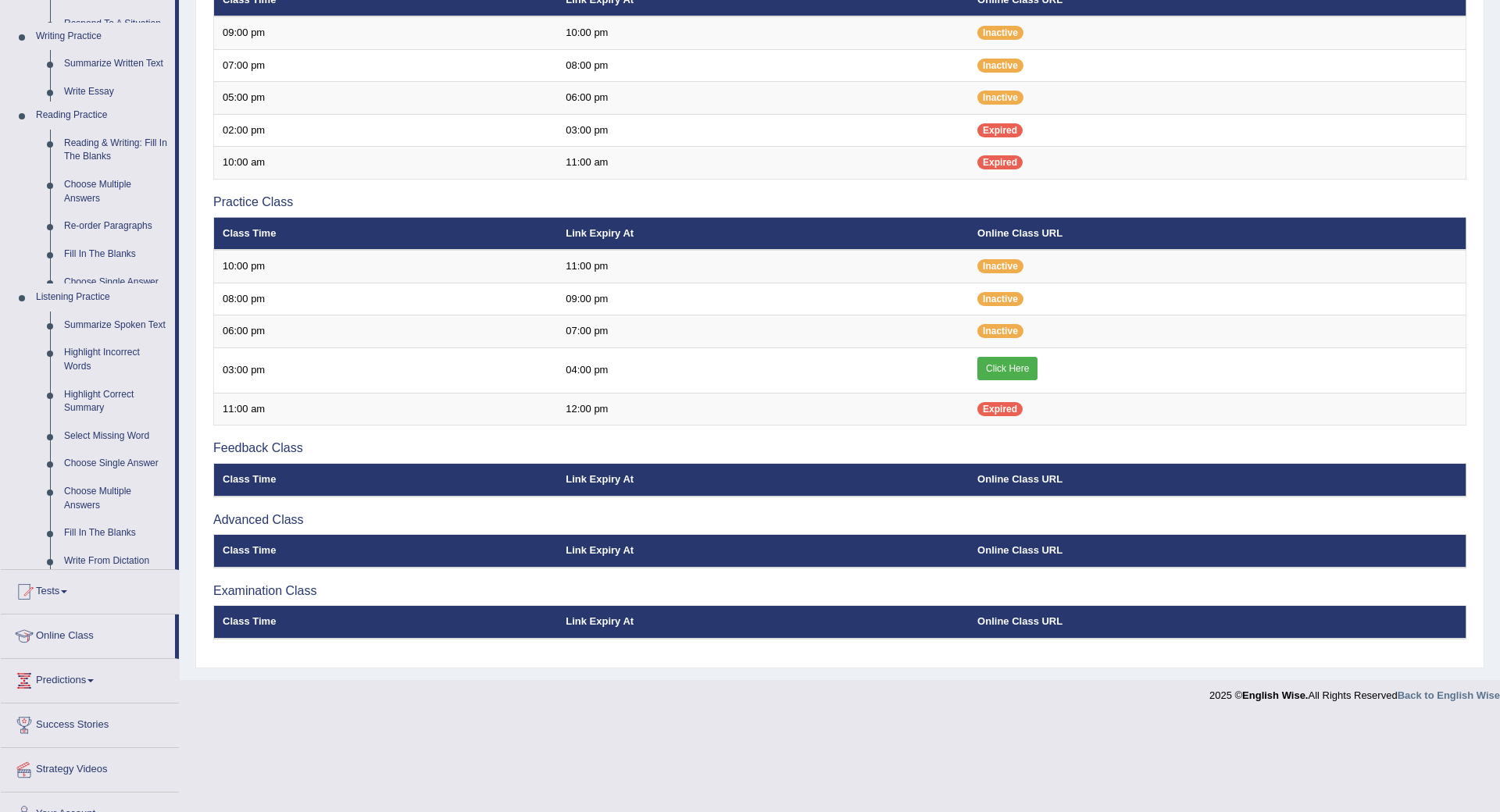
scroll to position [271, 0]
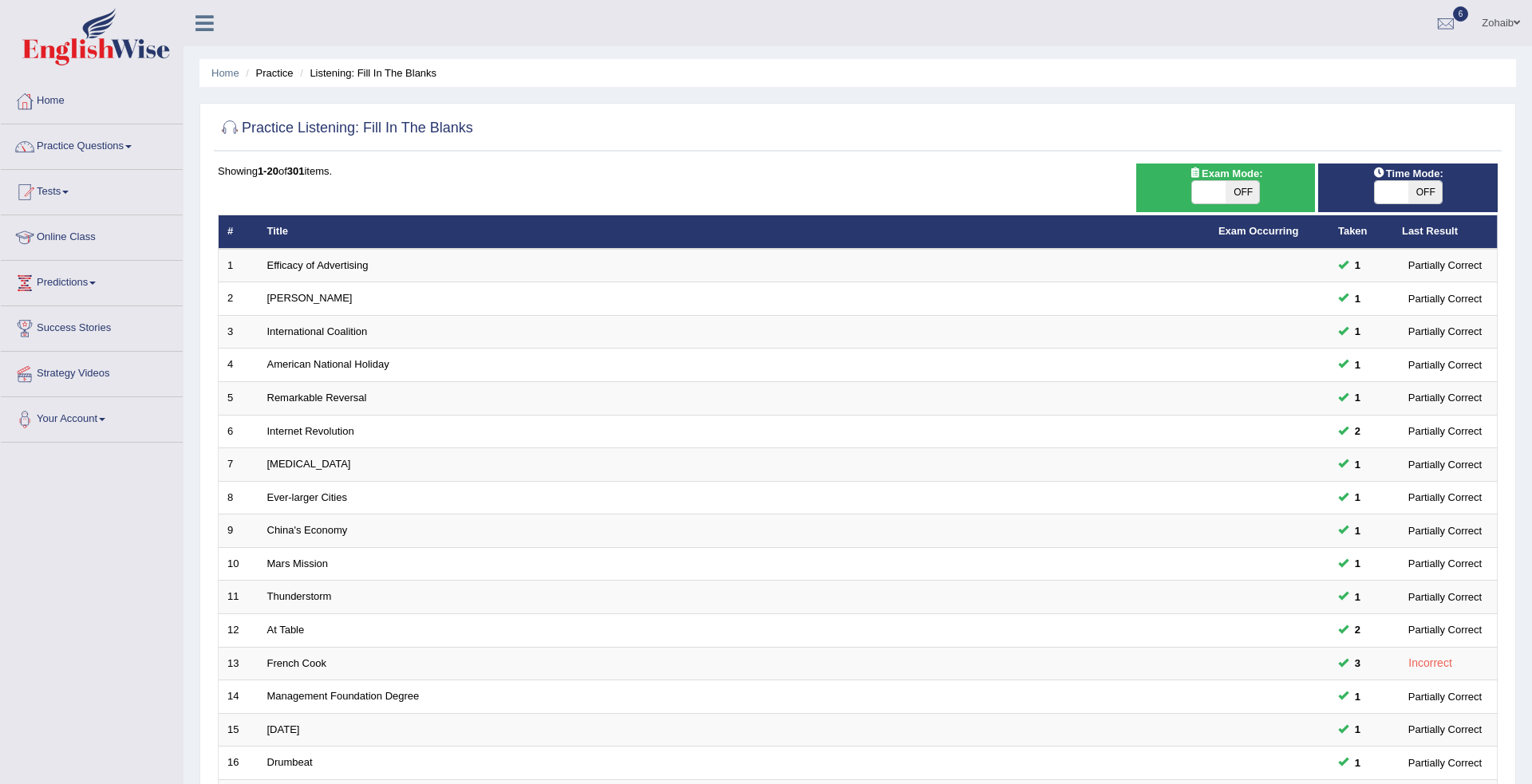
click at [290, 666] on link "French Cook" at bounding box center [297, 663] width 59 height 12
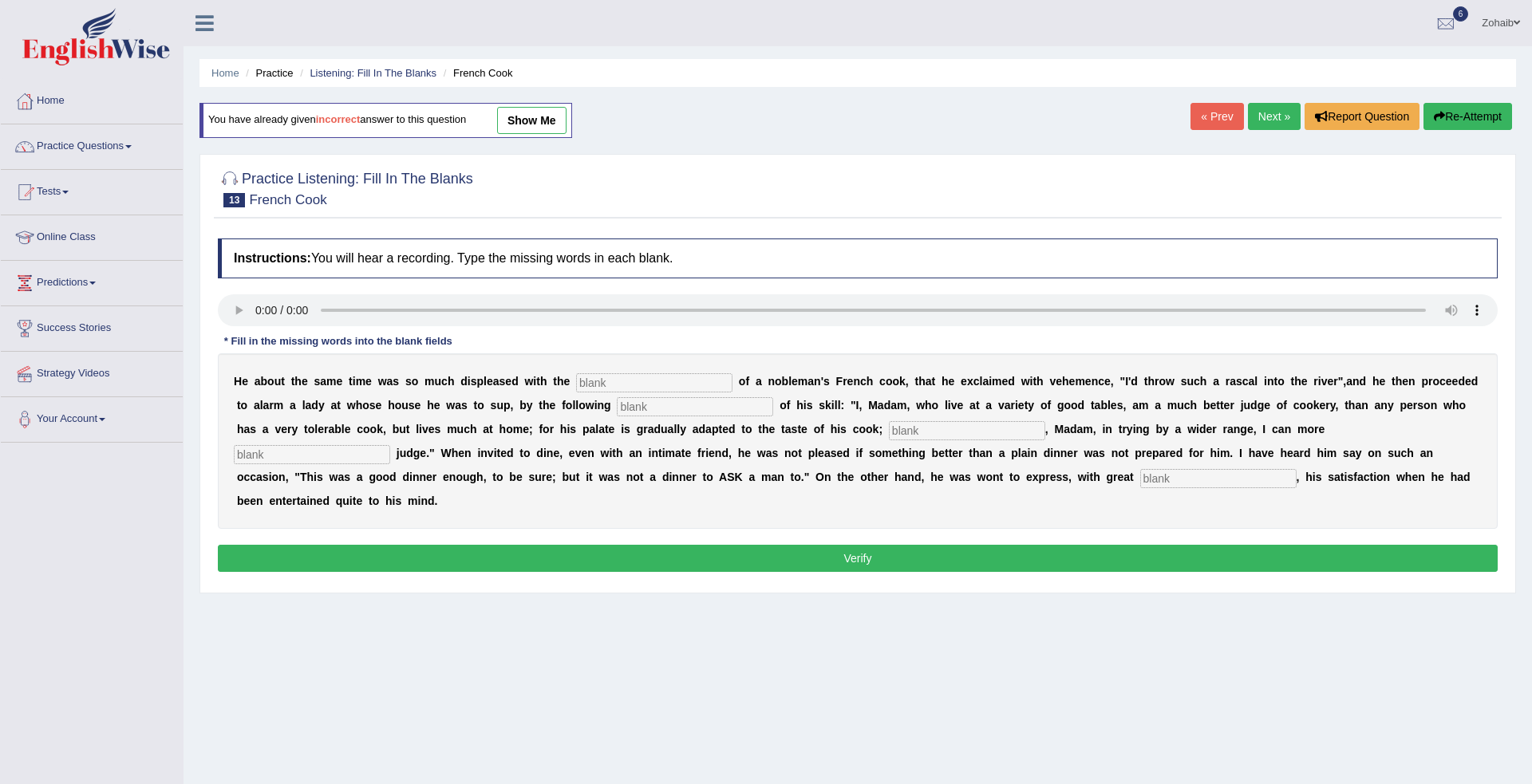
click at [588, 391] on input "text" at bounding box center [654, 383] width 156 height 19
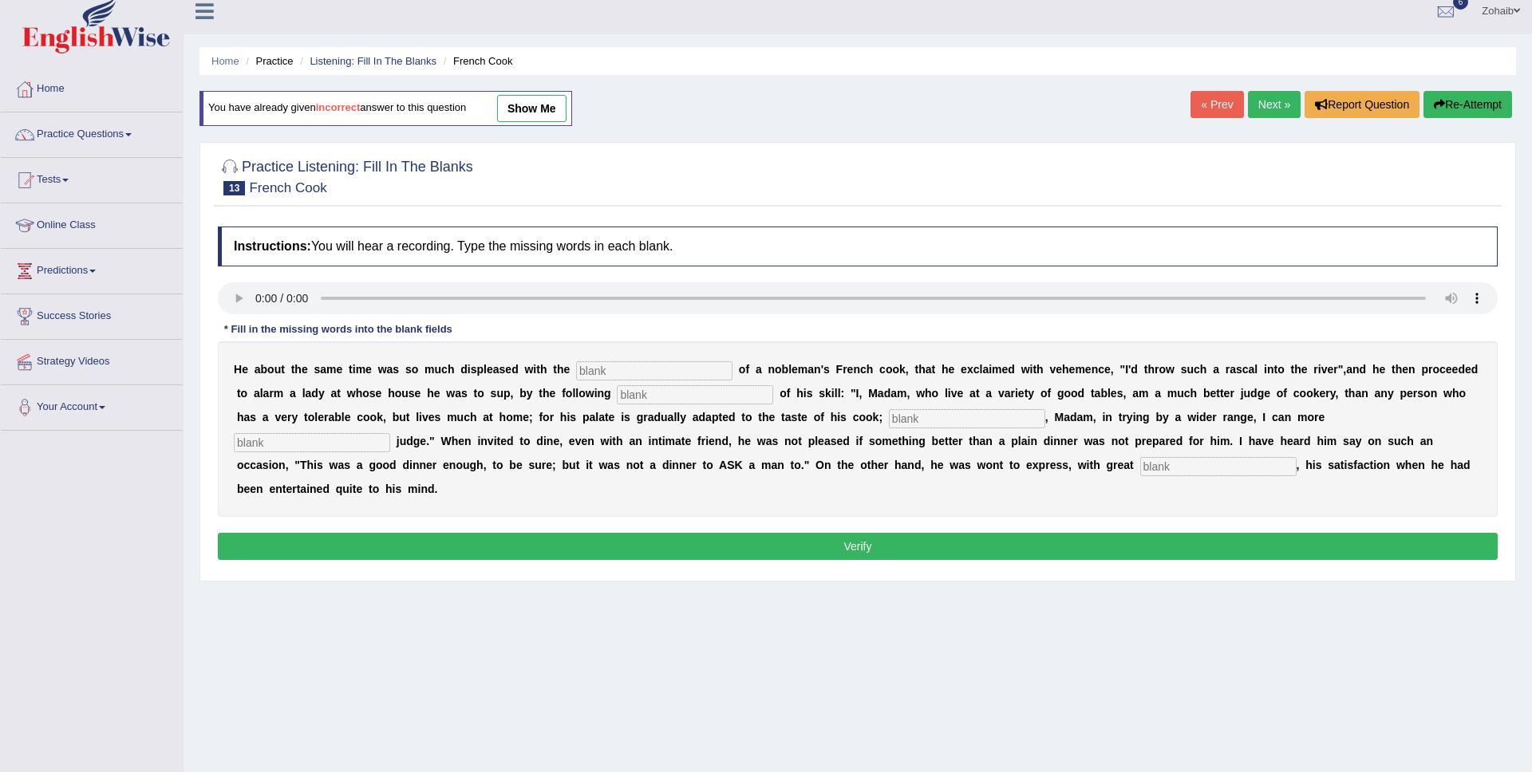
click at [119, 152] on link "Practice Questions" at bounding box center [91, 144] width 182 height 40
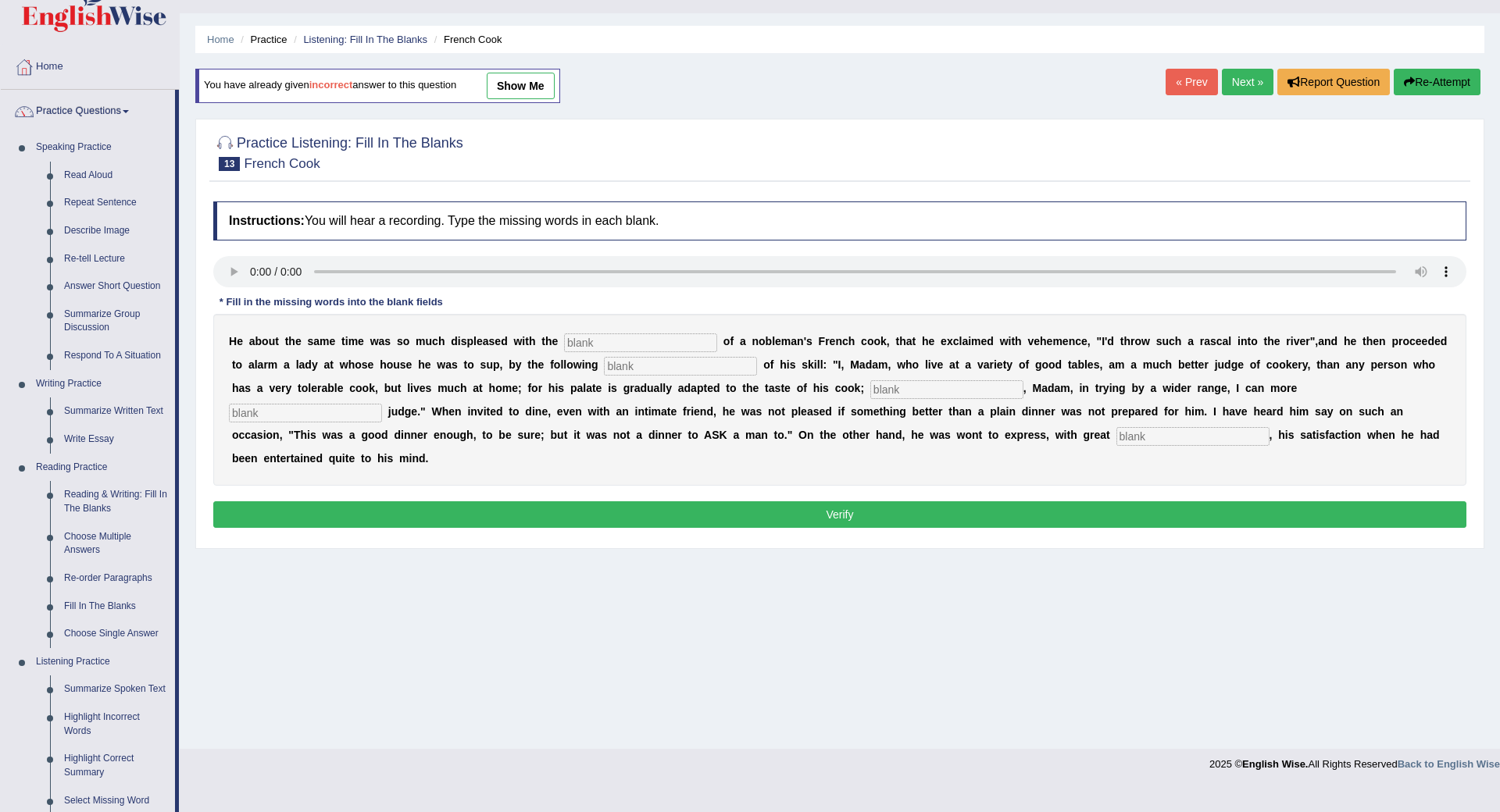
scroll to position [31, 0]
click at [121, 594] on link "Fill In The Blanks" at bounding box center [116, 607] width 118 height 28
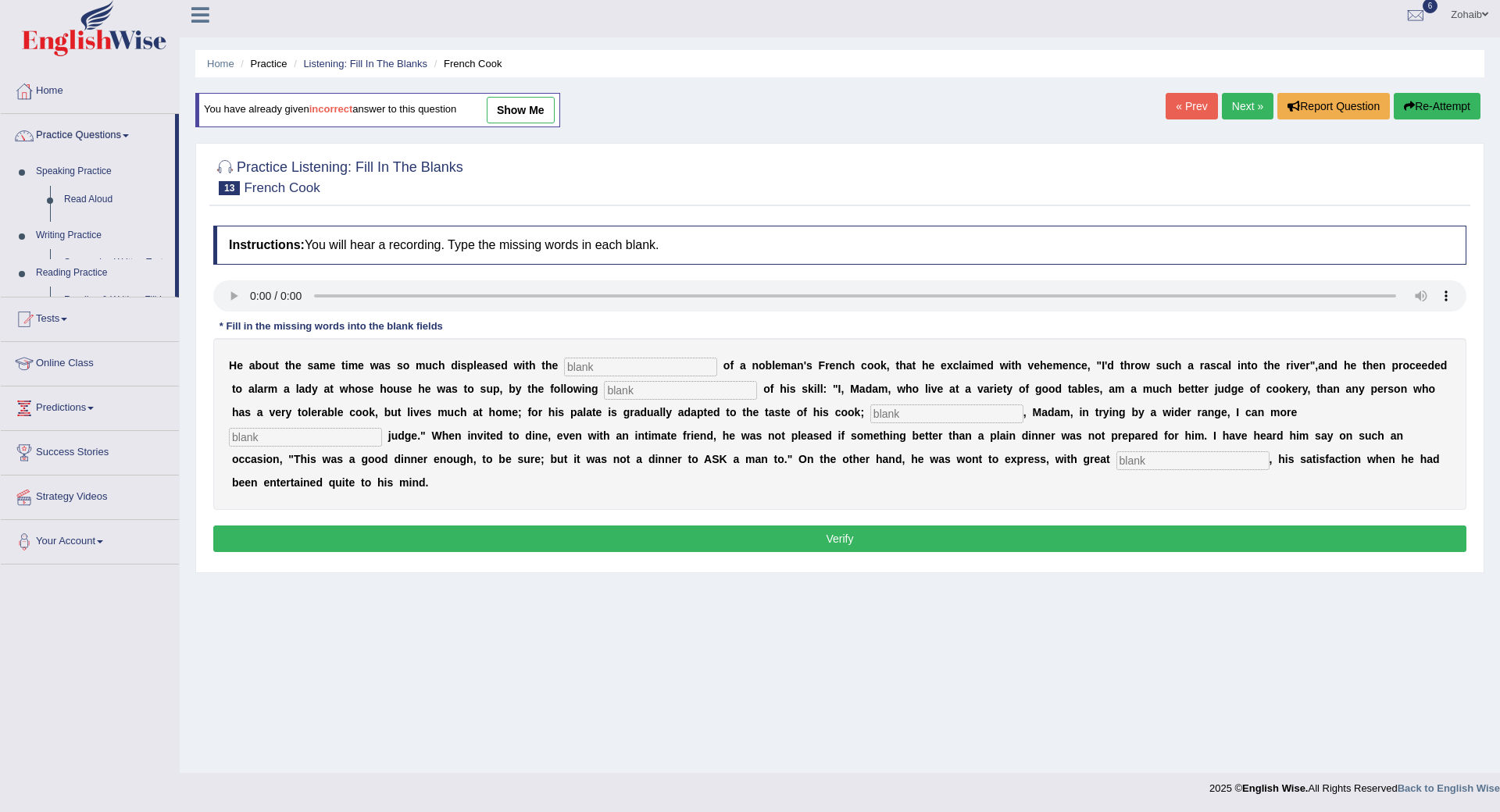
scroll to position [8, 0]
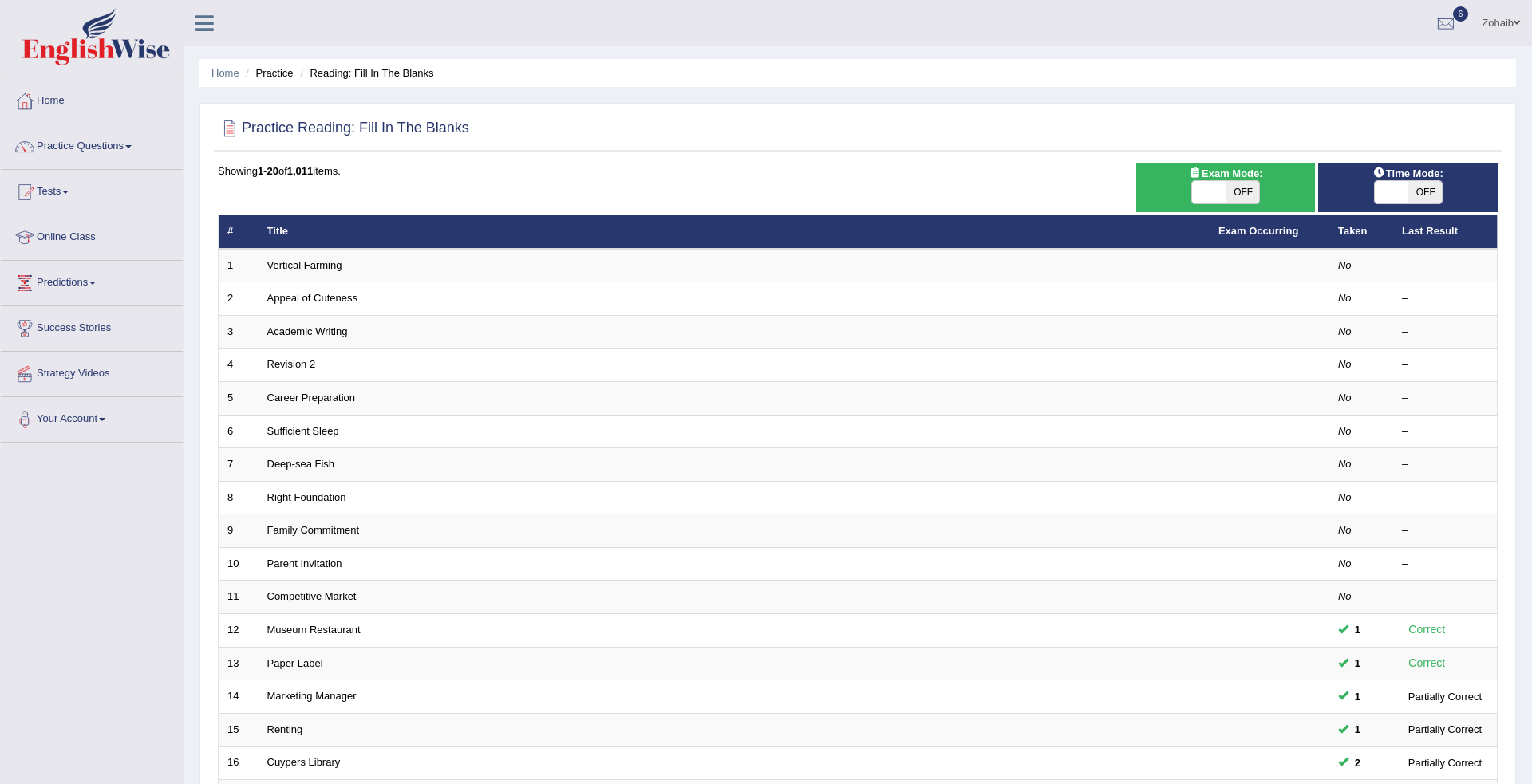
click at [304, 268] on link "Vertical Farming" at bounding box center [304, 265] width 75 height 12
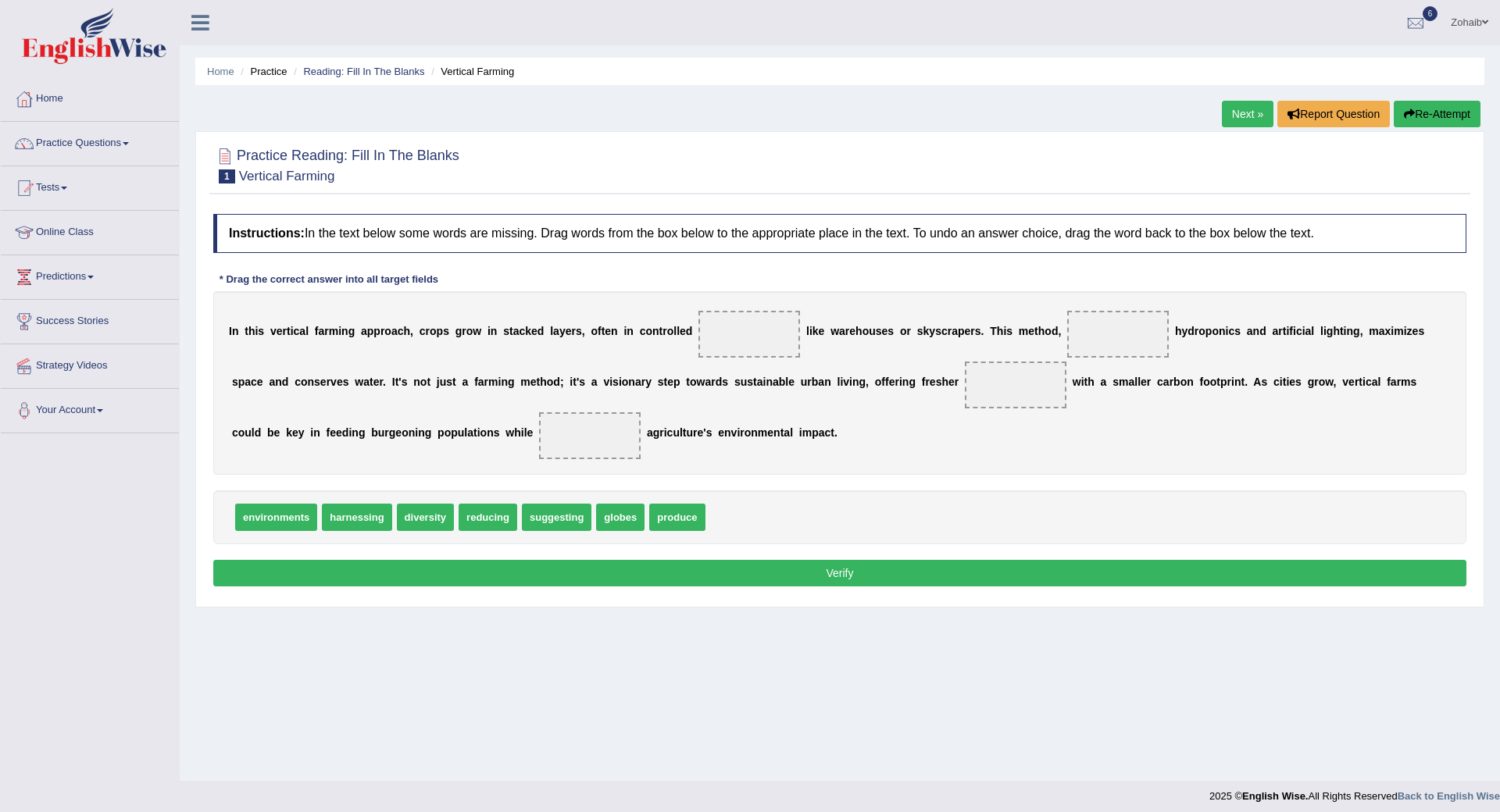
scroll to position [8, 0]
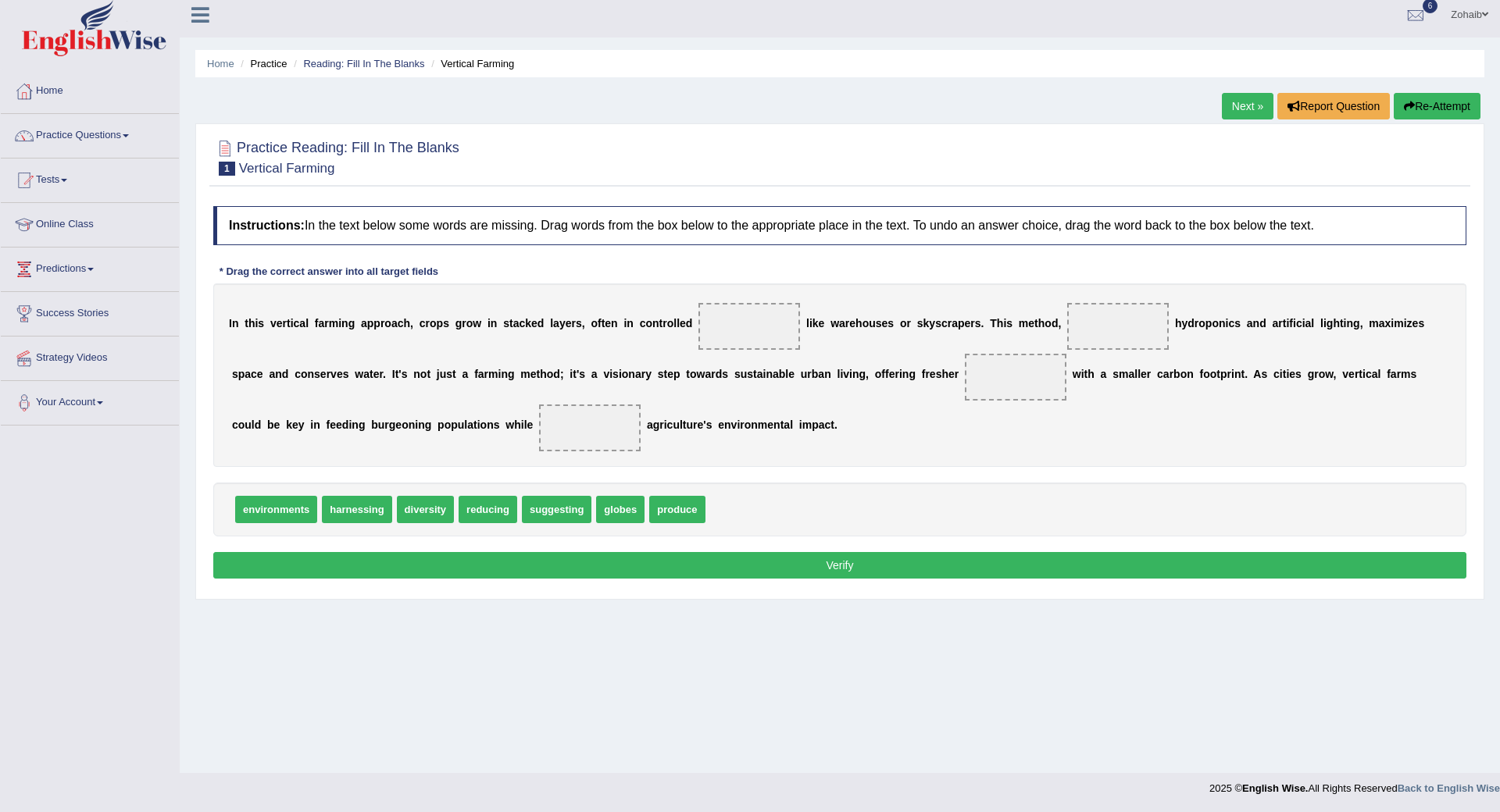
click at [1495, 113] on div "Home Practice Reading: Fill In The Blanks Vertical Farming Next » Report Questi…" at bounding box center [840, 382] width 1321 height 781
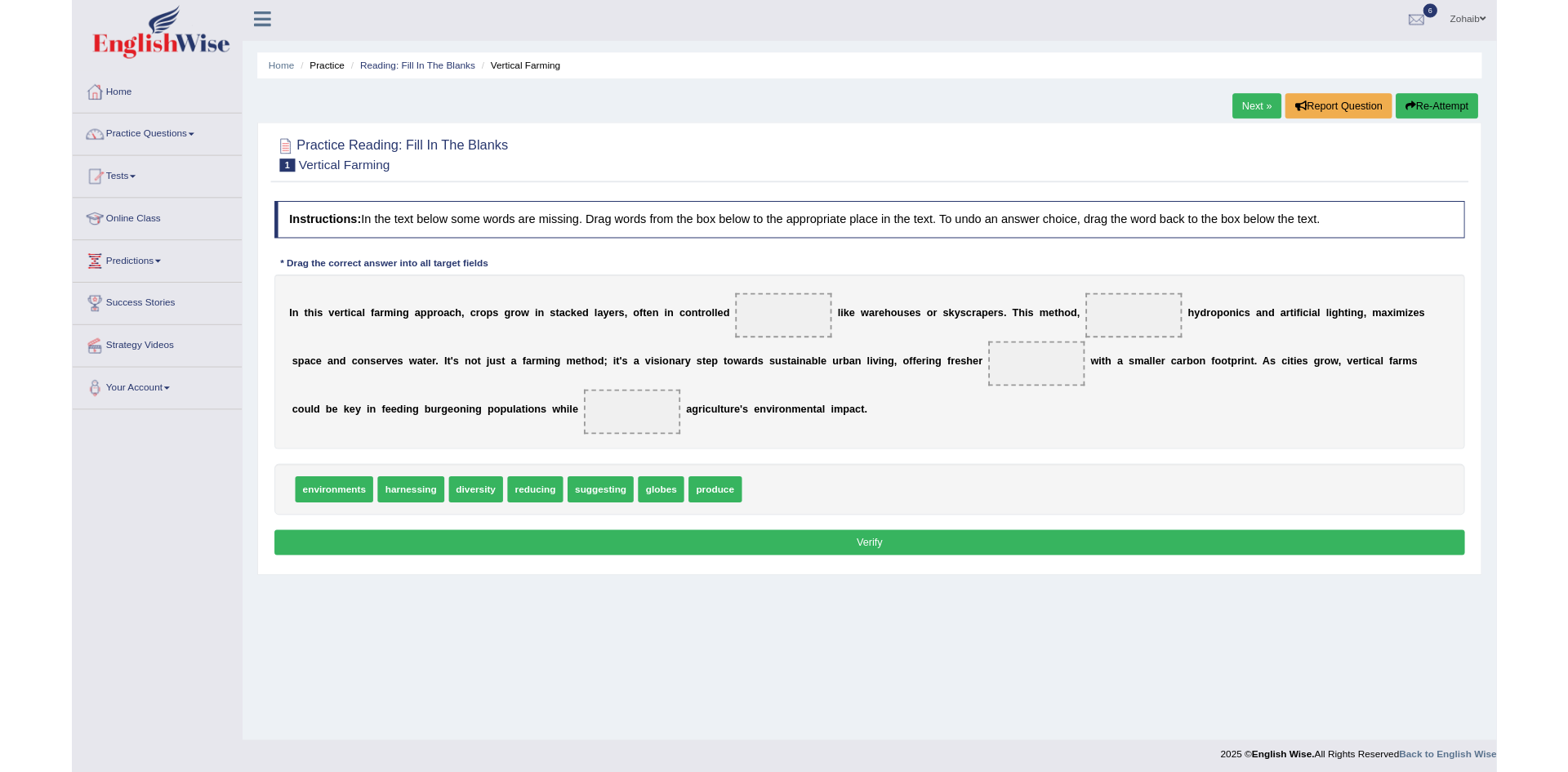
scroll to position [0, 0]
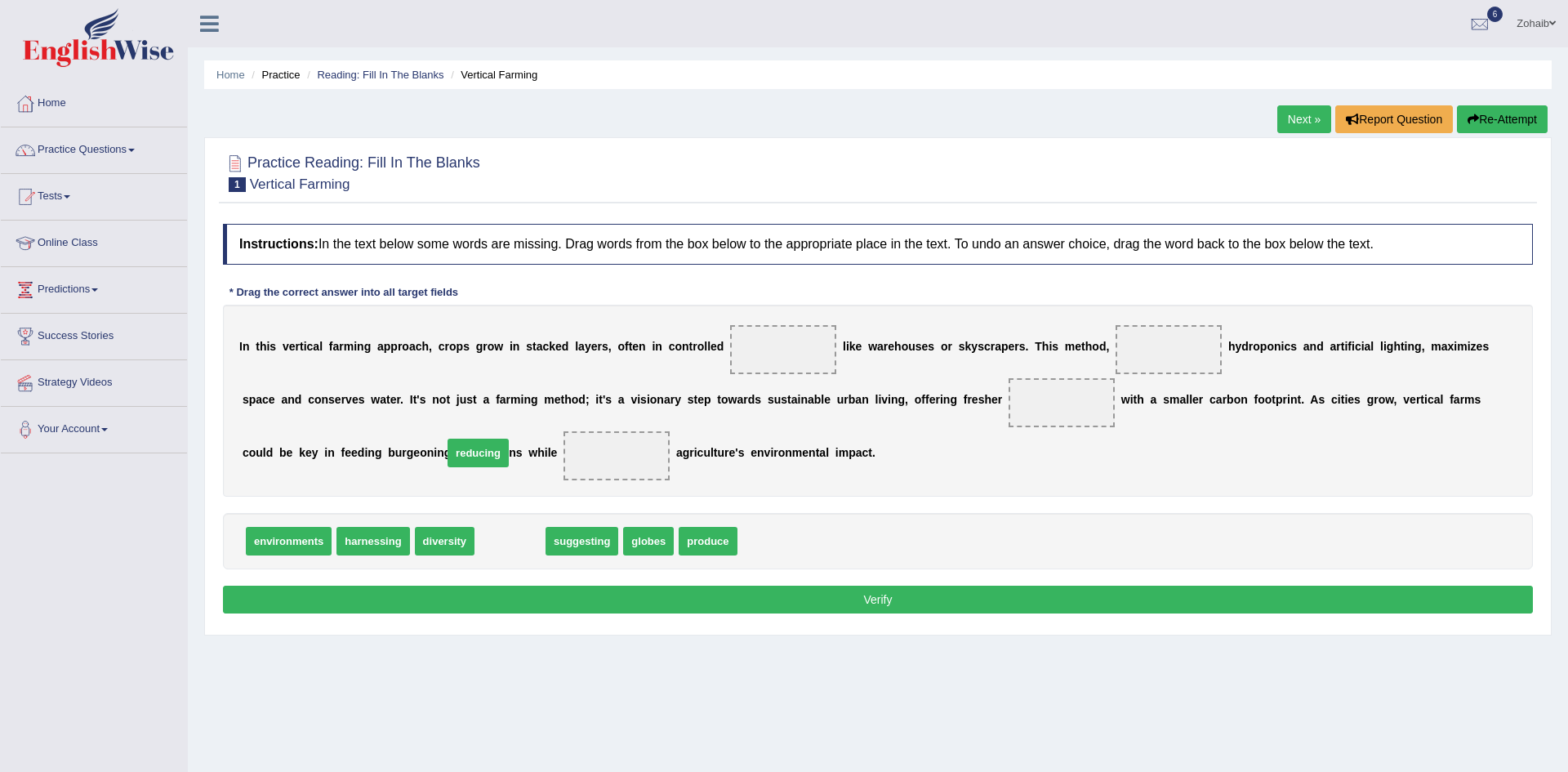
drag, startPoint x: 515, startPoint y: 543, endPoint x: 483, endPoint y: 455, distance: 93.6
drag, startPoint x: 620, startPoint y: 556, endPoint x: 1049, endPoint y: 162, distance: 582.5
click at [673, 523] on span "produce" at bounding box center [643, 537] width 58 height 29
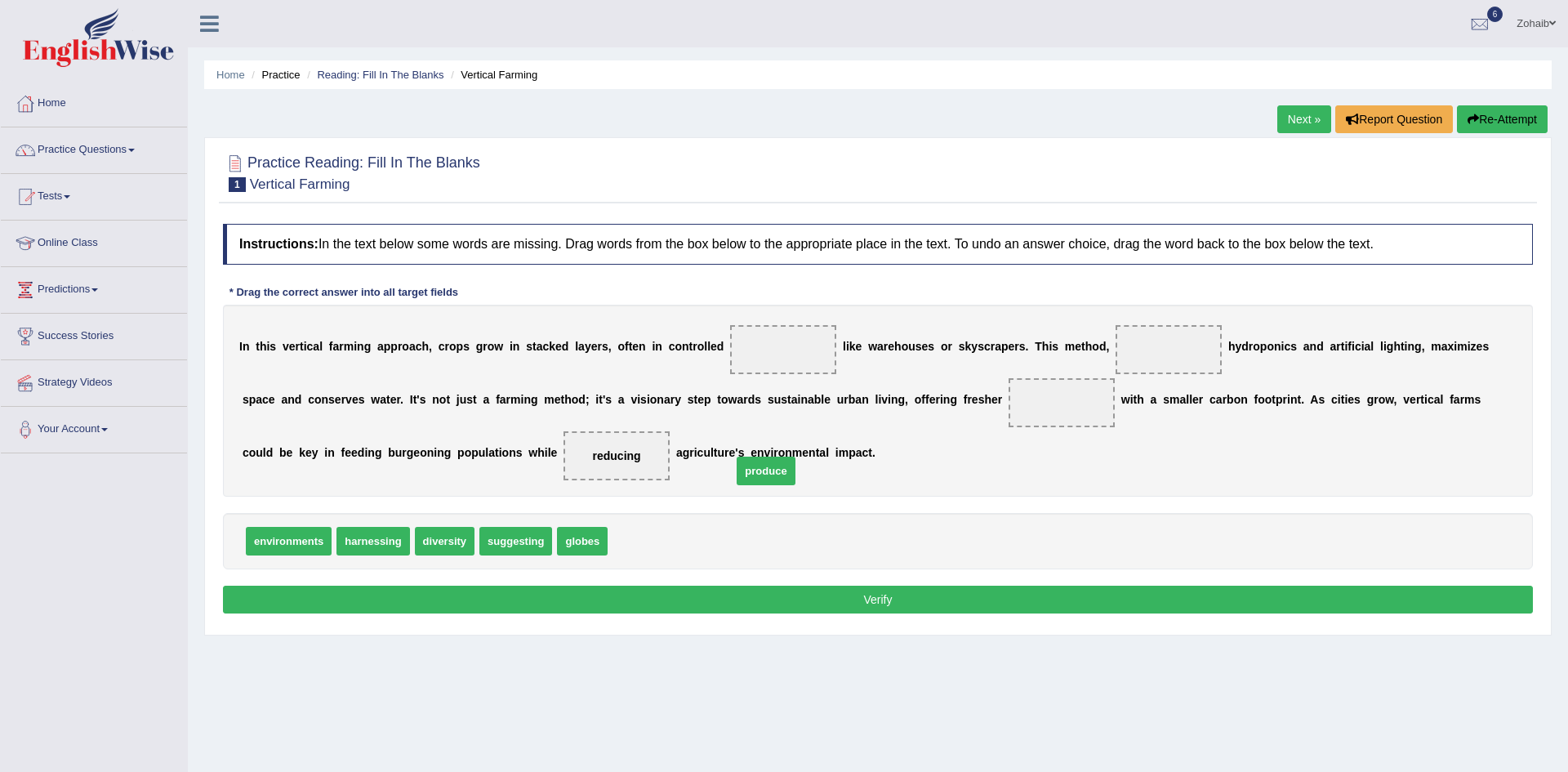
drag, startPoint x: 604, startPoint y: 546, endPoint x: 755, endPoint y: 464, distance: 171.8
click at [755, 464] on span "produce" at bounding box center [765, 471] width 58 height 29
drag, startPoint x: 610, startPoint y: 542, endPoint x: 905, endPoint y: 431, distance: 315.2
drag, startPoint x: 434, startPoint y: 548, endPoint x: 687, endPoint y: 271, distance: 375.2
click at [474, 527] on span "diversity" at bounding box center [444, 542] width 60 height 29
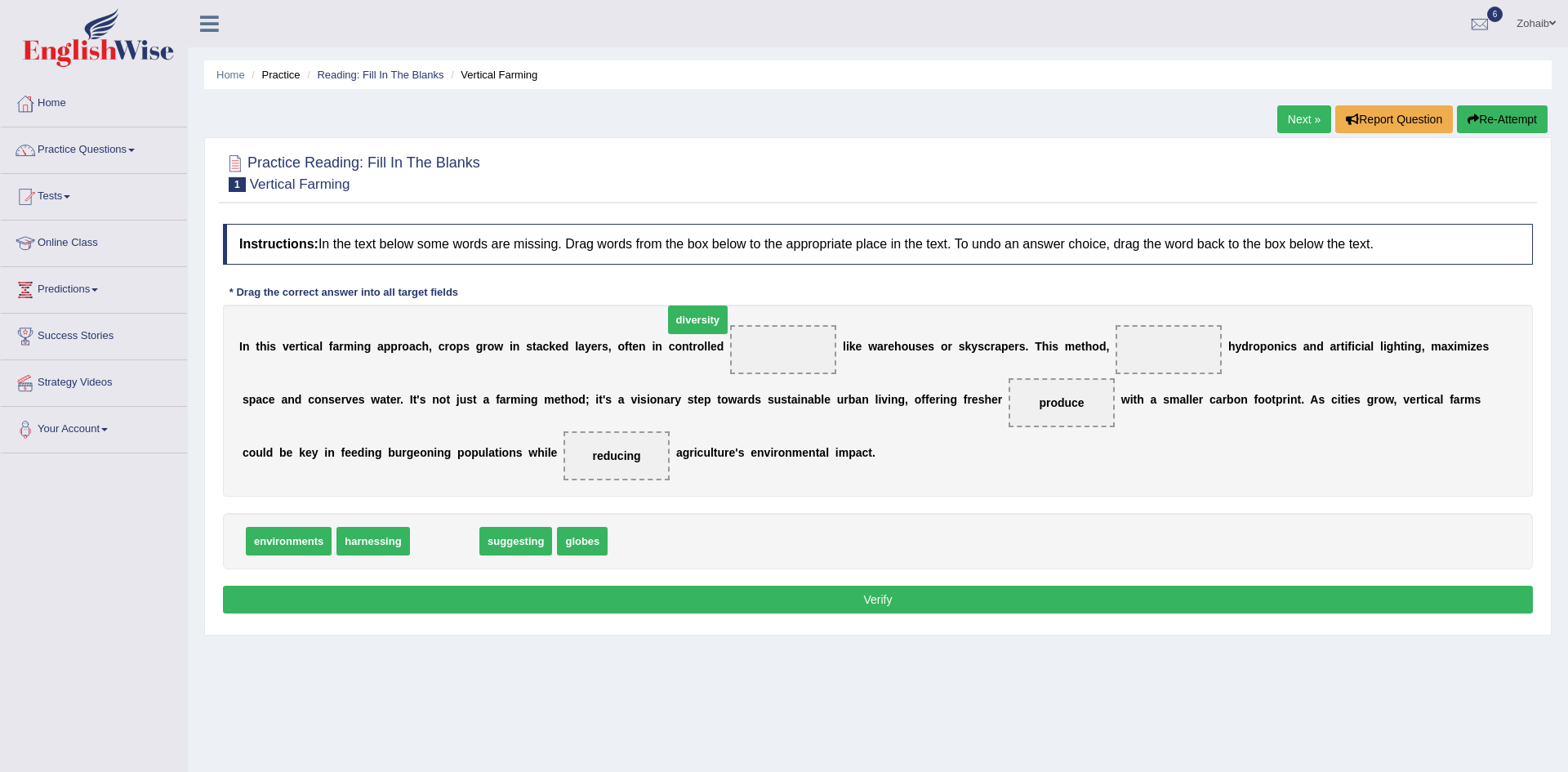
drag, startPoint x: 426, startPoint y: 542, endPoint x: 705, endPoint y: 321, distance: 355.9
drag, startPoint x: 441, startPoint y: 553, endPoint x: 1090, endPoint y: 334, distance: 685.0
click at [885, 583] on div "Instructions: In the text below some words are missing. Drag words from the box…" at bounding box center [878, 420] width 1318 height 411
click at [878, 600] on button "Verify" at bounding box center [878, 600] width 1310 height 28
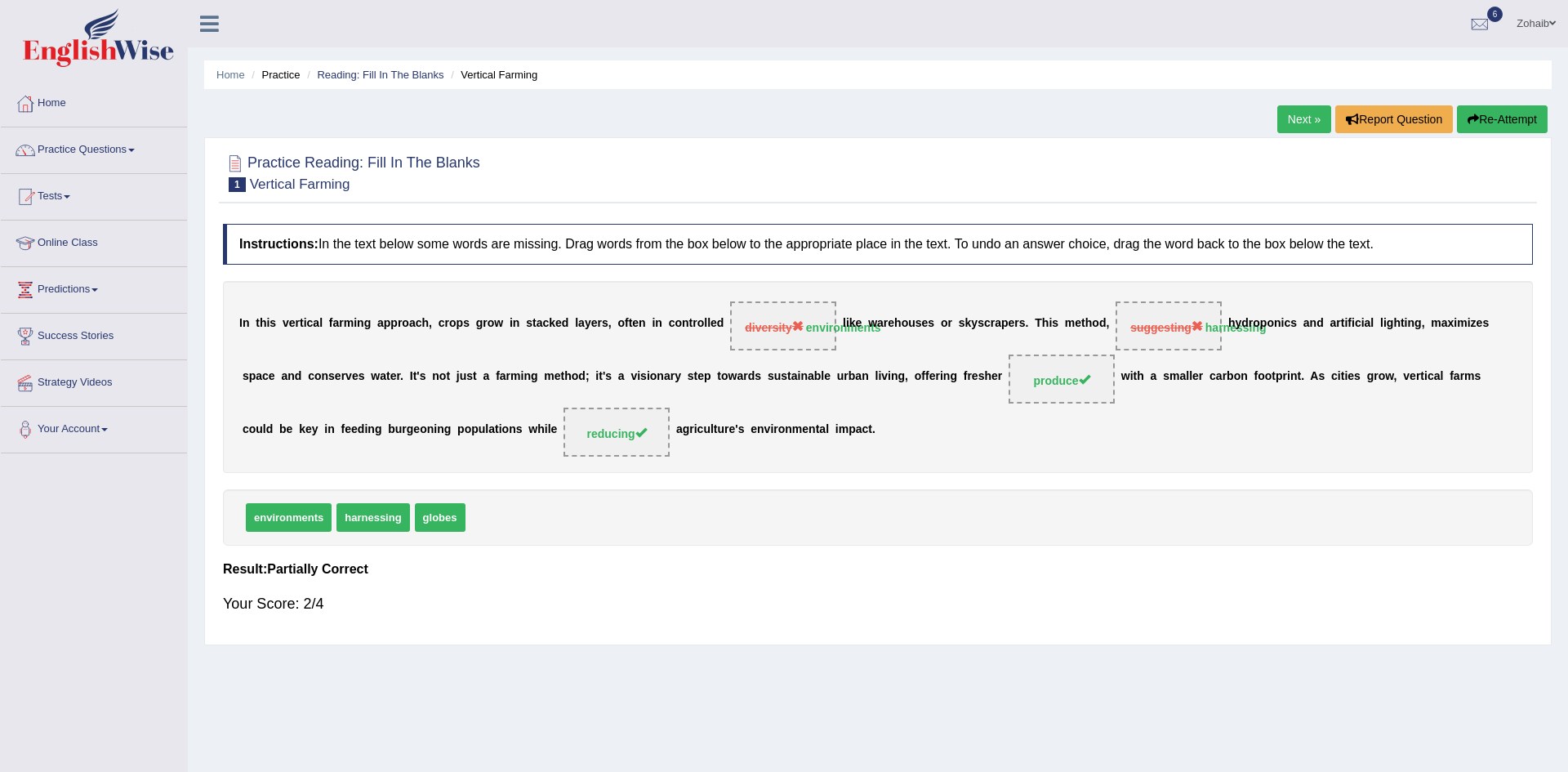
click at [1291, 105] on link "Next »" at bounding box center [1304, 119] width 54 height 28
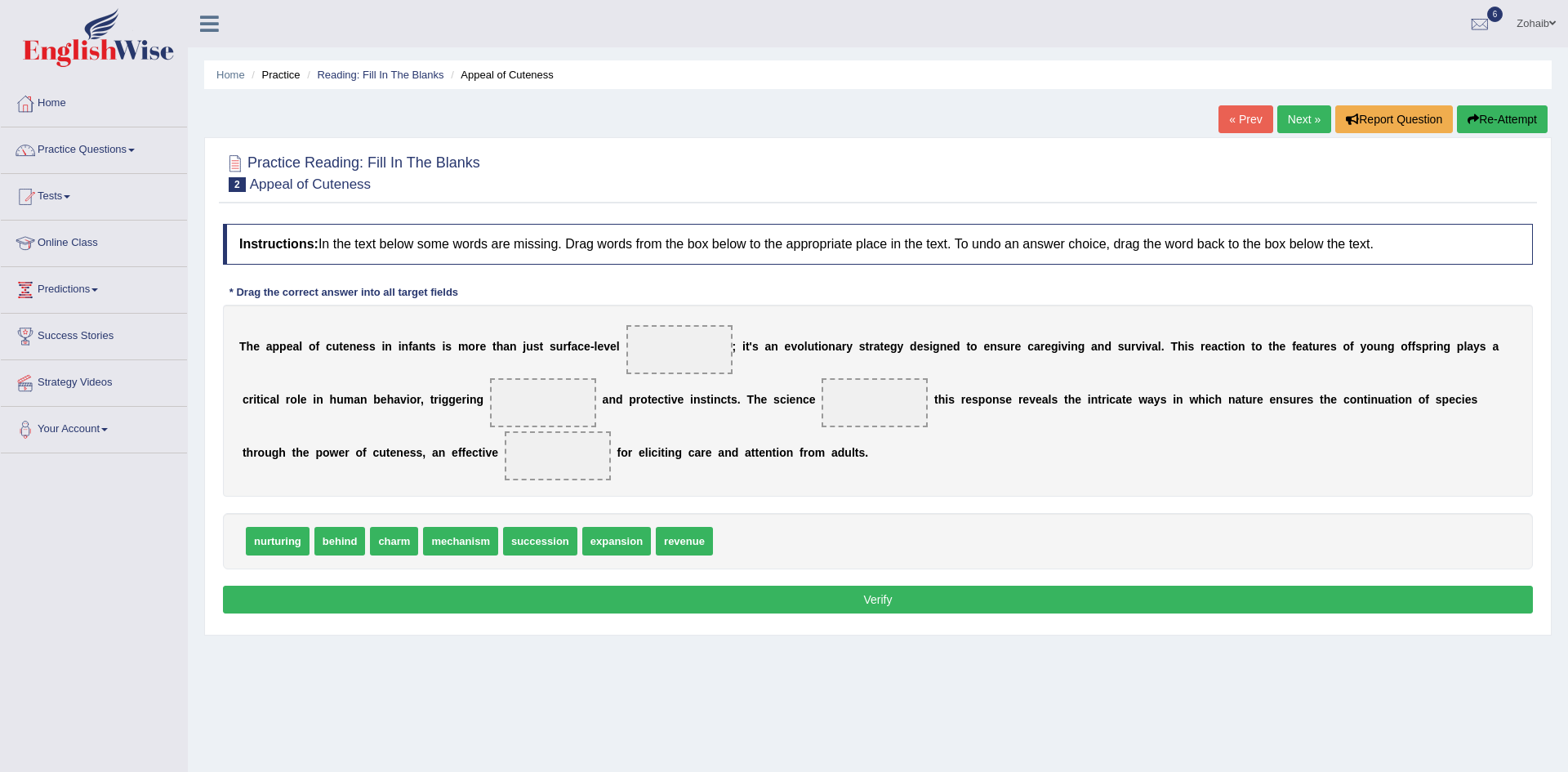
click at [1101, 716] on div "Home Practice Reading: Fill In The Blanks Appeal of Cuteness « Prev Next » Repo…" at bounding box center [878, 408] width 1381 height 817
click at [793, 269] on div "Instructions: In the text below some words are missing. Drag words from the box…" at bounding box center [878, 420] width 1318 height 411
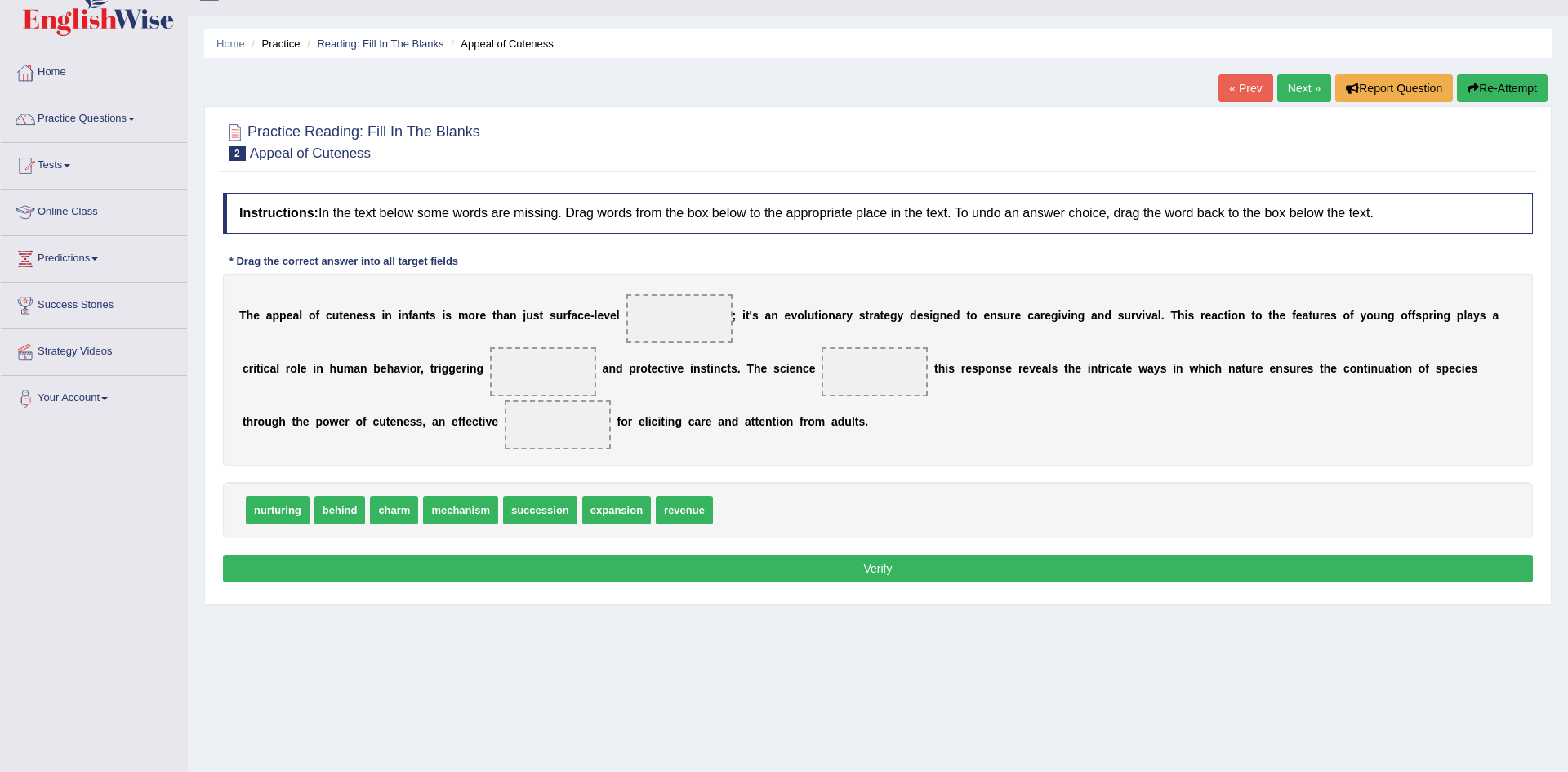
scroll to position [29, 0]
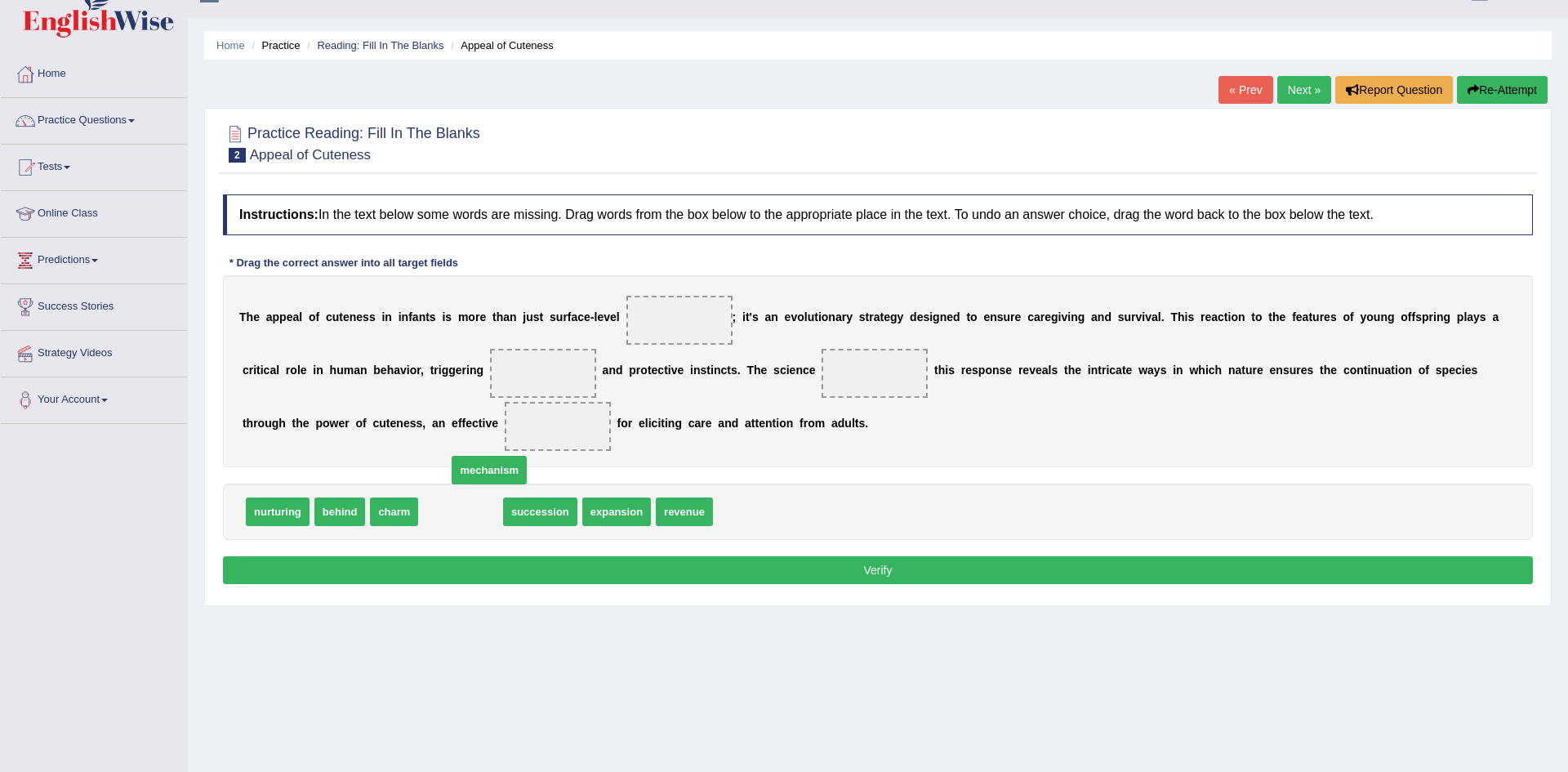
drag, startPoint x: 441, startPoint y: 519, endPoint x: 779, endPoint y: 225, distance: 448.0
click at [527, 456] on span "mechanism" at bounding box center [488, 470] width 75 height 29
drag, startPoint x: 452, startPoint y: 504, endPoint x: 653, endPoint y: 300, distance: 286.4
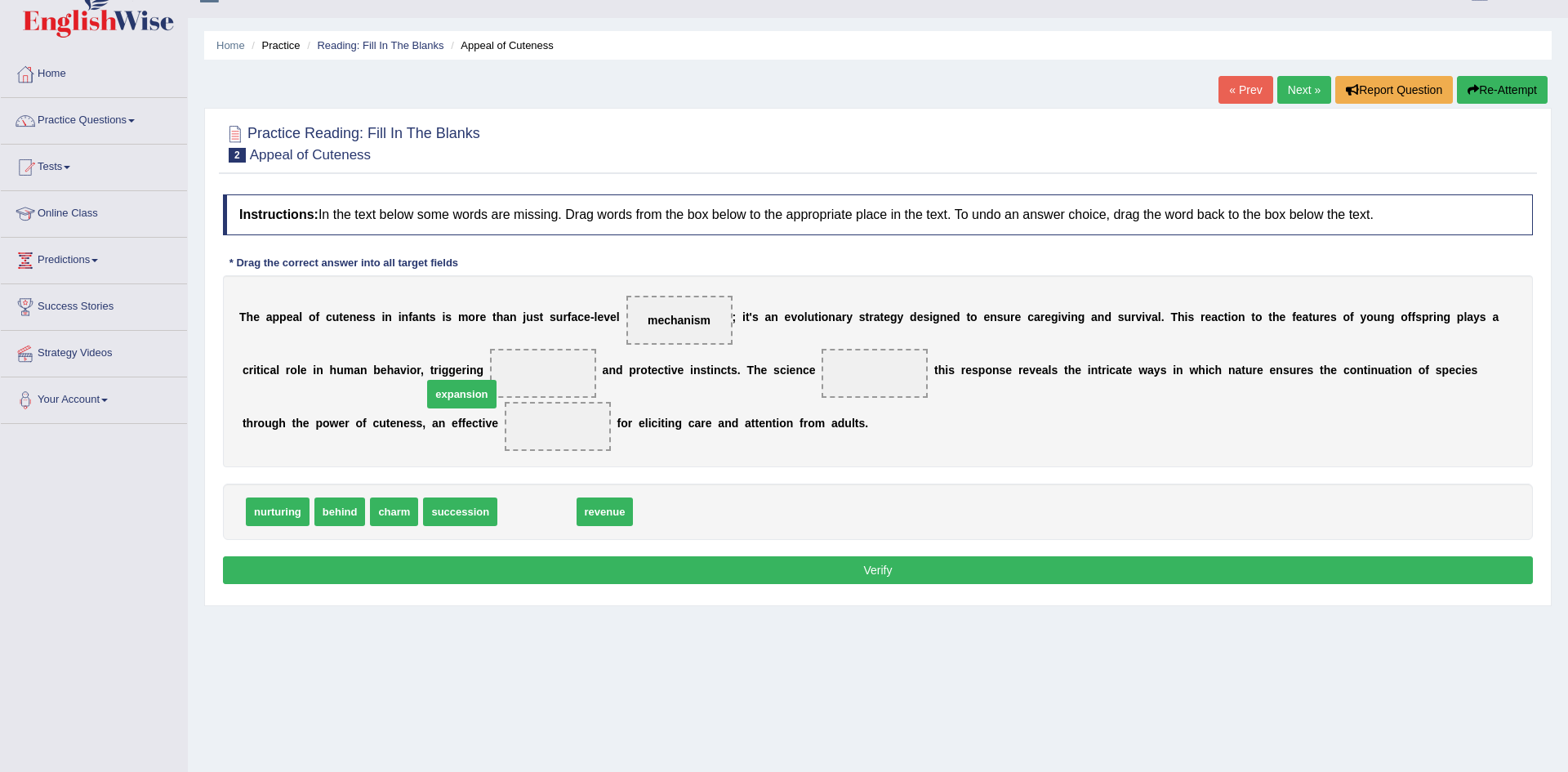
drag, startPoint x: 538, startPoint y: 519, endPoint x: 463, endPoint y: 401, distance: 139.8
drag, startPoint x: 409, startPoint y: 427, endPoint x: 433, endPoint y: 403, distance: 33.9
click at [433, 403] on div "T h e a p p e a l o f c u t e n e s s i n i n f a n t s i s m o r e t h a n j u…" at bounding box center [878, 371] width 1310 height 192
click at [504, 444] on span "expansion" at bounding box center [557, 426] width 106 height 49
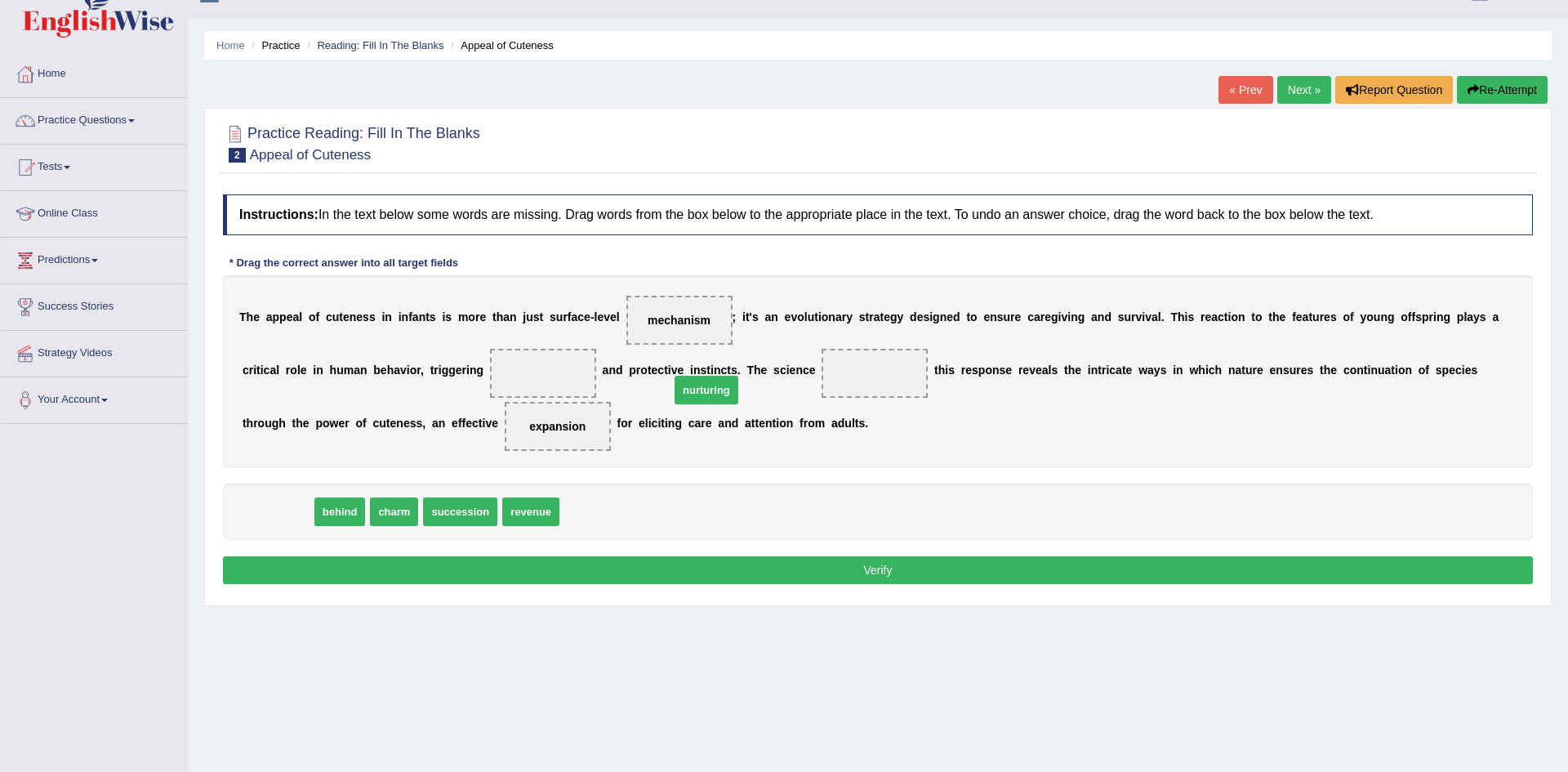
drag, startPoint x: 290, startPoint y: 513, endPoint x: 722, endPoint y: 390, distance: 449.2
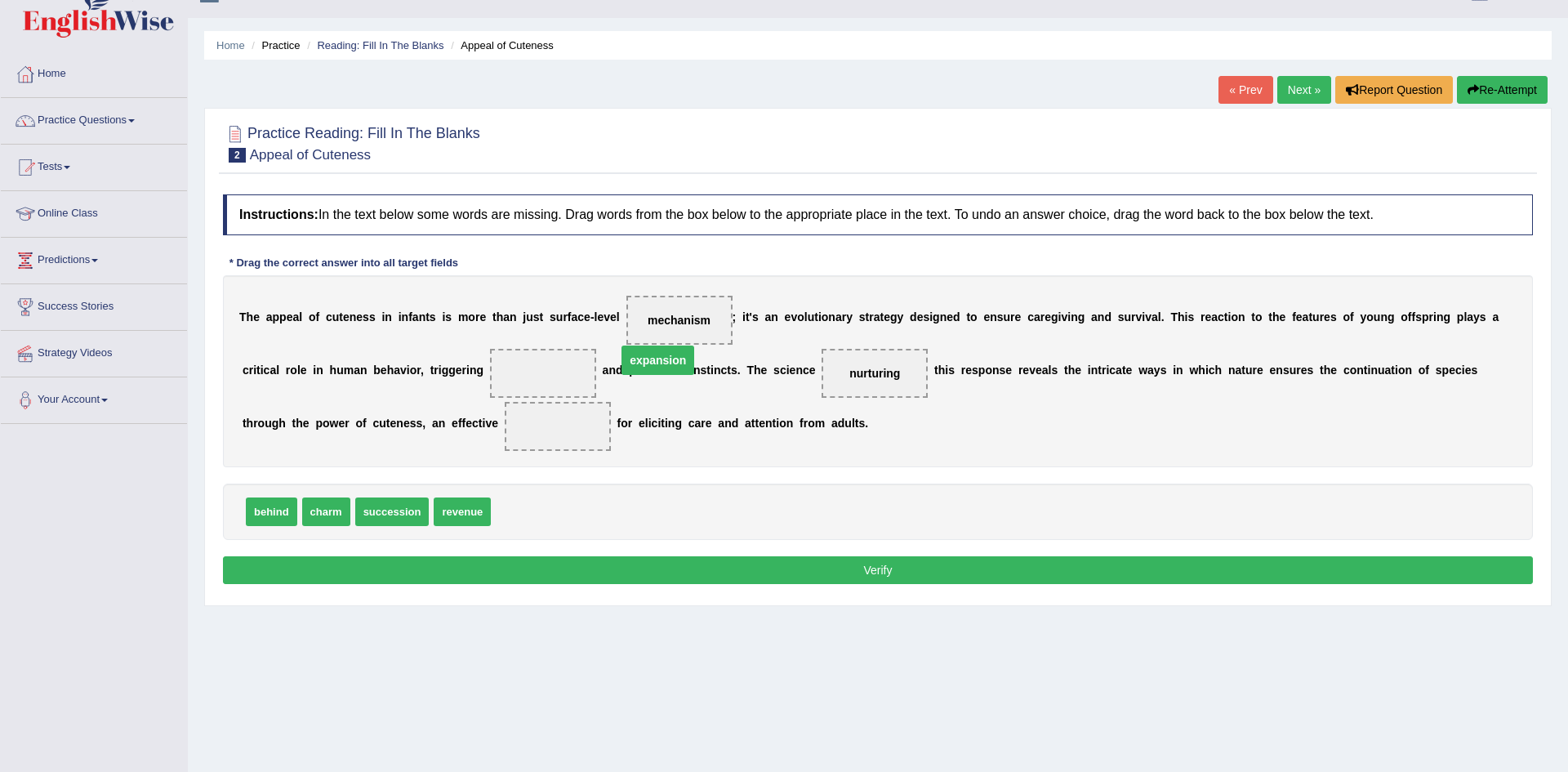
drag, startPoint x: 361, startPoint y: 424, endPoint x: 462, endPoint y: 357, distance: 121.2
drag, startPoint x: 322, startPoint y: 510, endPoint x: 361, endPoint y: 415, distance: 102.7
click at [322, 567] on button "Verify" at bounding box center [878, 570] width 1310 height 28
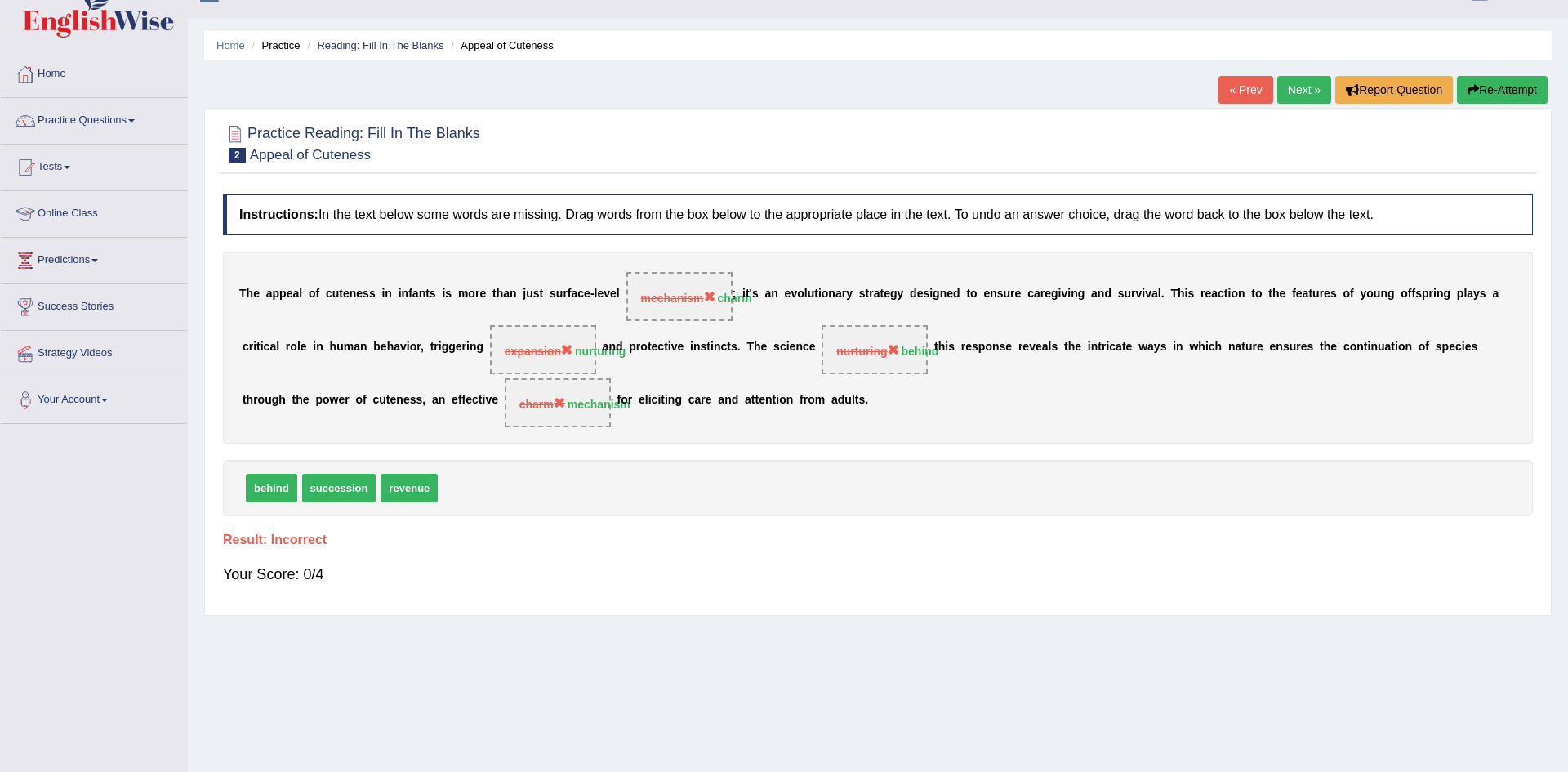
click at [1285, 91] on link "Next »" at bounding box center [1304, 89] width 54 height 28
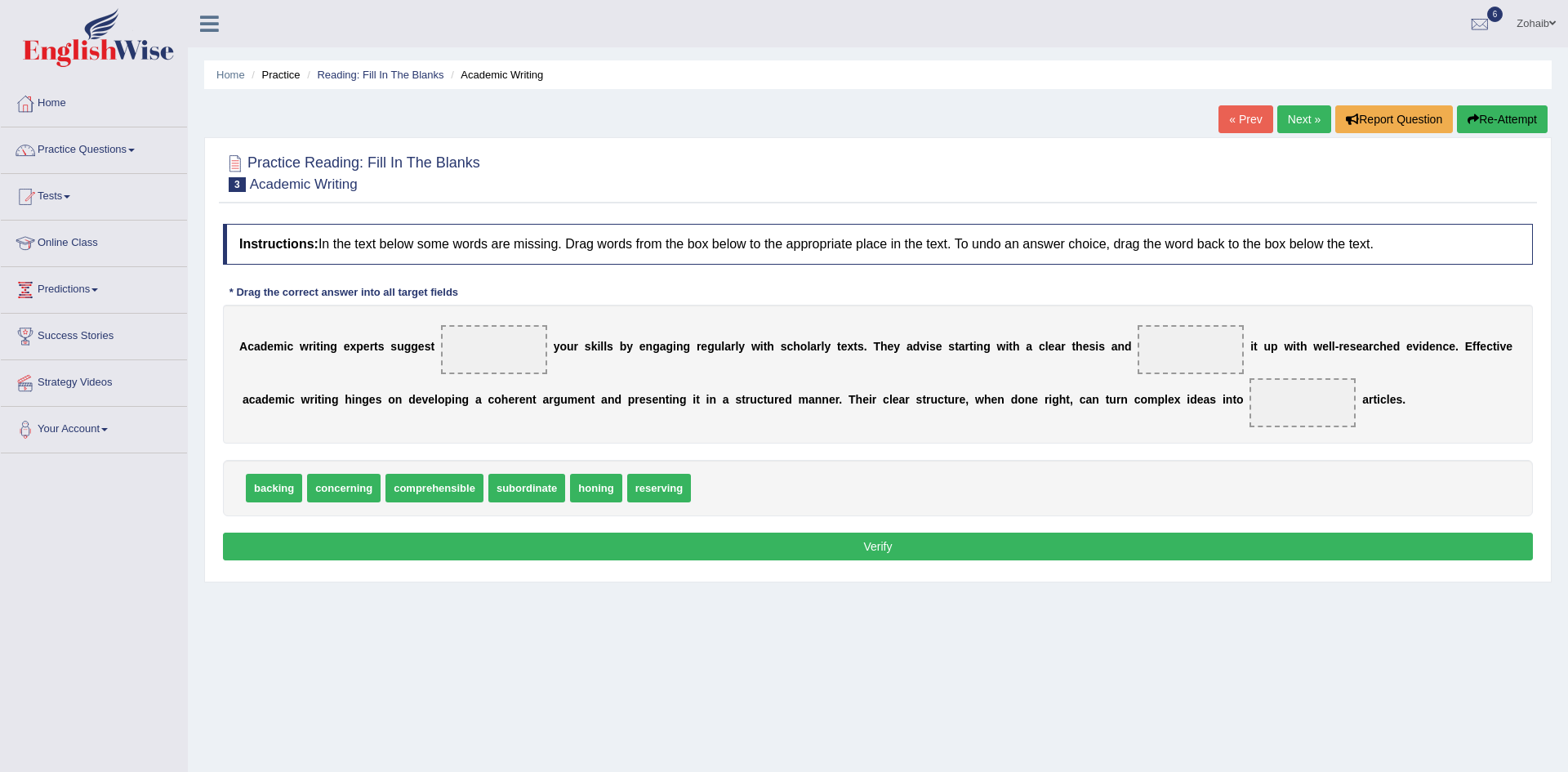
click at [1285, 91] on div "Home Practice Reading: Fill In The Blanks Academic Writing « Prev Next » Report…" at bounding box center [878, 408] width 1381 height 817
click at [1486, 26] on div at bounding box center [1480, 24] width 24 height 24
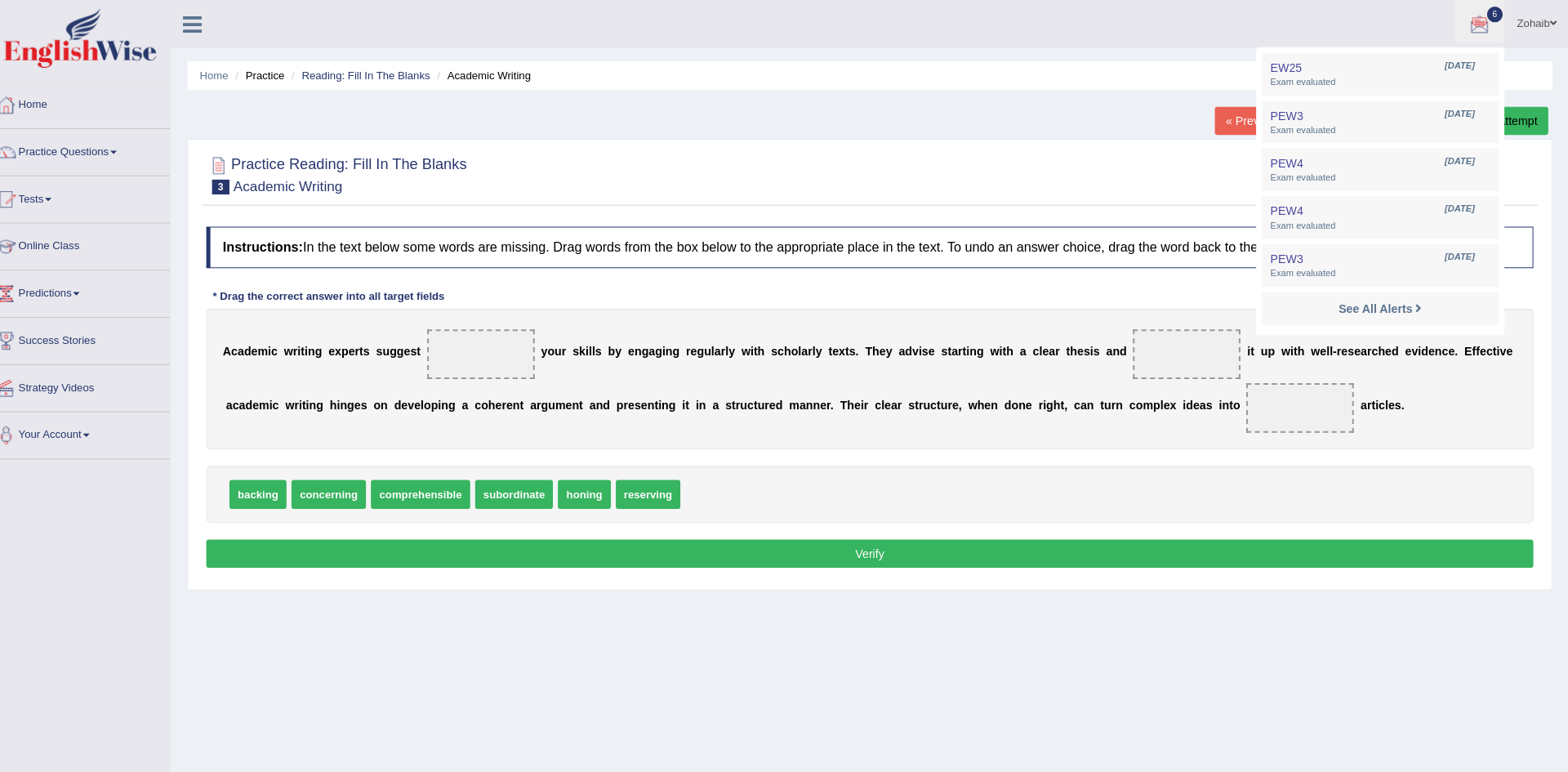
click at [937, 102] on div "Home Practice Reading: Fill In The Blanks Academic Writing « Prev Next » Report…" at bounding box center [878, 408] width 1381 height 817
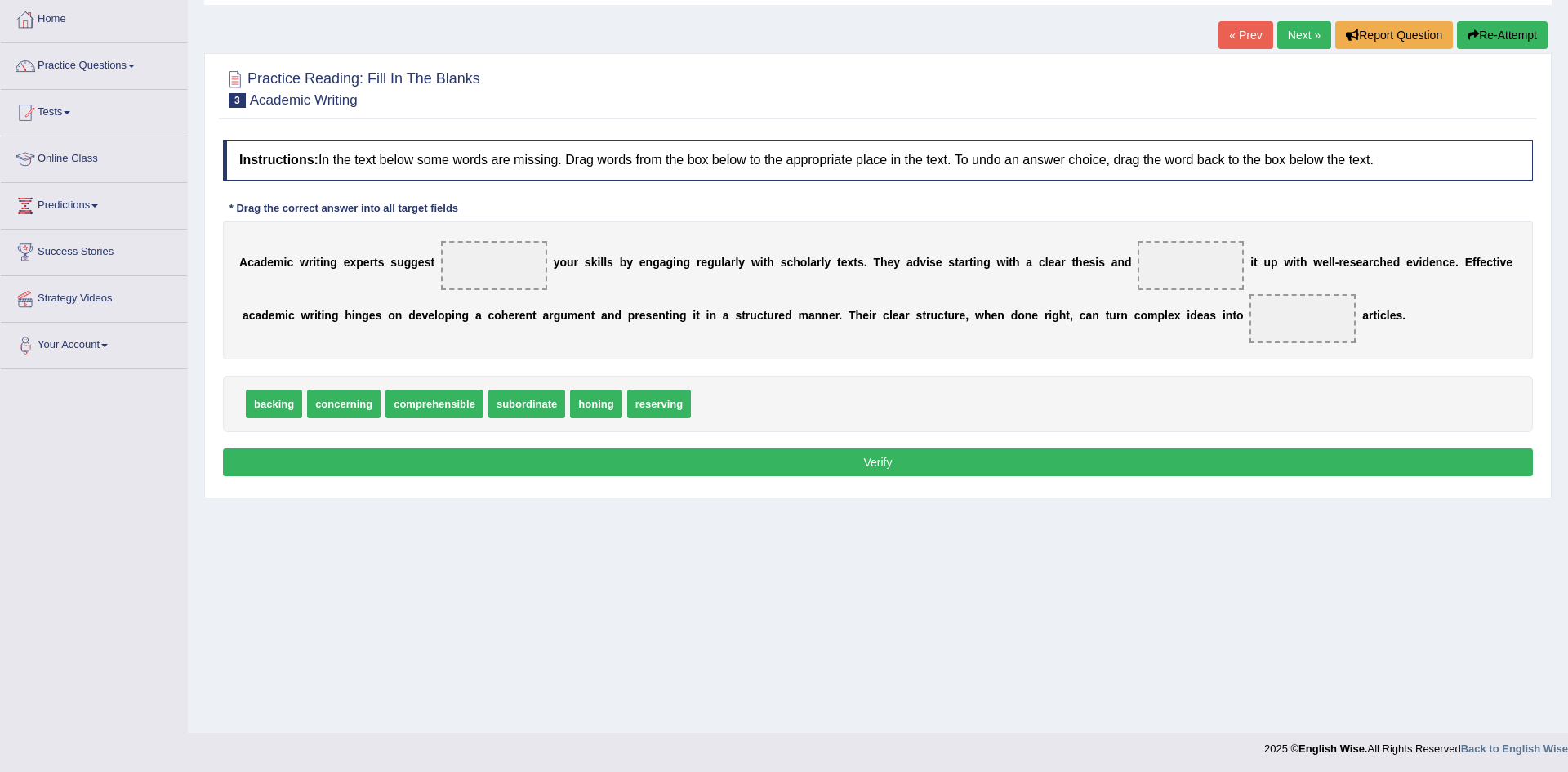
scroll to position [85, 0]
drag, startPoint x: 416, startPoint y: 407, endPoint x: 1127, endPoint y: 337, distance: 714.4
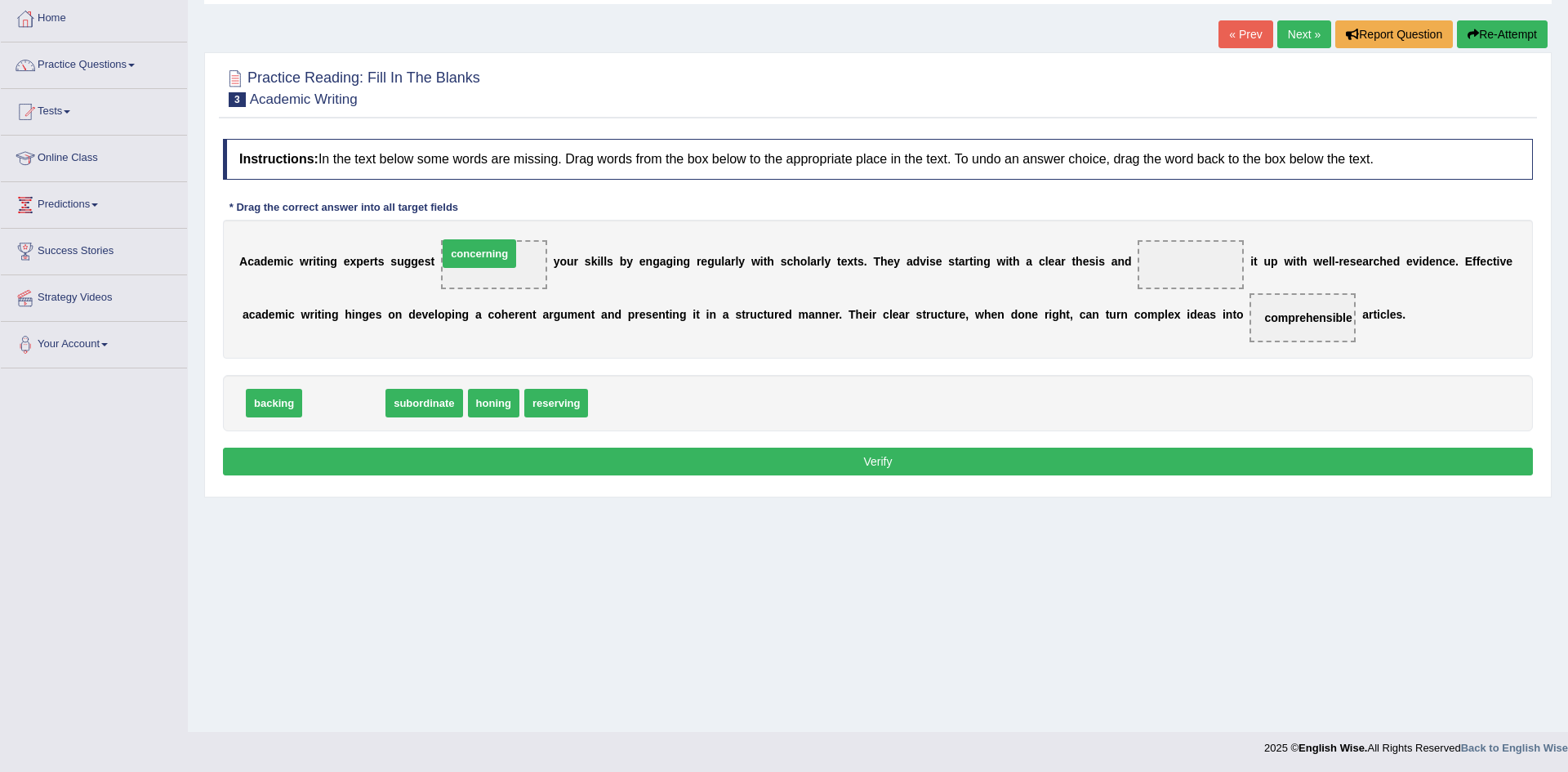
drag, startPoint x: 344, startPoint y: 404, endPoint x: 479, endPoint y: 254, distance: 201.8
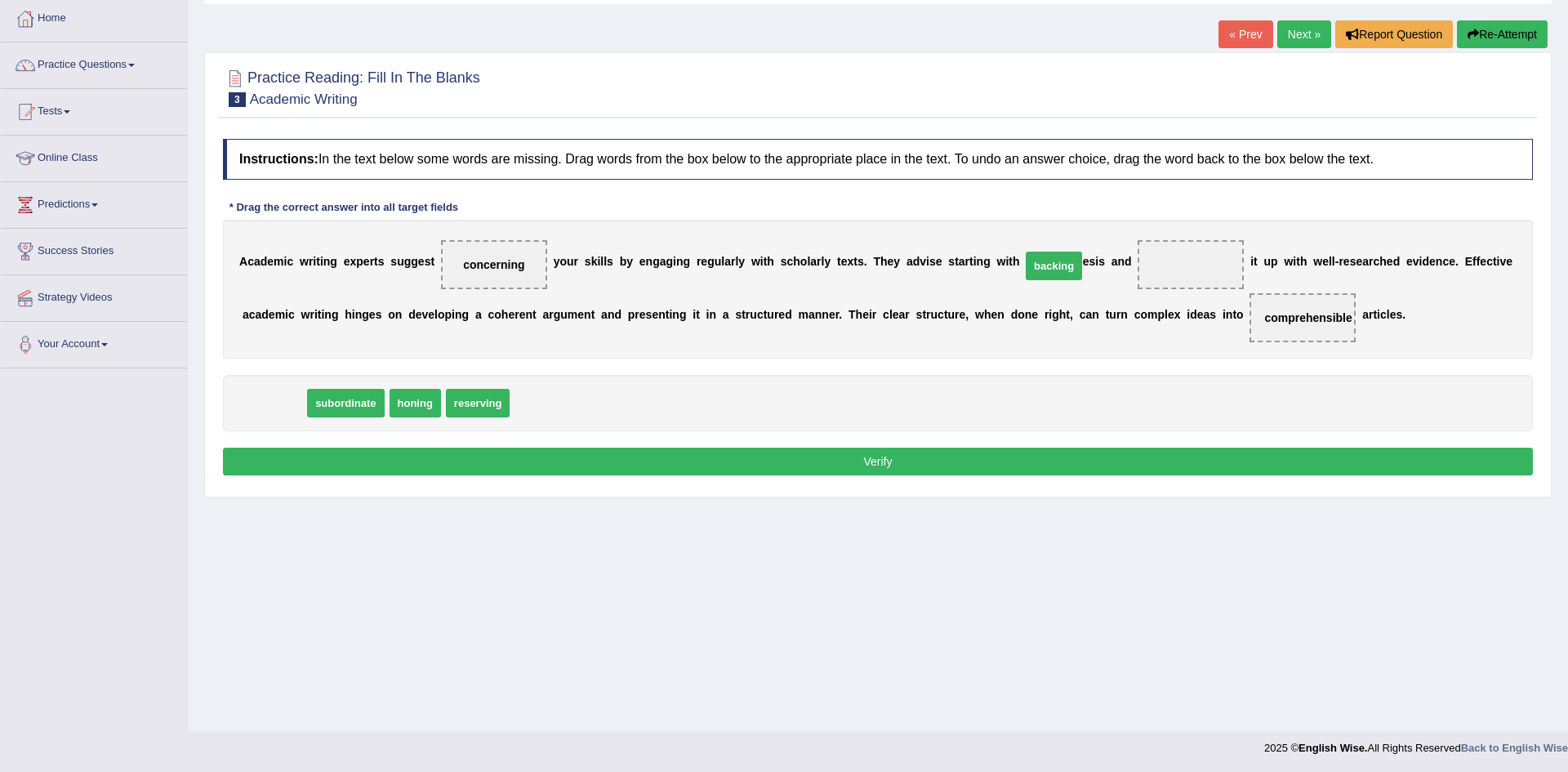
drag, startPoint x: 267, startPoint y: 415, endPoint x: 1082, endPoint y: 282, distance: 825.8
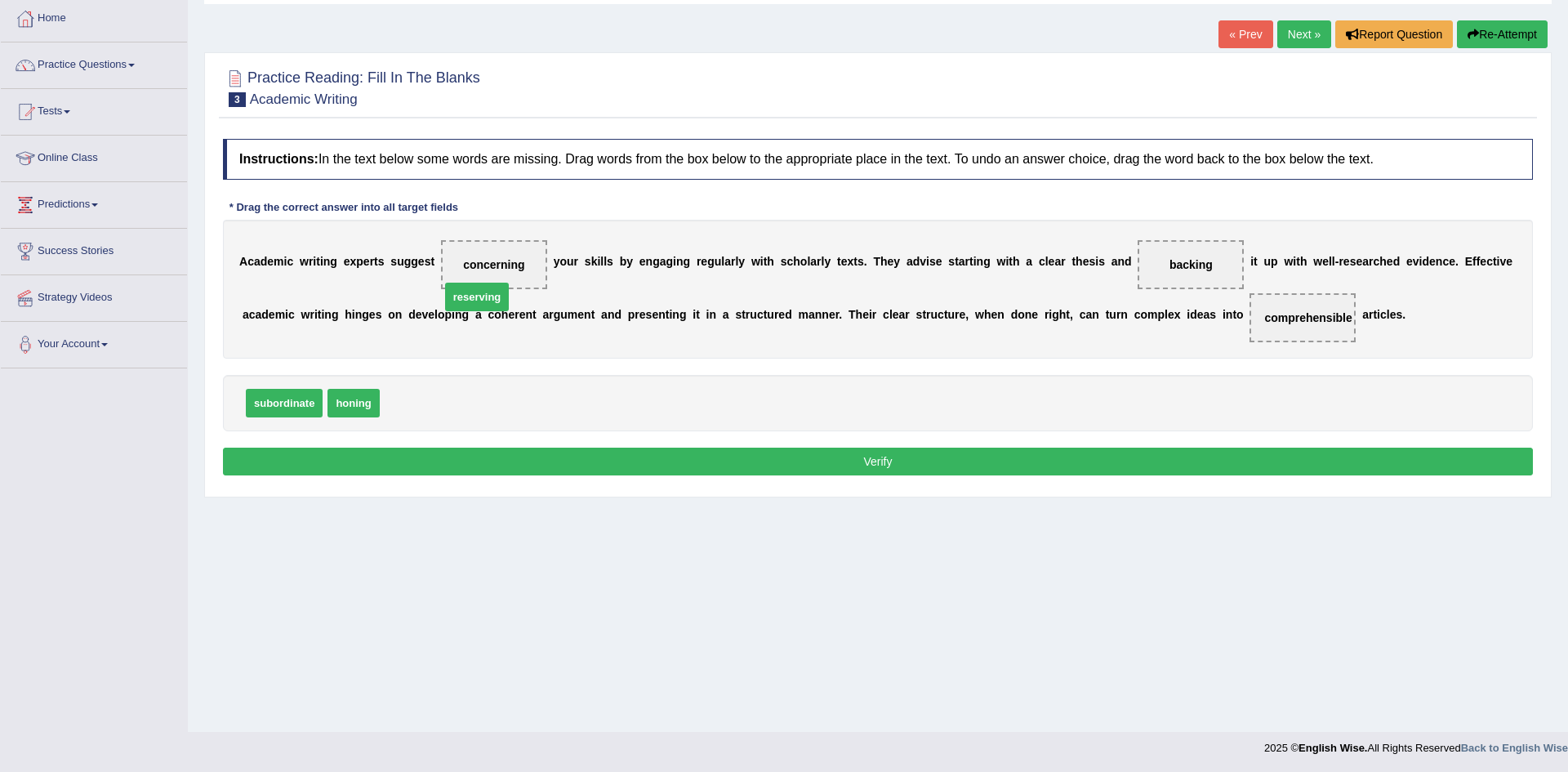
drag, startPoint x: 389, startPoint y: 406, endPoint x: 450, endPoint y: 300, distance: 122.3
click at [483, 451] on button "Verify" at bounding box center [878, 461] width 1310 height 28
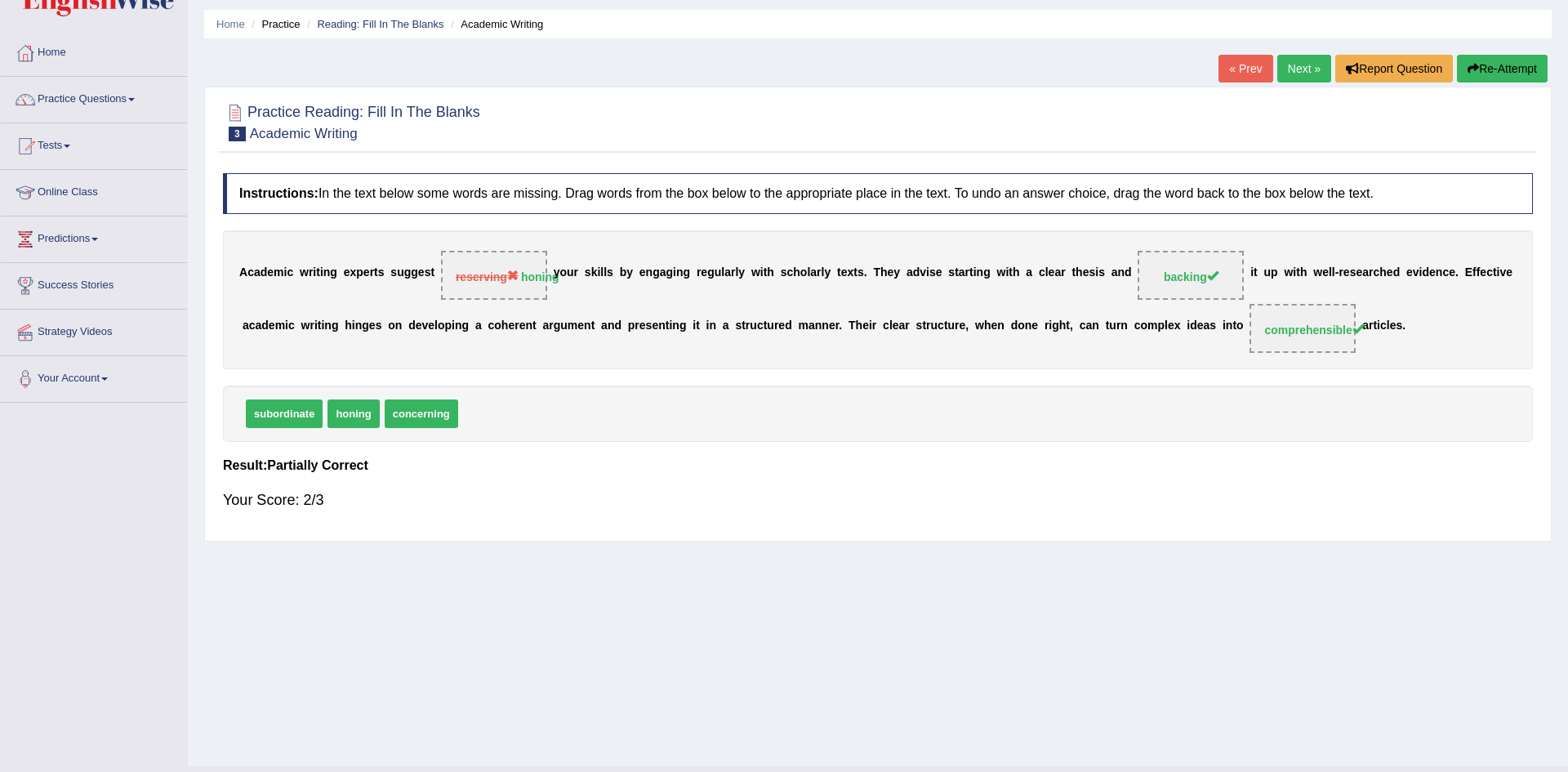
scroll to position [86, 0]
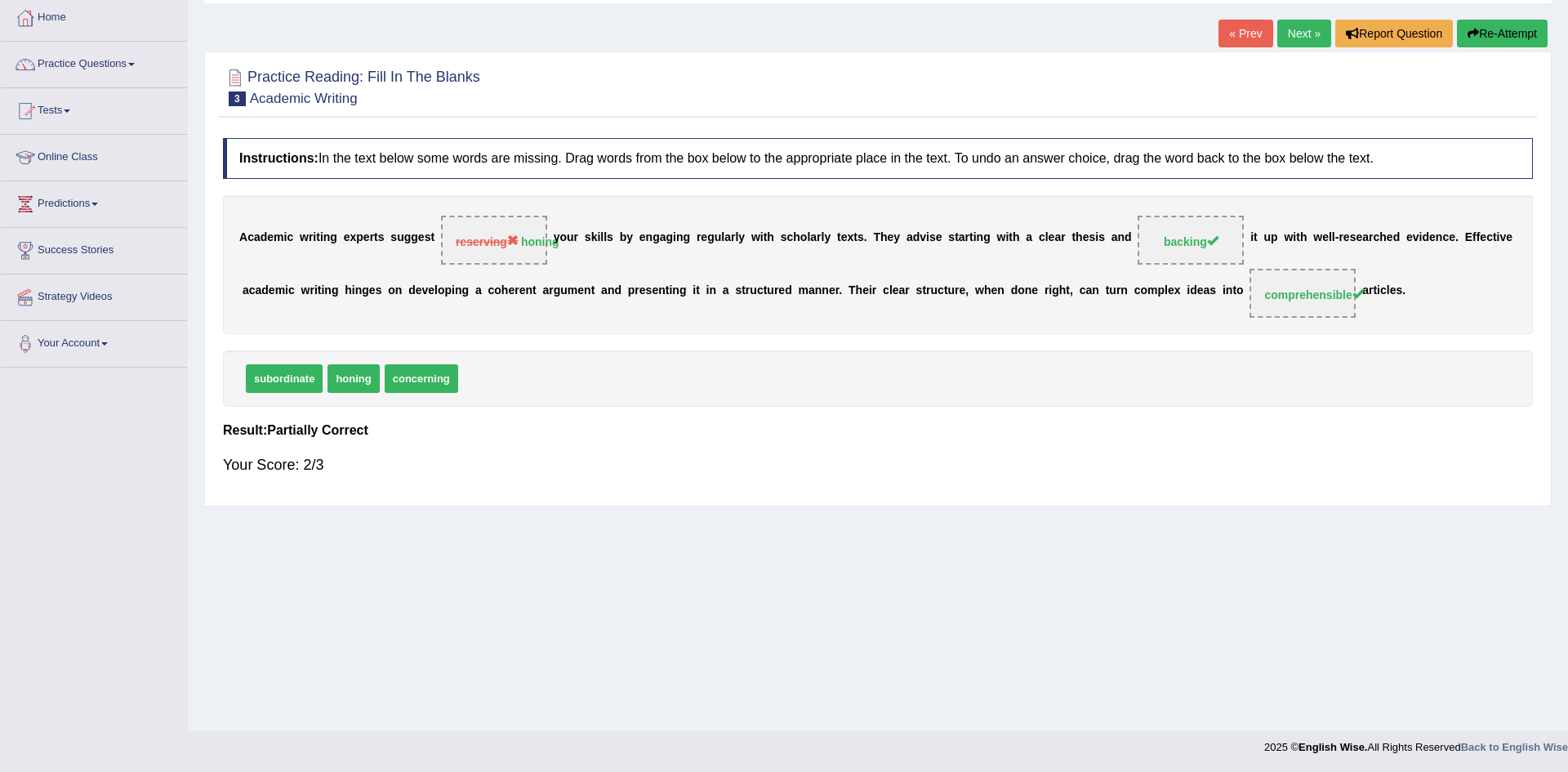
click at [1292, 40] on link "Next »" at bounding box center [1304, 33] width 54 height 28
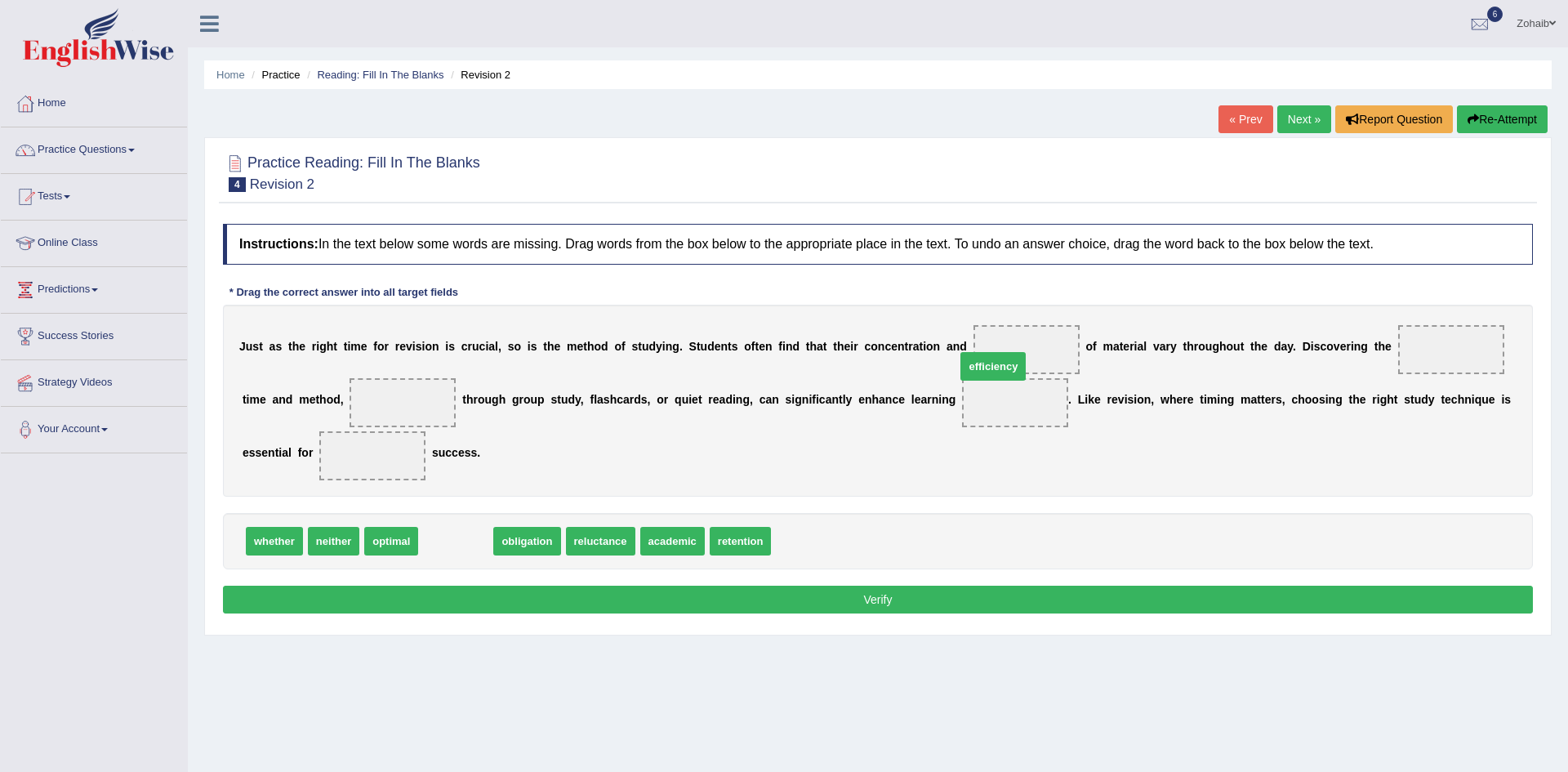
drag, startPoint x: 437, startPoint y: 547, endPoint x: 974, endPoint y: 372, distance: 564.8
drag, startPoint x: 932, startPoint y: 391, endPoint x: 987, endPoint y: 325, distance: 85.9
click at [987, 325] on div "J u s t a s t h e r i g h t t i m e f o r r e v i s i o n i s c r u c i a l , s…" at bounding box center [878, 400] width 1310 height 192
drag, startPoint x: 929, startPoint y: 412, endPoint x: 999, endPoint y: 310, distance: 123.7
click at [999, 310] on div "J u s t a s t h e r i g h t t i m e f o r r e v i s i o n i s c r u c i a l , s…" at bounding box center [878, 400] width 1310 height 192
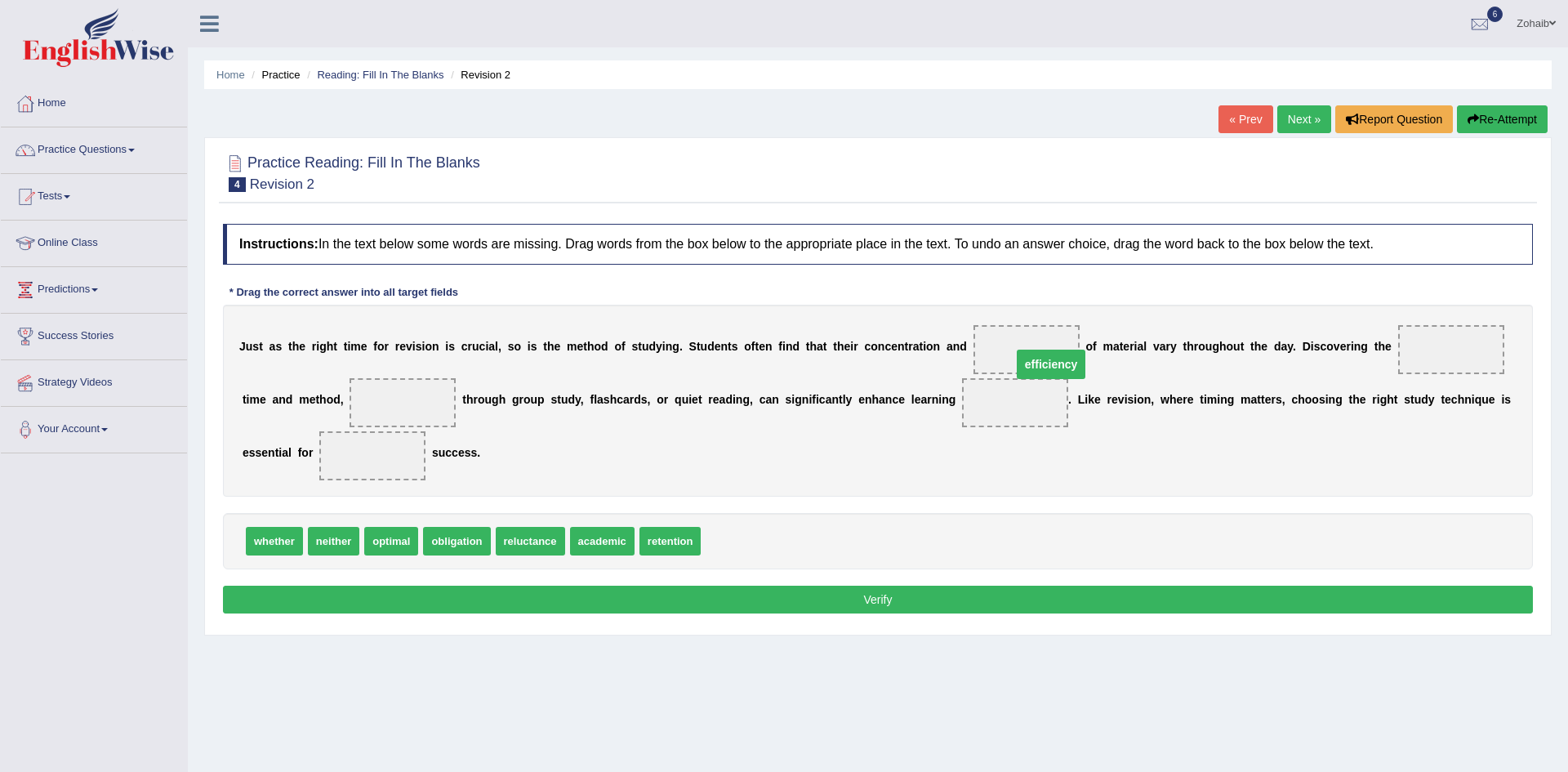
drag, startPoint x: 909, startPoint y: 410, endPoint x: 945, endPoint y: 371, distance: 53.1
drag, startPoint x: 931, startPoint y: 395, endPoint x: 1004, endPoint y: 314, distance: 109.0
click at [1004, 314] on div "J u s t a s t h e r i g h t t i m e f o r r e v i s i o n i s c r u c i a l , s…" at bounding box center [878, 400] width 1310 height 192
drag, startPoint x: 923, startPoint y: 413, endPoint x: 942, endPoint y: 381, distance: 37.2
click at [962, 381] on span "efficiency" at bounding box center [1015, 403] width 106 height 49
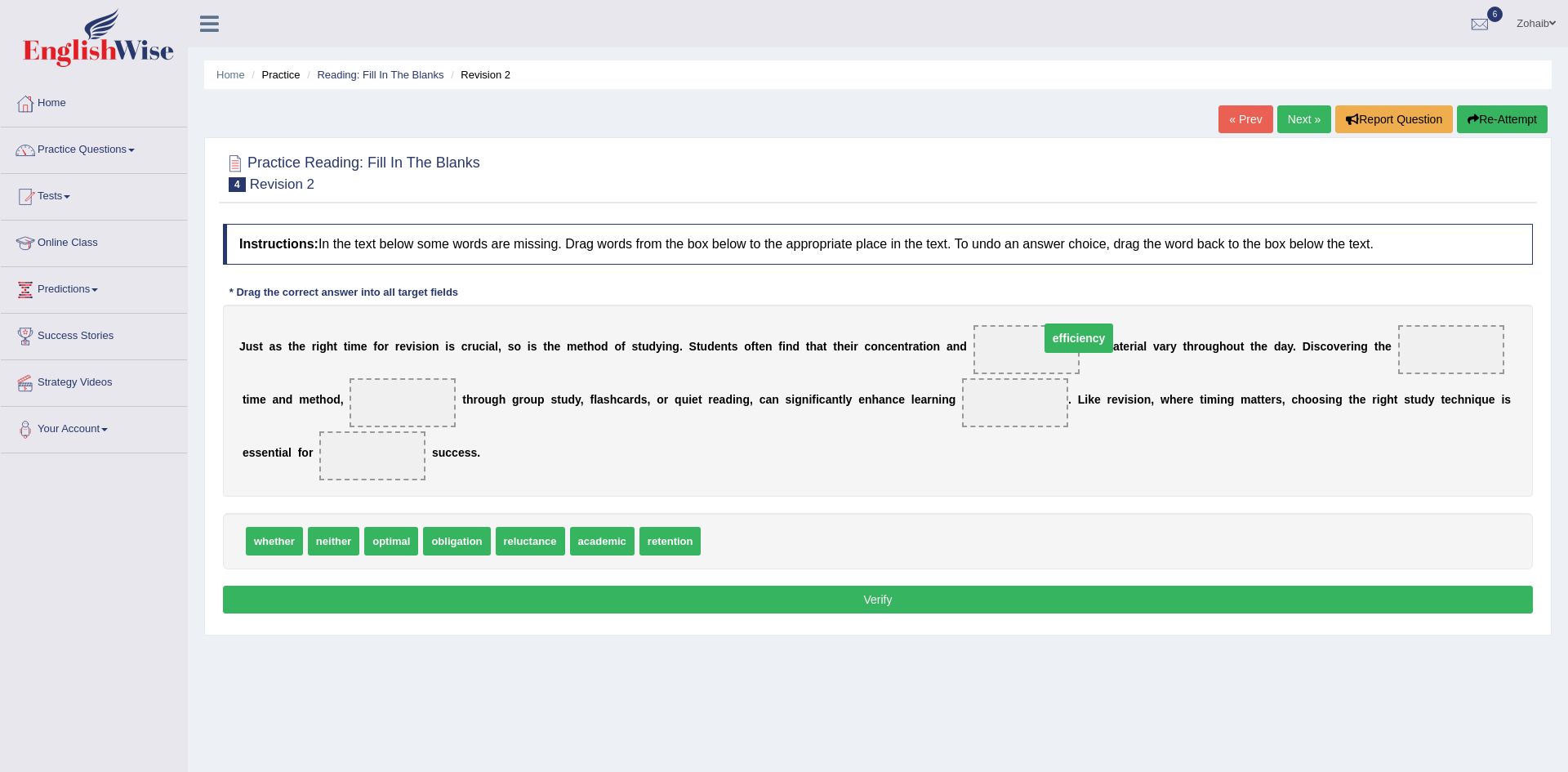
drag, startPoint x: 927, startPoint y: 403, endPoint x: 990, endPoint y: 338, distance: 90.5
click at [990, 338] on span "efficiency" at bounding box center [1027, 350] width 106 height 49
click at [1494, 767] on div "Home Practice Reading: Fill In The Blanks Revision 2 « Prev Next » Report Quest…" at bounding box center [878, 408] width 1381 height 817
click at [643, 542] on span "retention" at bounding box center [671, 542] width 62 height 29
drag, startPoint x: 643, startPoint y: 542, endPoint x: 335, endPoint y: 422, distance: 330.6
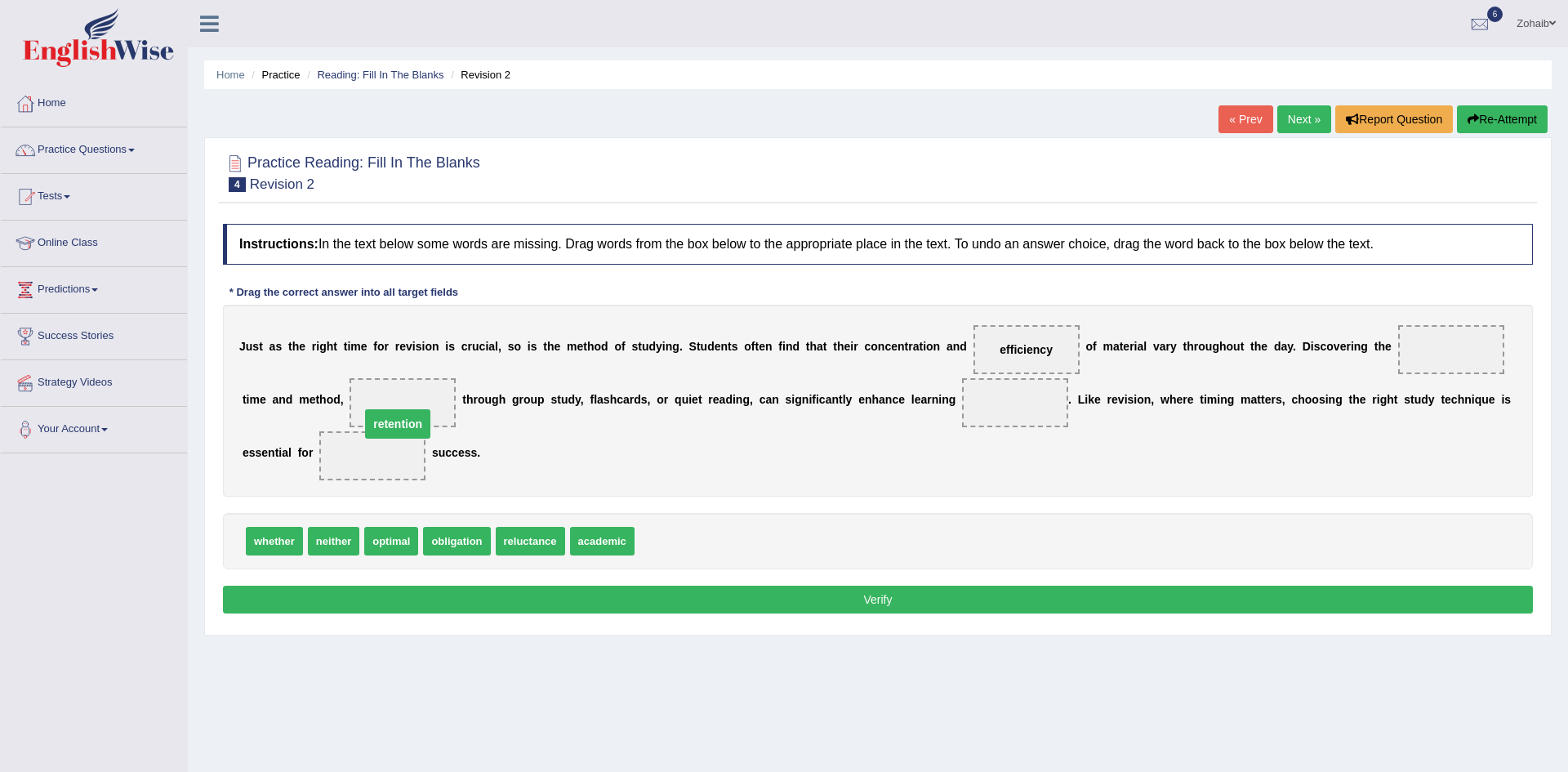
drag, startPoint x: 311, startPoint y: 456, endPoint x: 350, endPoint y: 415, distance: 56.6
drag, startPoint x: 965, startPoint y: 332, endPoint x: 932, endPoint y: 362, distance: 44.6
click at [974, 362] on span "efficiency" at bounding box center [1027, 350] width 106 height 49
drag, startPoint x: 984, startPoint y: 349, endPoint x: 917, endPoint y: 394, distance: 80.7
drag, startPoint x: 578, startPoint y: 540, endPoint x: 306, endPoint y: 476, distance: 279.4
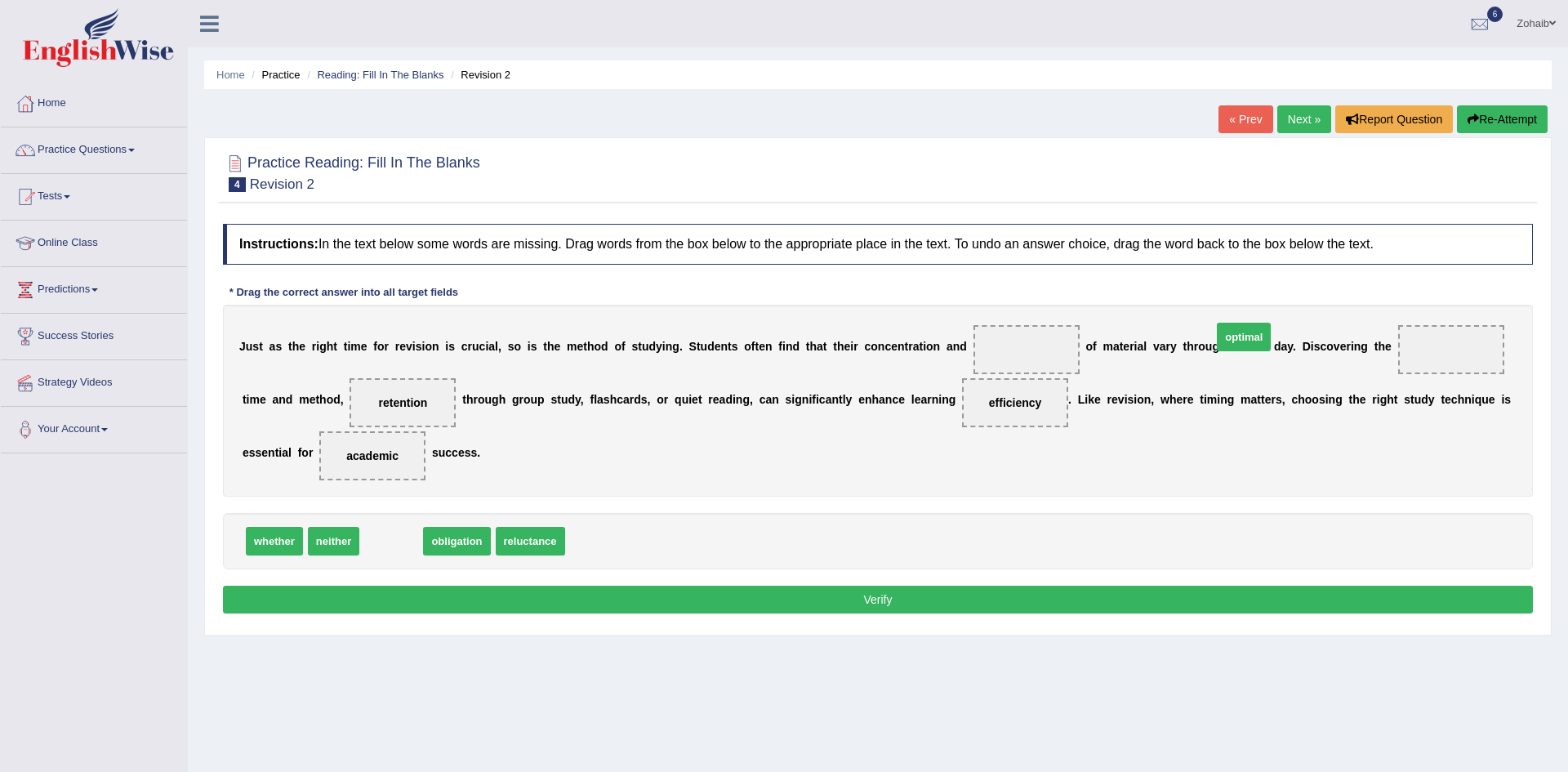
drag, startPoint x: 378, startPoint y: 543, endPoint x: 1231, endPoint y: 348, distance: 875.0
click at [1231, 348] on span "optimal" at bounding box center [1243, 337] width 54 height 29
drag, startPoint x: 395, startPoint y: 542, endPoint x: 1365, endPoint y: 350, distance: 988.8
drag, startPoint x: 397, startPoint y: 551, endPoint x: 969, endPoint y: 352, distance: 605.6
click at [848, 594] on button "Verify" at bounding box center [878, 600] width 1310 height 28
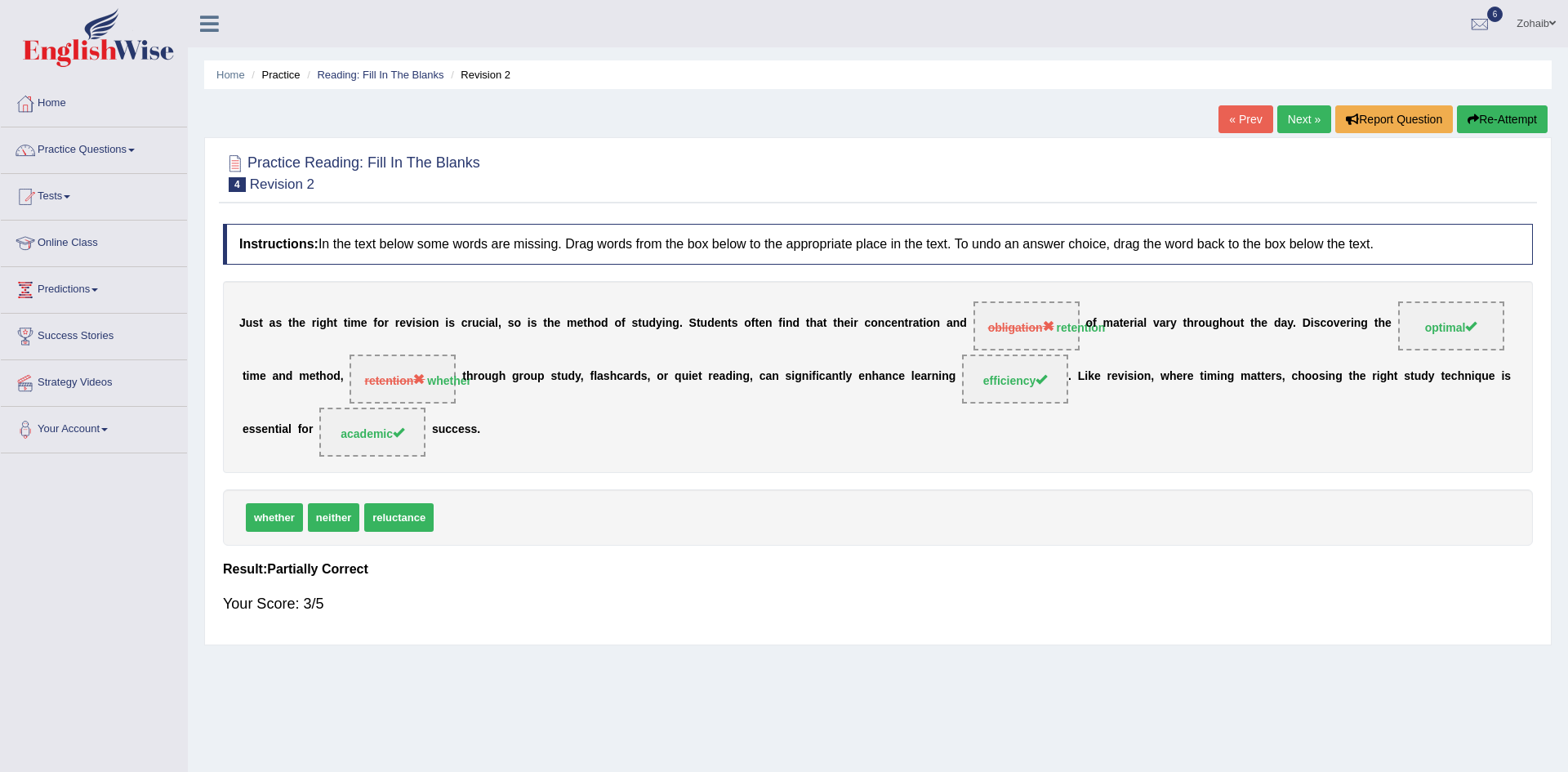
click at [1293, 165] on div at bounding box center [878, 172] width 1310 height 50
click at [1300, 124] on link "Next »" at bounding box center [1304, 119] width 54 height 28
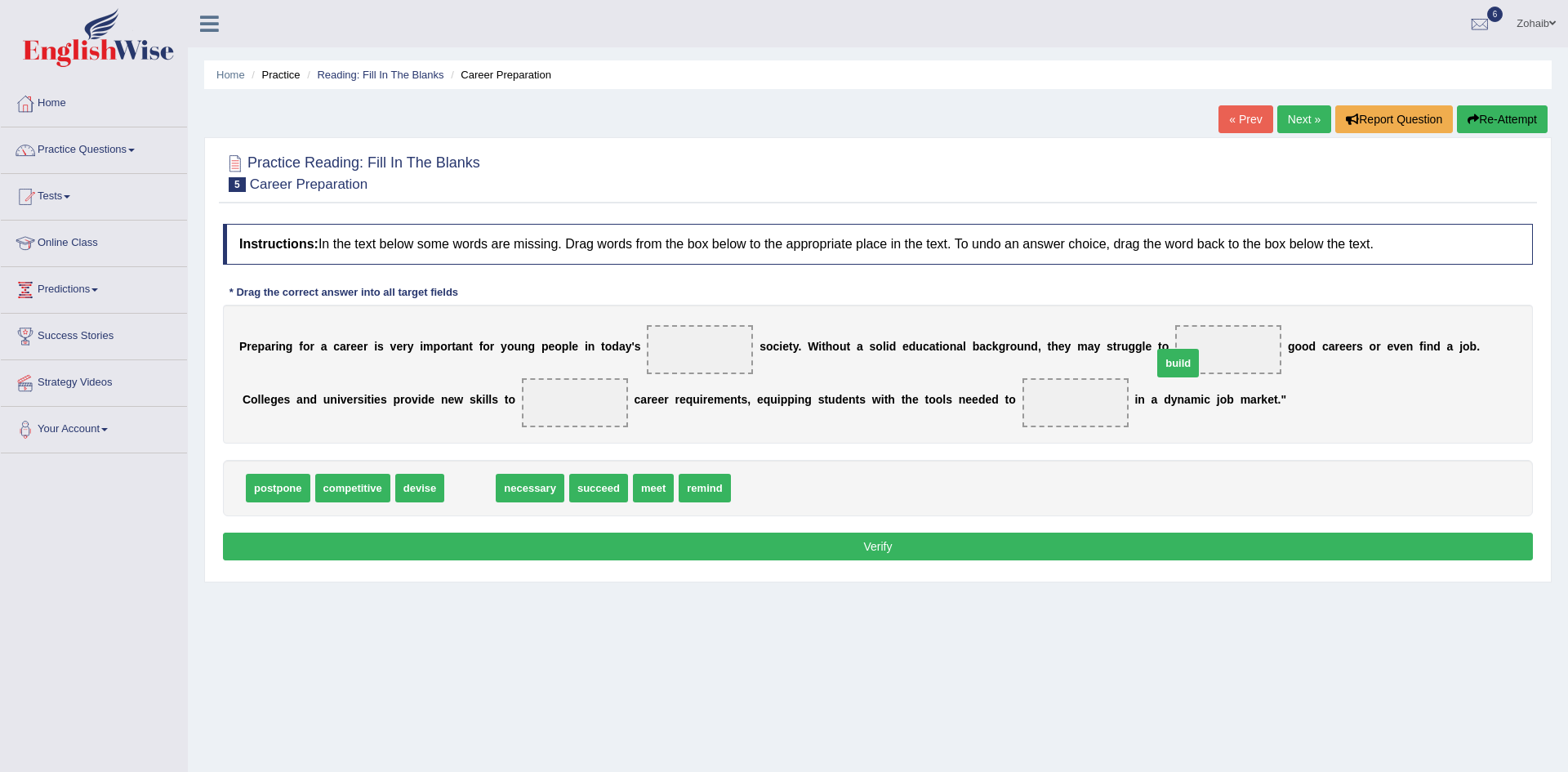
drag, startPoint x: 447, startPoint y: 494, endPoint x: 1156, endPoint y: 369, distance: 719.9
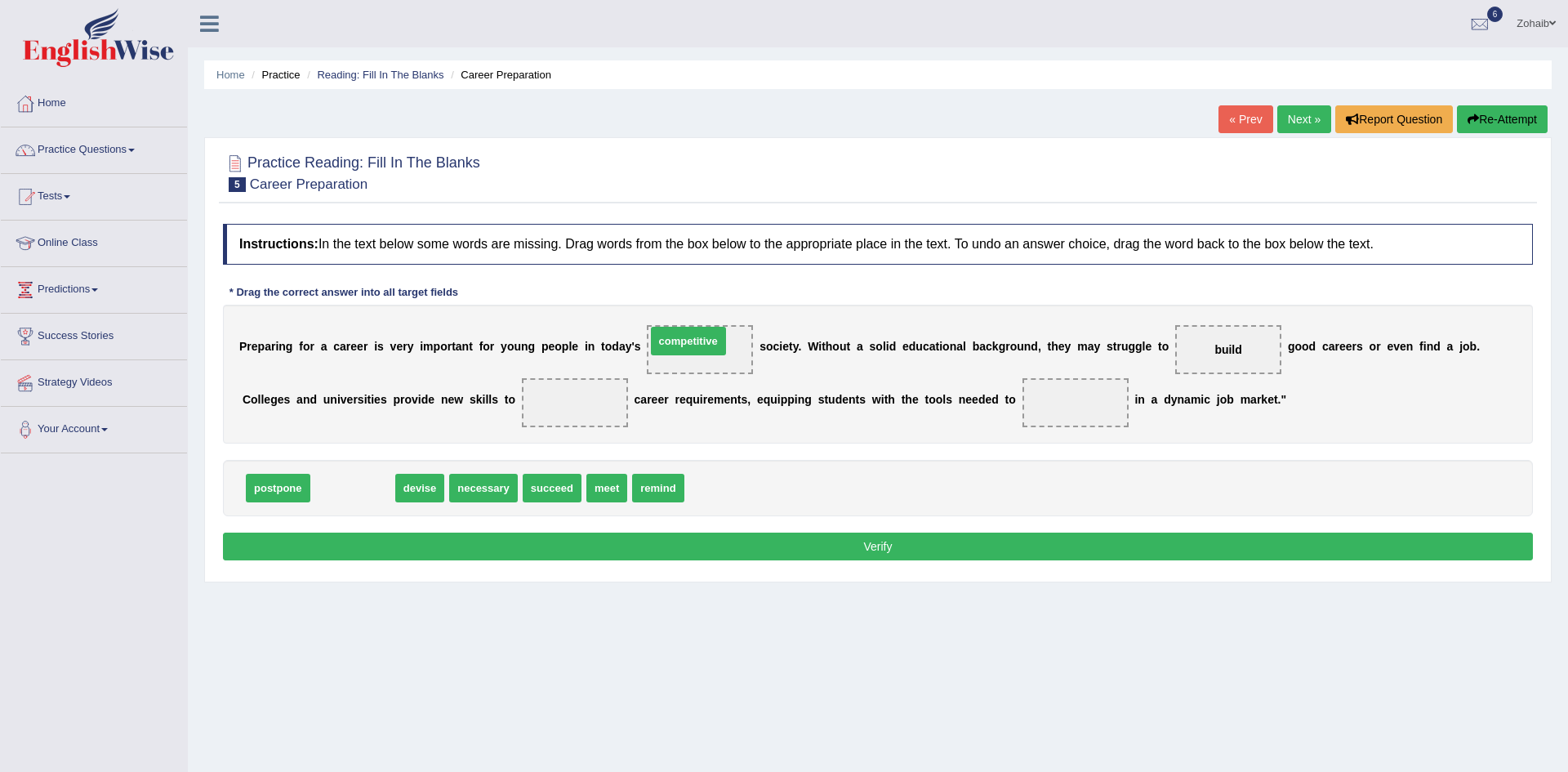
drag, startPoint x: 351, startPoint y: 489, endPoint x: 686, endPoint y: 342, distance: 365.8
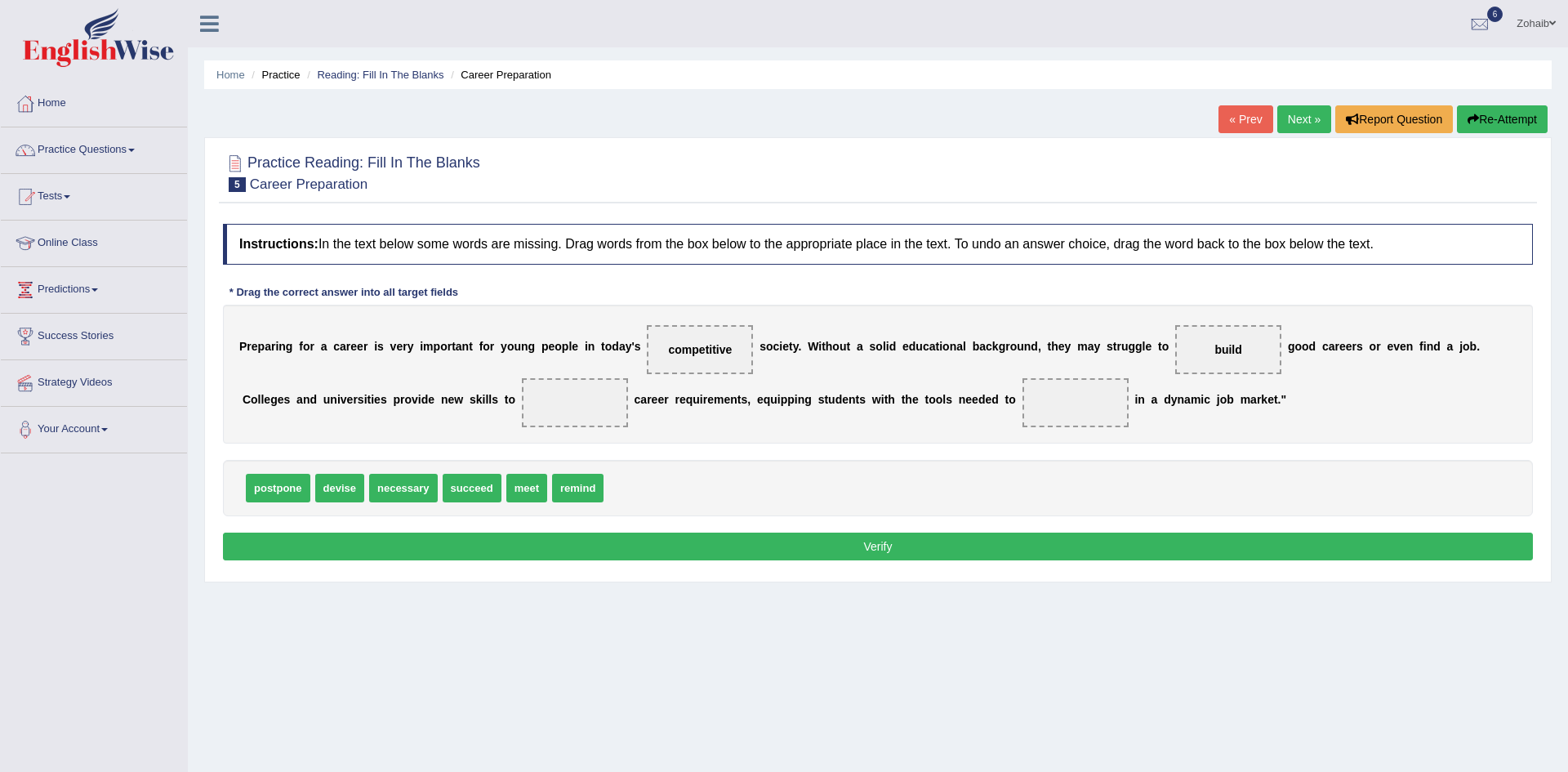
click at [529, 492] on span "meet" at bounding box center [526, 488] width 41 height 29
drag, startPoint x: 530, startPoint y: 493, endPoint x: 466, endPoint y: 430, distance: 89.8
click at [327, 496] on span "devise" at bounding box center [340, 488] width 49 height 29
drag, startPoint x: 407, startPoint y: 490, endPoint x: 983, endPoint y: 410, distance: 581.5
click at [872, 538] on button "Verify" at bounding box center [878, 546] width 1310 height 28
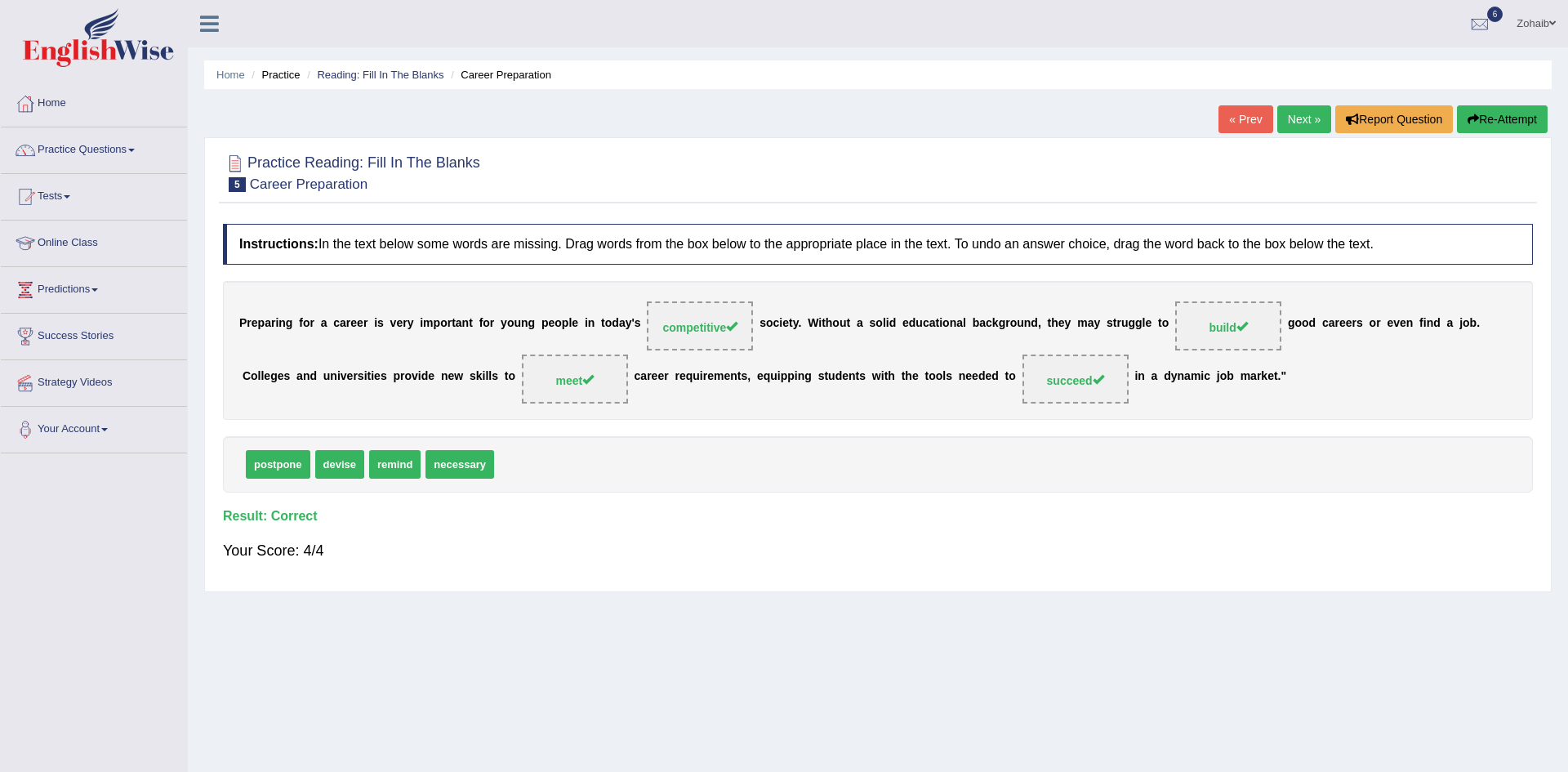
click at [273, 79] on li "Practice" at bounding box center [273, 75] width 52 height 15
click at [284, 73] on li "Practice" at bounding box center [273, 75] width 52 height 15
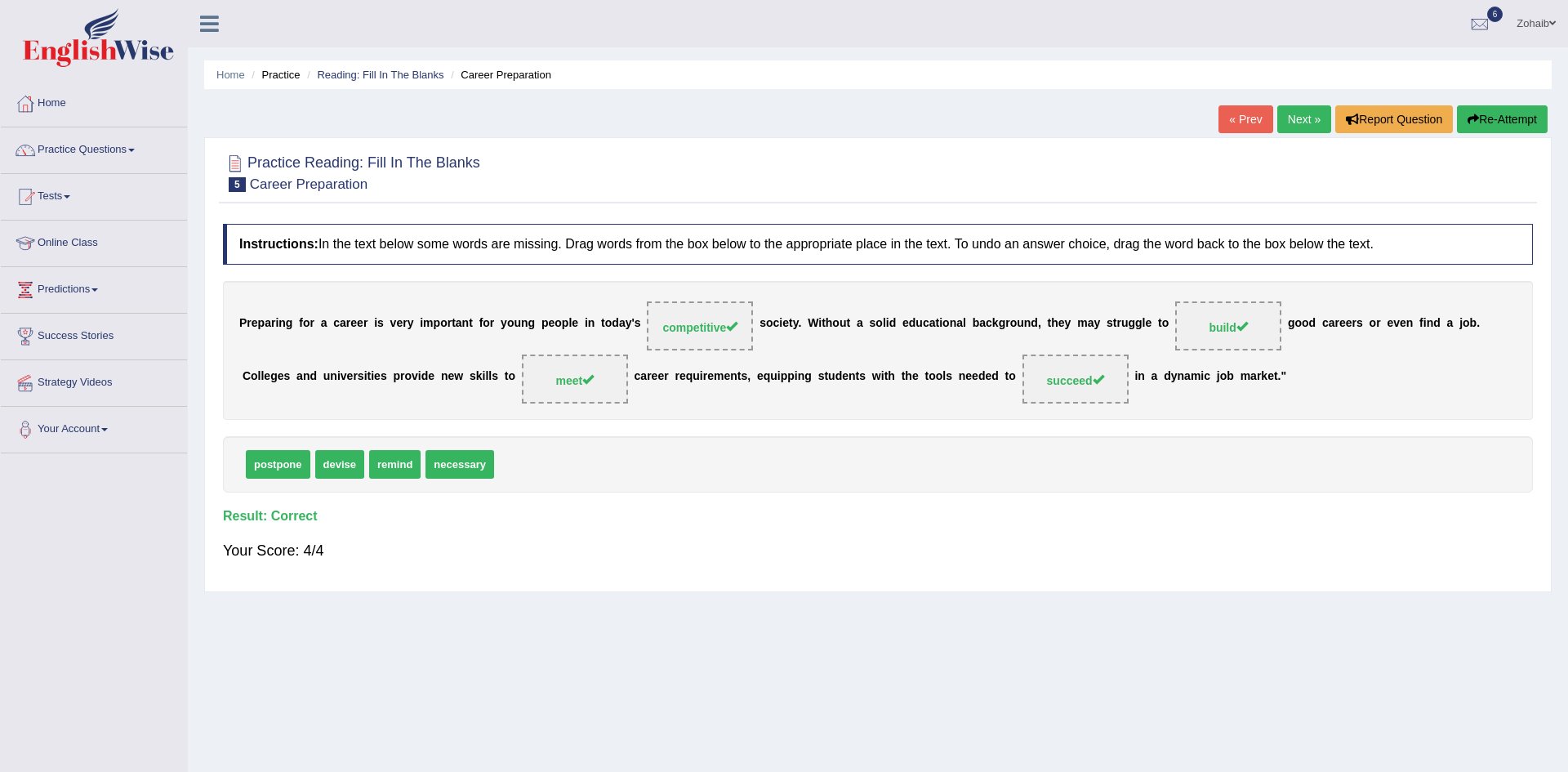
click at [284, 73] on li "Practice" at bounding box center [273, 75] width 52 height 15
click at [228, 71] on link "Home" at bounding box center [230, 75] width 29 height 13
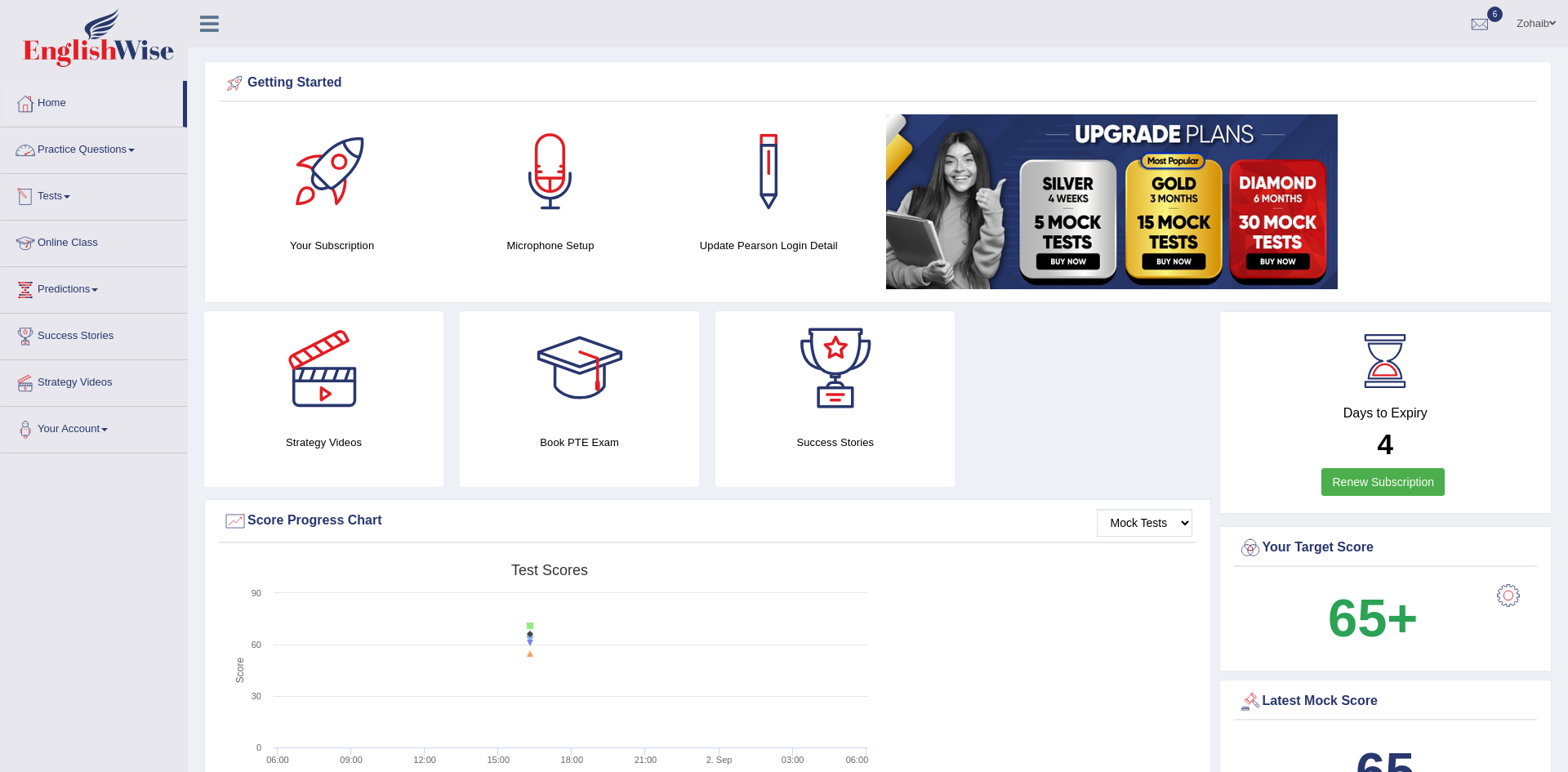
click at [114, 145] on link "Practice Questions" at bounding box center [93, 148] width 186 height 41
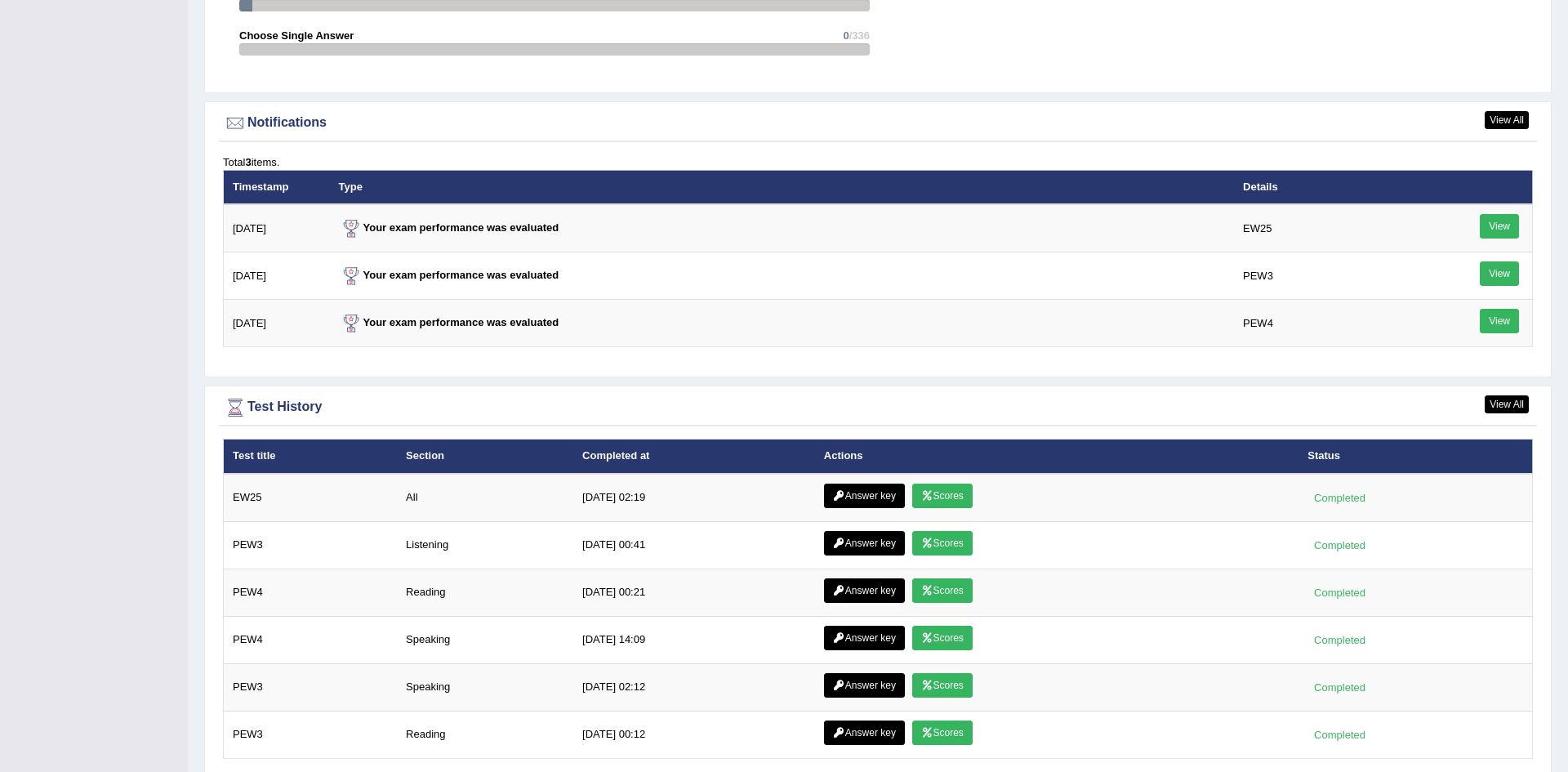
scroll to position [1964, 0]
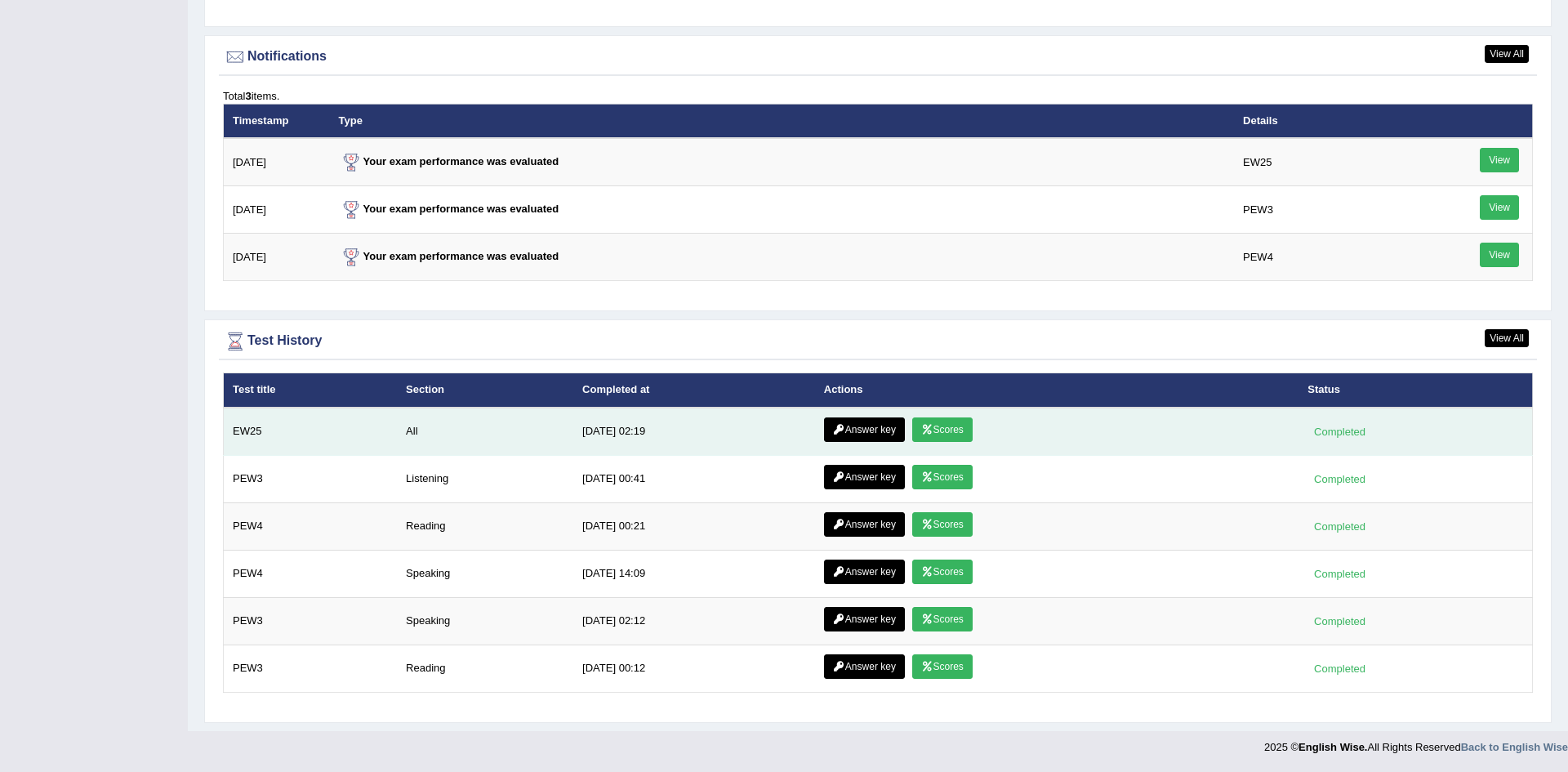
click at [942, 425] on link "Scores" at bounding box center [942, 429] width 61 height 24
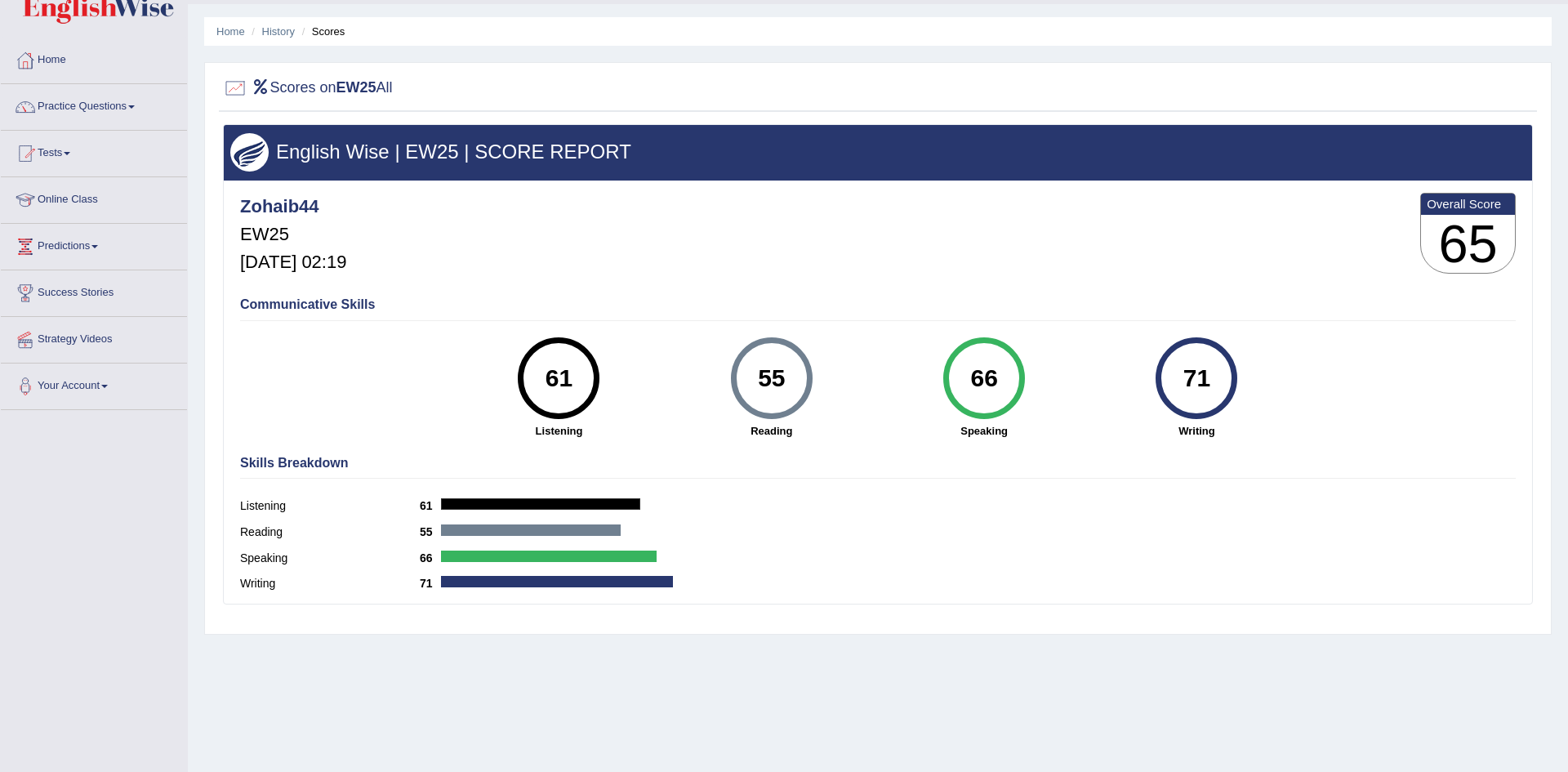
scroll to position [86, 0]
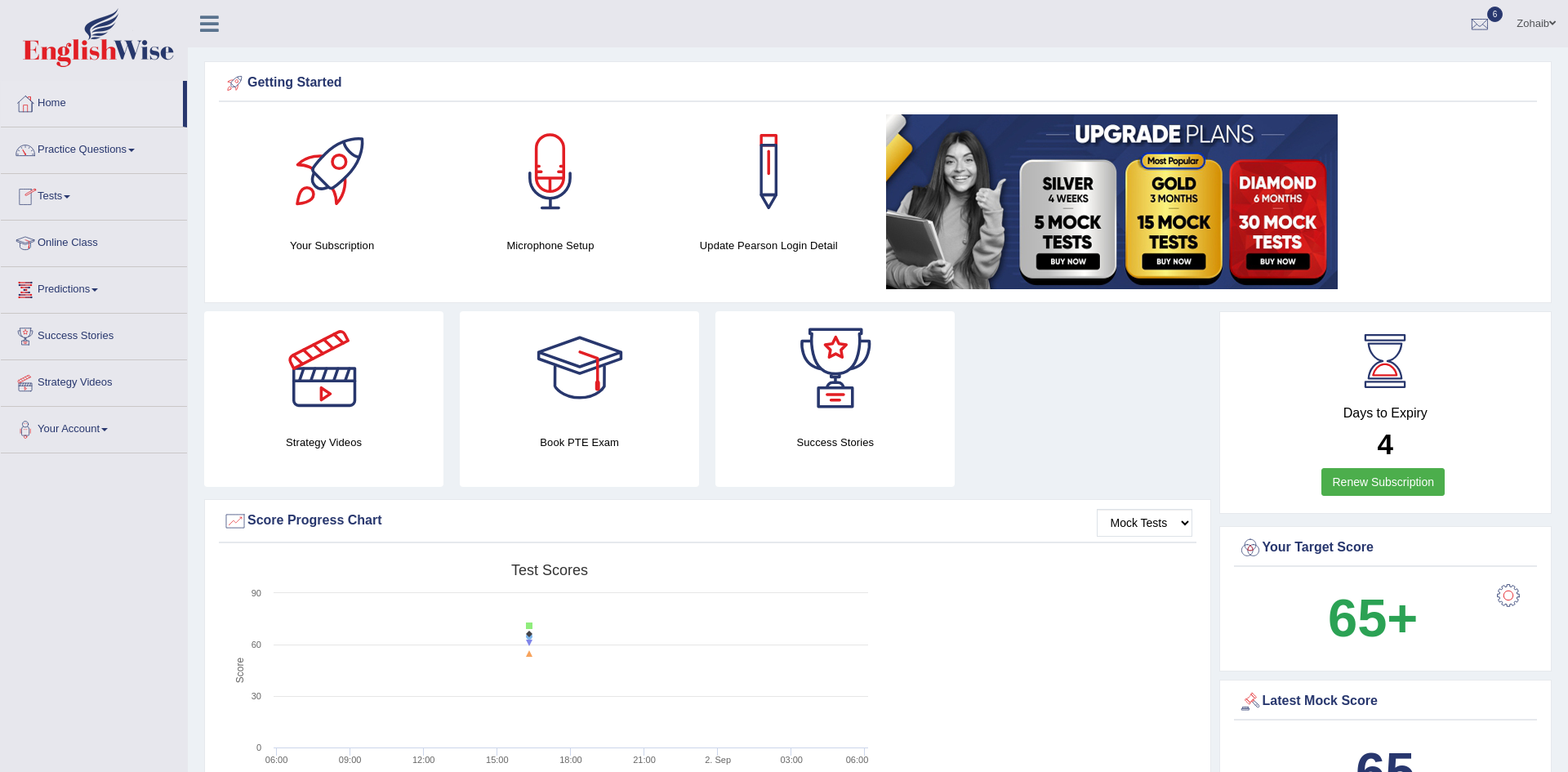
click at [103, 157] on link "Practice Questions" at bounding box center [93, 148] width 186 height 41
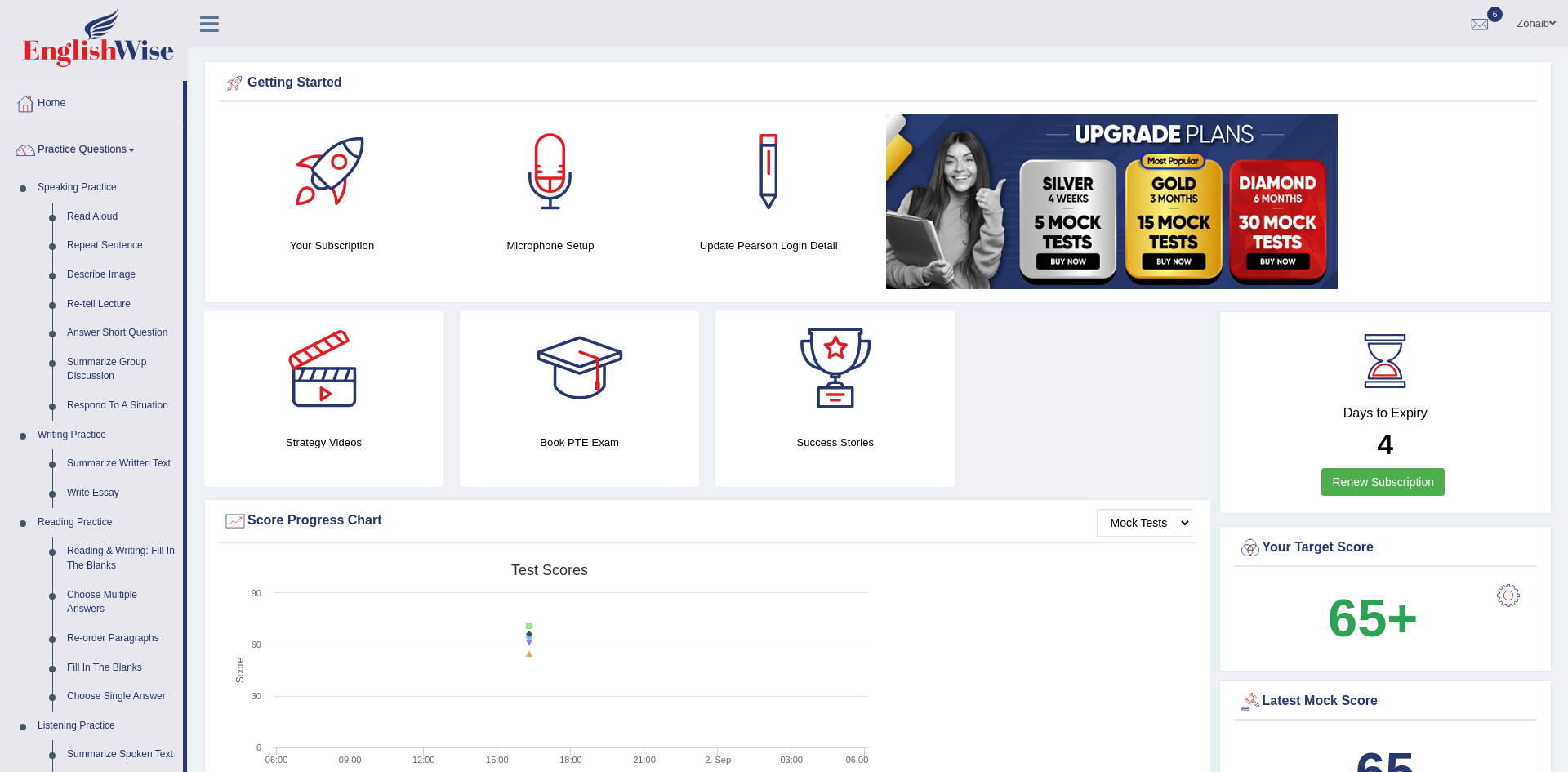
click at [103, 157] on link "Practice Questions" at bounding box center [92, 148] width 182 height 41
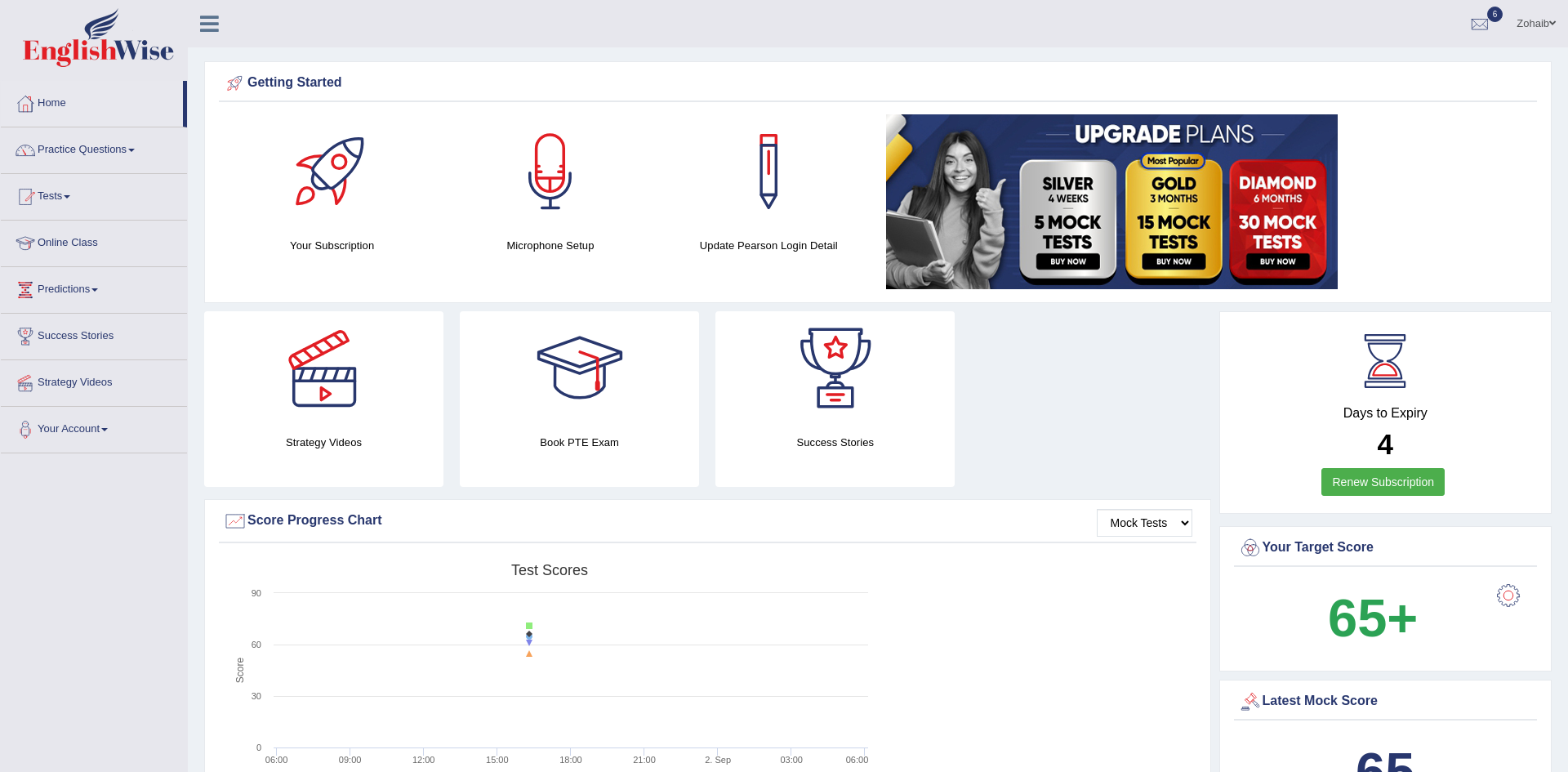
click at [103, 157] on link "Practice Questions" at bounding box center [93, 148] width 186 height 41
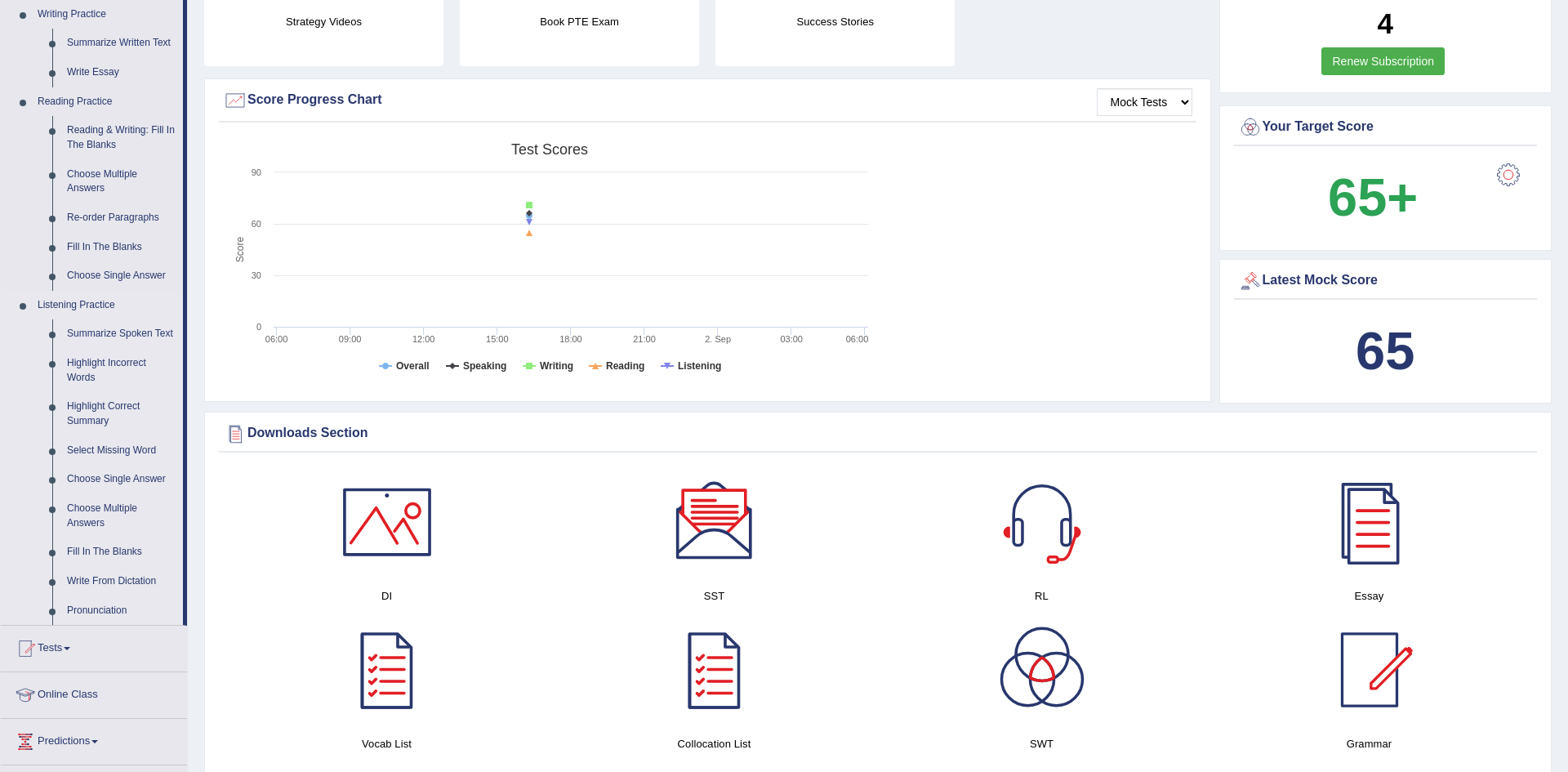
scroll to position [415, 0]
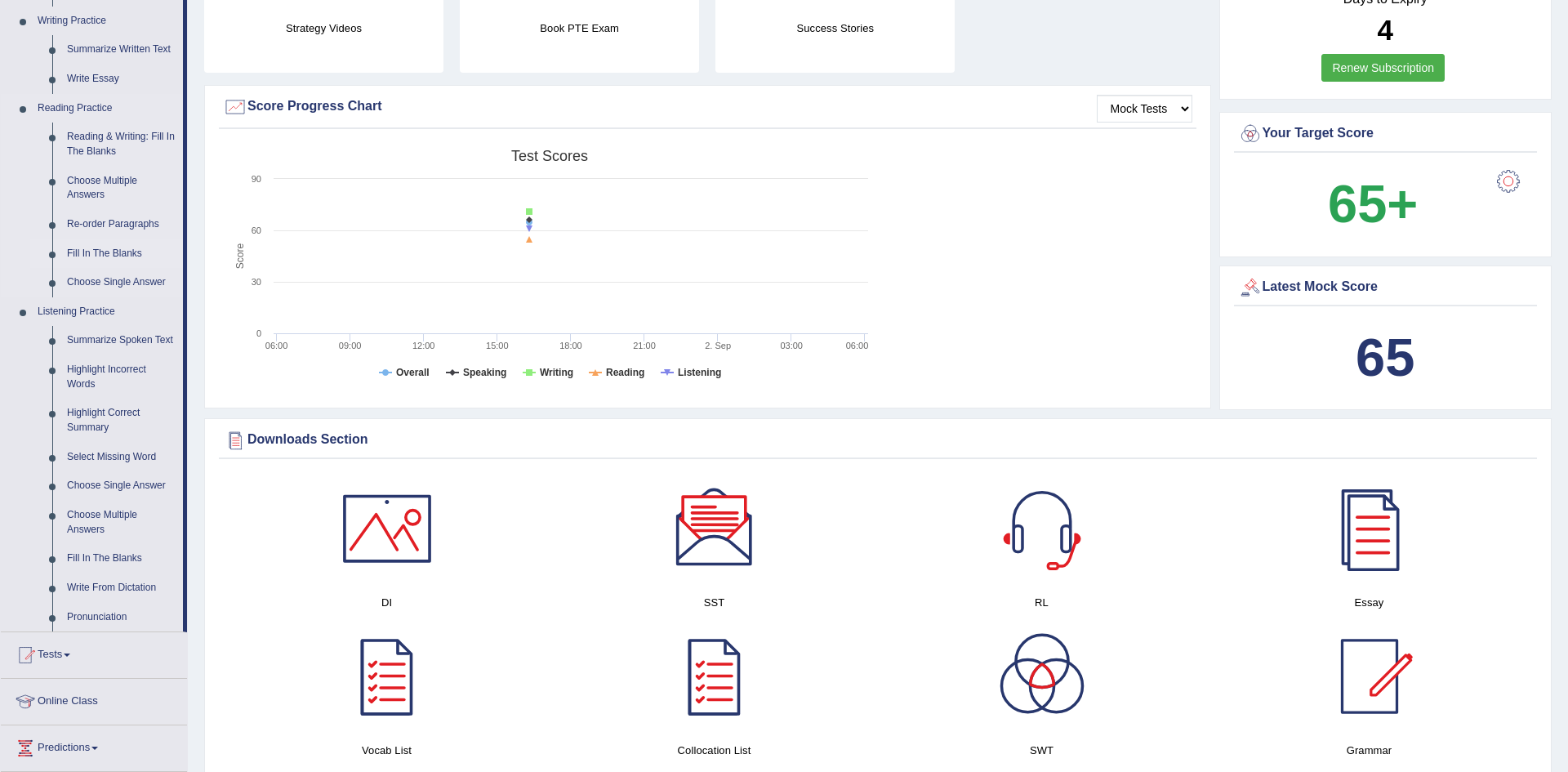
click at [116, 258] on link "Fill In The Blanks" at bounding box center [121, 254] width 124 height 29
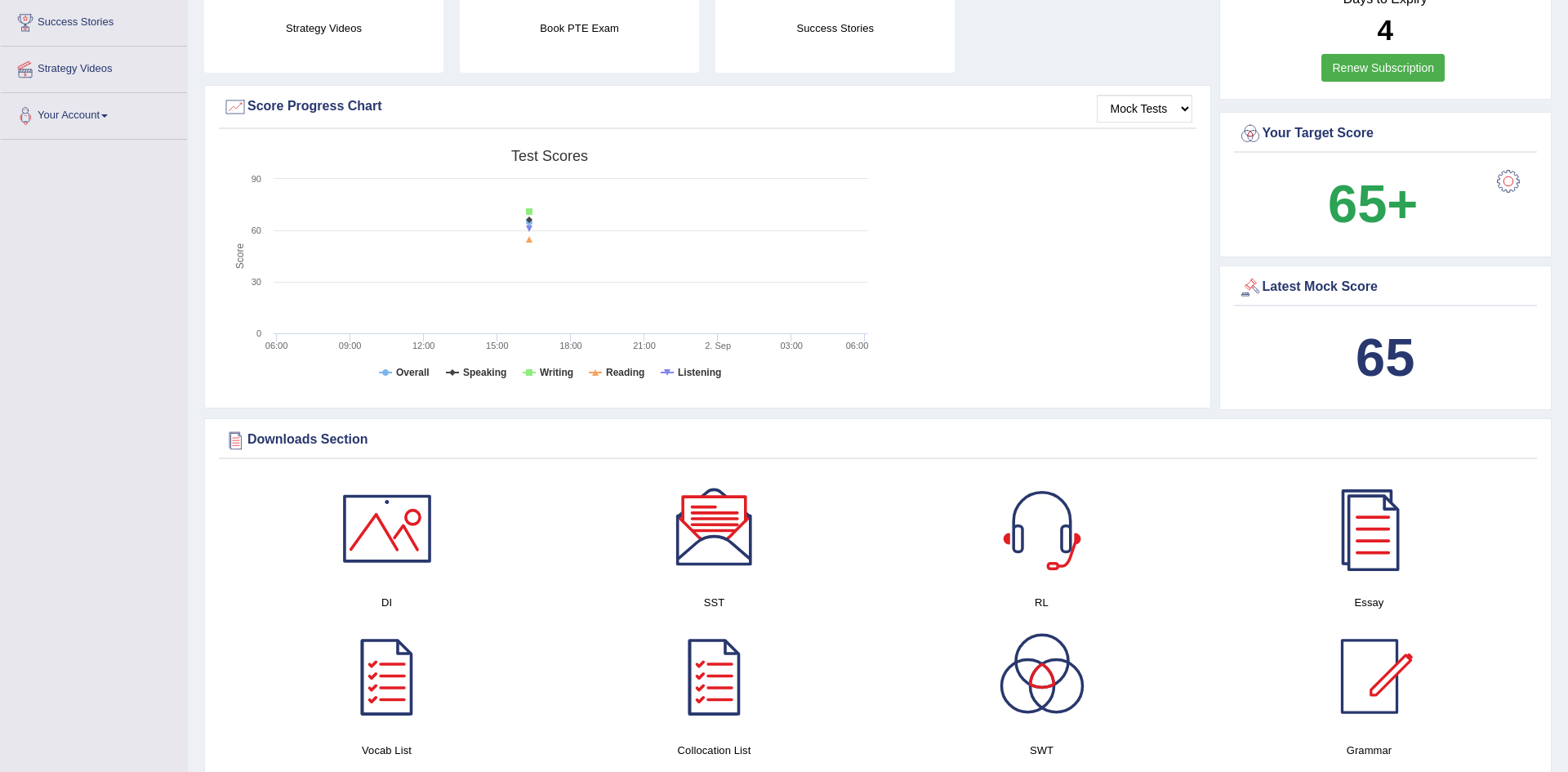
scroll to position [408, 0]
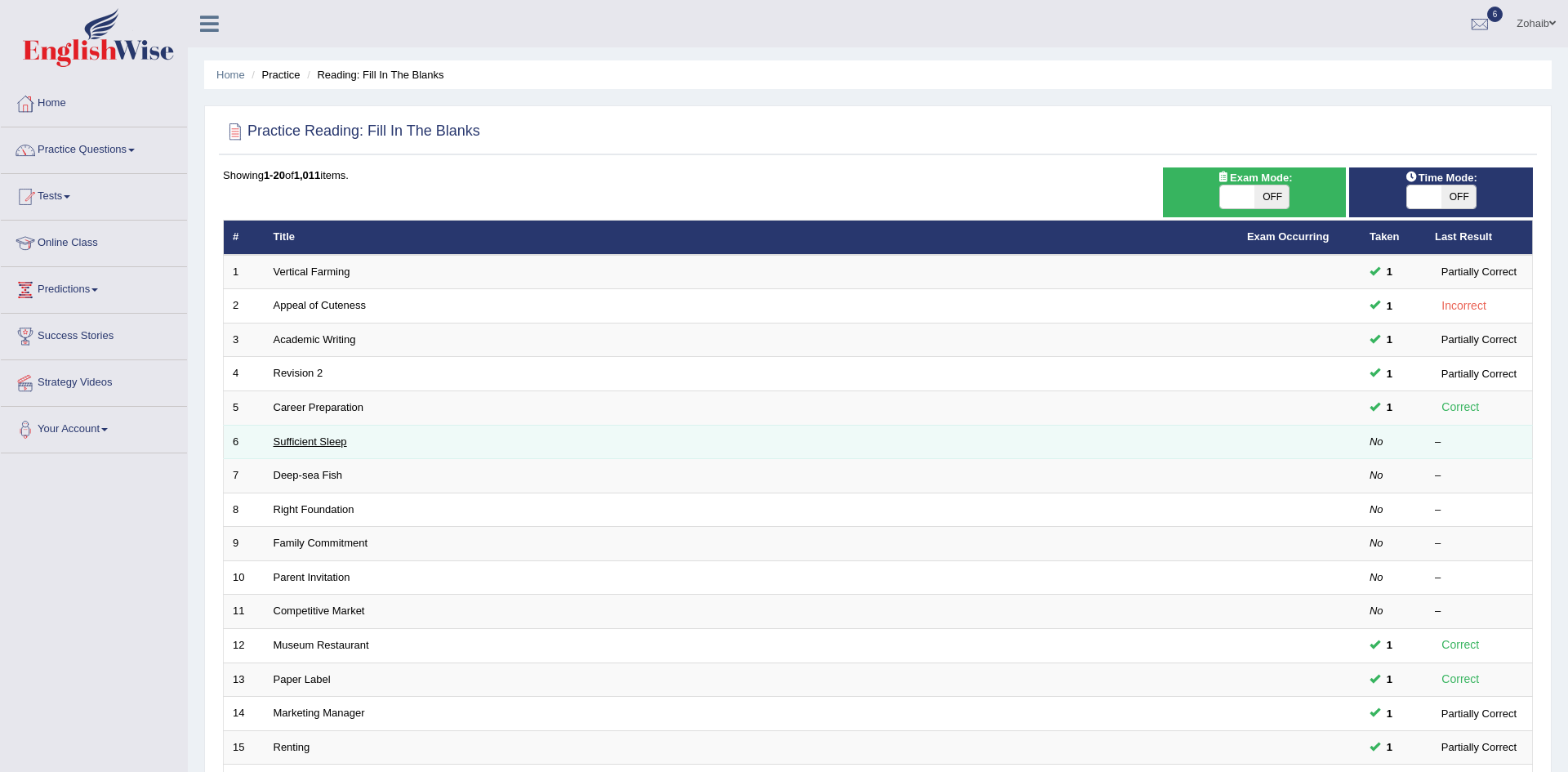
scroll to position [309, 0]
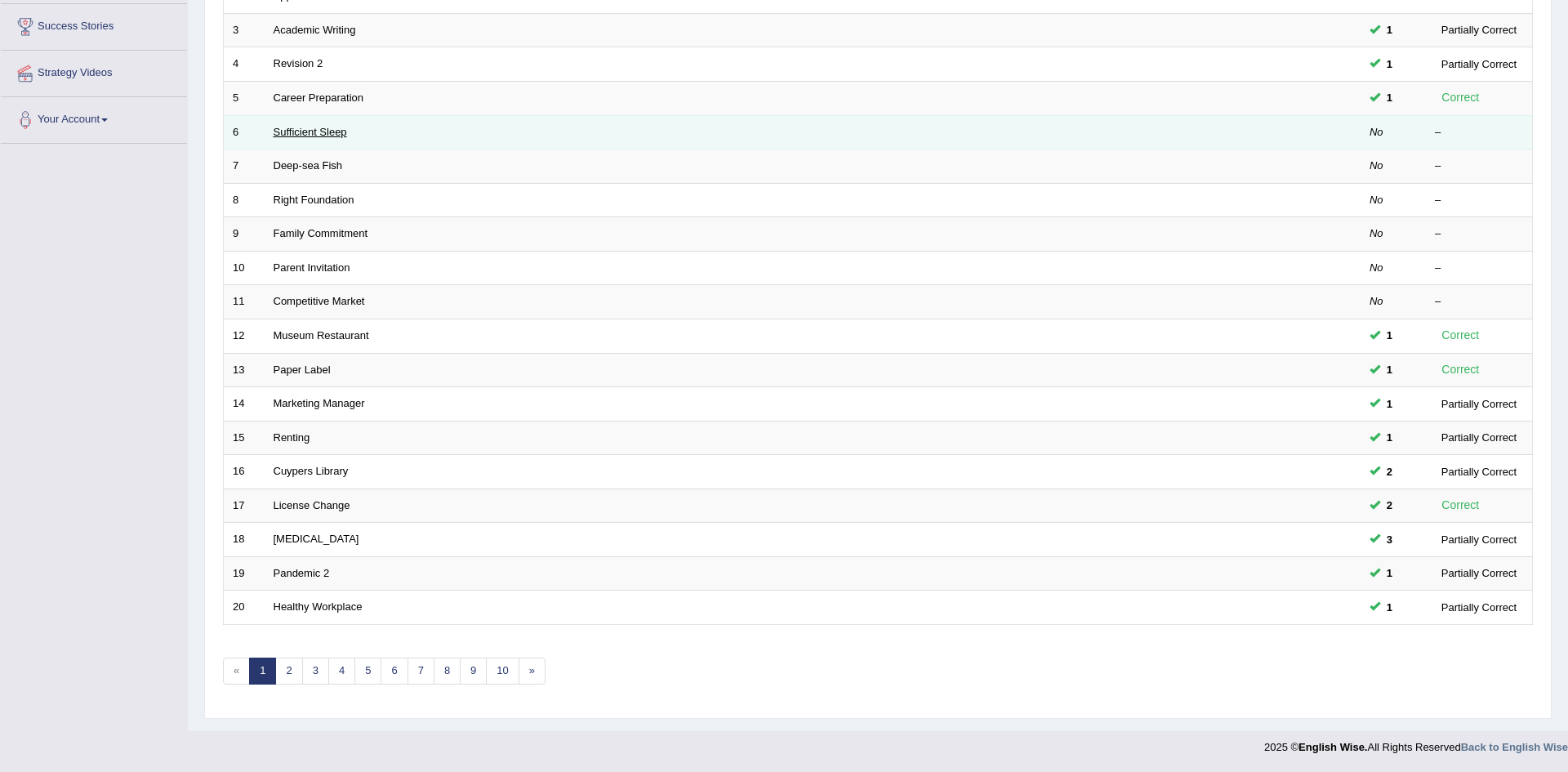
click at [322, 134] on link "Sufficient Sleep" at bounding box center [309, 132] width 73 height 13
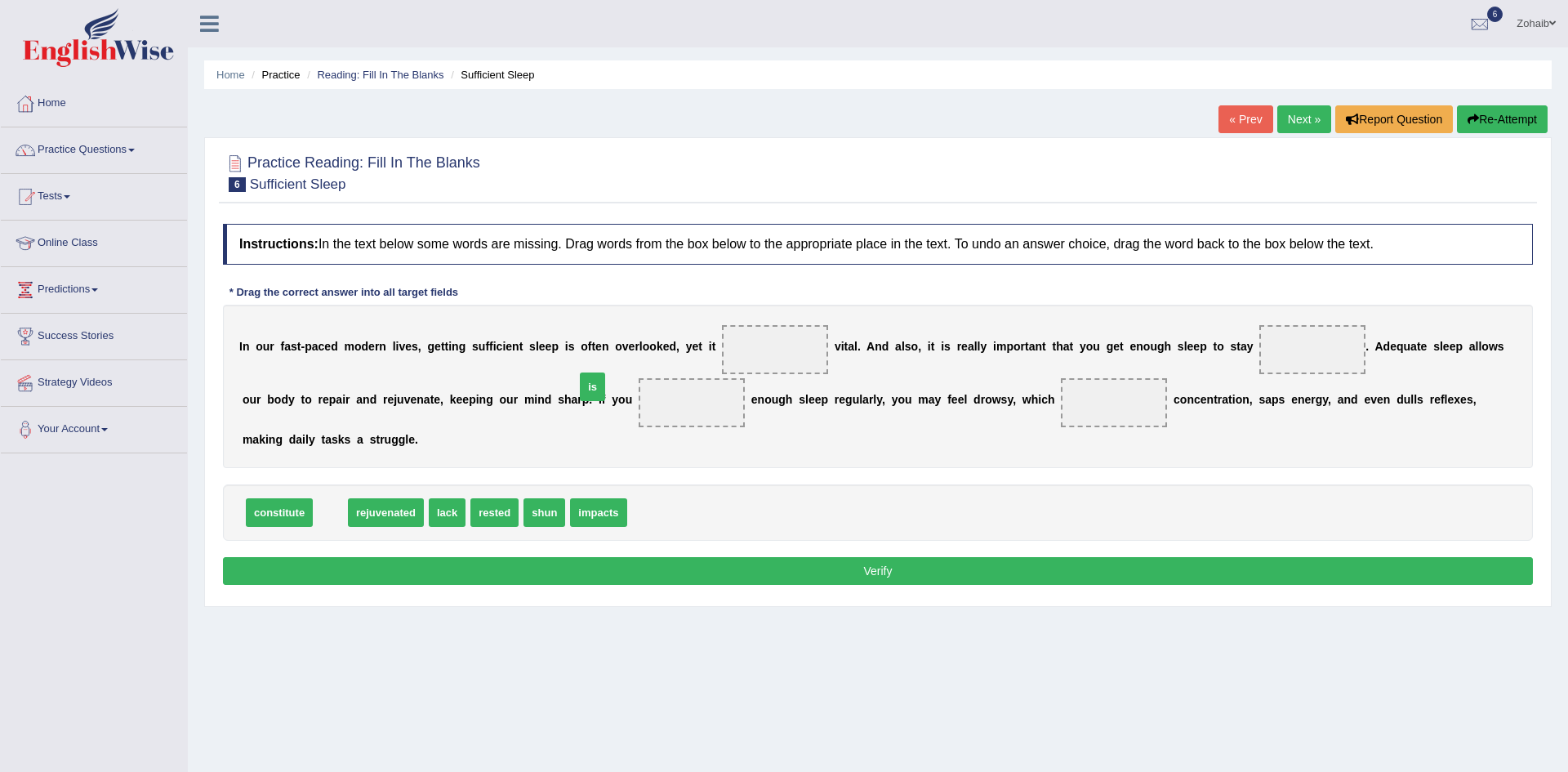
drag, startPoint x: 324, startPoint y: 489, endPoint x: 688, endPoint y: 360, distance: 386.2
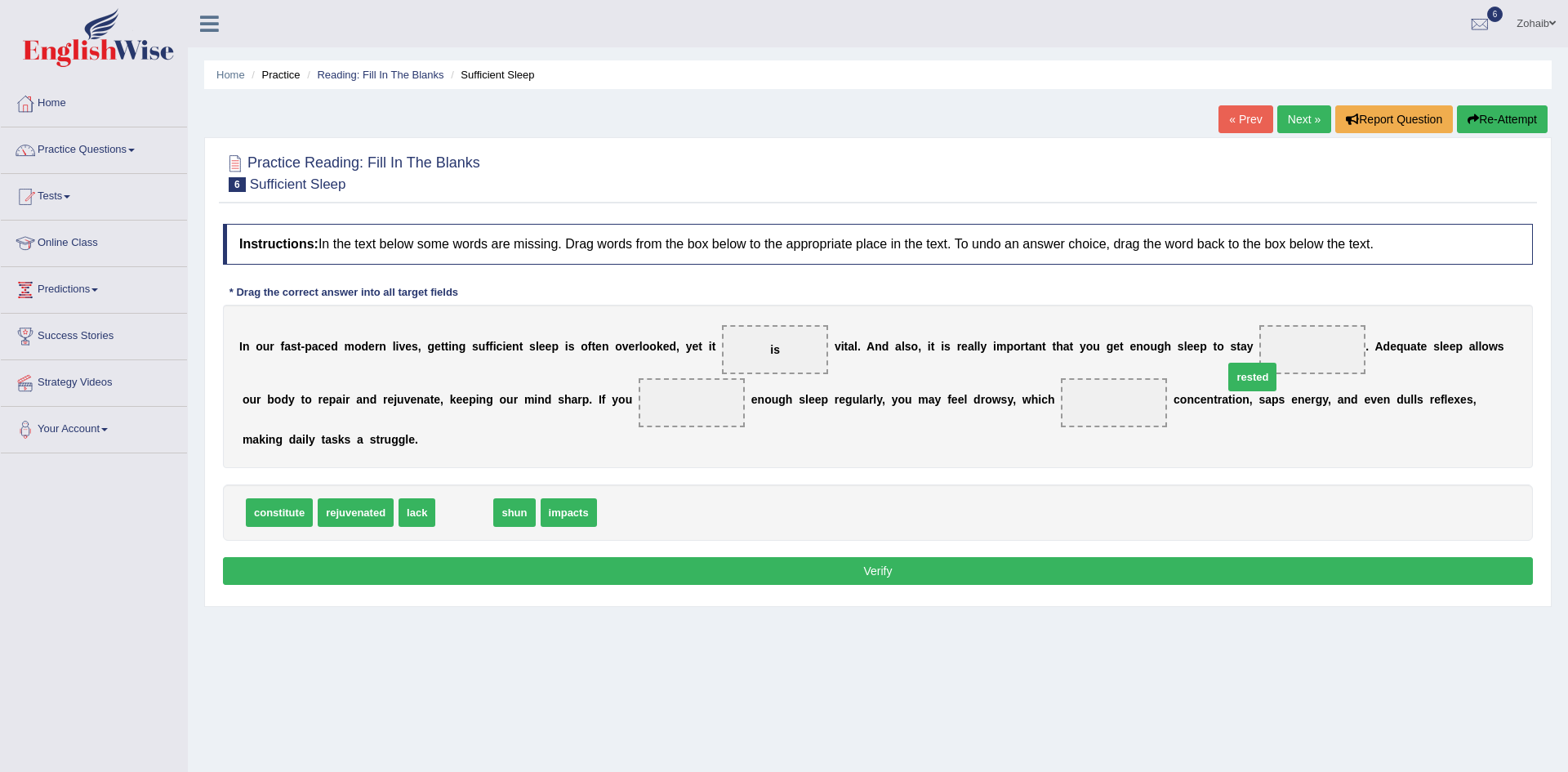
drag, startPoint x: 446, startPoint y: 492, endPoint x: 1238, endPoint y: 358, distance: 803.3
drag, startPoint x: 515, startPoint y: 491, endPoint x: 990, endPoint y: 395, distance: 484.6
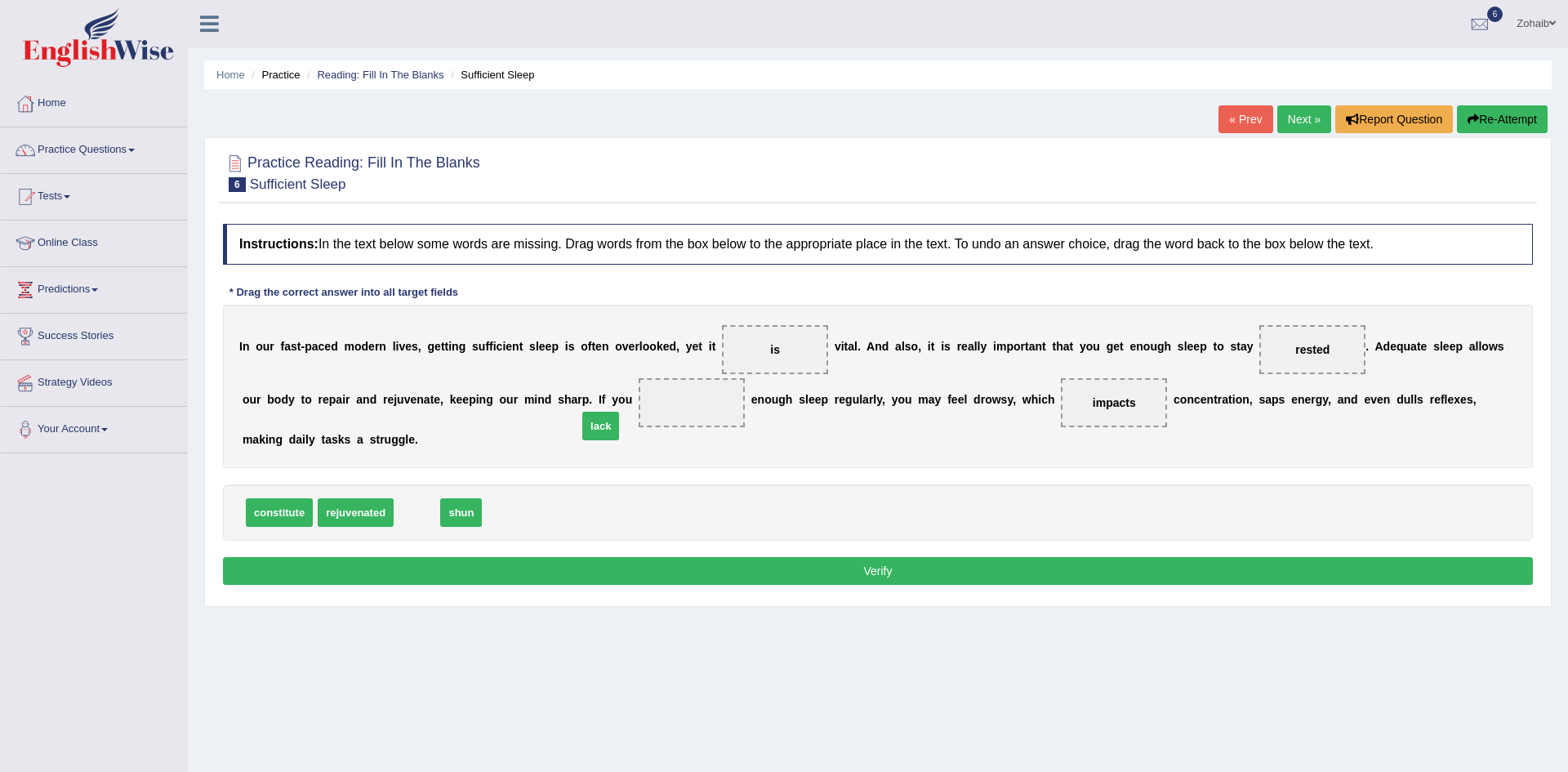
drag, startPoint x: 404, startPoint y: 489, endPoint x: 588, endPoint y: 402, distance: 203.5
click at [519, 558] on button "Verify" at bounding box center [878, 571] width 1310 height 28
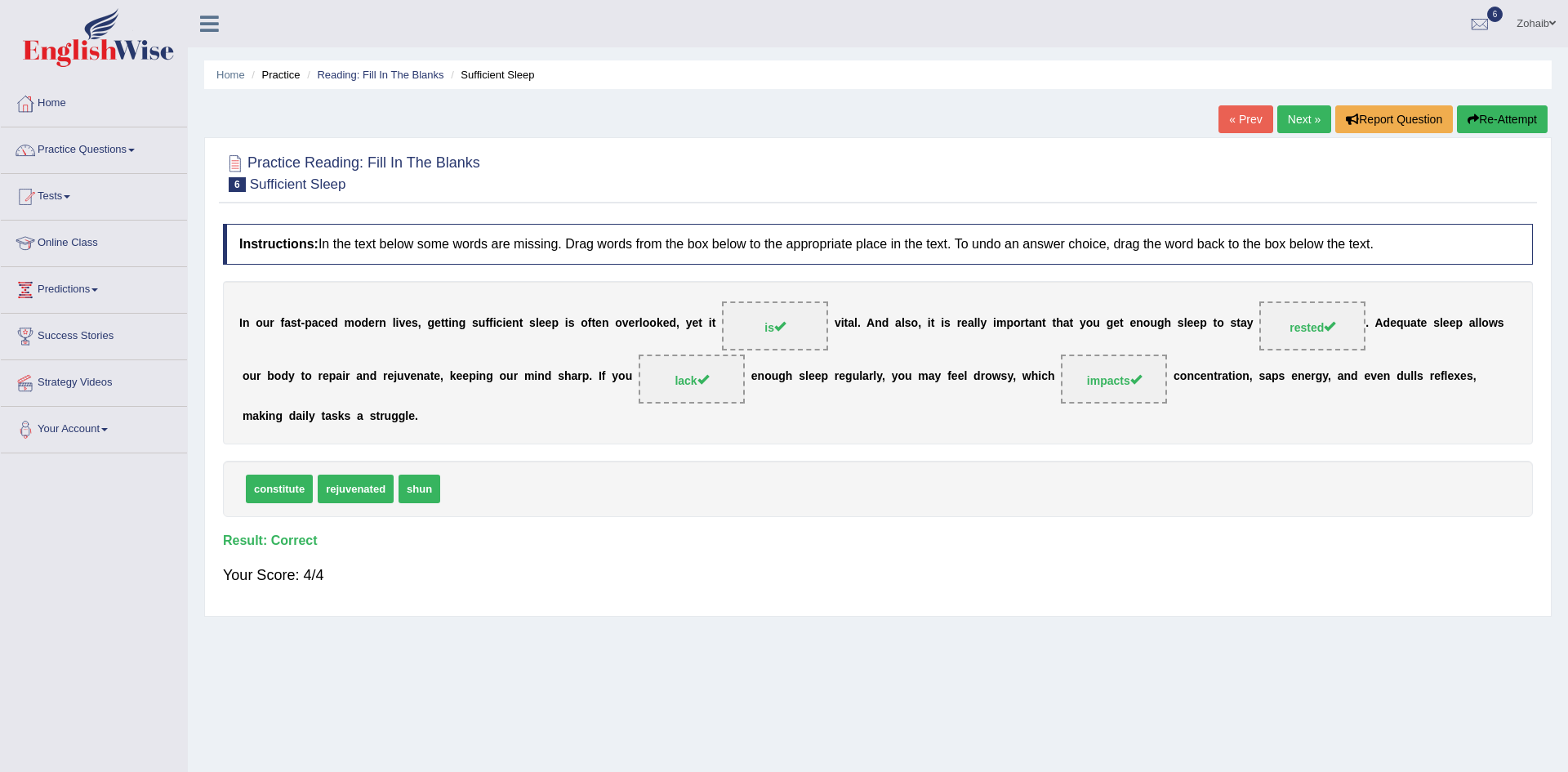
click at [50, 428] on link "Your Account" at bounding box center [93, 427] width 186 height 41
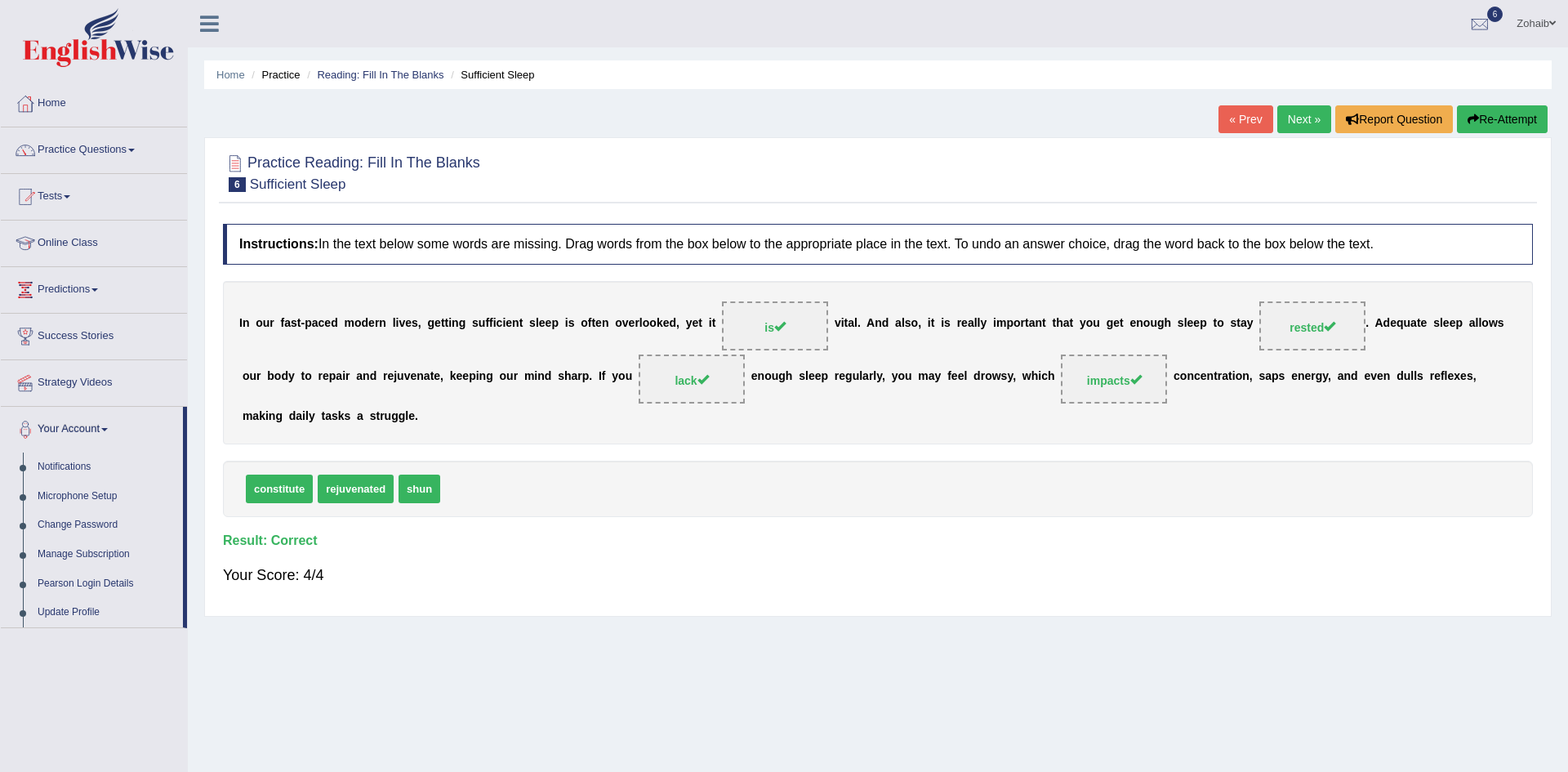
drag, startPoint x: 242, startPoint y: 321, endPoint x: 960, endPoint y: 345, distance: 718.4
click at [960, 345] on div "I n o u r f a s t - p a c e d m o d e r n l i v e s , g e t t i n g s u f f i c…" at bounding box center [878, 362] width 1310 height 163
drag, startPoint x: 1542, startPoint y: 376, endPoint x: 1028, endPoint y: 394, distance: 514.3
click at [1028, 394] on div "Practice Reading: Fill In The Blanks 6 Sufficient Sleep Instructions: In the te…" at bounding box center [878, 377] width 1348 height 479
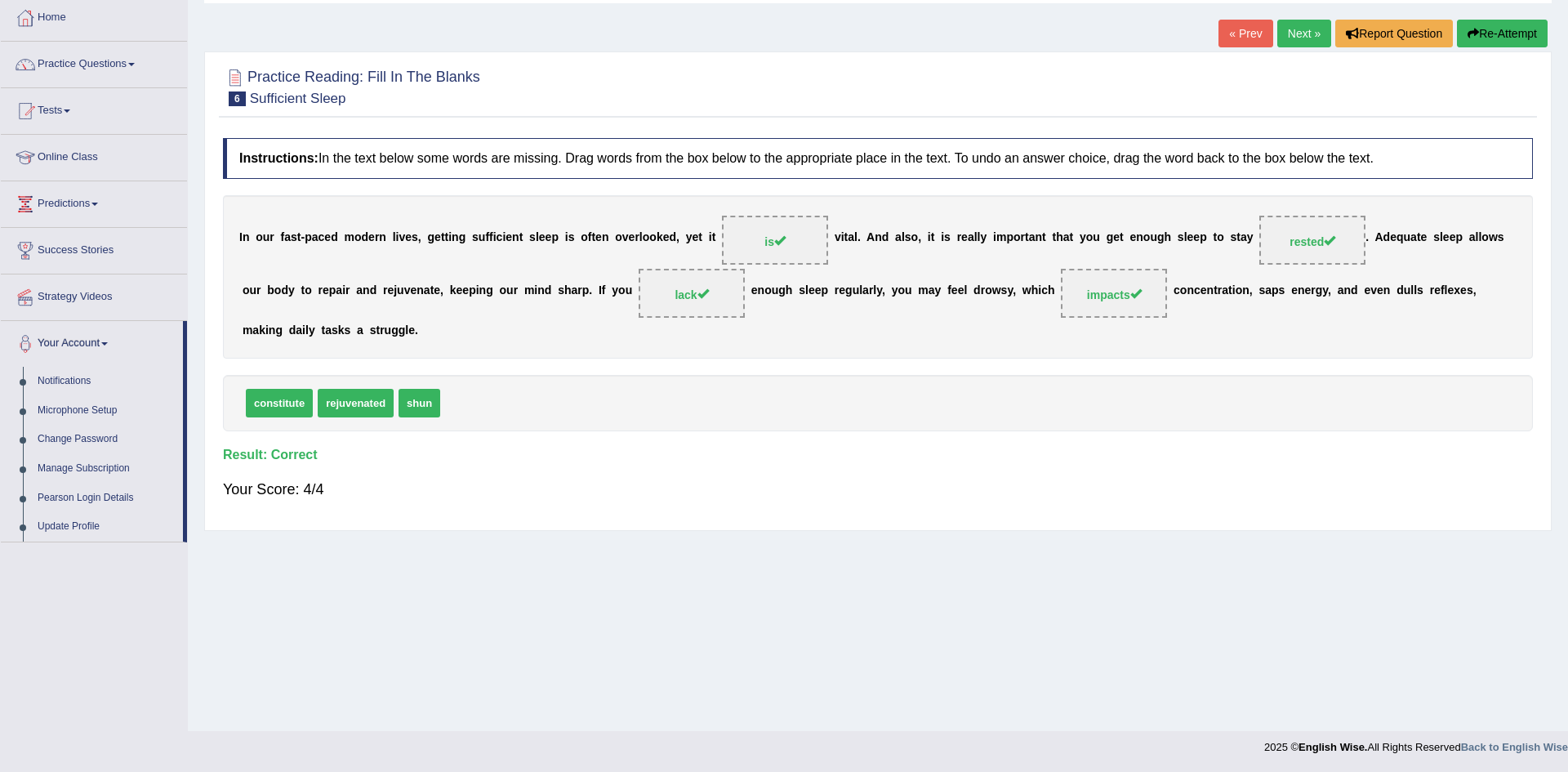
drag, startPoint x: 263, startPoint y: 95, endPoint x: 478, endPoint y: 360, distance: 341.2
click at [478, 360] on div "Practice Reading: Fill In The Blanks 6 Sufficient Sleep Instructions: In the te…" at bounding box center [878, 291] width 1348 height 479
drag, startPoint x: 240, startPoint y: 246, endPoint x: 761, endPoint y: 183, distance: 524.8
click at [761, 183] on div "Instructions: In the text below some words are missing. Drag words from the box…" at bounding box center [878, 325] width 1318 height 392
click at [1298, 41] on link "Next »" at bounding box center [1304, 33] width 54 height 28
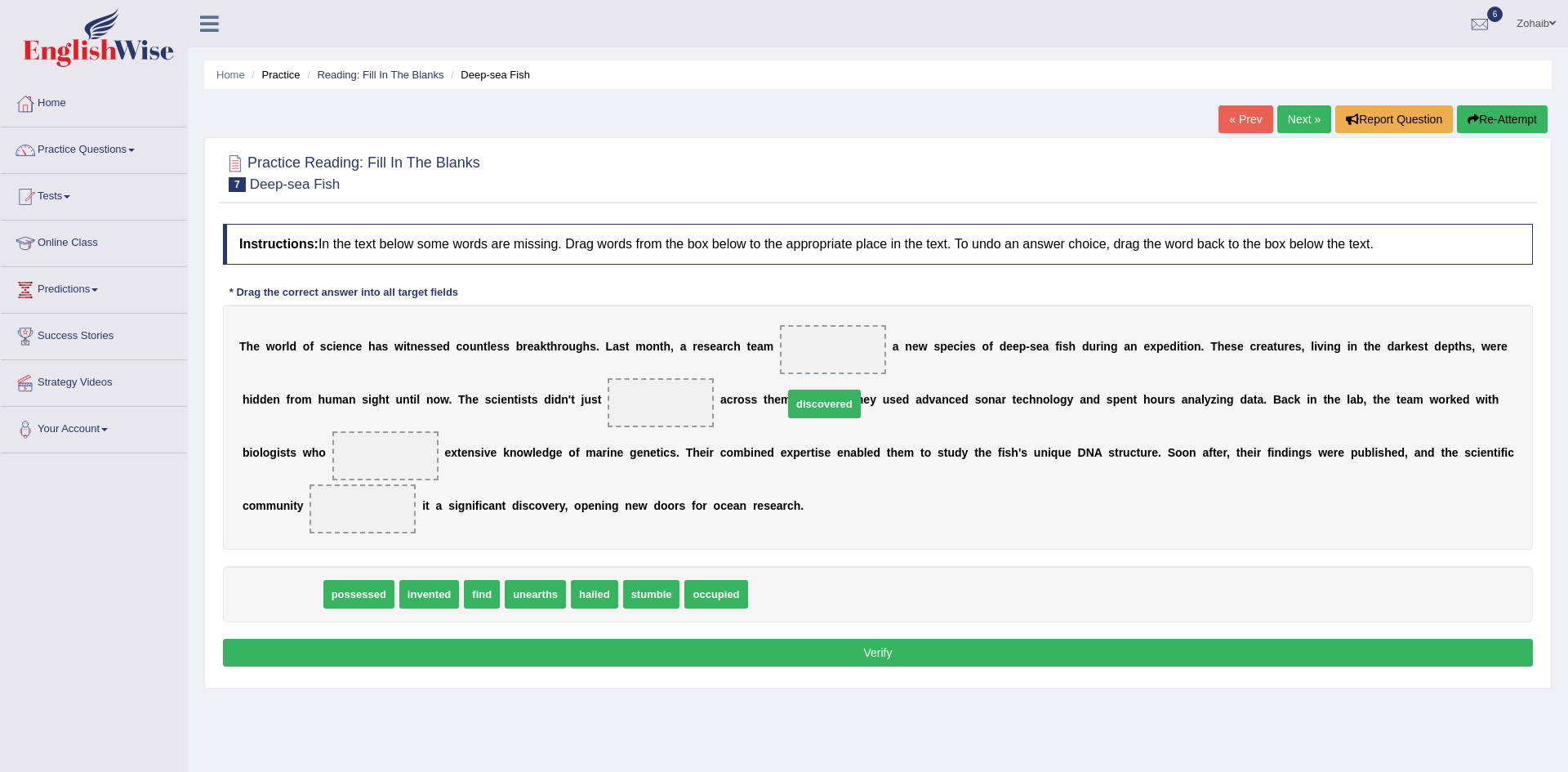
drag, startPoint x: 290, startPoint y: 592, endPoint x: 801, endPoint y: 357, distance: 562.4
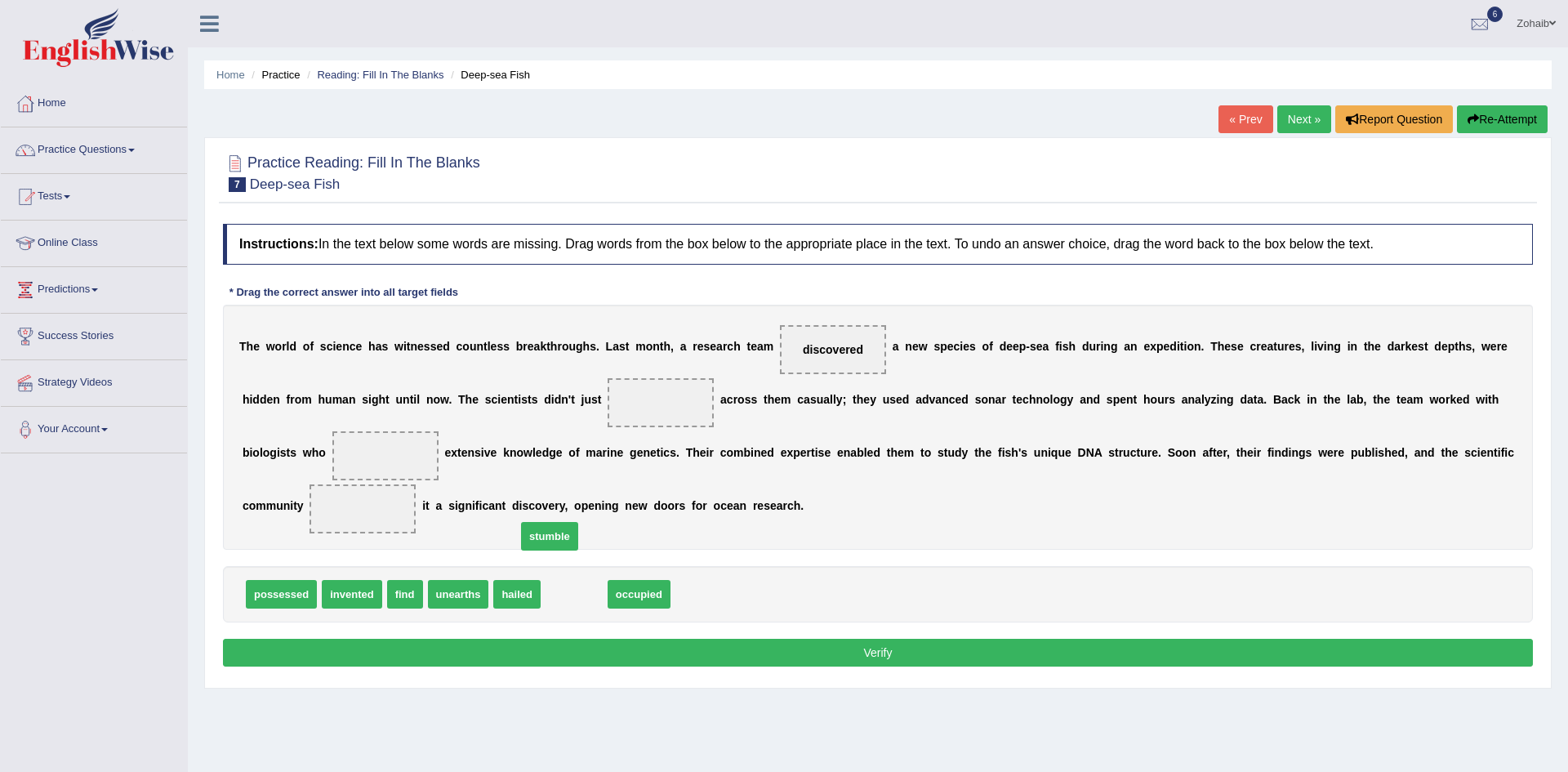
drag, startPoint x: 565, startPoint y: 598, endPoint x: 578, endPoint y: 461, distance: 137.6
click at [578, 522] on span "stumble" at bounding box center [550, 537] width 57 height 29
drag, startPoint x: 278, startPoint y: 589, endPoint x: 291, endPoint y: 472, distance: 117.7
drag, startPoint x: 289, startPoint y: 517, endPoint x: 304, endPoint y: 422, distance: 96.2
click at [304, 422] on div "T h e w o r l d o f s c i e n c e h a s w i t n e s s e d c o u n t l e s s b r…" at bounding box center [878, 426] width 1310 height 245
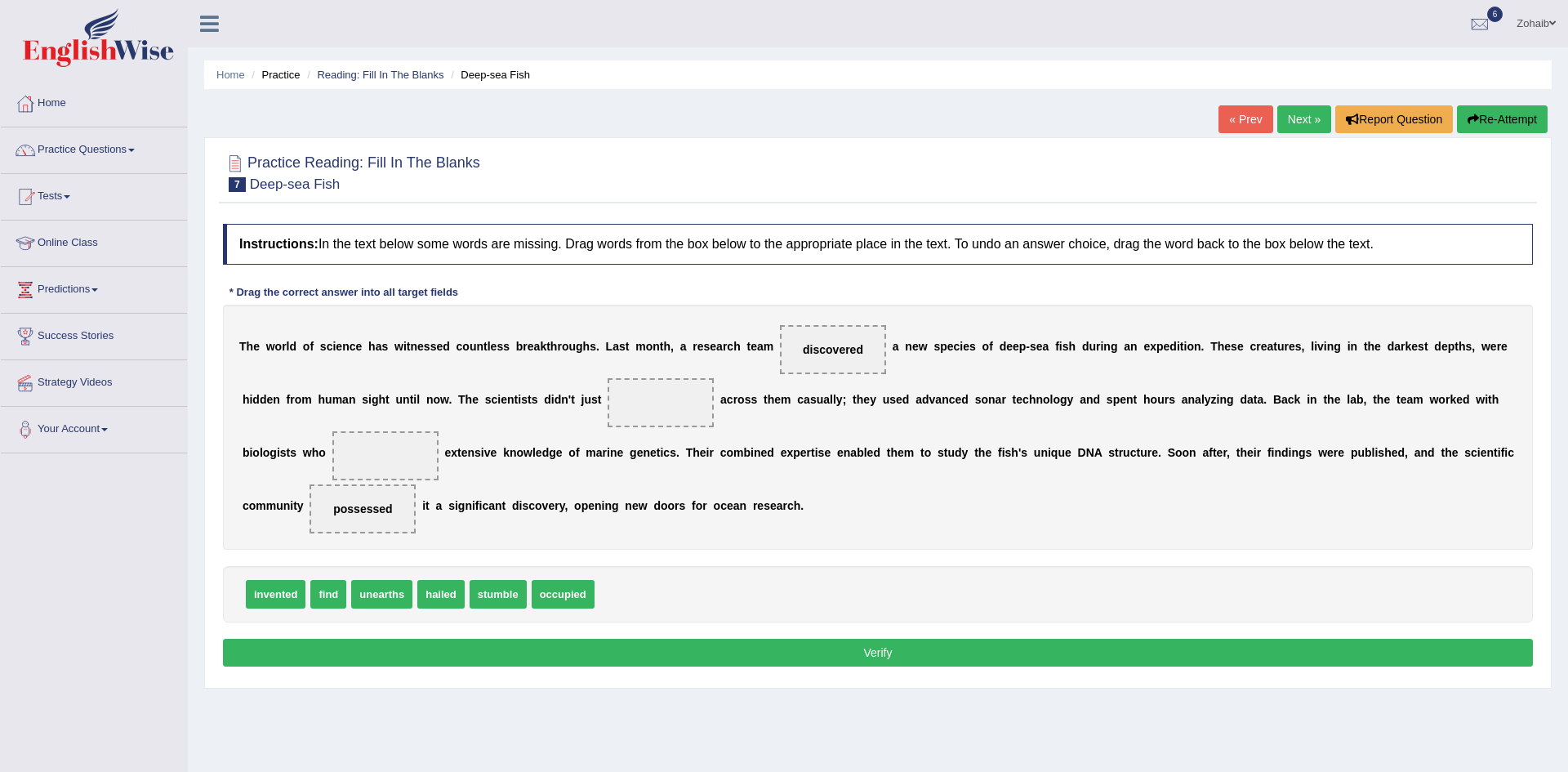
drag, startPoint x: 298, startPoint y: 517, endPoint x: 299, endPoint y: 478, distance: 39.0
click at [299, 478] on div "T h e w o r l d o f s c i e n c e h a s w i t n e s s e d c o u n t l e s s b r…" at bounding box center [878, 426] width 1310 height 245
drag, startPoint x: 293, startPoint y: 511, endPoint x: 296, endPoint y: 444, distance: 67.1
drag, startPoint x: 427, startPoint y: 598, endPoint x: 386, endPoint y: 560, distance: 55.9
drag, startPoint x: 500, startPoint y: 601, endPoint x: 455, endPoint y: 595, distance: 45.4
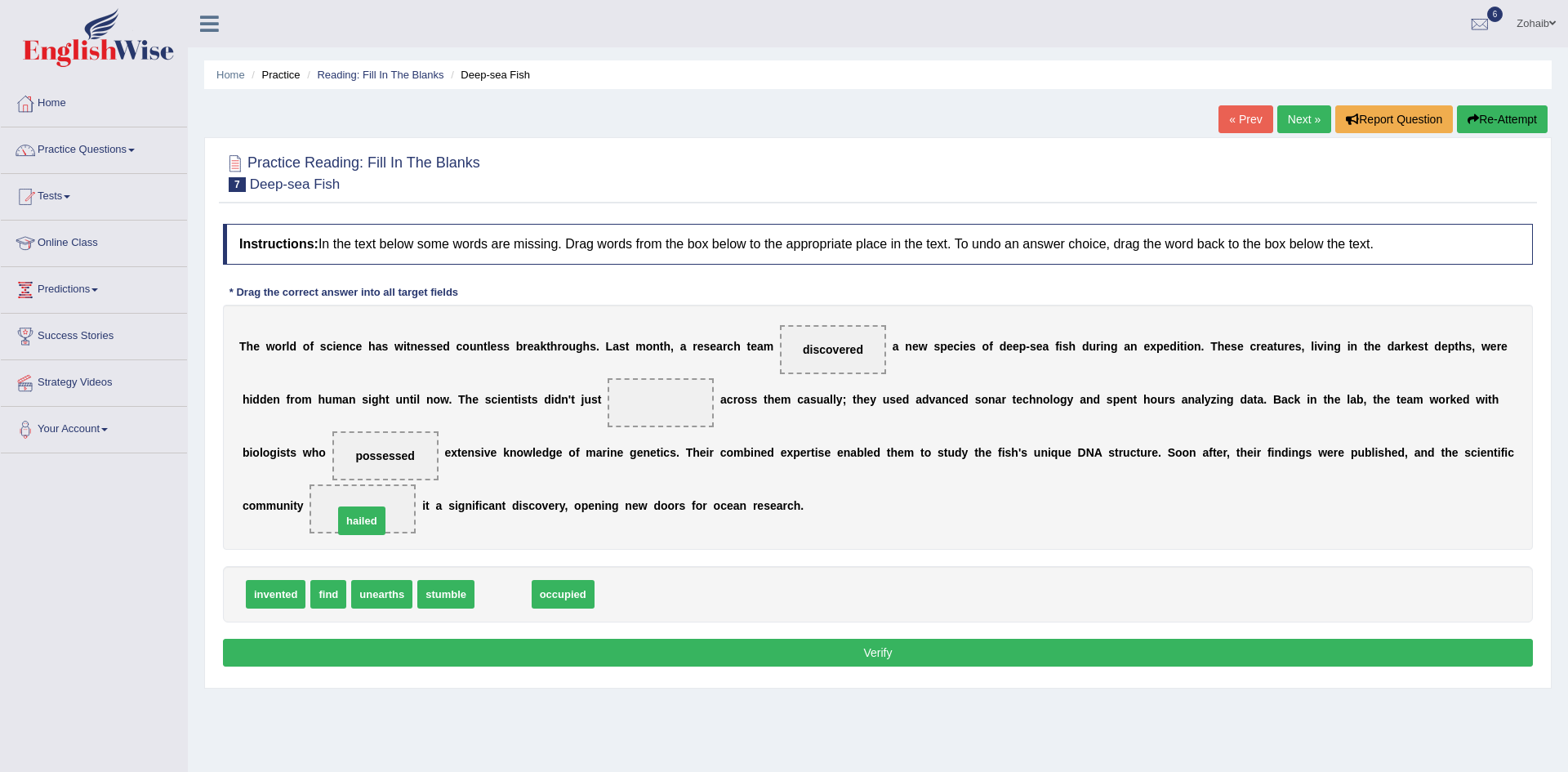
drag, startPoint x: 478, startPoint y: 602, endPoint x: 336, endPoint y: 527, distance: 160.6
drag, startPoint x: 494, startPoint y: 595, endPoint x: 524, endPoint y: 464, distance: 134.4
click at [524, 464] on span "occupied" at bounding box center [537, 475] width 63 height 29
drag, startPoint x: 514, startPoint y: 586, endPoint x: 565, endPoint y: 419, distance: 174.6
drag, startPoint x: 281, startPoint y: 595, endPoint x: 536, endPoint y: 392, distance: 325.9
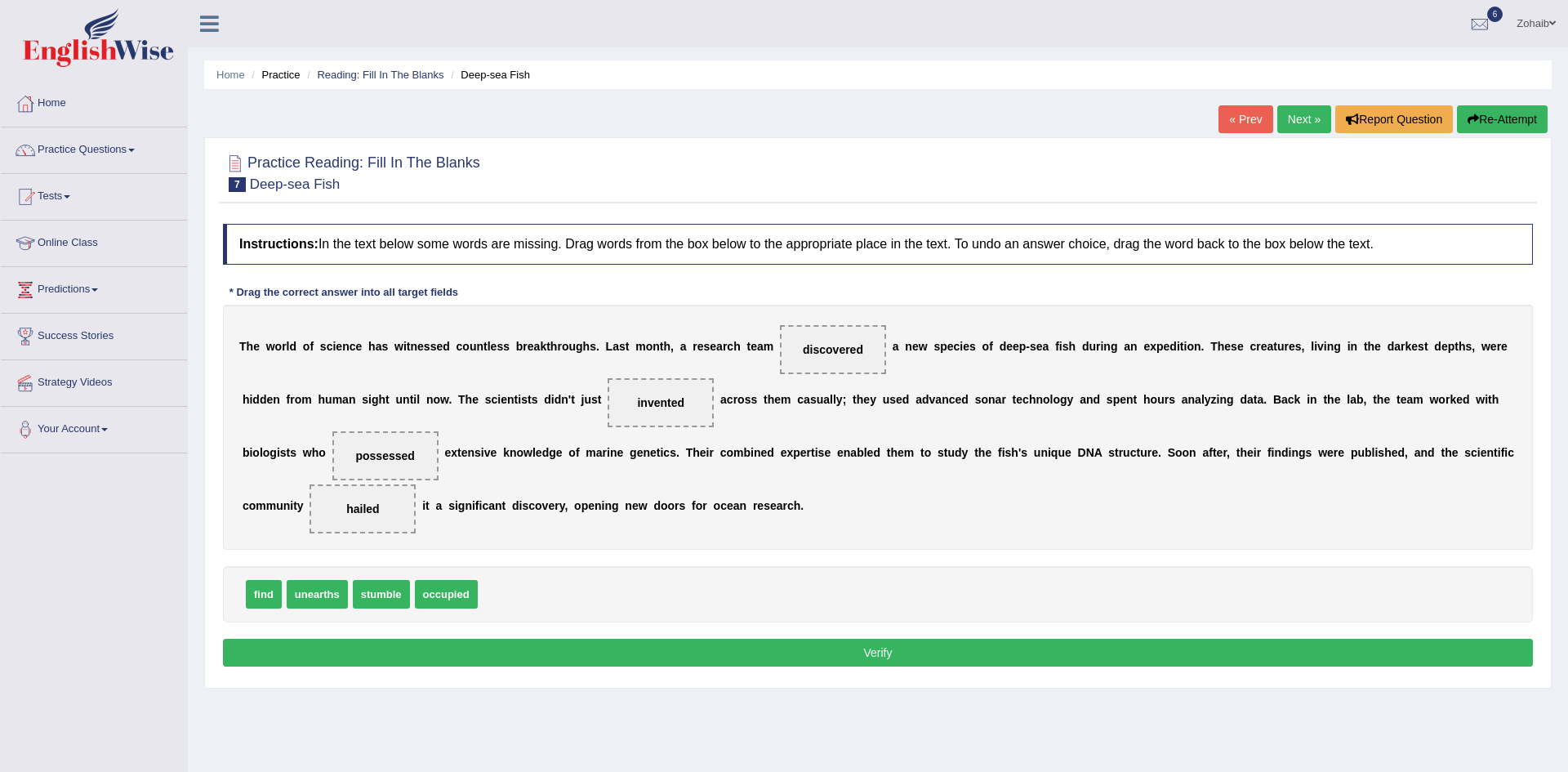
click at [433, 644] on button "Verify" at bounding box center [878, 653] width 1310 height 28
